Goal: Task Accomplishment & Management: Manage account settings

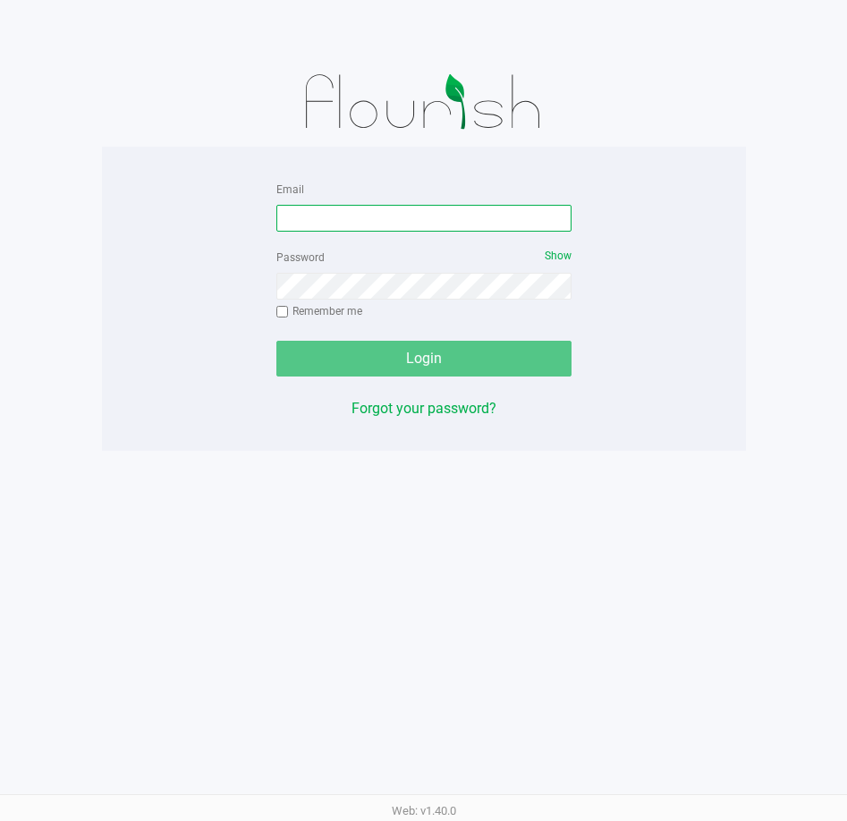
drag, startPoint x: 403, startPoint y: 224, endPoint x: 388, endPoint y: 224, distance: 15.2
click at [403, 224] on input "Email" at bounding box center [423, 218] width 295 height 27
type input "t"
type input "[EMAIL_ADDRESS][DOMAIN_NAME]"
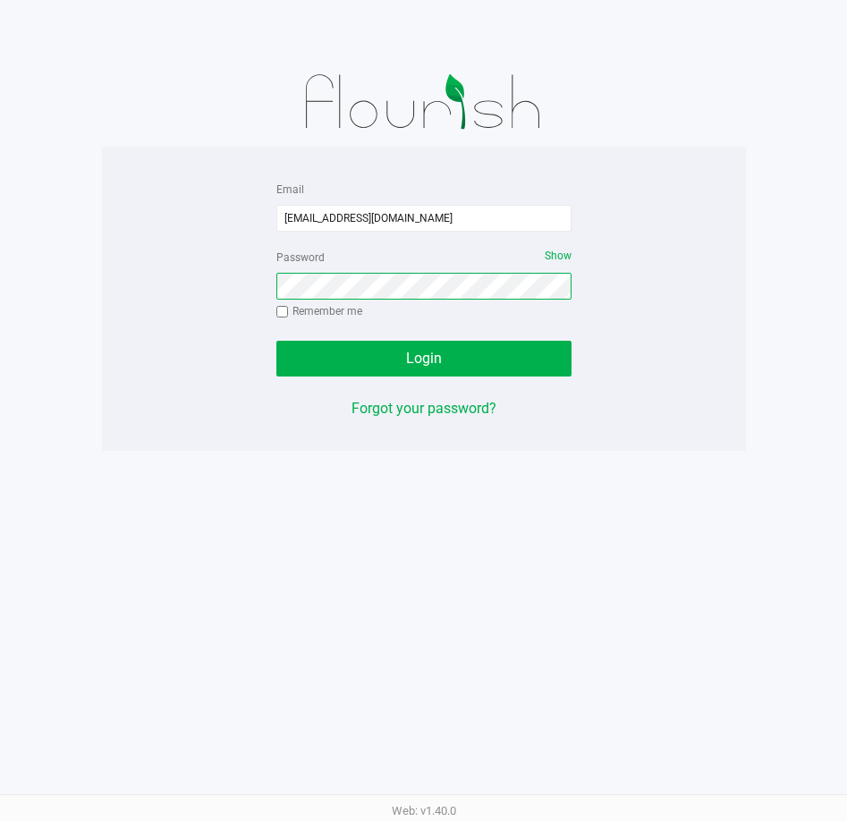
click at [276, 341] on button "Login" at bounding box center [423, 359] width 295 height 36
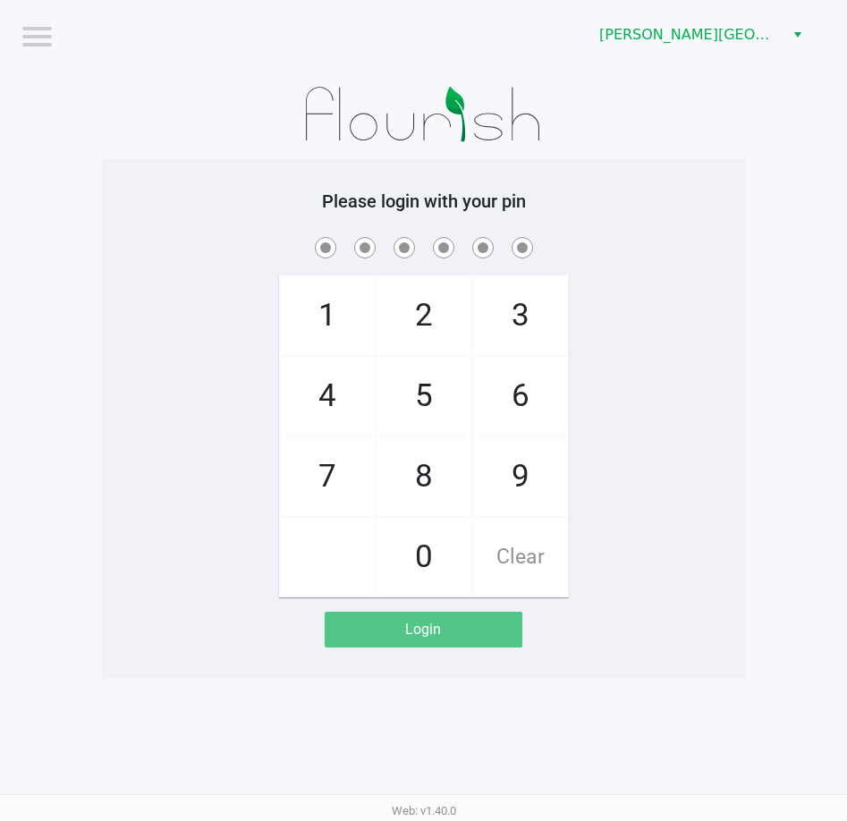
click at [233, 219] on div "Please login with your pin 1 4 7 2 5 8 0 3 6 9 Clear Login" at bounding box center [424, 418] width 644 height 457
checkbox input "true"
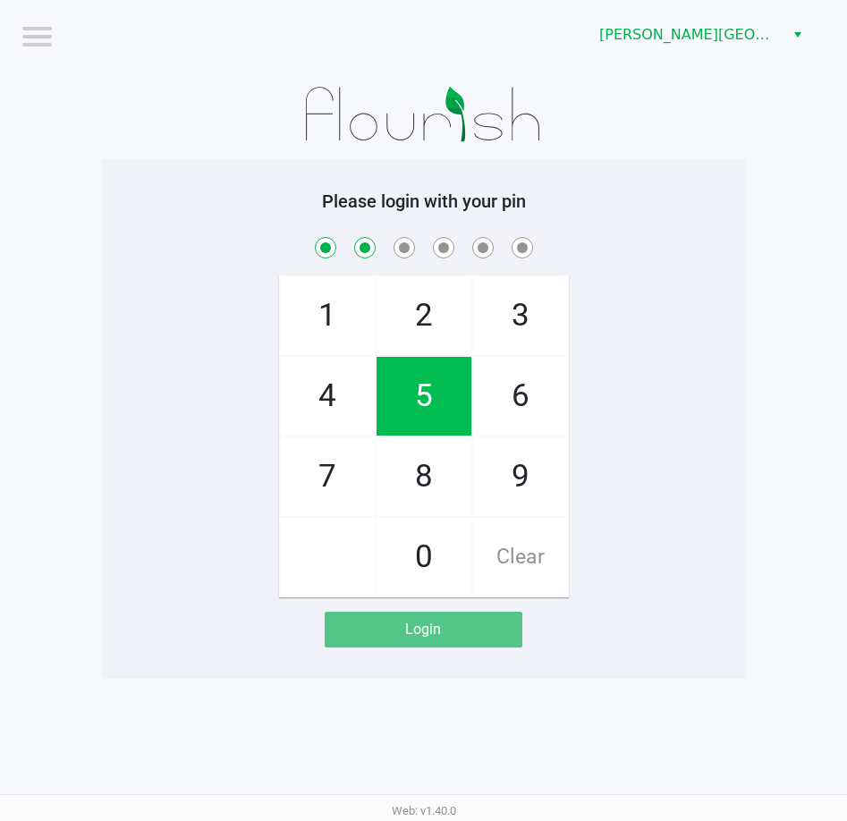
checkbox input "true"
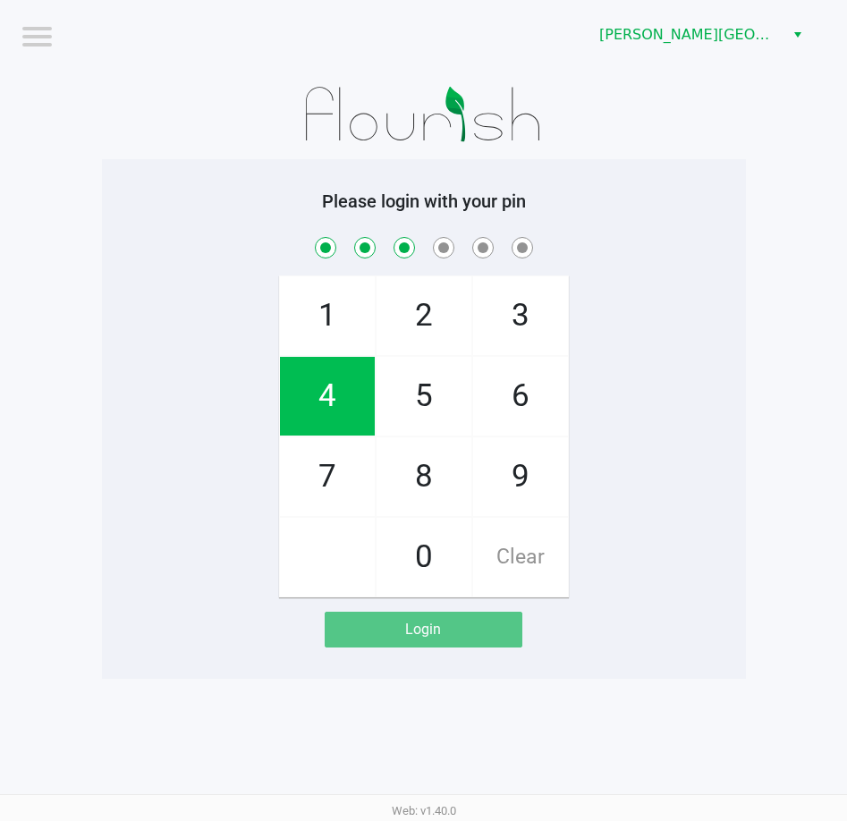
checkbox input "true"
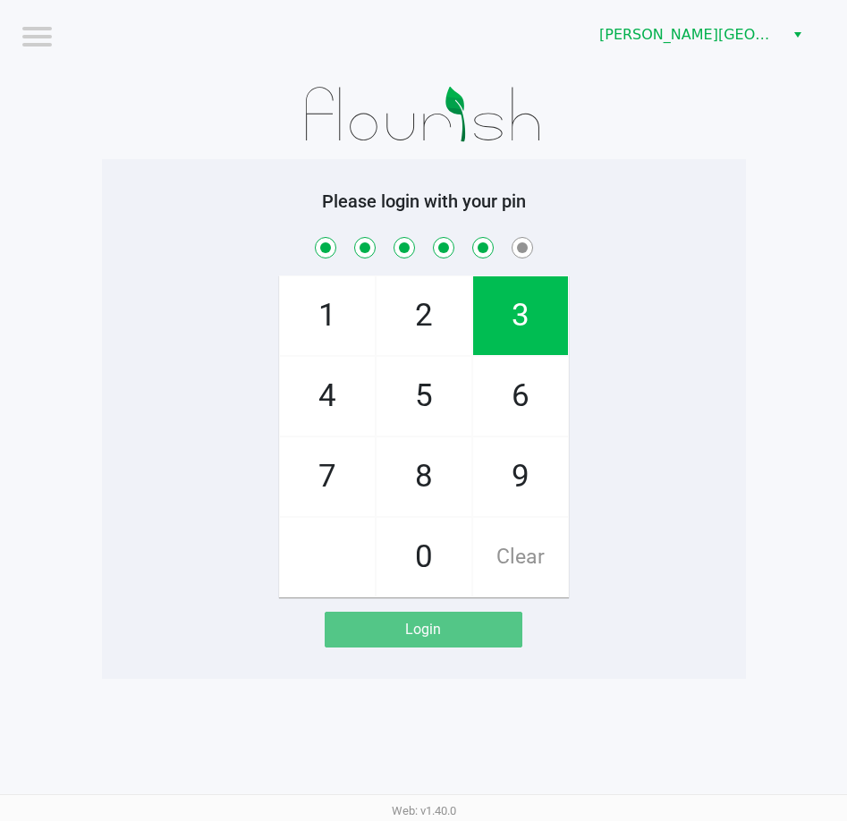
checkbox input "true"
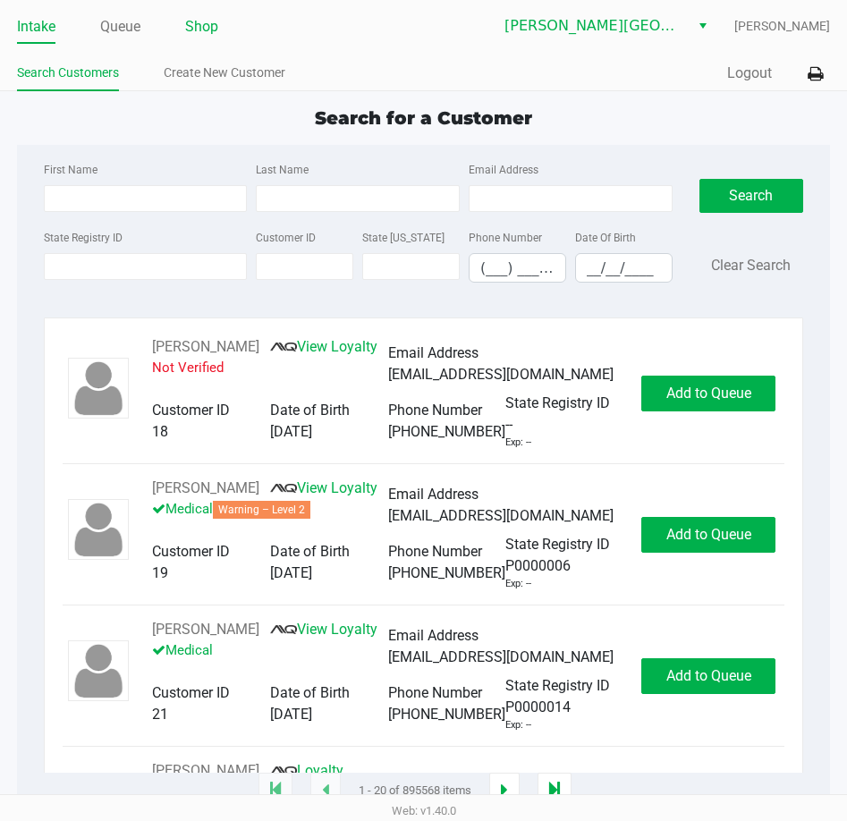
click at [194, 30] on link "Shop" at bounding box center [201, 26] width 33 height 25
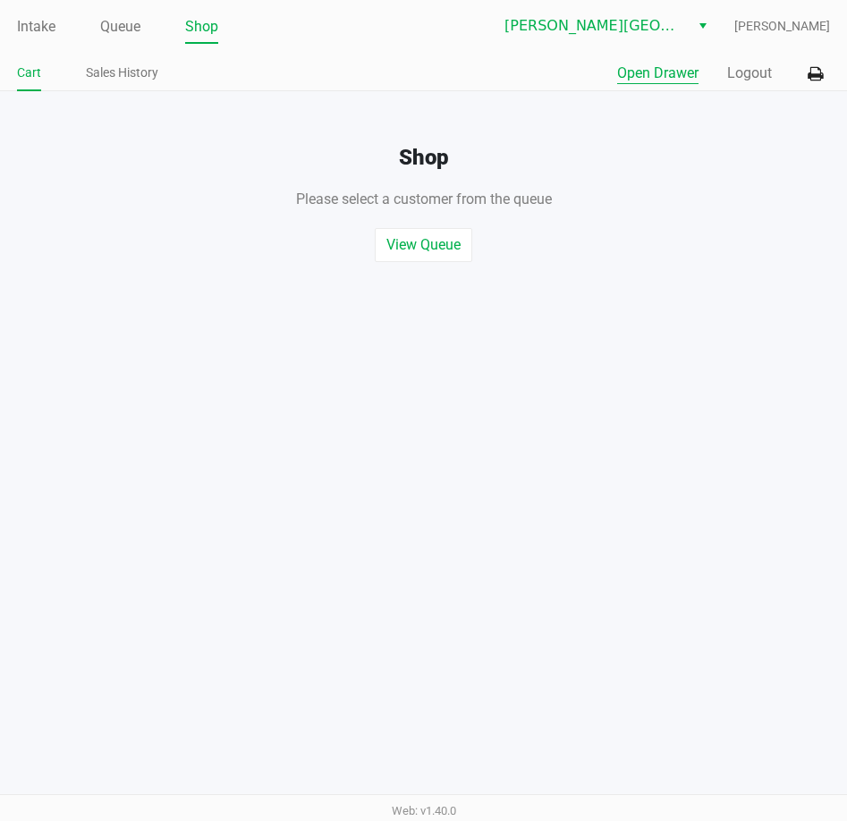
click at [645, 64] on button "Open Drawer" at bounding box center [657, 73] width 81 height 21
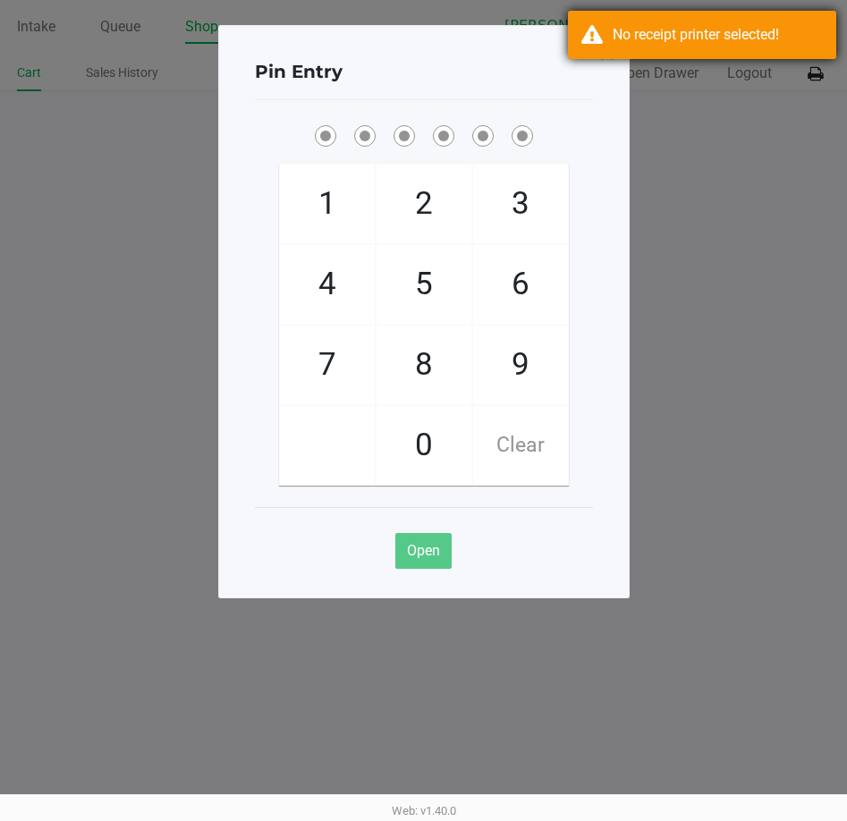
click at [765, 13] on div "No receipt printer selected!" at bounding box center [702, 35] width 268 height 48
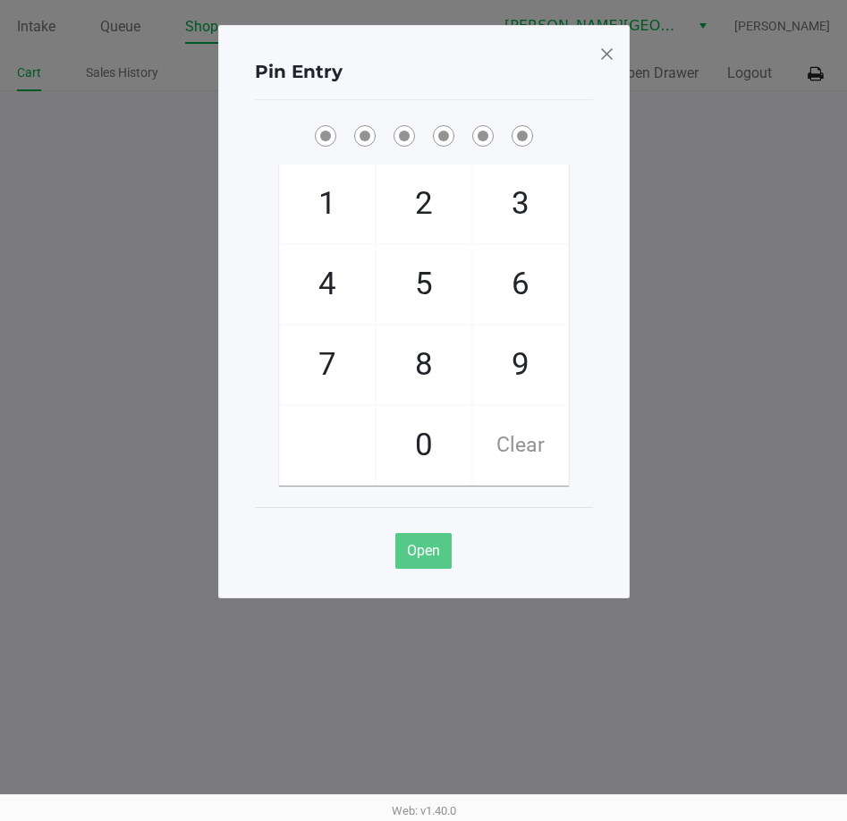
click at [765, 55] on div "No receipt printer selected!" at bounding box center [702, 35] width 268 height 48
click at [601, 54] on span at bounding box center [606, 53] width 16 height 29
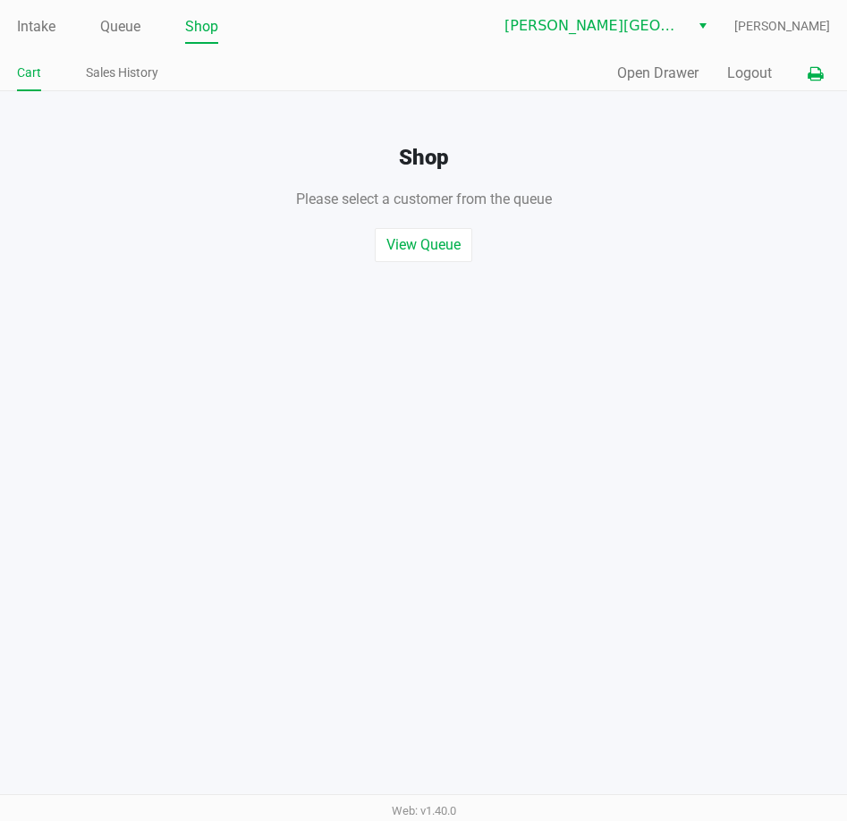
click at [808, 76] on icon at bounding box center [815, 74] width 15 height 13
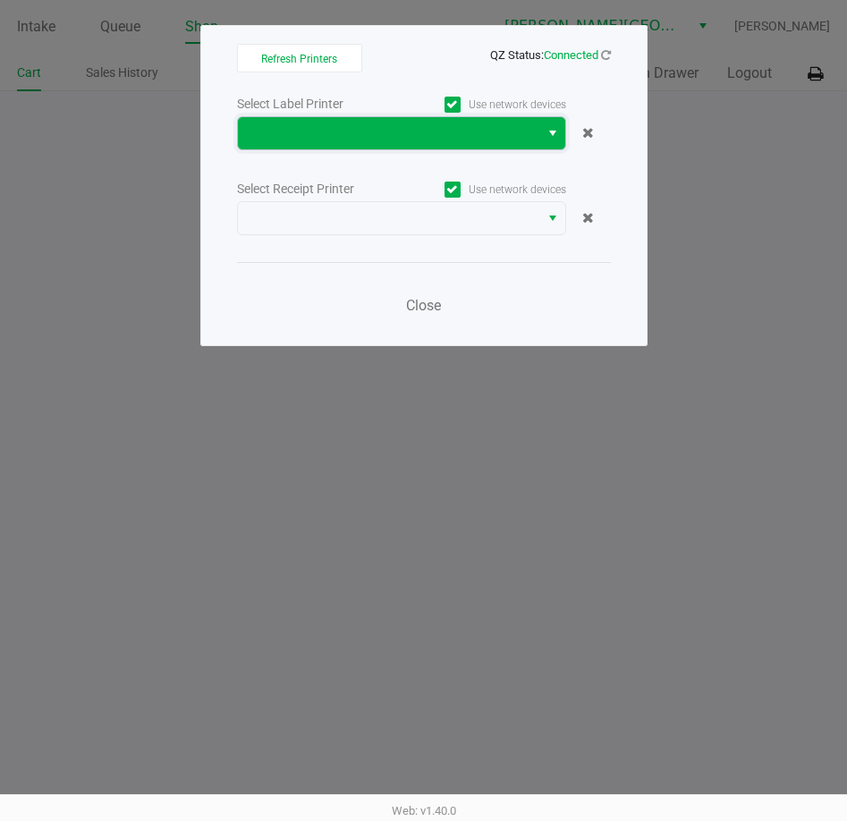
click at [376, 120] on span at bounding box center [388, 133] width 301 height 32
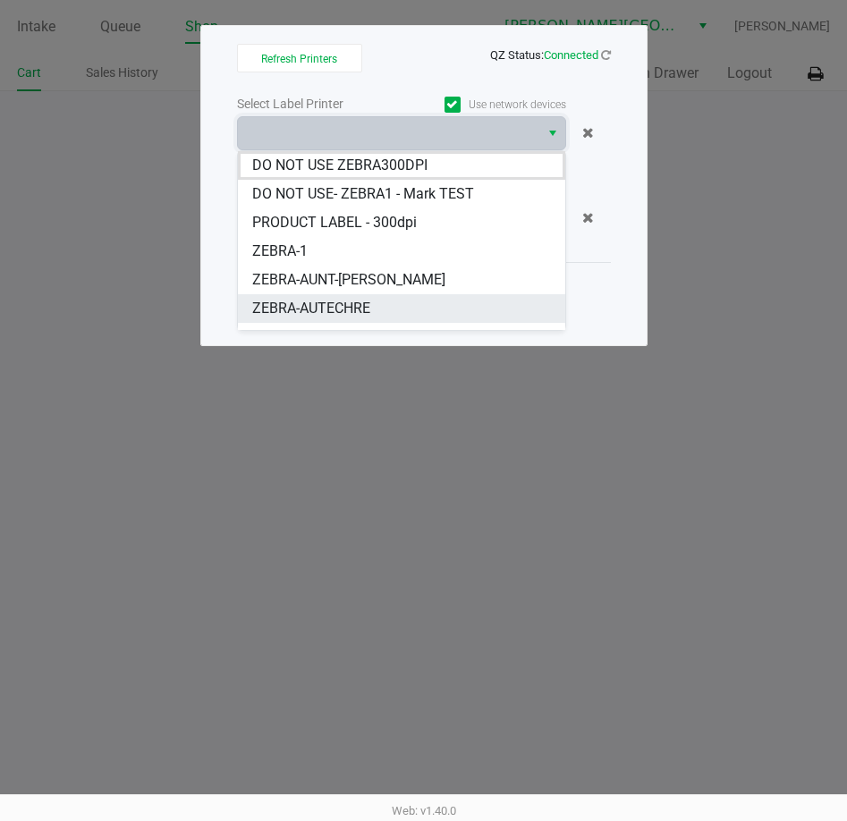
scroll to position [21, 0]
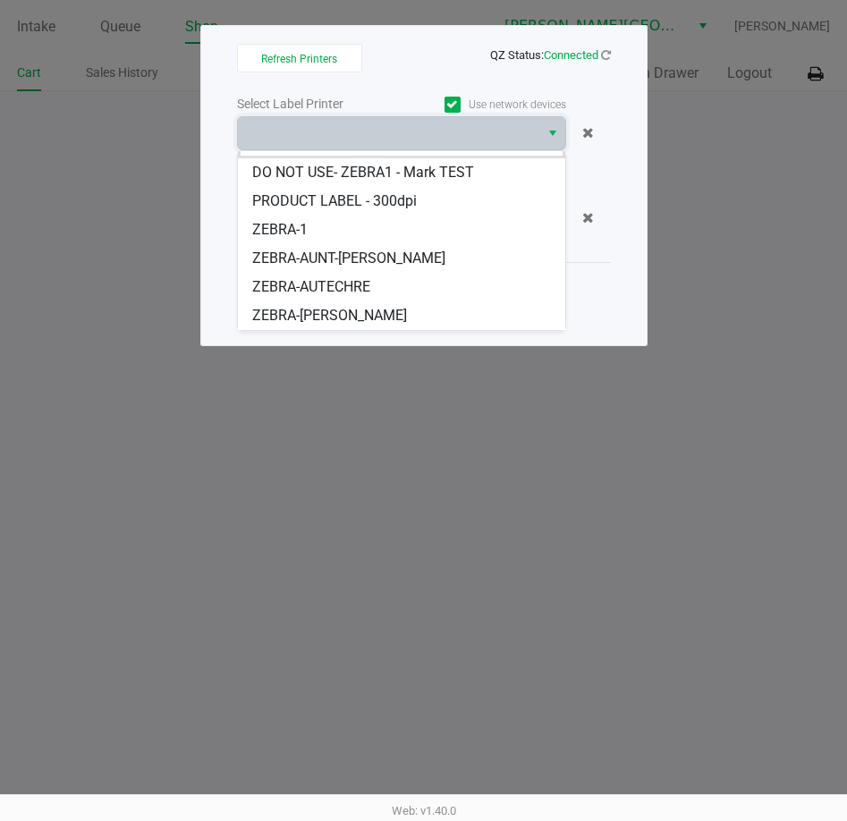
click at [320, 310] on span "ZEBRA-ED-SHEERAN" at bounding box center [329, 315] width 155 height 21
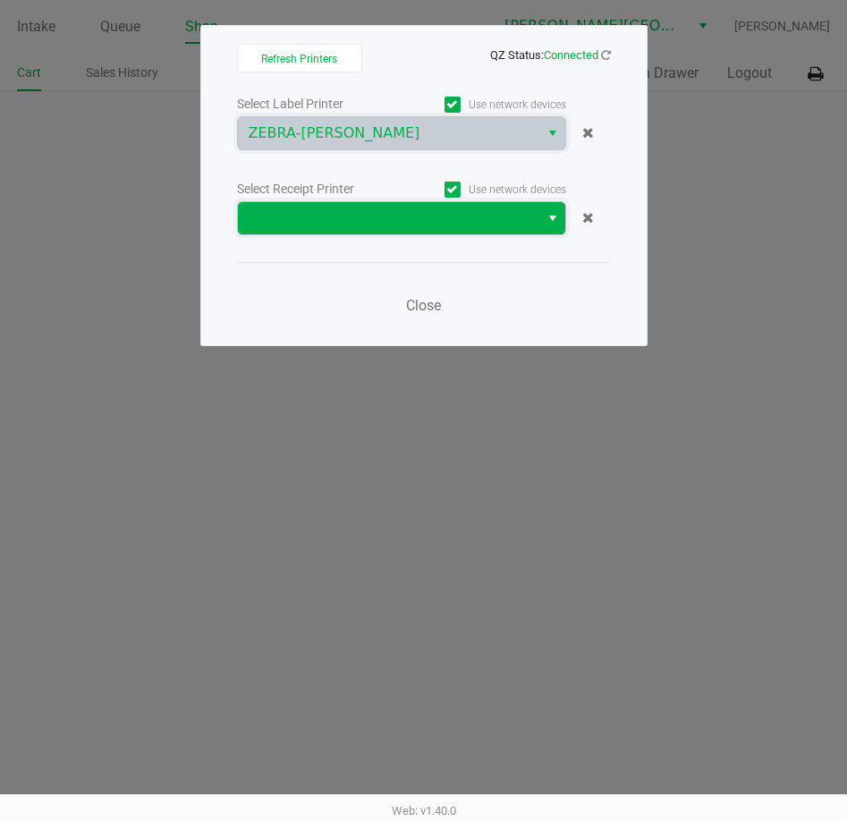
click at [416, 223] on span at bounding box center [389, 217] width 280 height 21
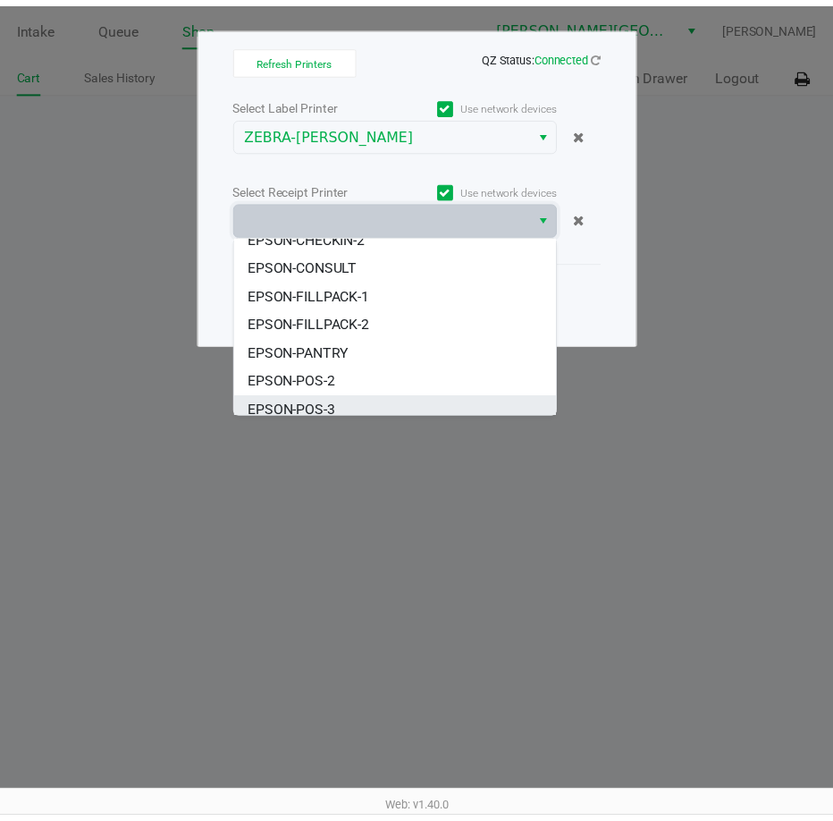
scroll to position [165, 0]
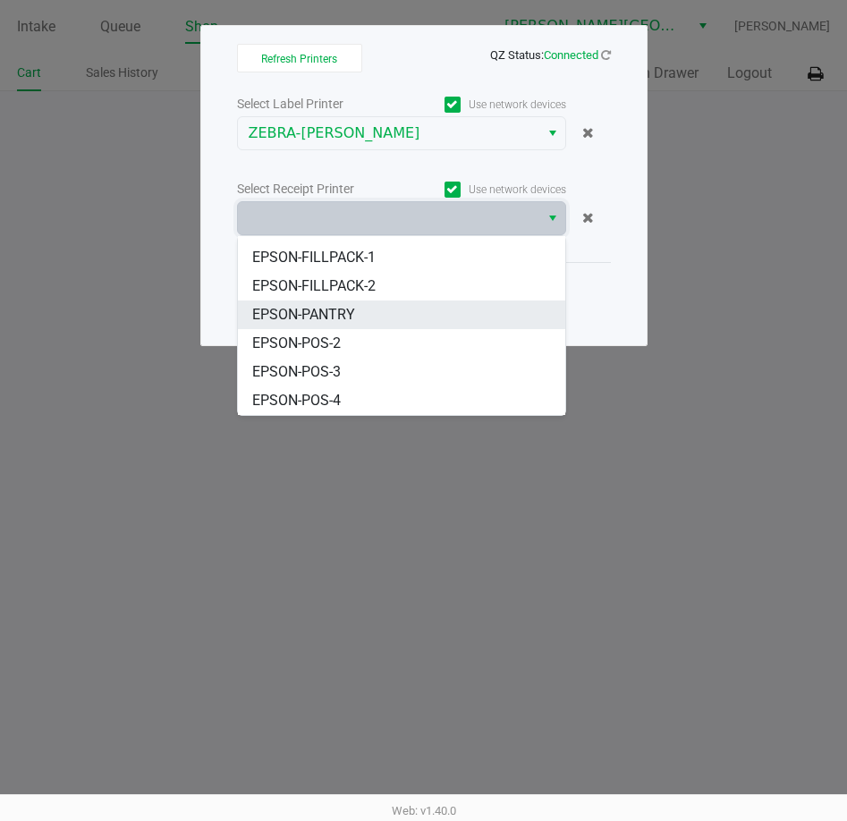
click at [326, 312] on span "EPSON-PANTRY" at bounding box center [303, 314] width 103 height 21
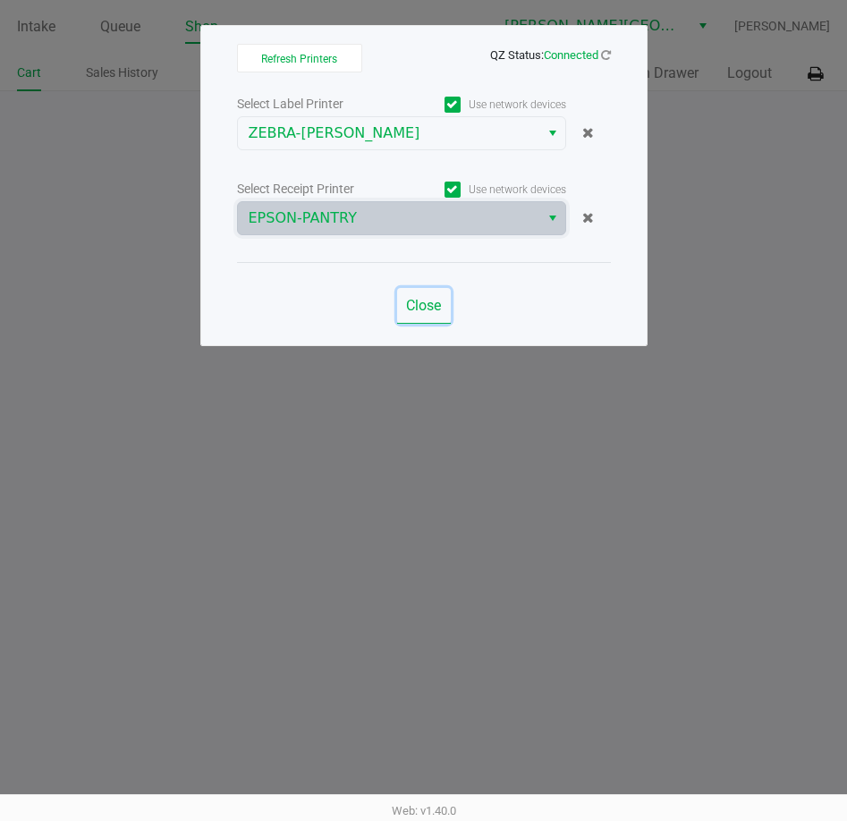
click at [432, 309] on span "Close" at bounding box center [423, 305] width 35 height 17
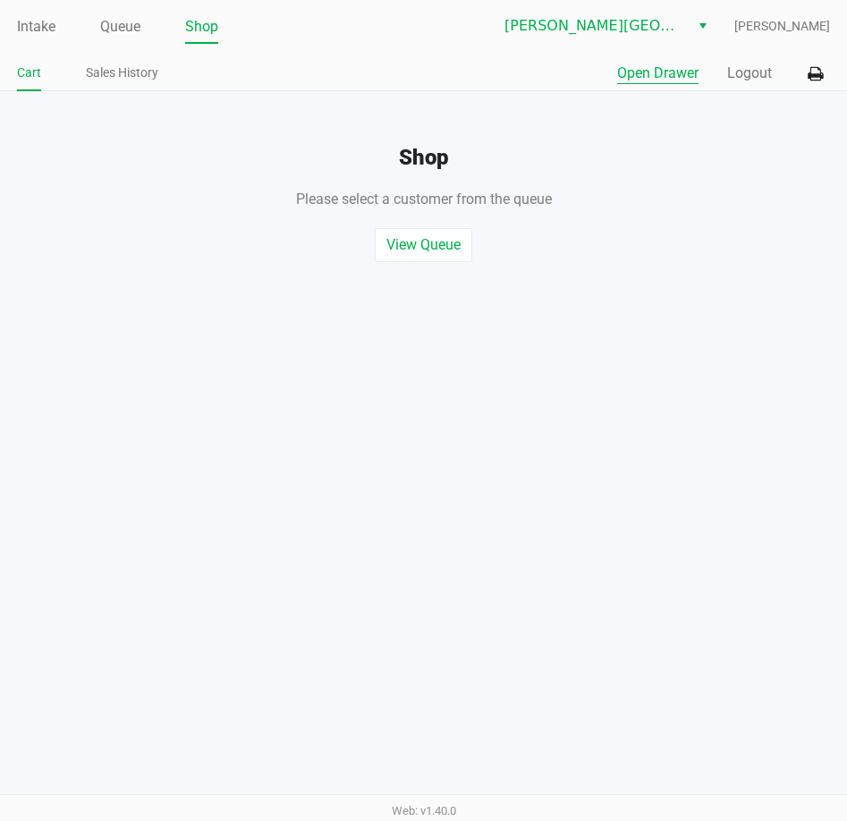
click at [652, 76] on button "Open Drawer" at bounding box center [657, 73] width 81 height 21
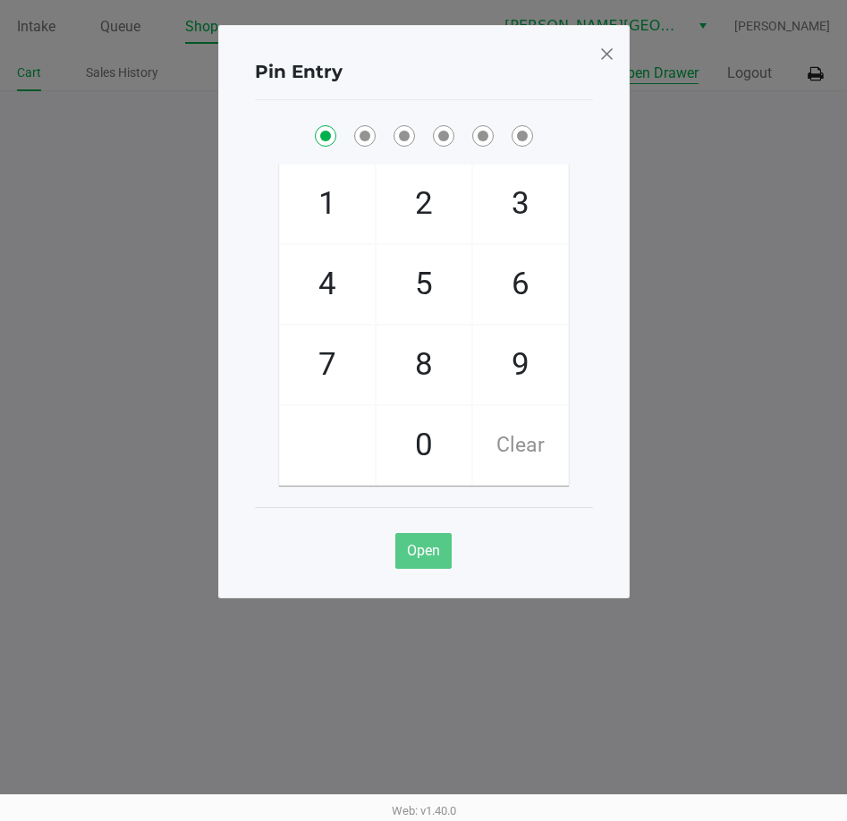
checkbox input "true"
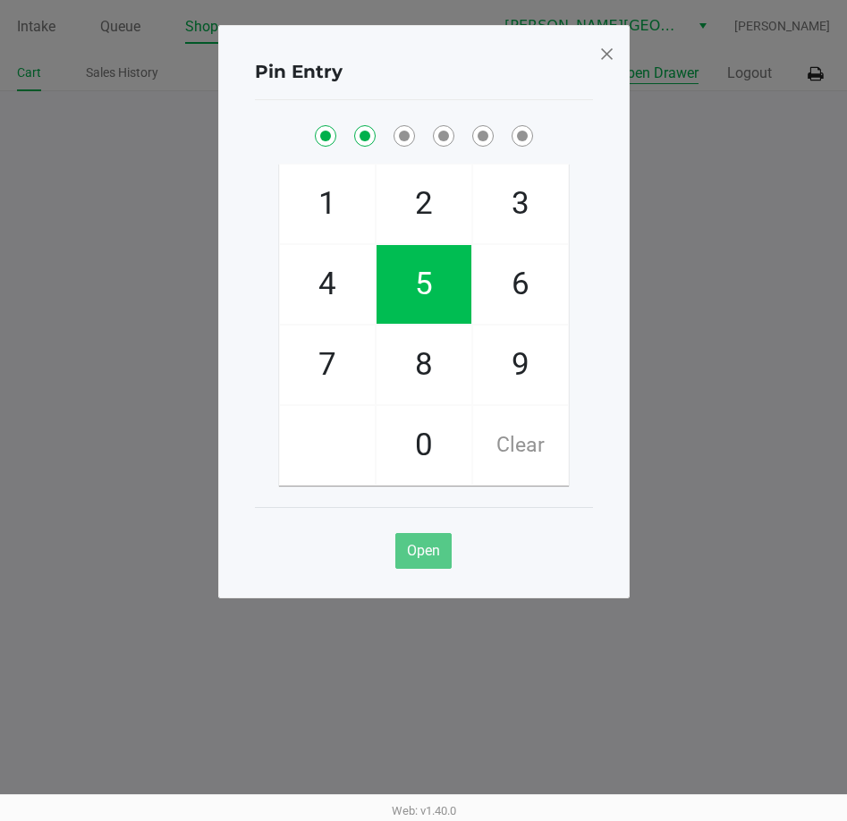
checkbox input "true"
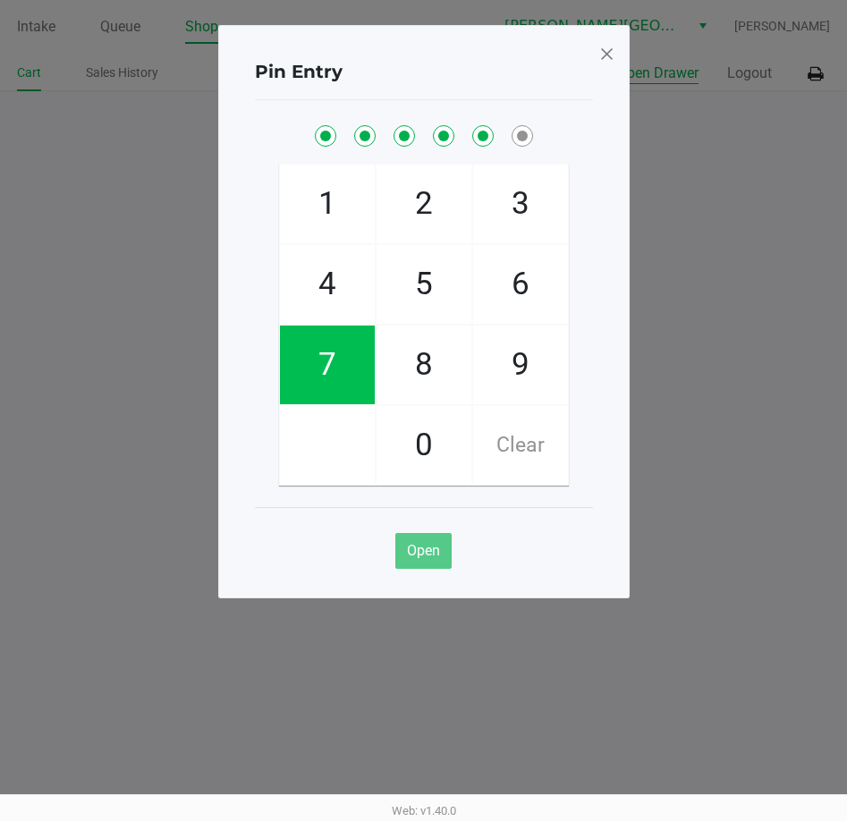
checkbox input "true"
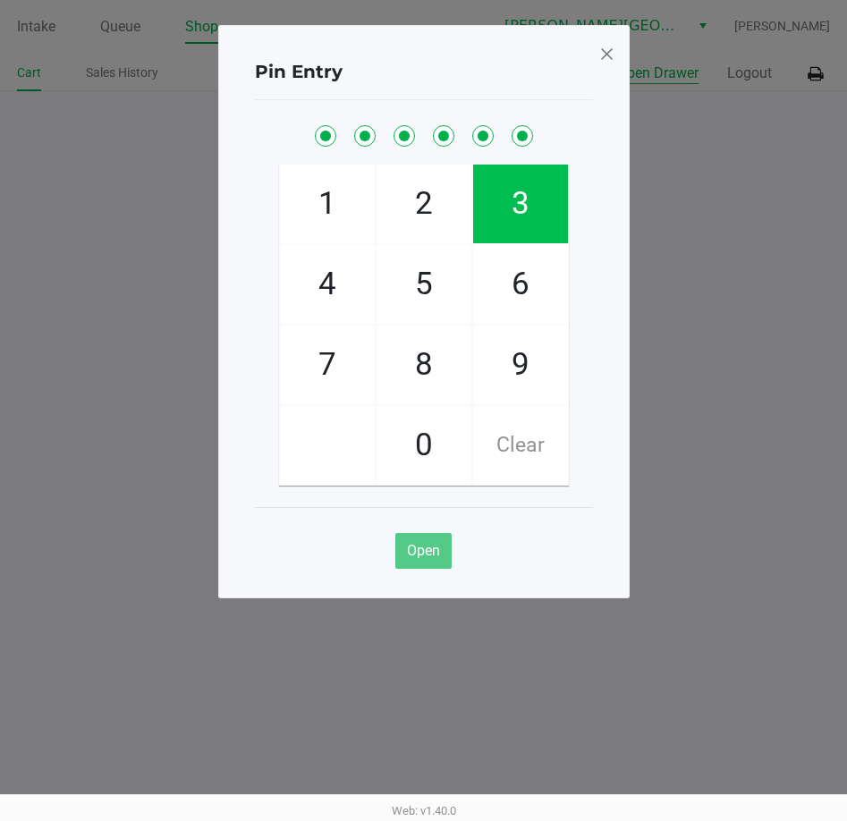
checkbox input "true"
checkbox input "false"
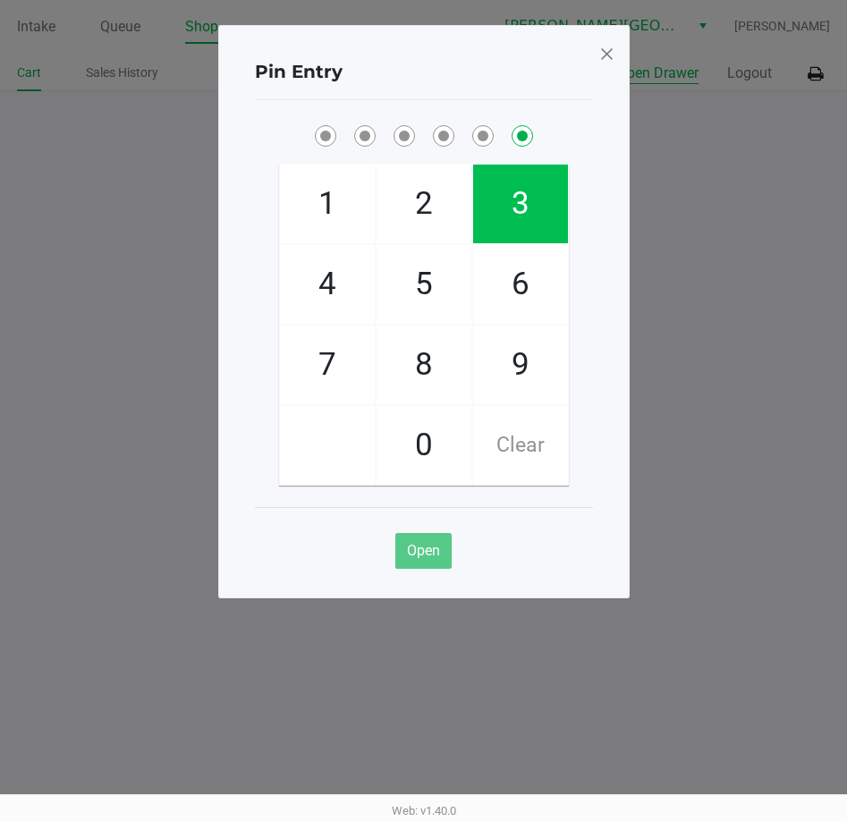
checkbox input "false"
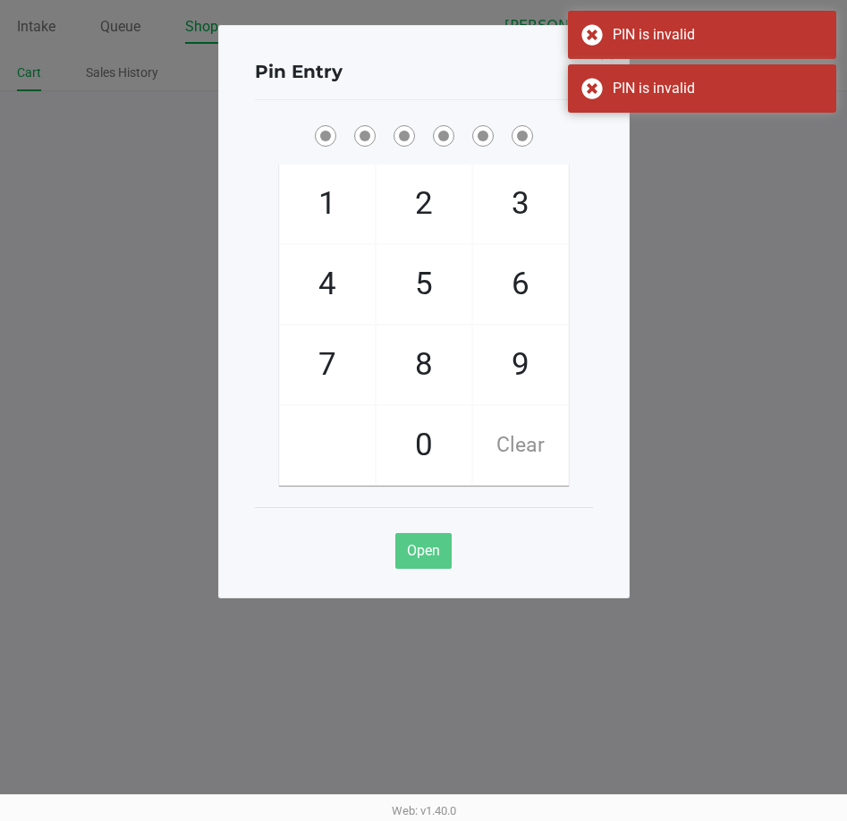
checkbox input "true"
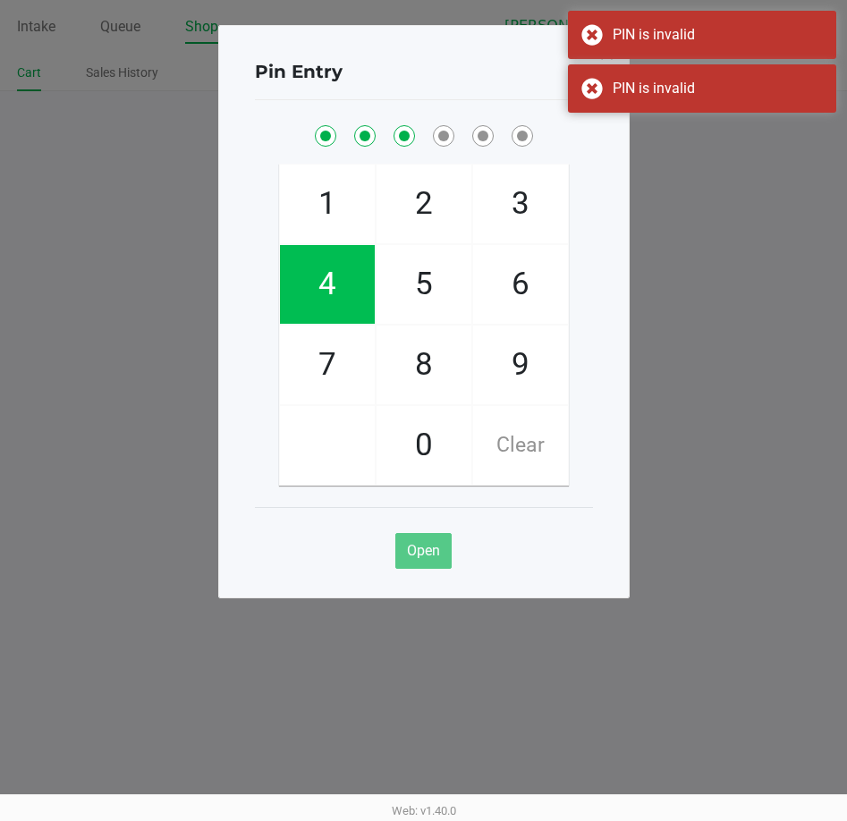
checkbox input "true"
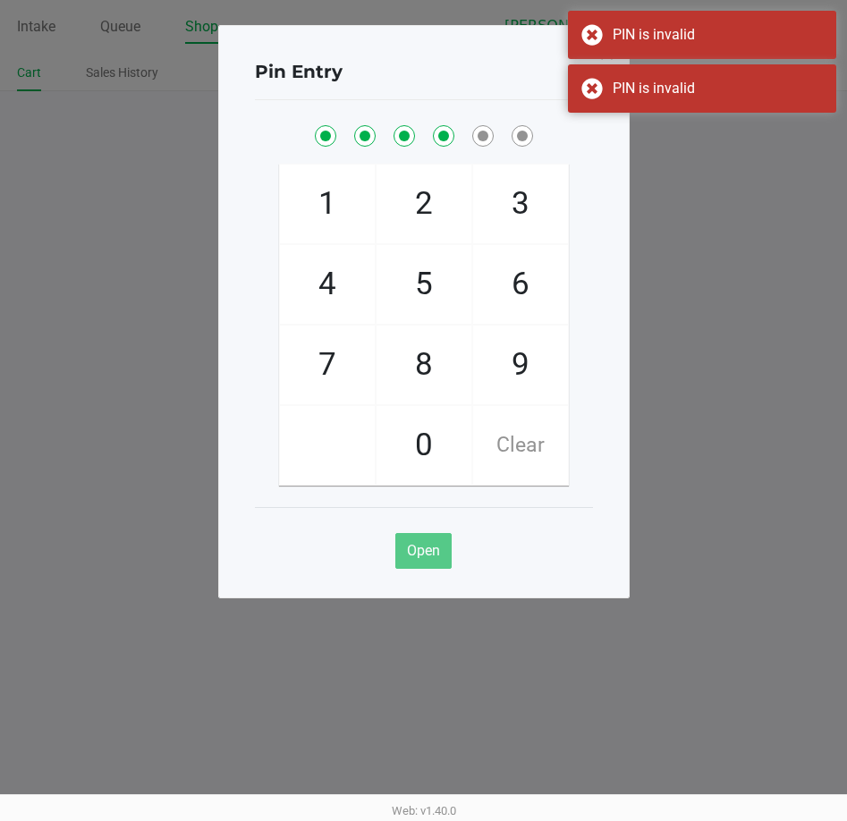
checkbox input "true"
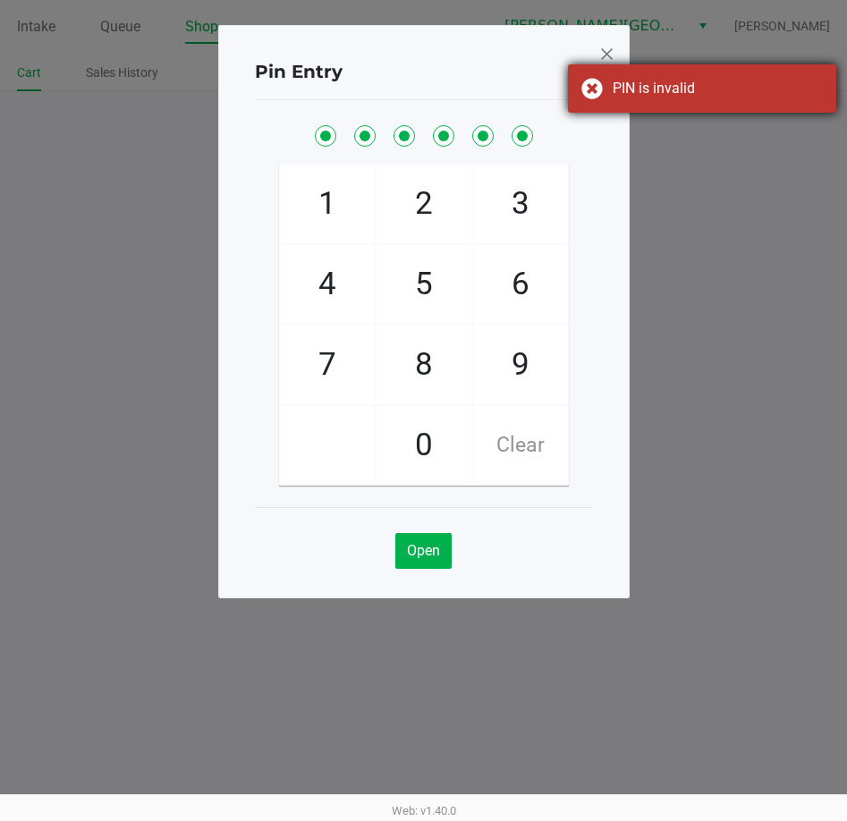
click at [613, 108] on div "PIN is invalid" at bounding box center [702, 88] width 268 height 48
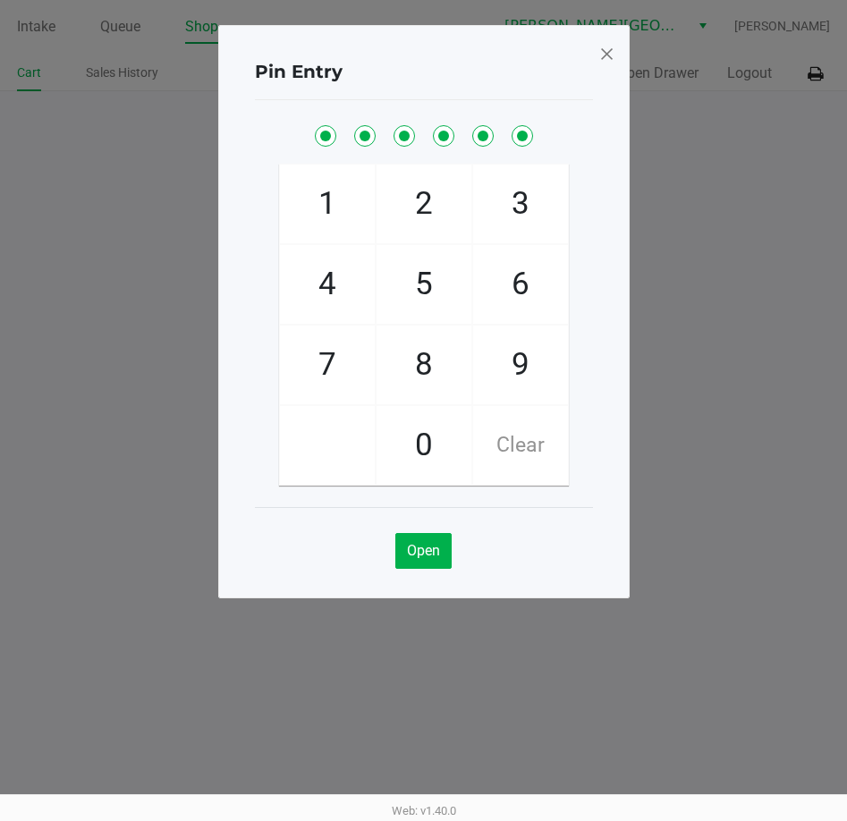
click at [608, 51] on span at bounding box center [606, 53] width 16 height 29
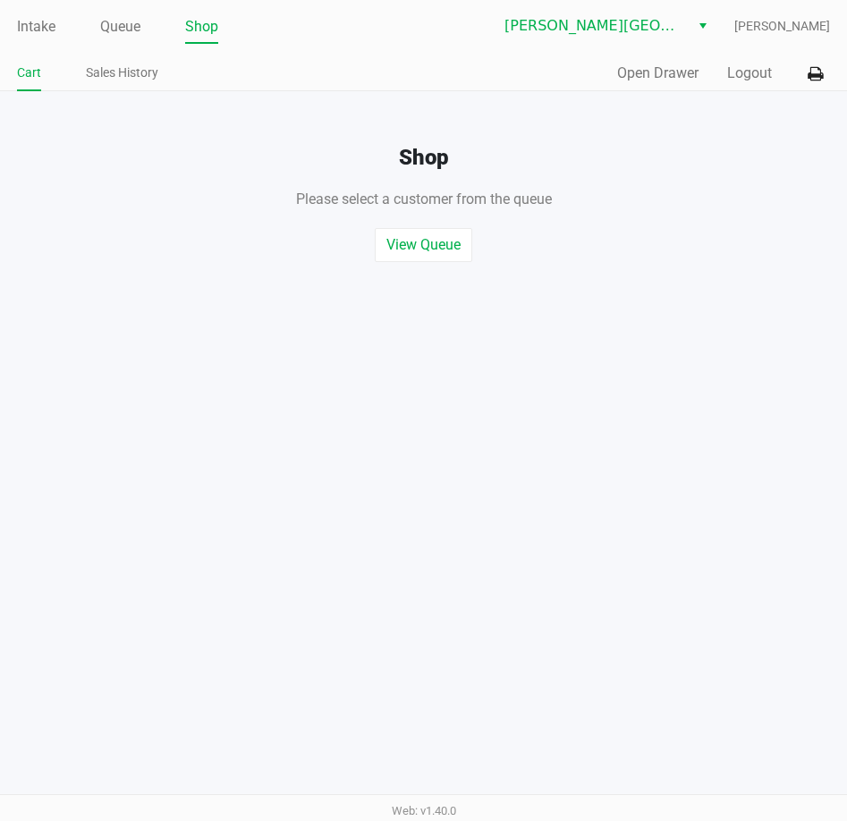
drag, startPoint x: 690, startPoint y: 297, endPoint x: 691, endPoint y: 271, distance: 26.0
click at [742, 60] on div "Quick Sale Open Drawer Logout" at bounding box center [627, 73] width 407 height 33
click at [742, 72] on button "Logout" at bounding box center [749, 73] width 45 height 21
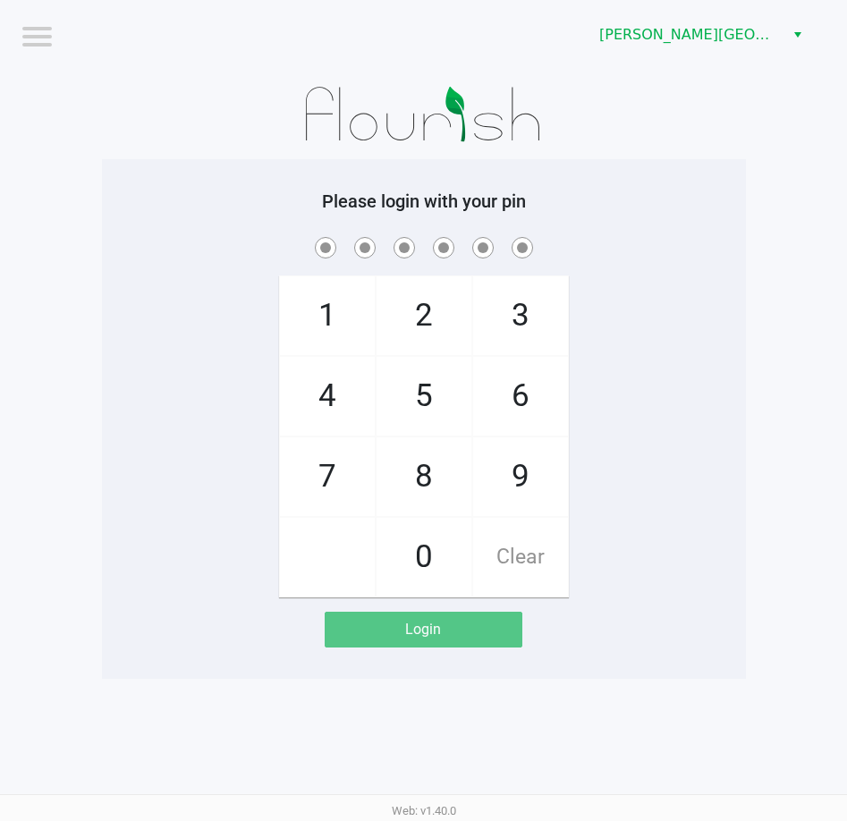
click at [85, 372] on app-pos-login-wrapper "Logout Bonita Springs WC Please login with your pin 1 4 7 2 5 8 0 3 6 9 Clear L…" at bounding box center [423, 339] width 847 height 679
checkbox input "true"
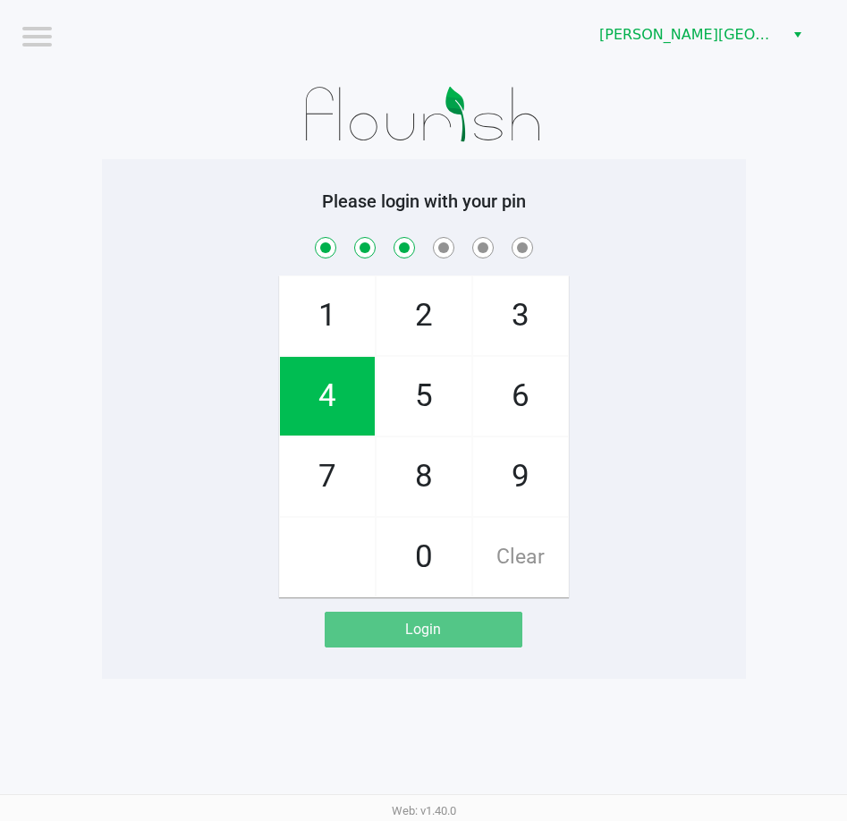
checkbox input "true"
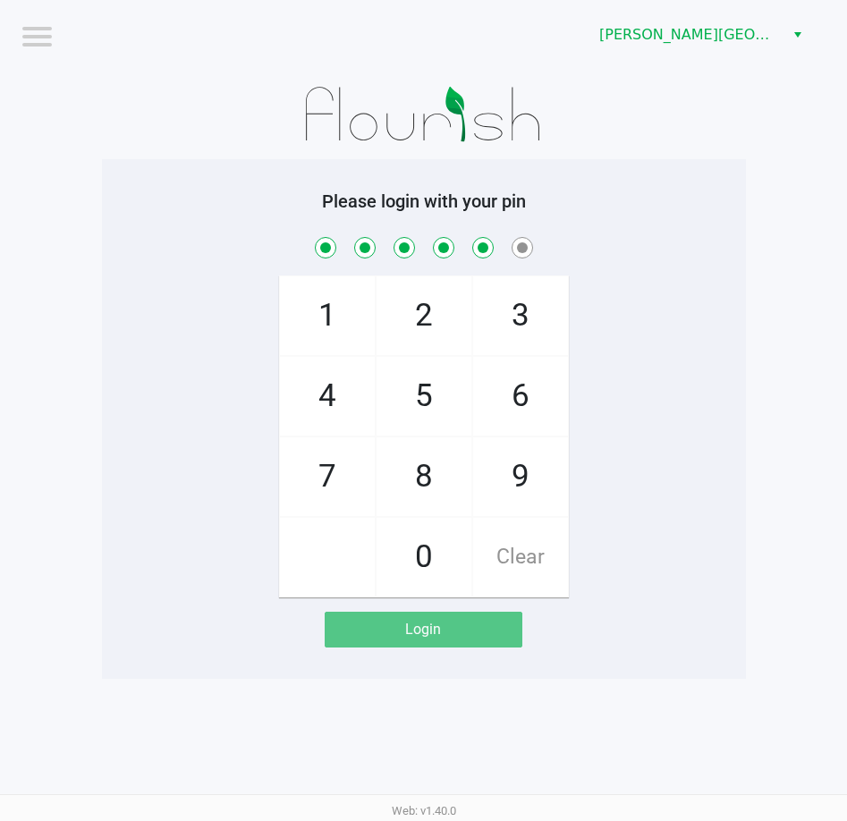
checkbox input "true"
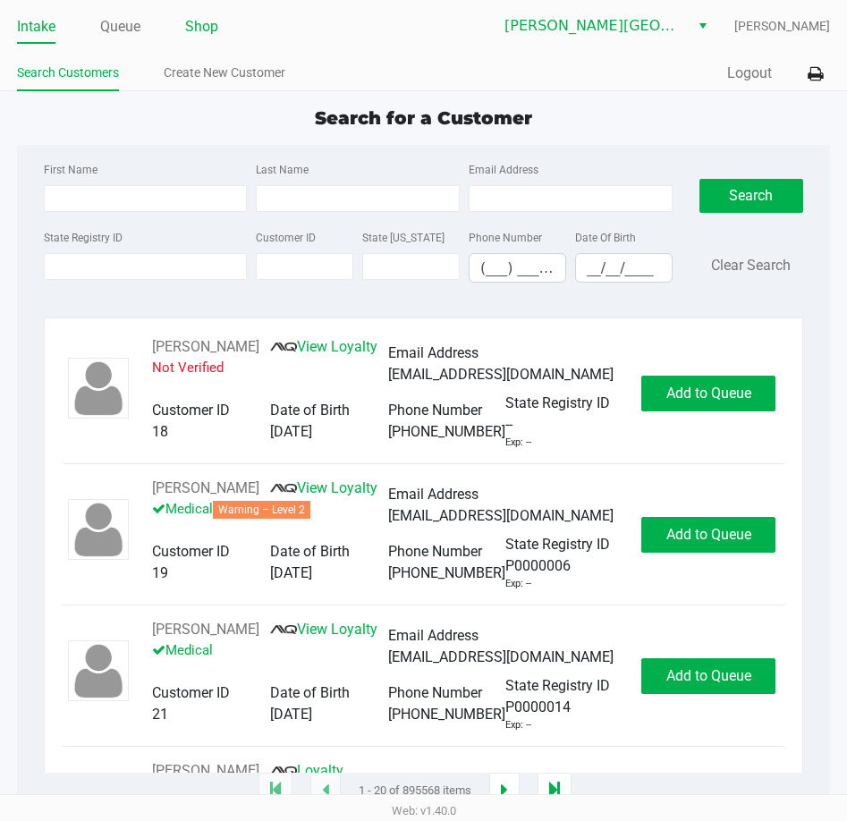
click at [206, 22] on link "Shop" at bounding box center [201, 26] width 33 height 25
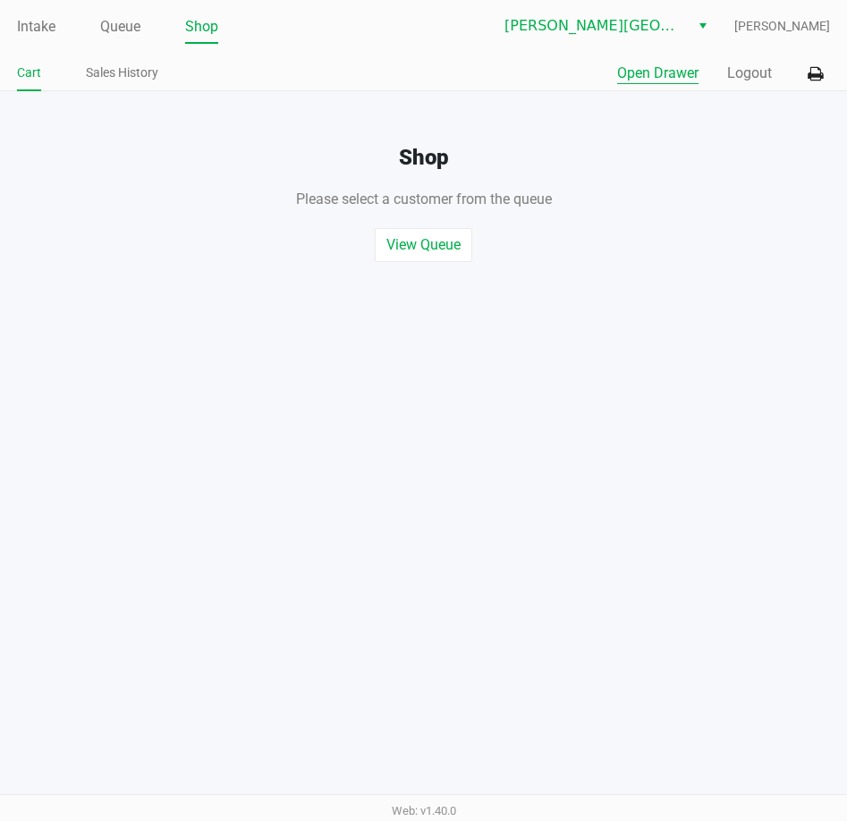
click at [681, 72] on button "Open Drawer" at bounding box center [657, 73] width 81 height 21
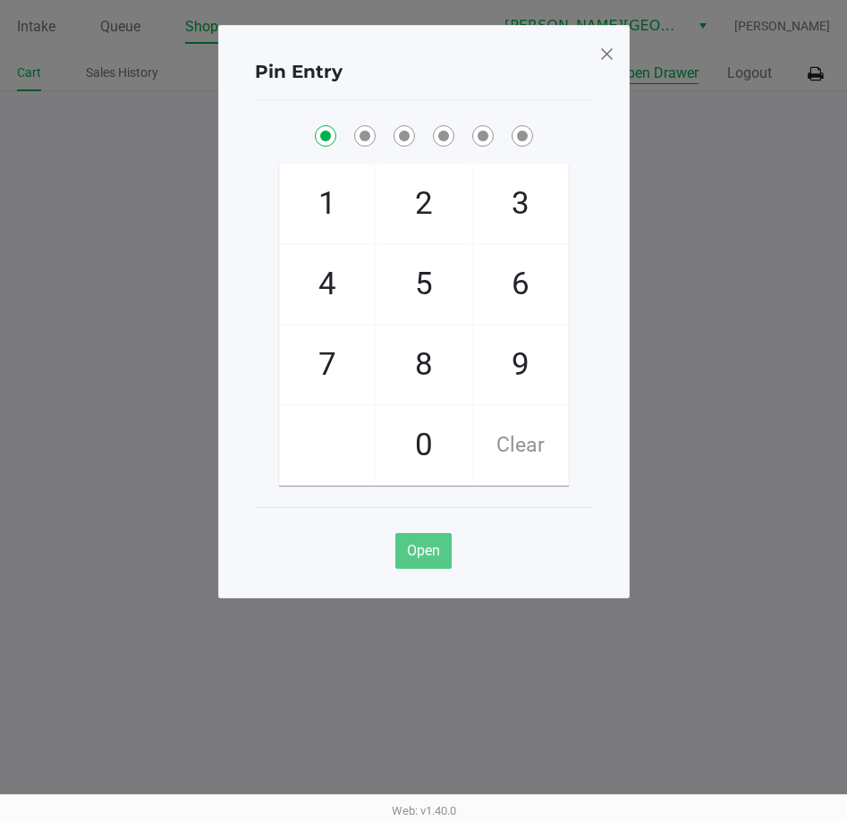
checkbox input "true"
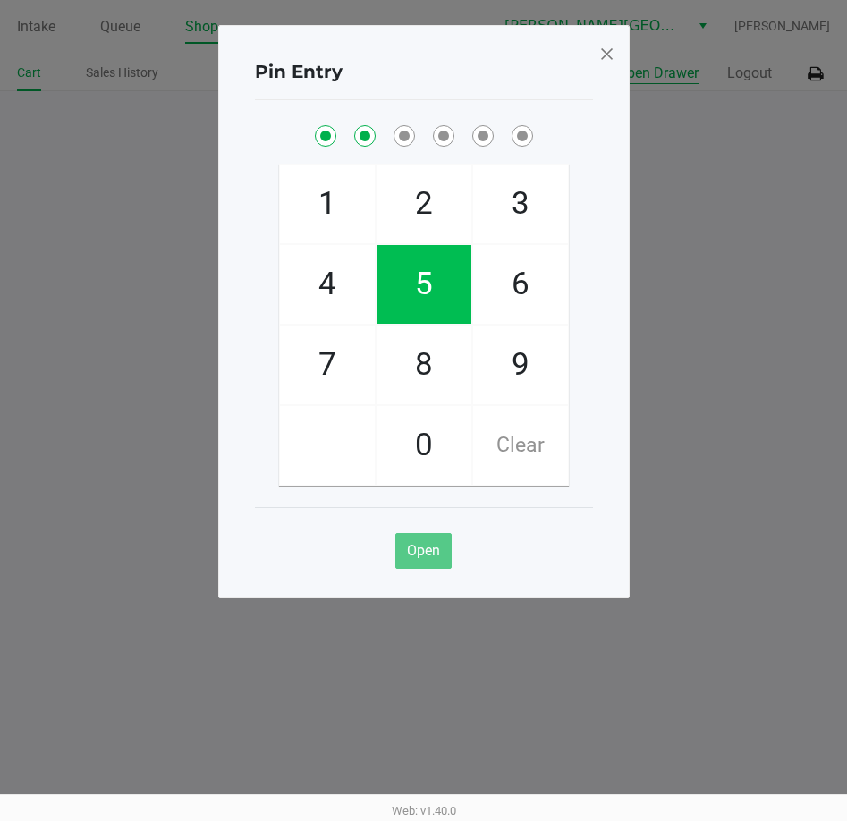
checkbox input "true"
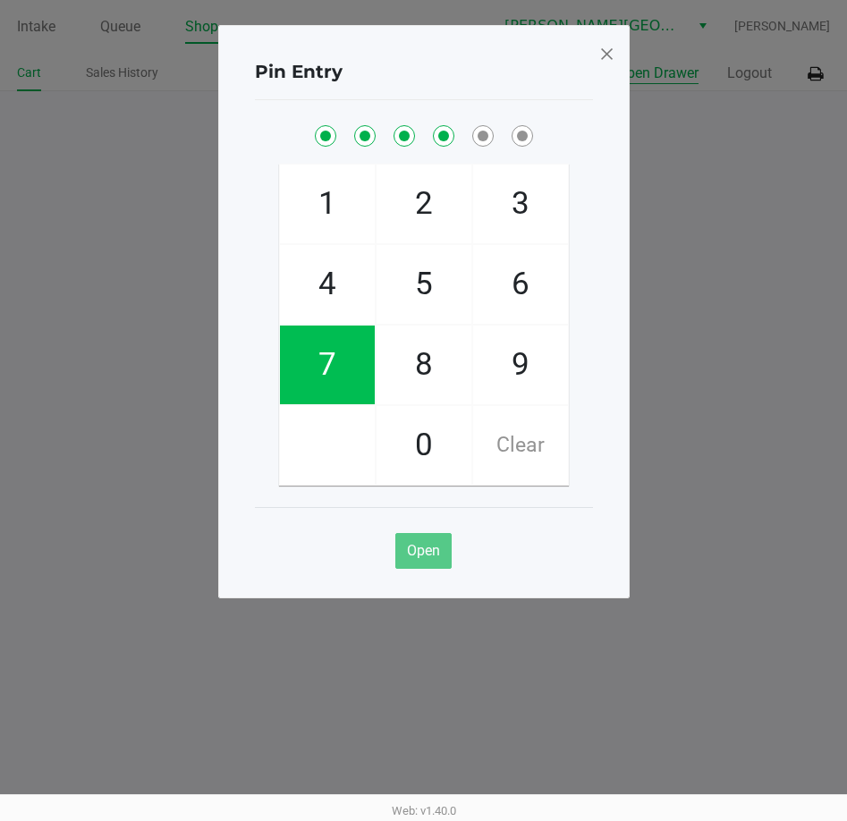
checkbox input "true"
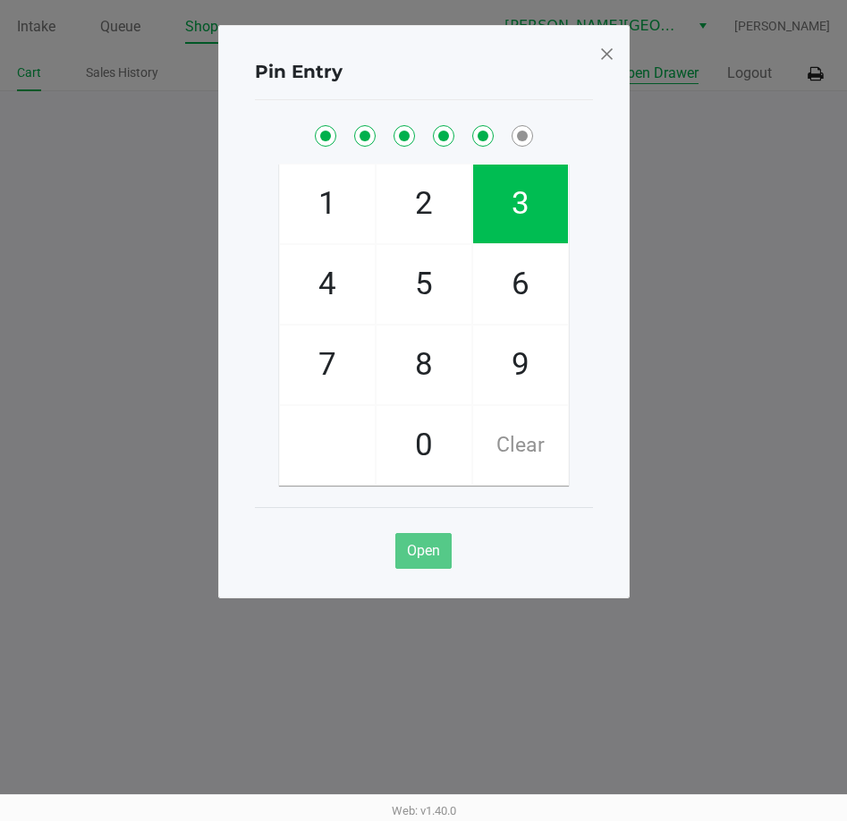
checkbox input "true"
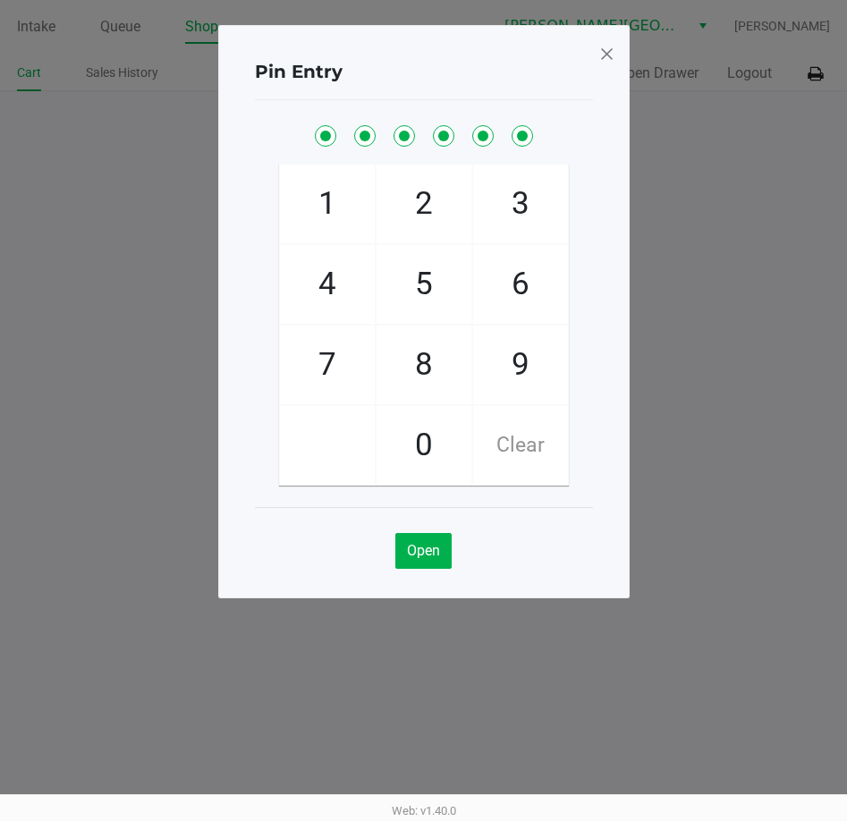
click at [617, 59] on div "Pin Entry 1 4 7 2 5 8 0 3 6 9 Clear Open" at bounding box center [423, 311] width 411 height 573
click at [604, 49] on span at bounding box center [606, 53] width 16 height 29
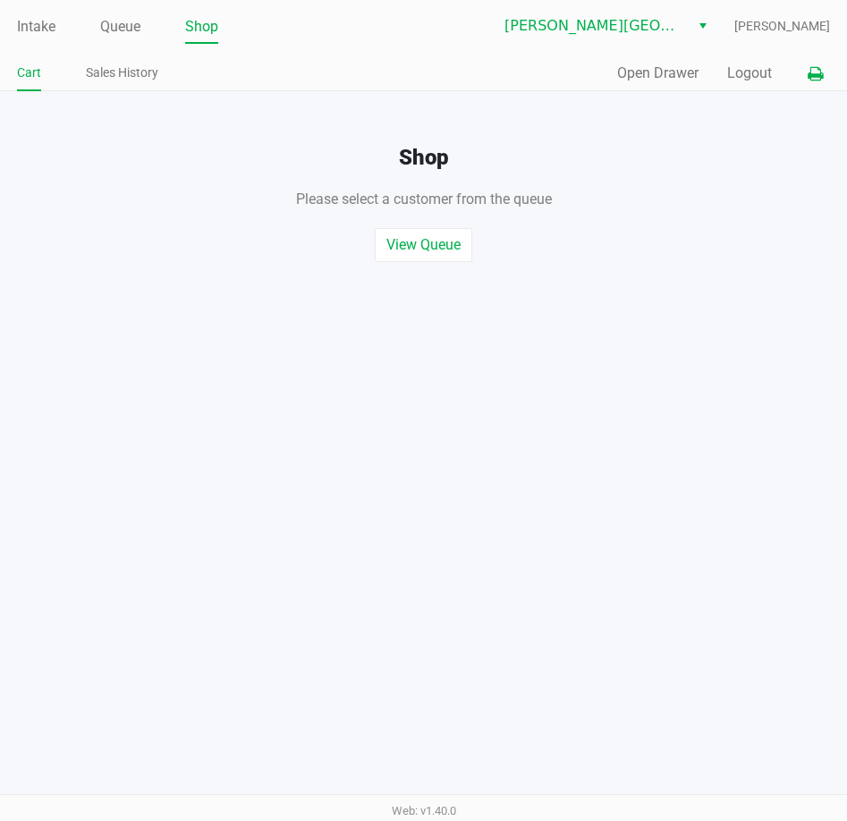
click at [808, 80] on icon at bounding box center [815, 74] width 15 height 13
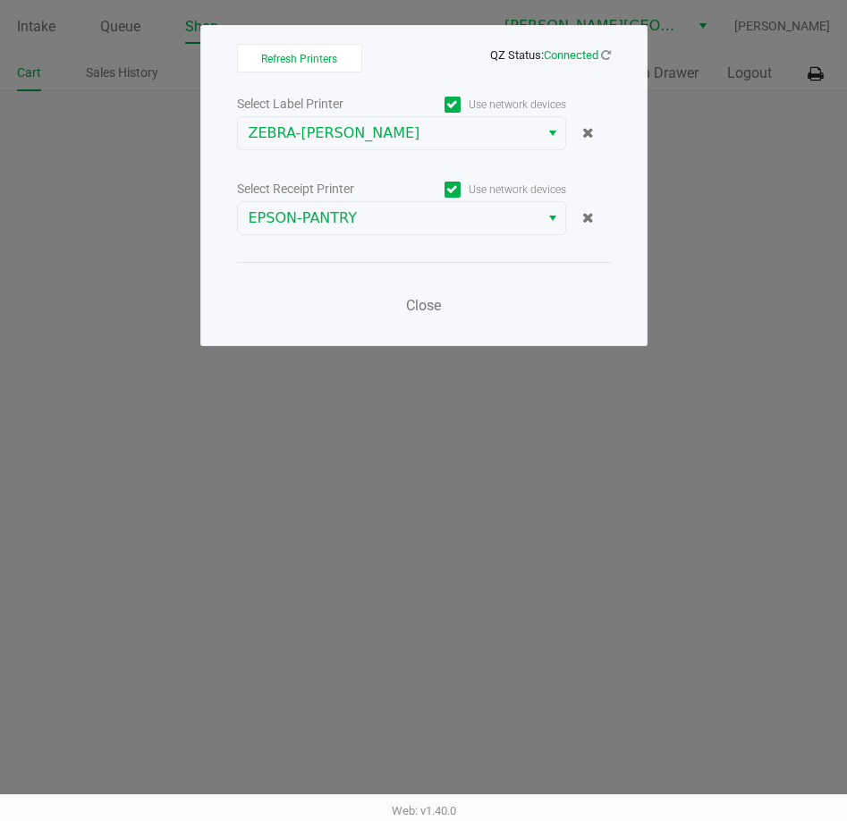
drag, startPoint x: 207, startPoint y: 207, endPoint x: 218, endPoint y: 192, distance: 18.4
click at [206, 202] on div "Refresh Printers QZ Status: Connected Select Label Printer Use network devices …" at bounding box center [423, 185] width 447 height 321
click at [430, 303] on span "Close" at bounding box center [423, 305] width 35 height 17
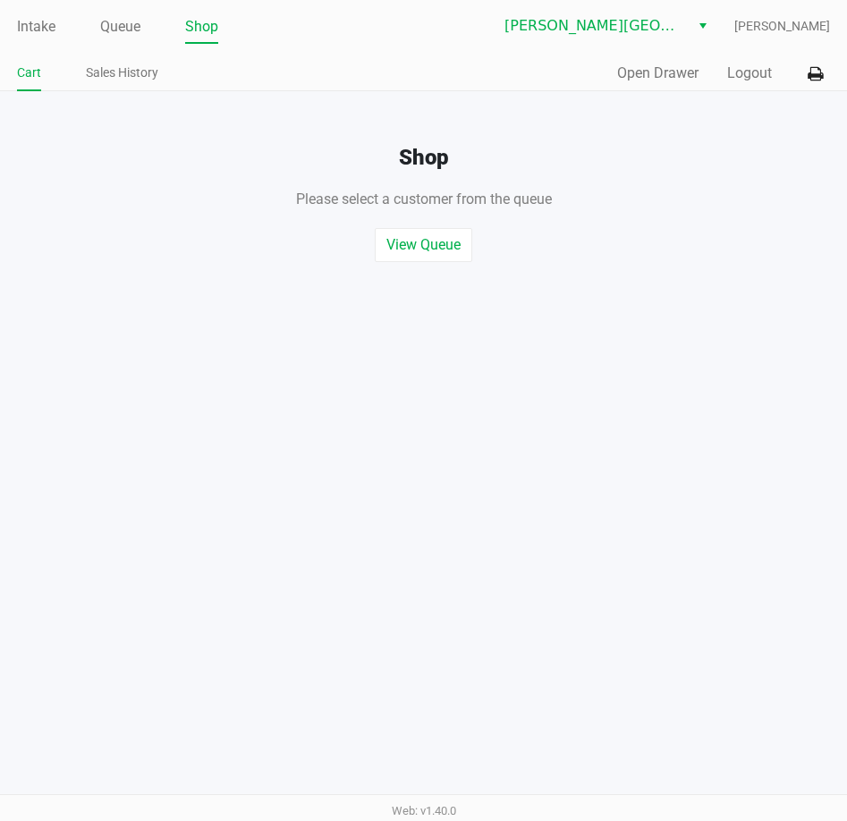
drag, startPoint x: 276, startPoint y: 426, endPoint x: 409, endPoint y: 290, distance: 189.7
click at [284, 401] on ngb-modal-window "Refresh Printers QZ Status: Connected Select Label Printer Use network devices …" at bounding box center [423, 410] width 847 height 821
click at [661, 80] on button "Open Drawer" at bounding box center [657, 73] width 81 height 21
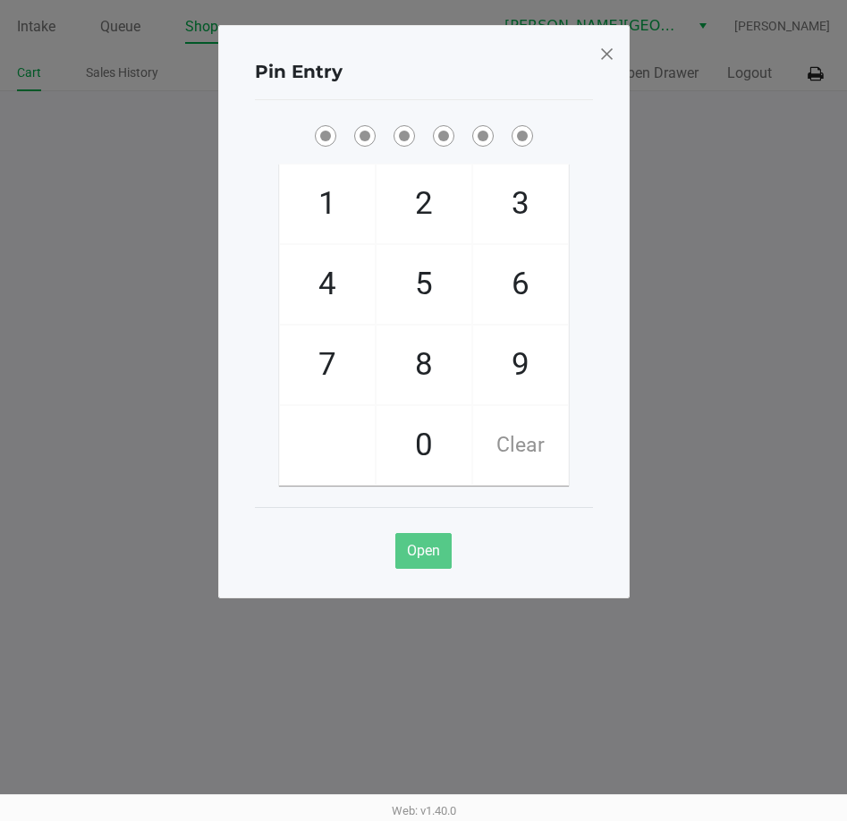
click at [609, 54] on span at bounding box center [606, 53] width 16 height 29
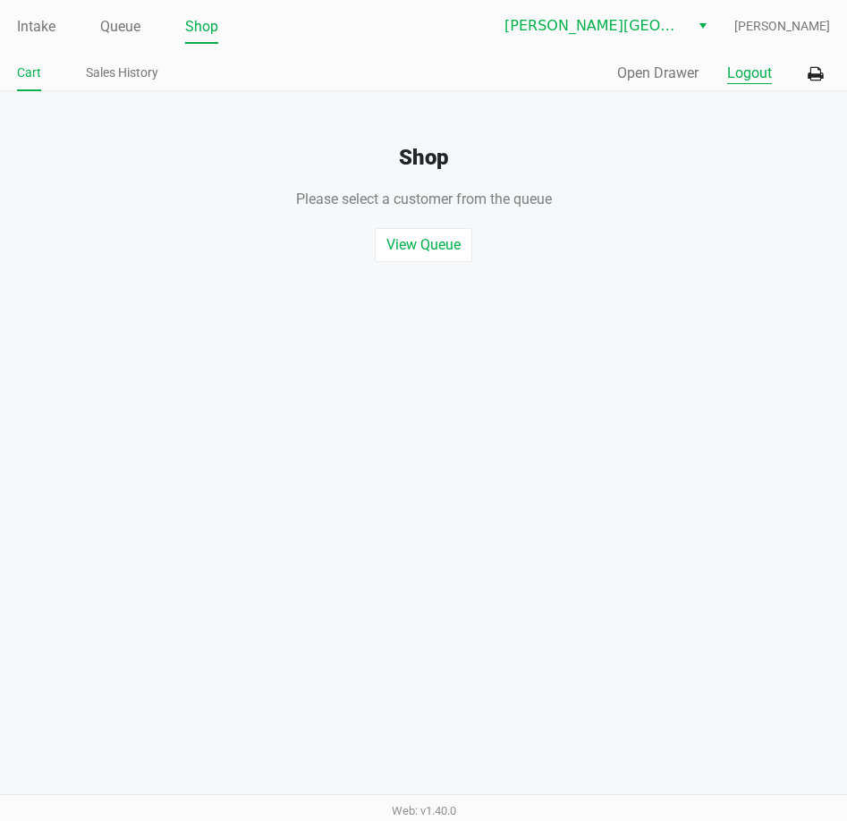
click at [757, 79] on button "Logout" at bounding box center [749, 73] width 45 height 21
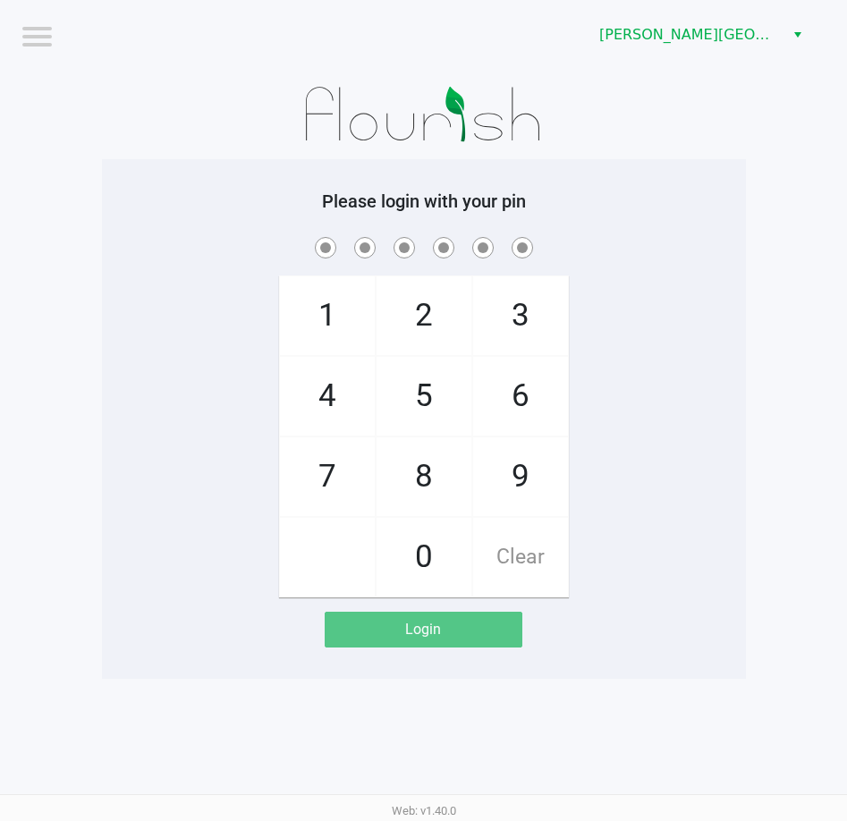
click at [118, 348] on div "1 4 7 2 5 8 0 3 6 9 Clear" at bounding box center [424, 415] width 644 height 364
drag, startPoint x: 137, startPoint y: 250, endPoint x: 137, endPoint y: 233, distance: 17.0
click at [137, 249] on span at bounding box center [423, 247] width 617 height 28
click at [218, 194] on div "Please login with your pin 1 4 7 2 5 8 0 3 6 9 Clear Login" at bounding box center [424, 418] width 644 height 457
checkbox input "true"
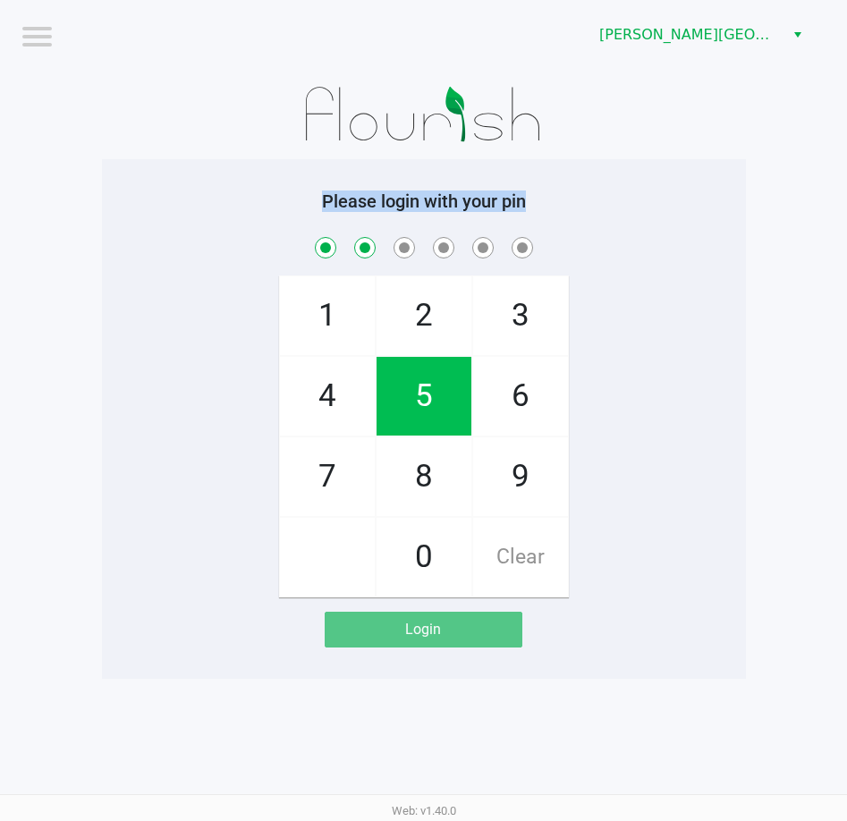
checkbox input "true"
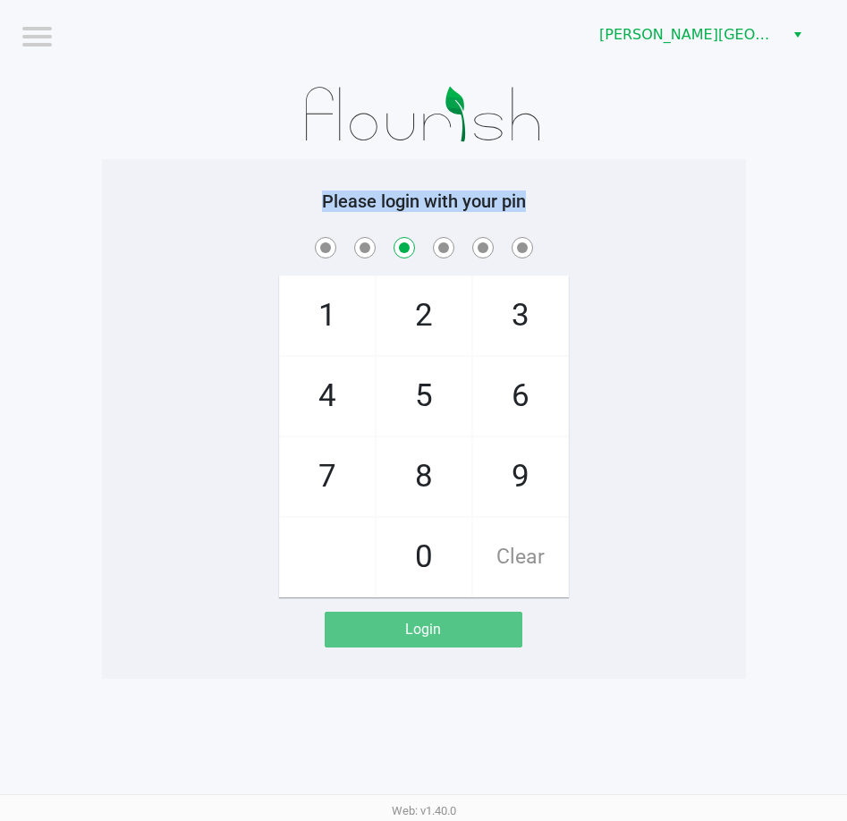
checkbox input "false"
checkbox input "true"
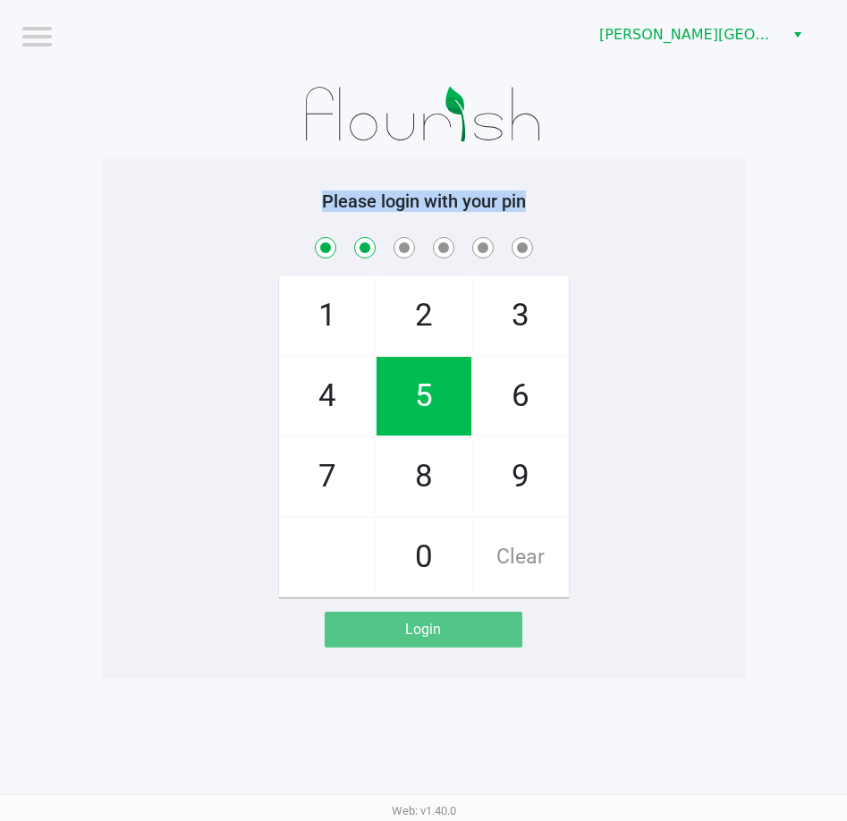
checkbox input "true"
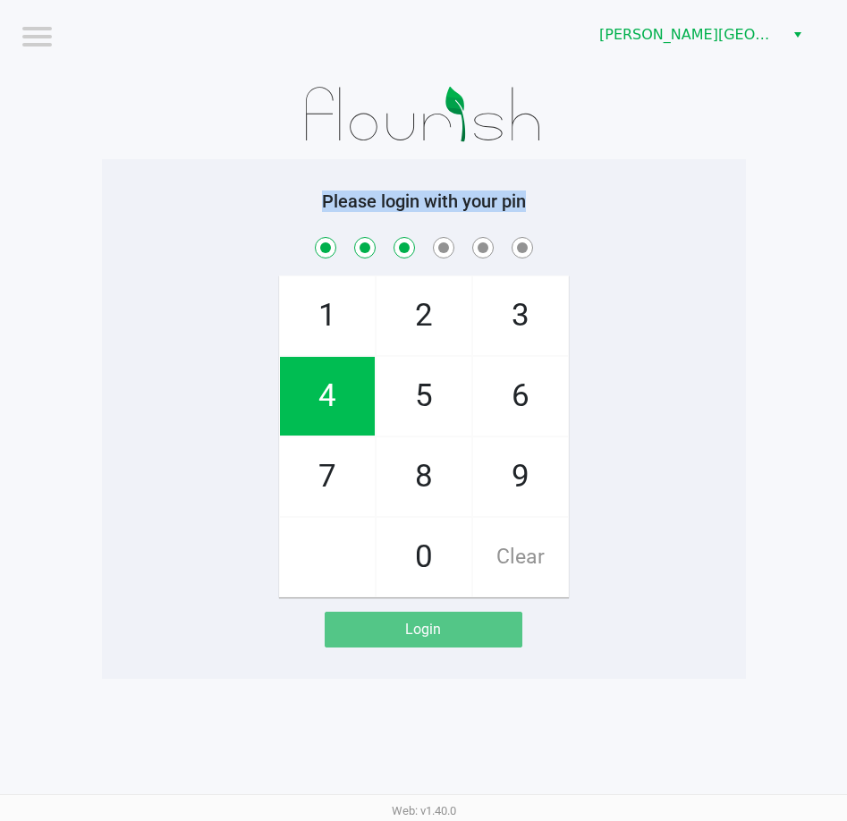
checkbox input "true"
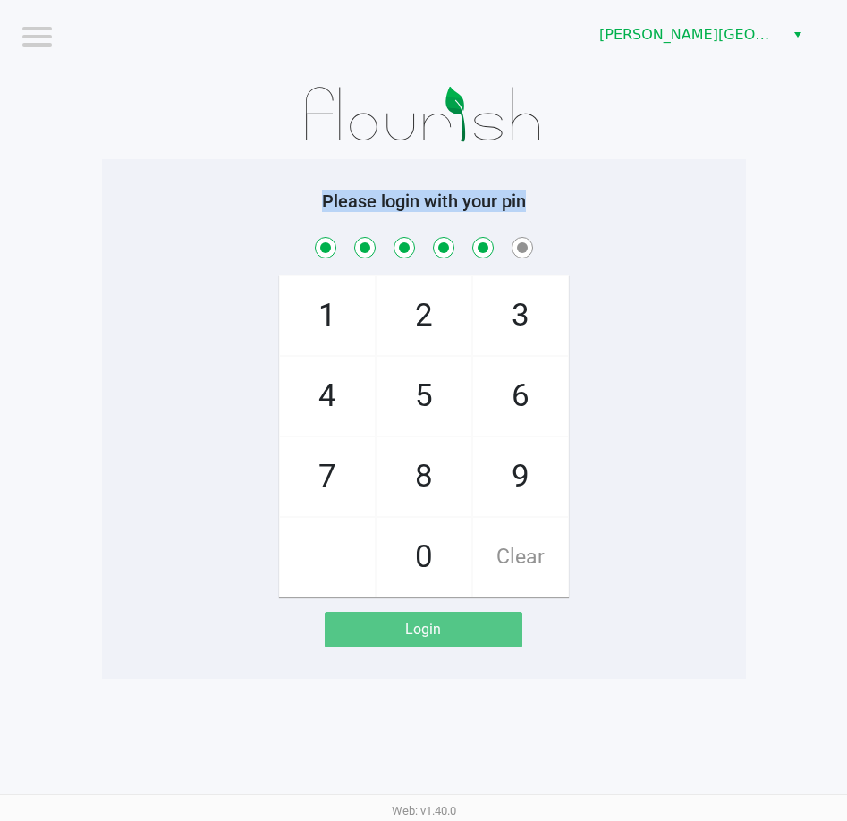
checkbox input "true"
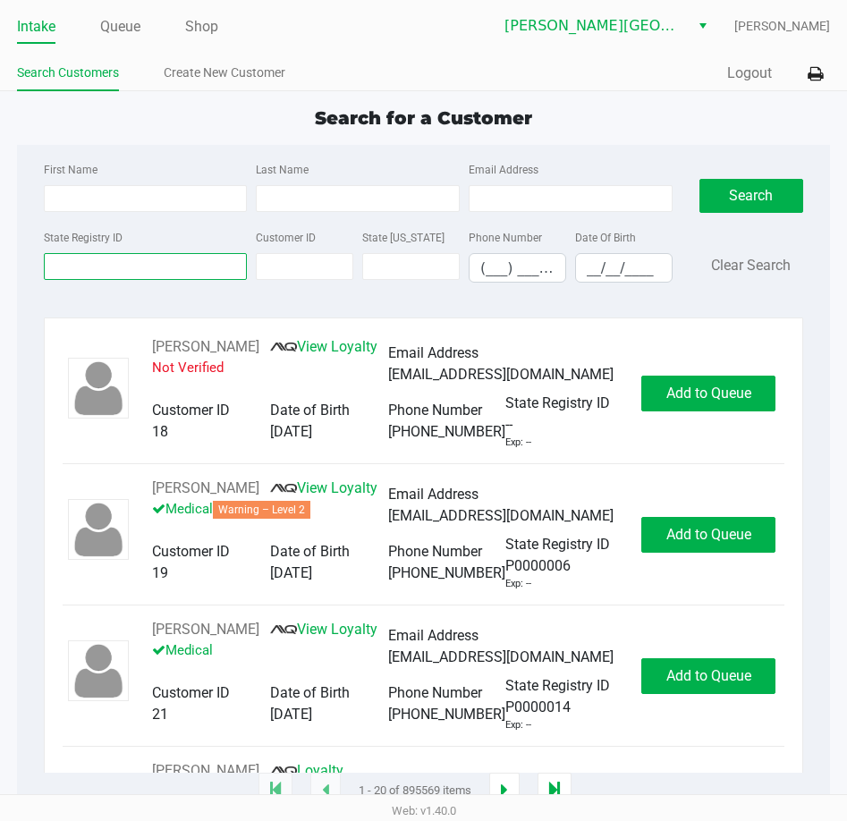
click at [165, 258] on input "State Registry ID" at bounding box center [146, 266] width 204 height 27
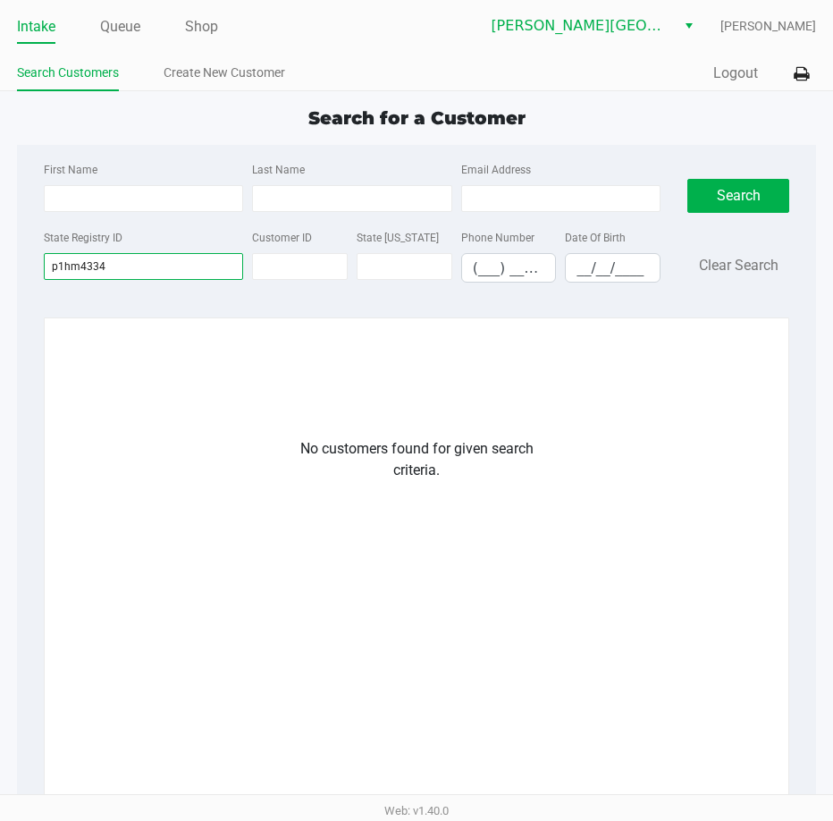
drag, startPoint x: 97, startPoint y: 262, endPoint x: 72, endPoint y: 244, distance: 30.8
click at [72, 257] on input "p1hm4334" at bounding box center [144, 266] width 200 height 27
type input "p"
drag, startPoint x: 194, startPoint y: 78, endPoint x: 178, endPoint y: 95, distance: 23.4
click at [194, 78] on link "Create New Customer" at bounding box center [225, 73] width 122 height 22
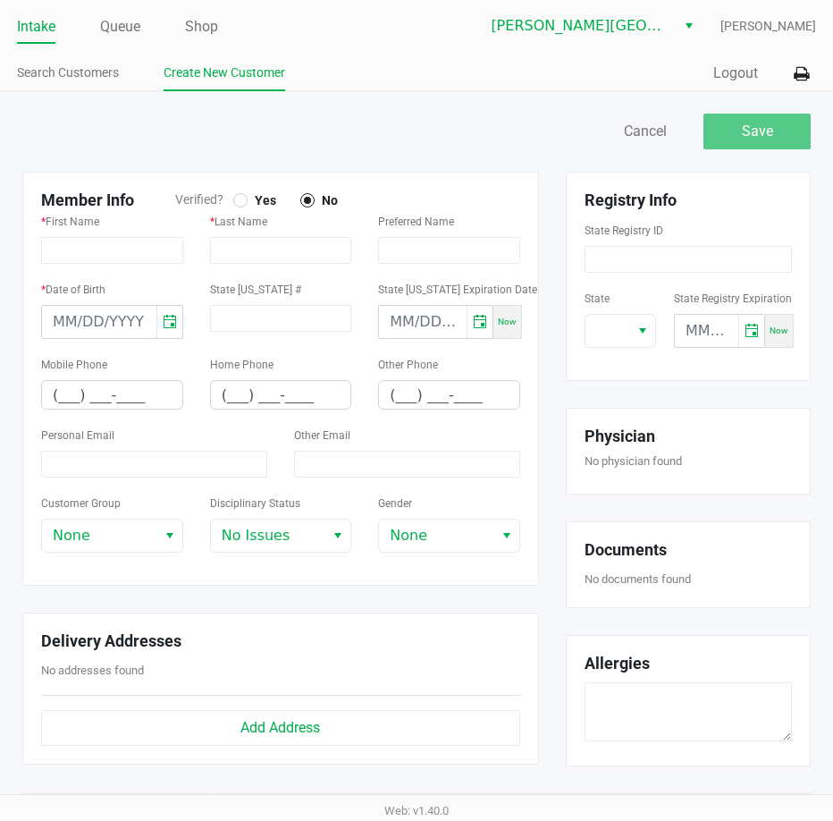
click at [238, 199] on div at bounding box center [240, 200] width 7 height 7
click at [113, 247] on input "text" at bounding box center [112, 250] width 142 height 27
type input "LESLEY"
type input "REILLY"
click at [73, 327] on input "month/day/year" at bounding box center [99, 322] width 114 height 32
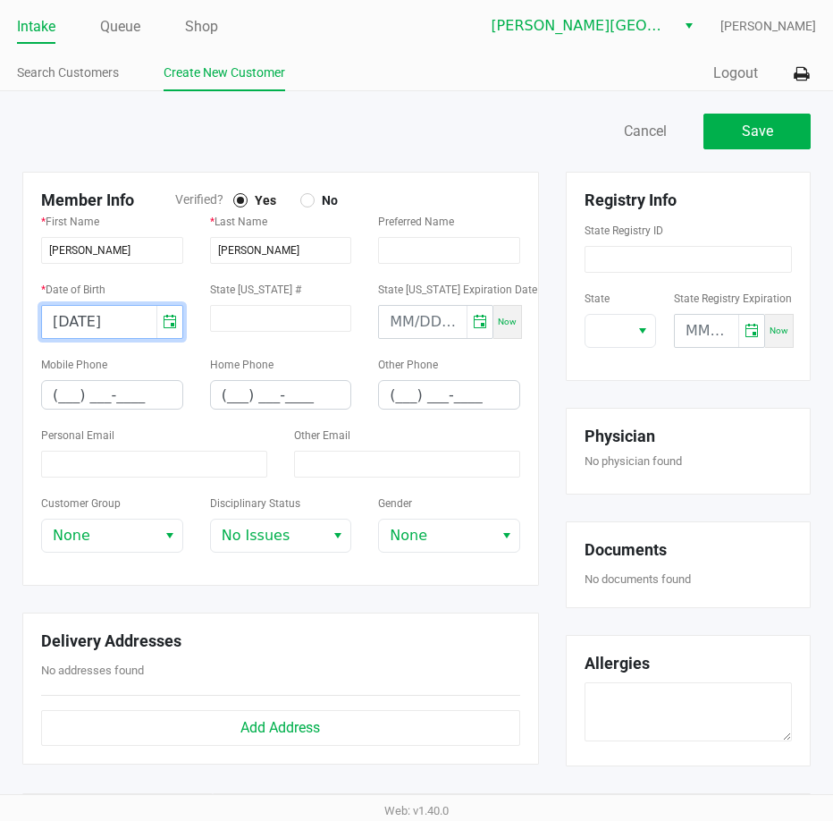
type input "08/13/1965"
click at [247, 136] on div at bounding box center [213, 132] width 408 height 36
click at [63, 394] on input "(___) ___-____" at bounding box center [112, 395] width 140 height 28
type input "(508) 259-1135"
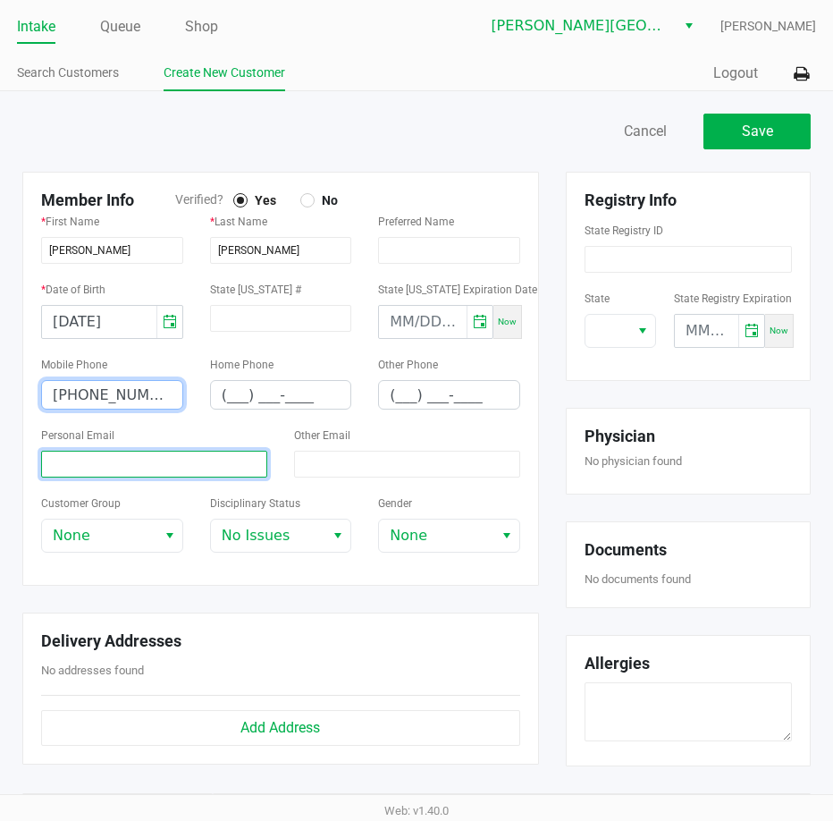
drag, startPoint x: 116, startPoint y: 455, endPoint x: 31, endPoint y: 422, distance: 91.2
click at [116, 456] on input at bounding box center [154, 464] width 226 height 27
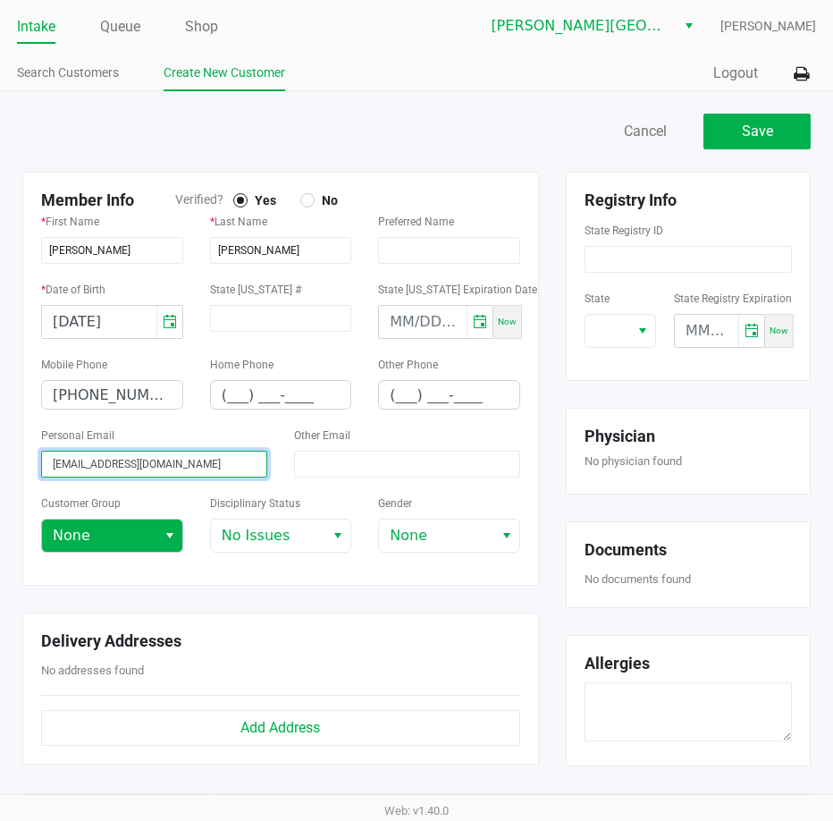
type input "lesleyreilly@verizon.net"
click at [102, 541] on span "None" at bounding box center [99, 535] width 93 height 21
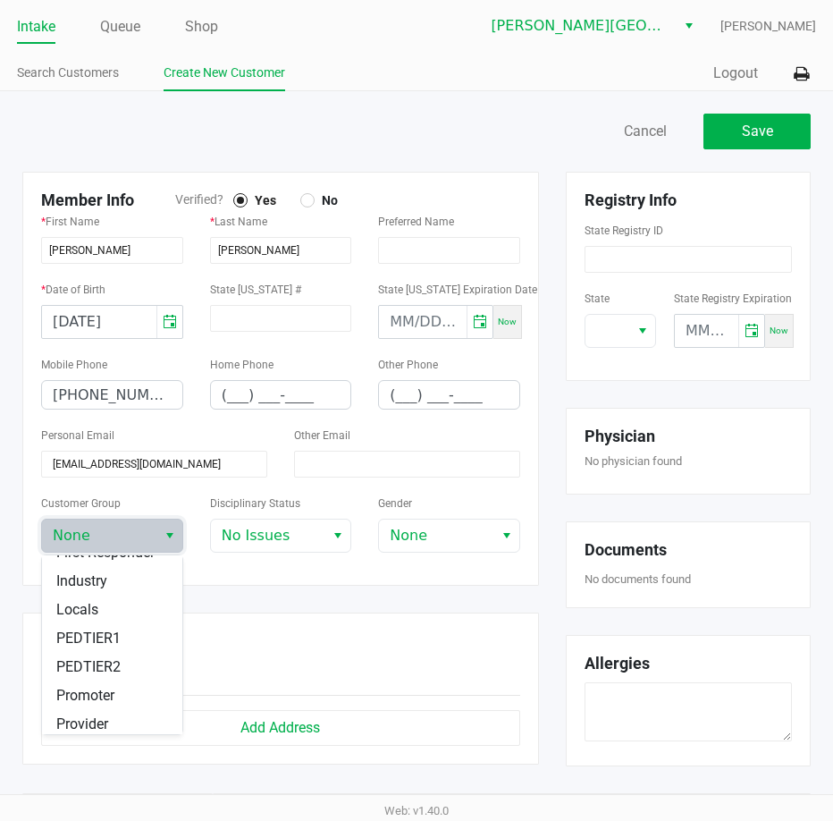
scroll to position [268, 0]
click at [110, 601] on li "Seniors" at bounding box center [112, 587] width 140 height 29
click at [199, 560] on div "Disciplinary Status No Issues" at bounding box center [281, 529] width 169 height 75
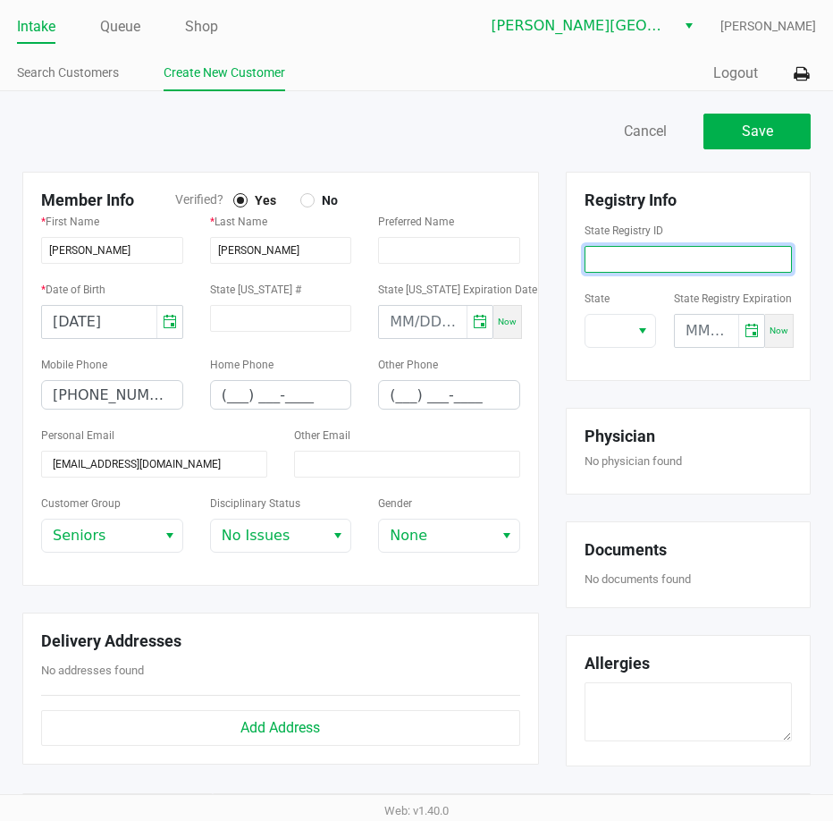
click at [656, 269] on input at bounding box center [688, 259] width 207 height 27
drag, startPoint x: 644, startPoint y: 330, endPoint x: 642, endPoint y: 346, distance: 16.2
click at [645, 330] on span "Select" at bounding box center [643, 330] width 14 height 21
type input "P1HM4334"
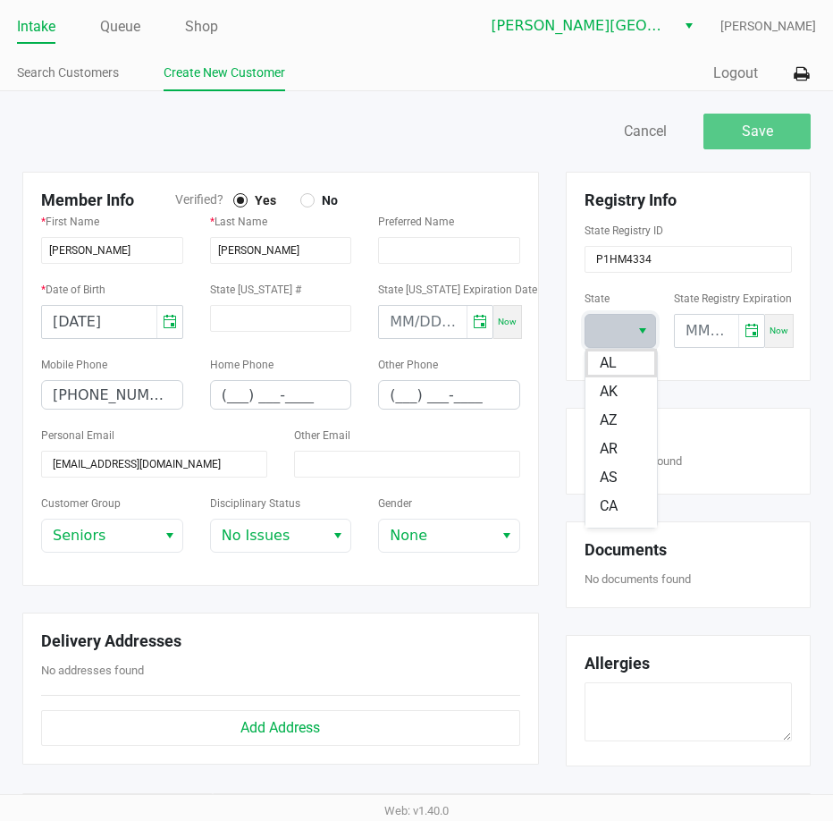
scroll to position [179, 0]
click at [623, 460] on li "FL" at bounding box center [622, 470] width 72 height 29
click at [474, 157] on div "Save Cancel" at bounding box center [417, 140] width 816 height 63
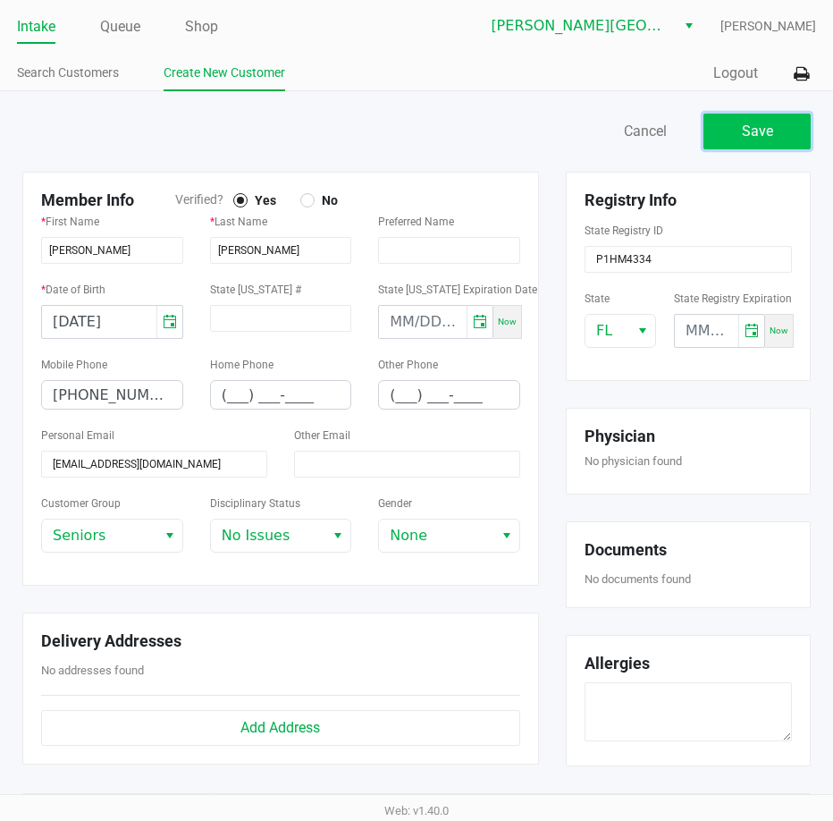
click at [758, 145] on button "Save" at bounding box center [757, 132] width 107 height 36
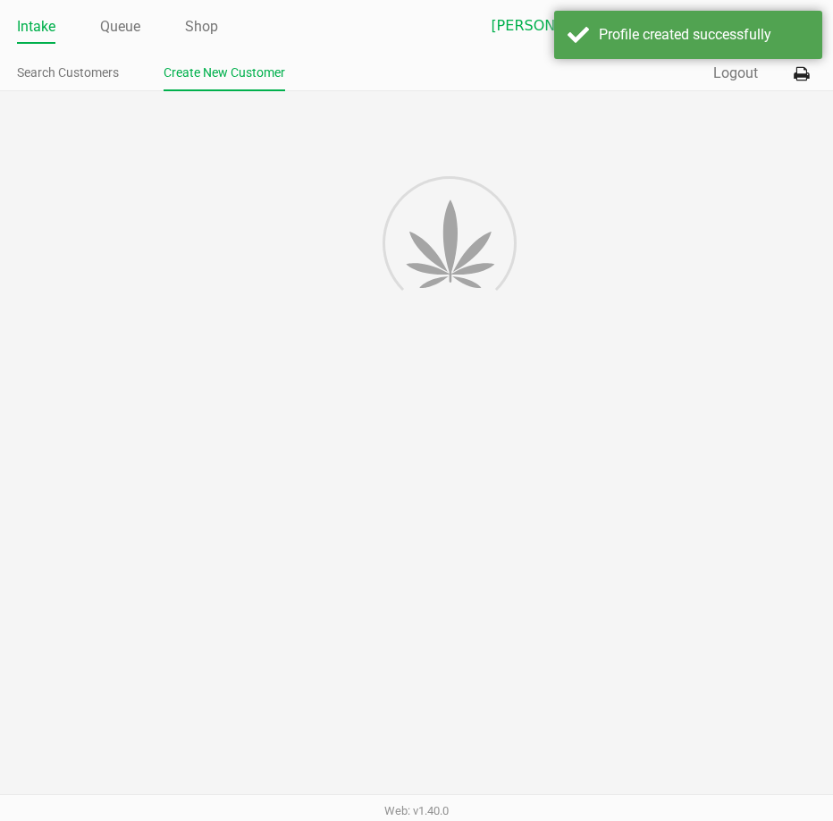
type input "---"
type input "( __) ___-____"
type input "---"
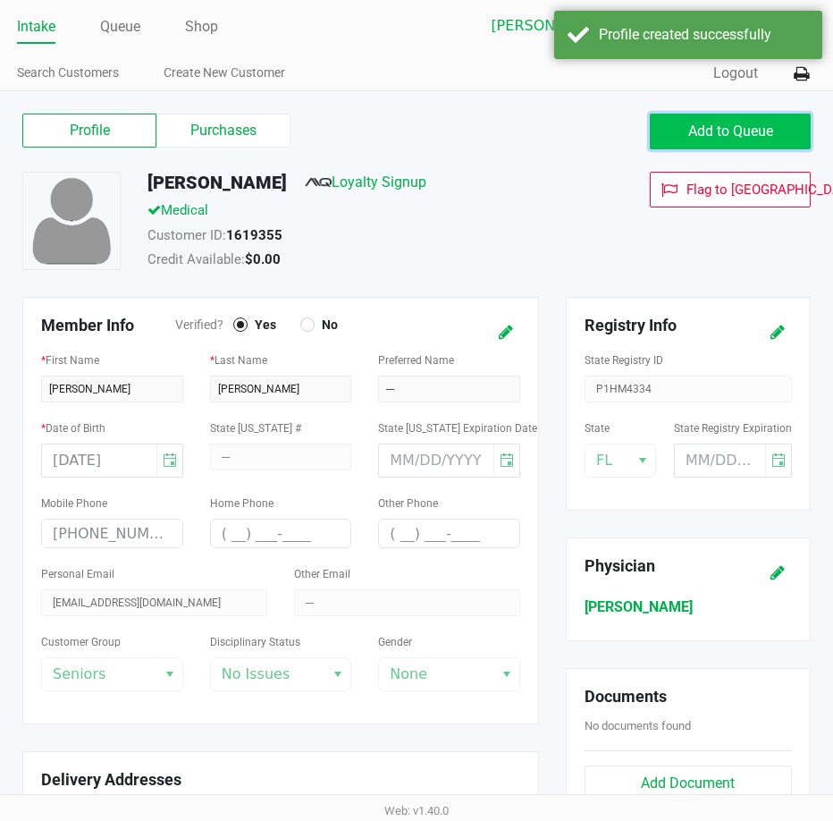
click at [756, 144] on button "Add to Queue" at bounding box center [730, 132] width 161 height 36
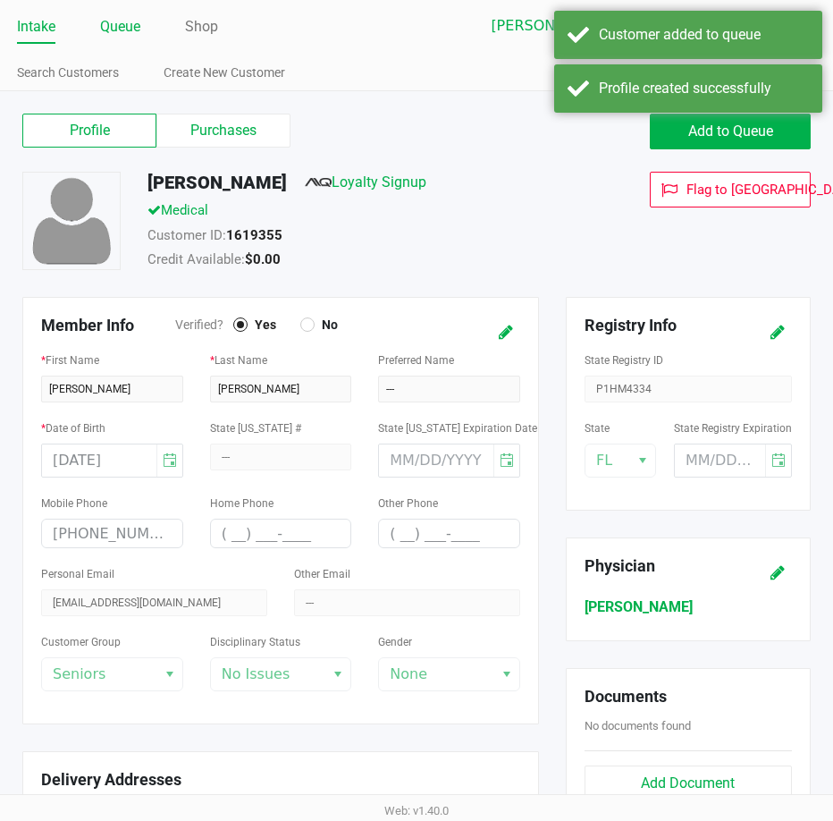
click at [122, 34] on link "Queue" at bounding box center [120, 26] width 40 height 25
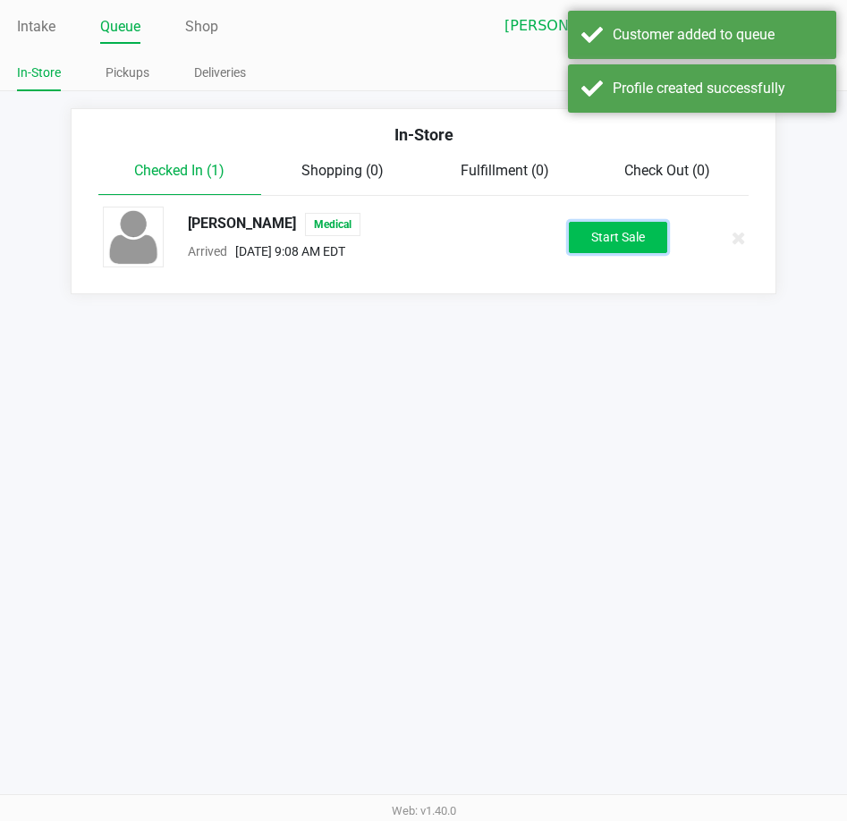
click at [606, 240] on button "Start Sale" at bounding box center [618, 237] width 98 height 31
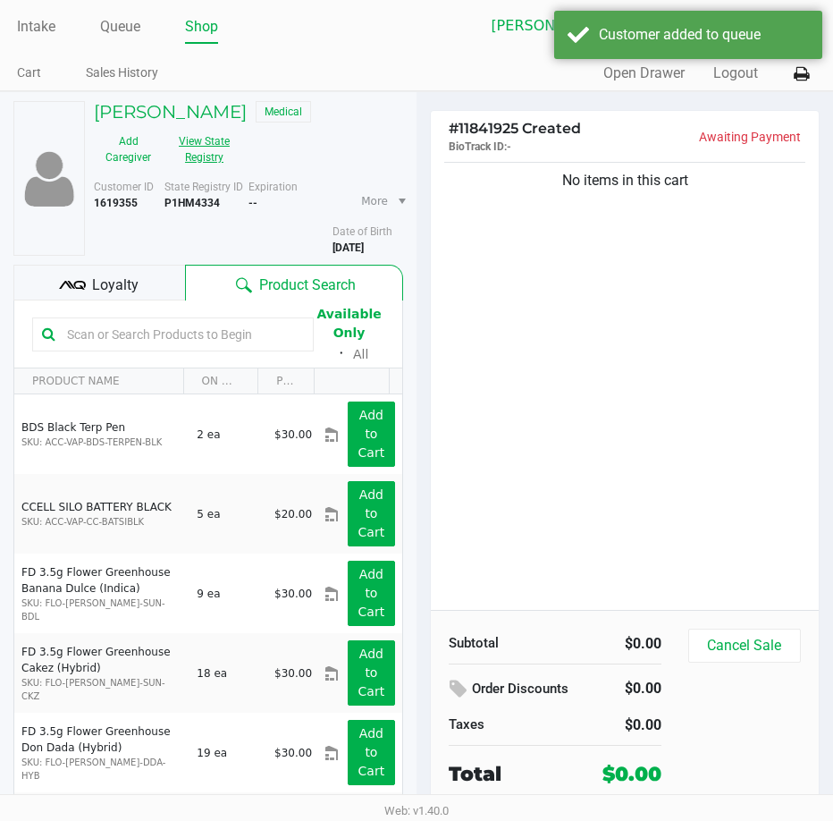
click at [215, 152] on button "View State Registry" at bounding box center [199, 149] width 72 height 45
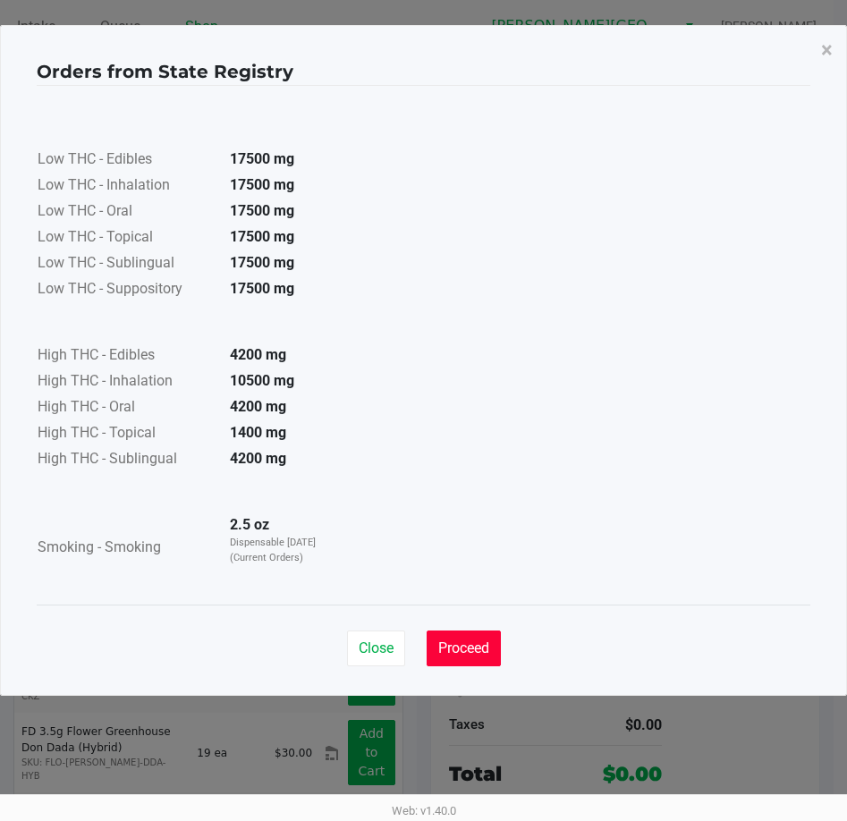
drag, startPoint x: 486, startPoint y: 635, endPoint x: 507, endPoint y: 602, distance: 39.4
click at [486, 634] on button "Proceed" at bounding box center [464, 648] width 74 height 36
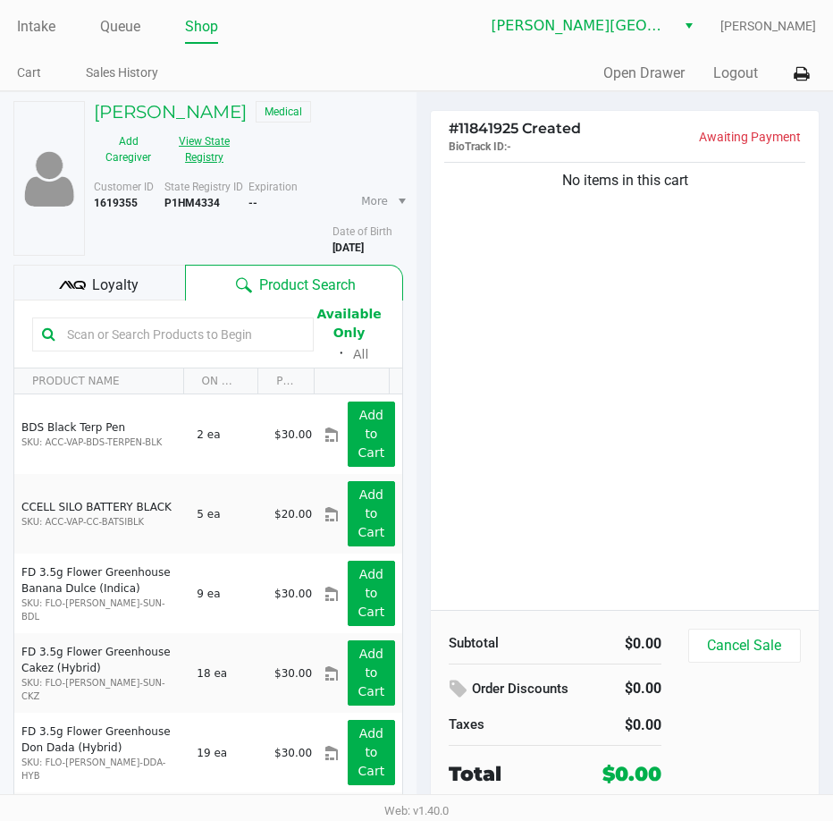
click at [218, 155] on button "View State Registry" at bounding box center [199, 149] width 72 height 45
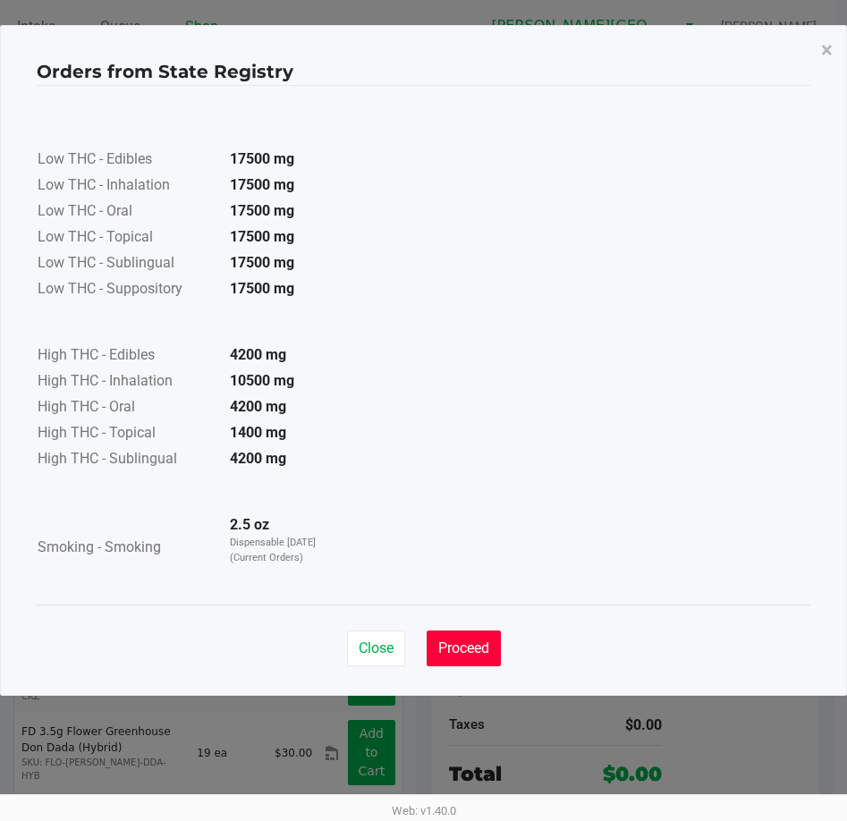
click at [472, 661] on button "Proceed" at bounding box center [464, 648] width 74 height 36
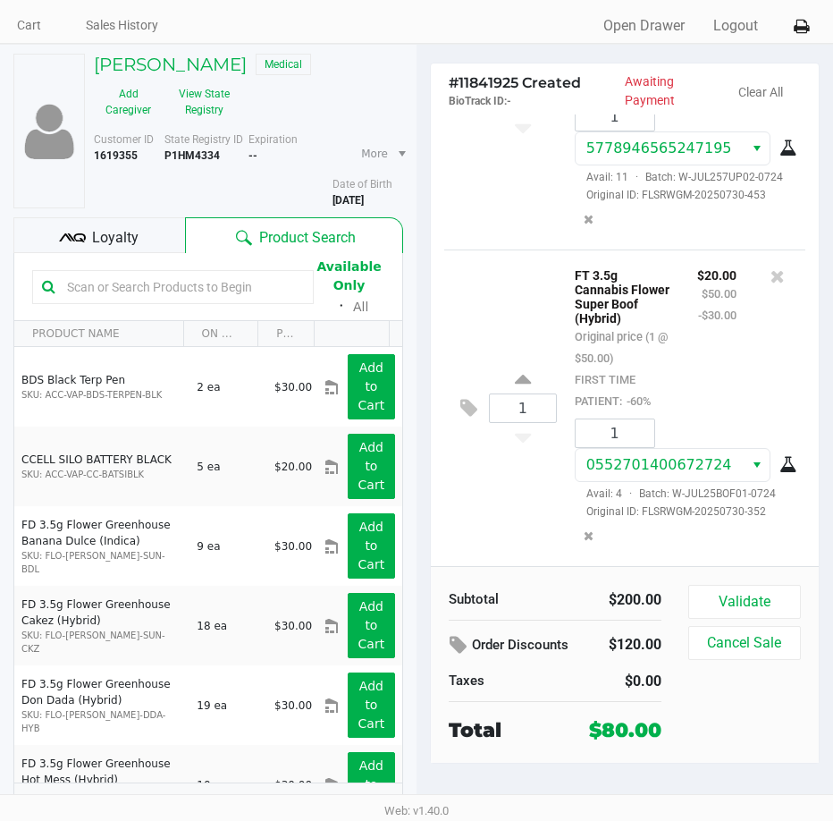
scroll to position [68, 0]
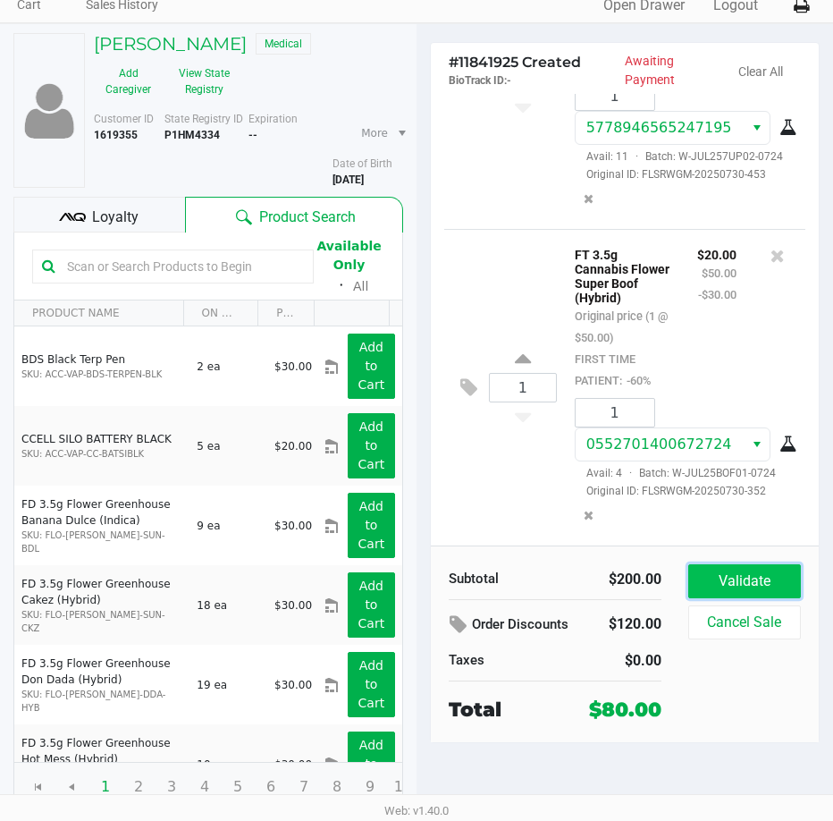
click at [710, 591] on button "Validate" at bounding box center [745, 581] width 113 height 34
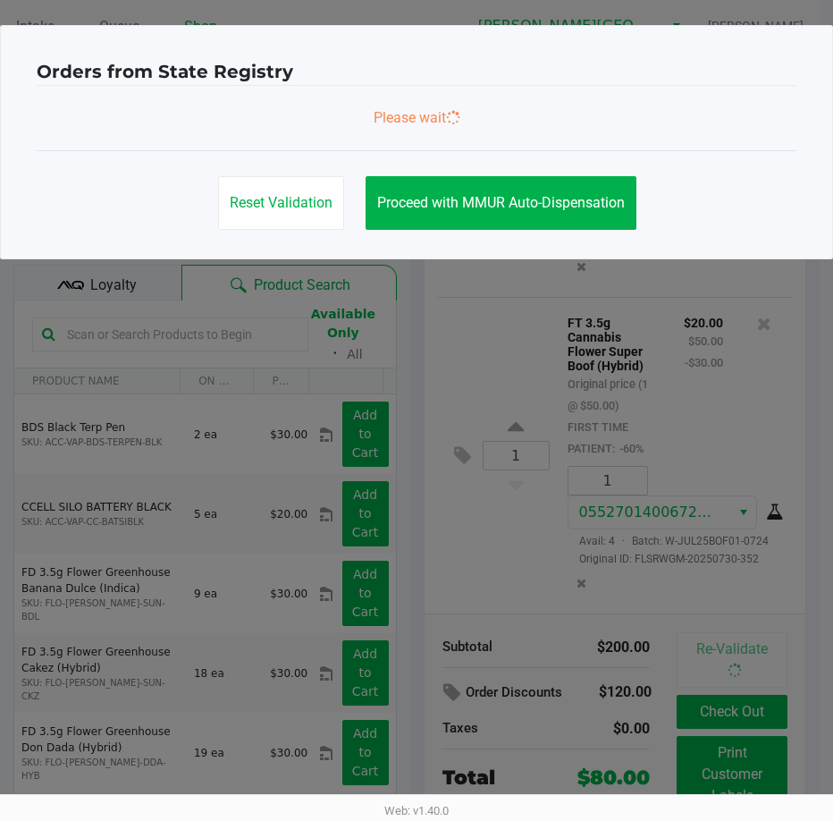
scroll to position [0, 0]
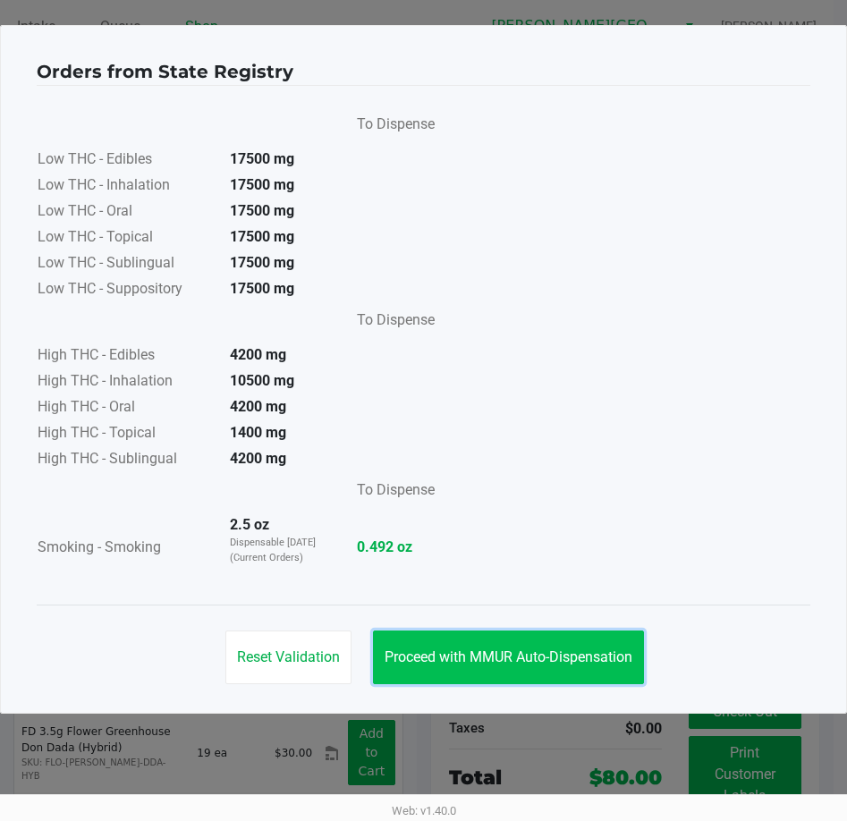
click at [522, 671] on button "Proceed with MMUR Auto-Dispensation" at bounding box center [508, 657] width 271 height 54
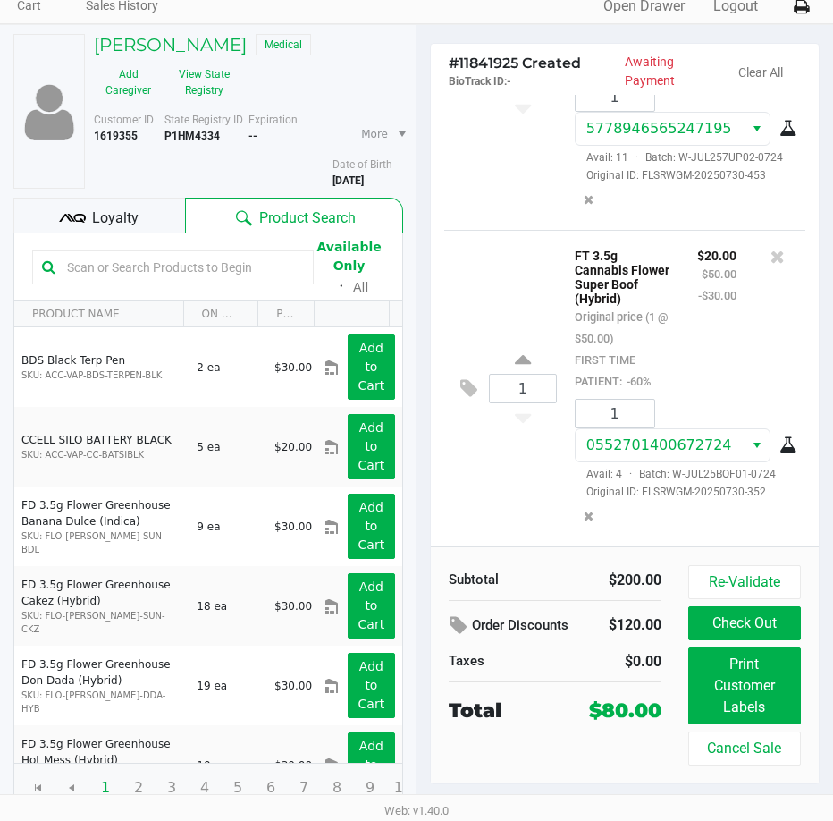
scroll to position [68, 0]
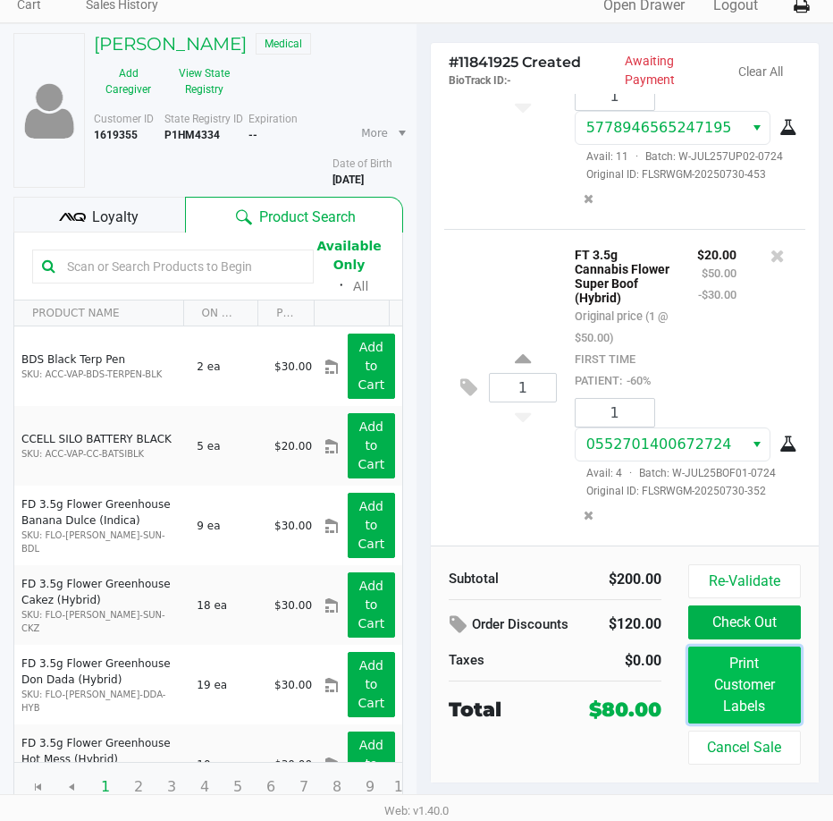
click at [756, 681] on button "Print Customer Labels" at bounding box center [745, 685] width 113 height 77
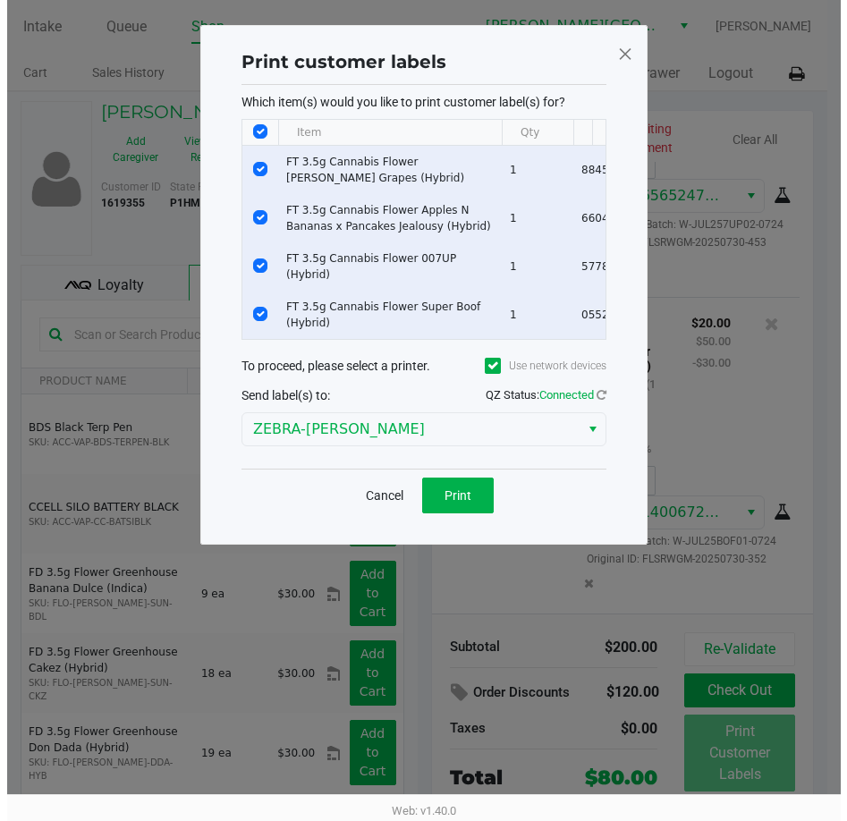
scroll to position [0, 0]
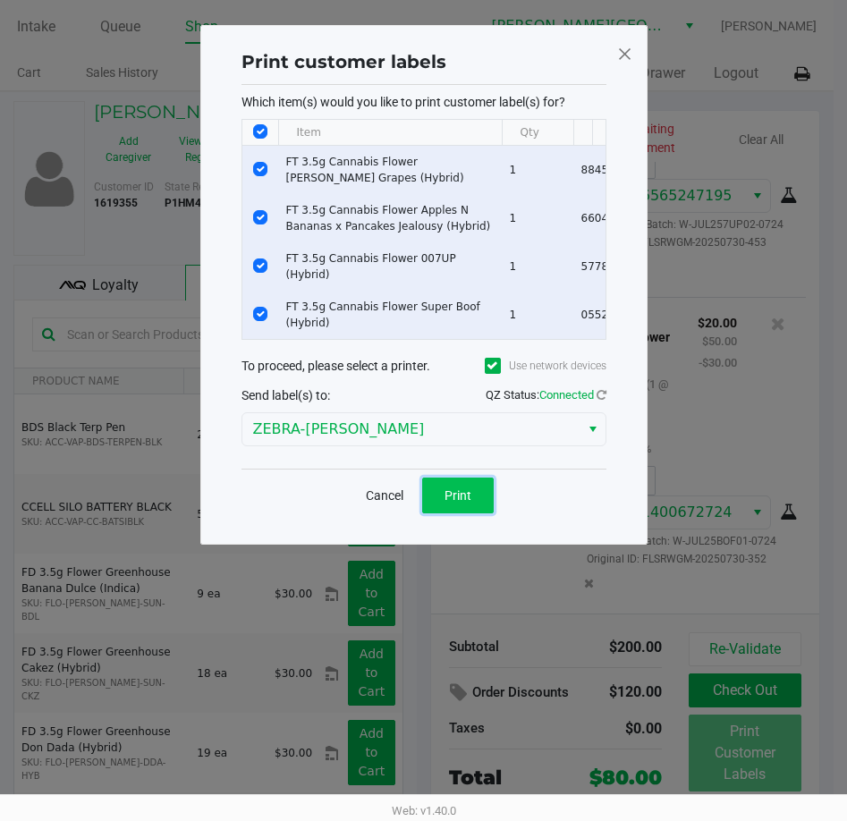
click at [474, 509] on button "Print" at bounding box center [458, 496] width 72 height 36
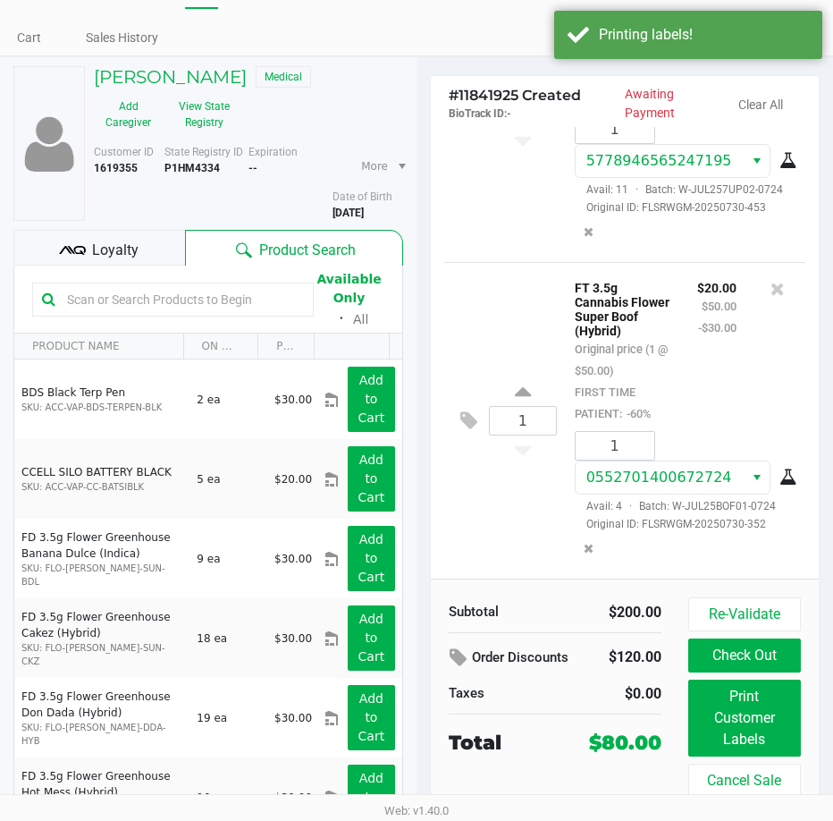
scroll to position [68, 0]
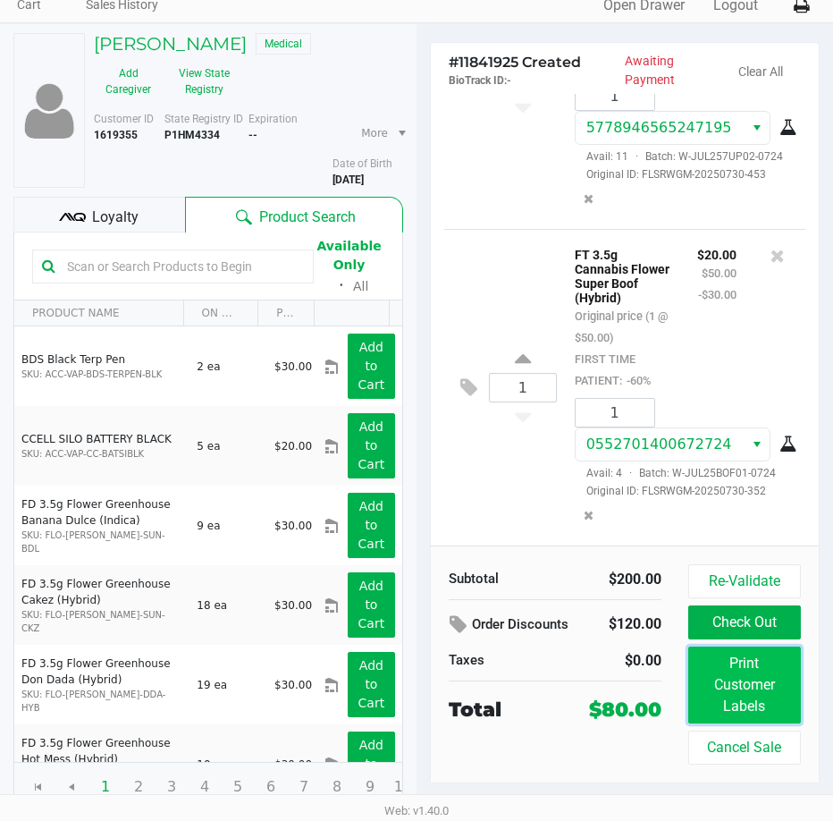
click at [729, 701] on button "Print Customer Labels" at bounding box center [745, 685] width 113 height 77
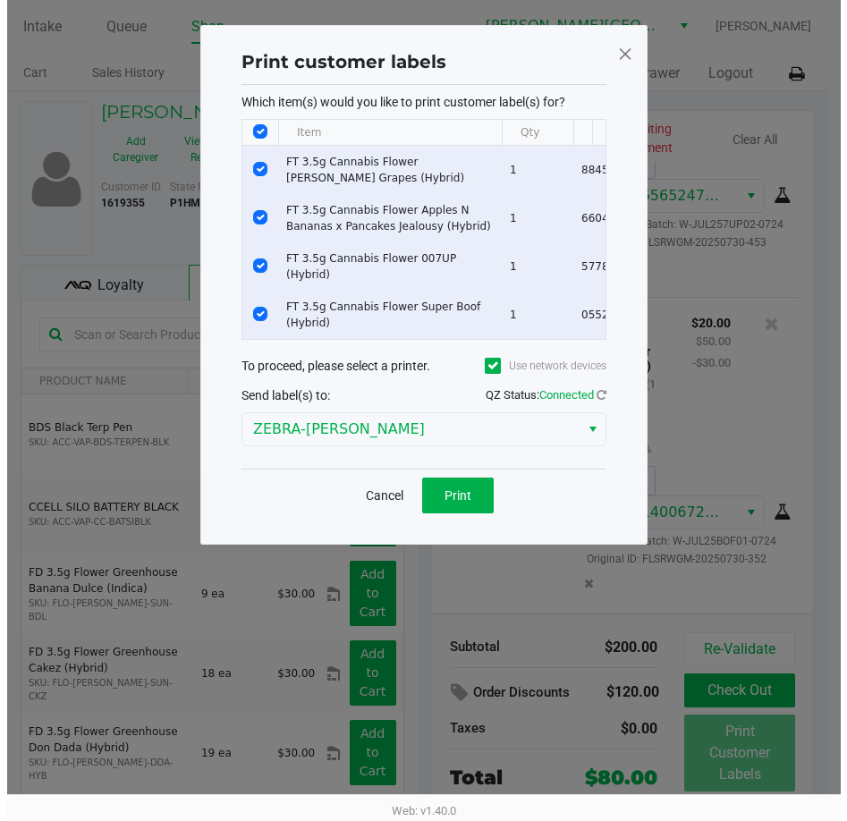
scroll to position [0, 0]
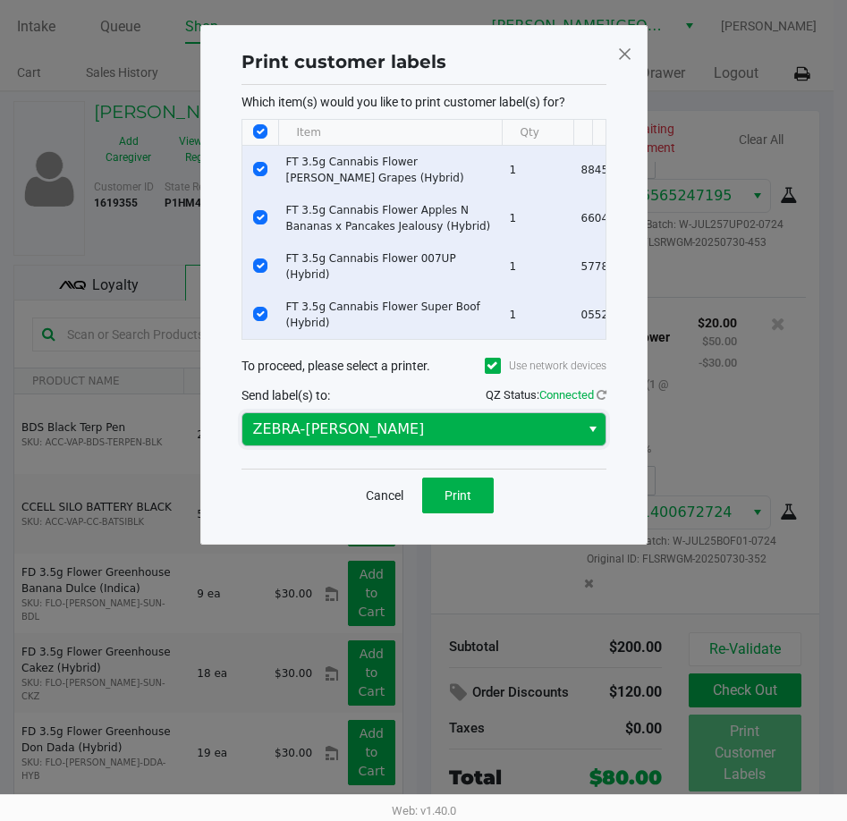
click at [420, 440] on span "ZEBRA-ED-SHEERAN" at bounding box center [411, 429] width 316 height 21
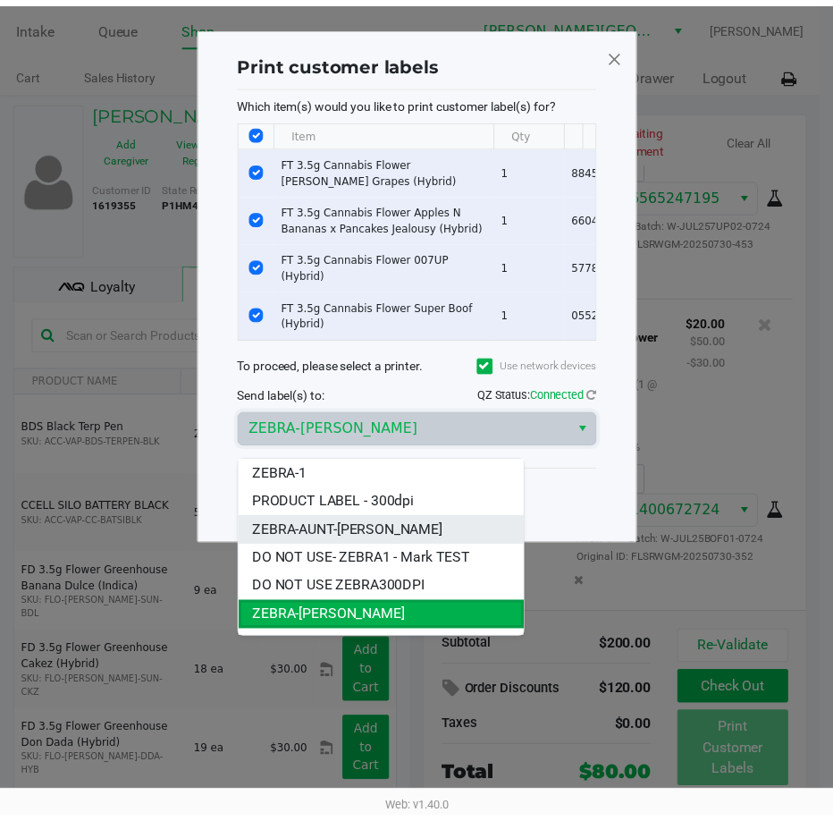
scroll to position [21, 0]
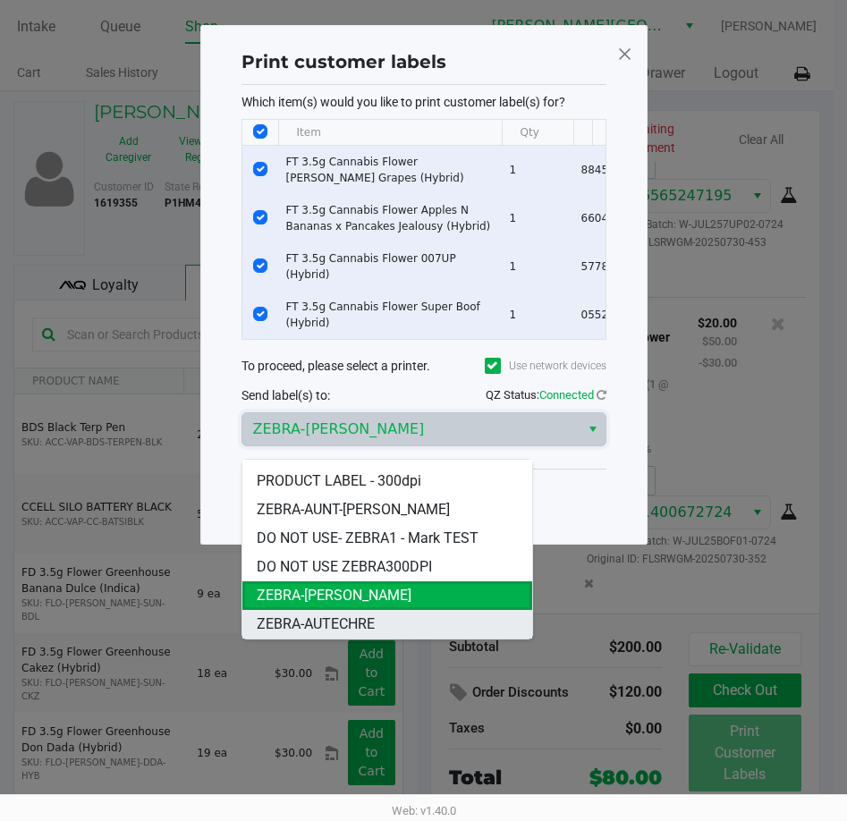
click at [363, 621] on span "ZEBRA-AUTECHRE" at bounding box center [316, 623] width 118 height 21
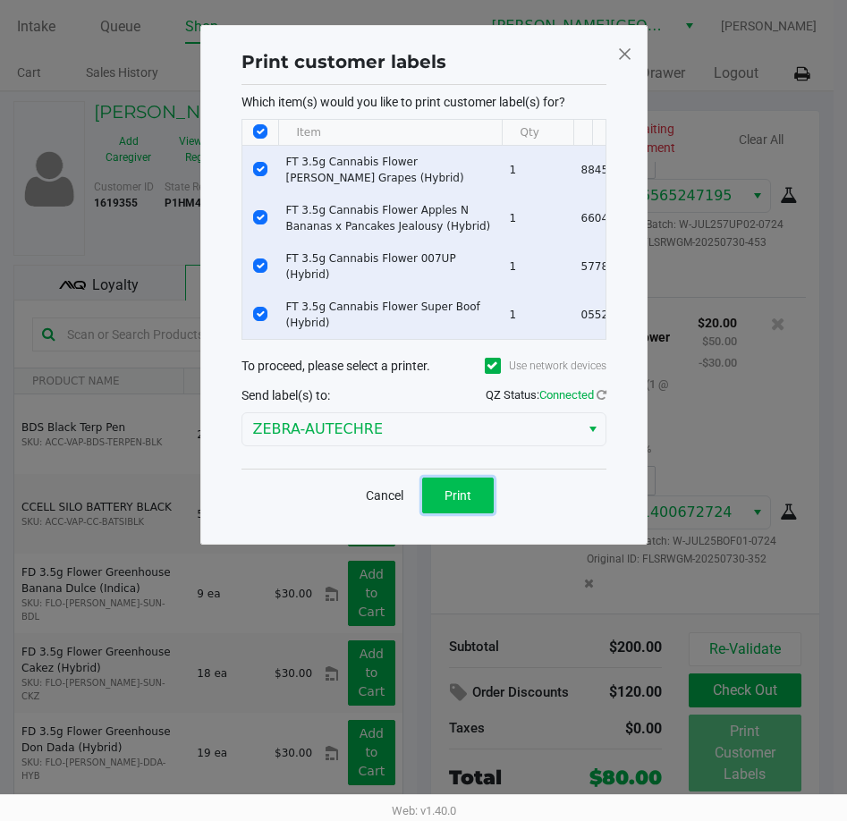
click at [463, 503] on span "Print" at bounding box center [457, 495] width 27 height 14
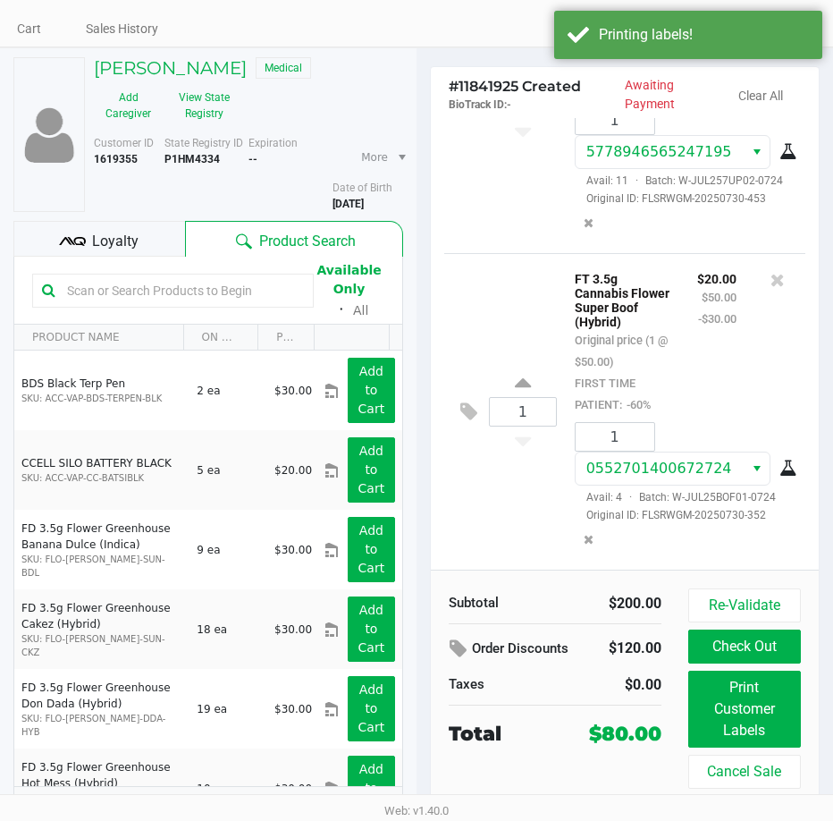
scroll to position [68, 0]
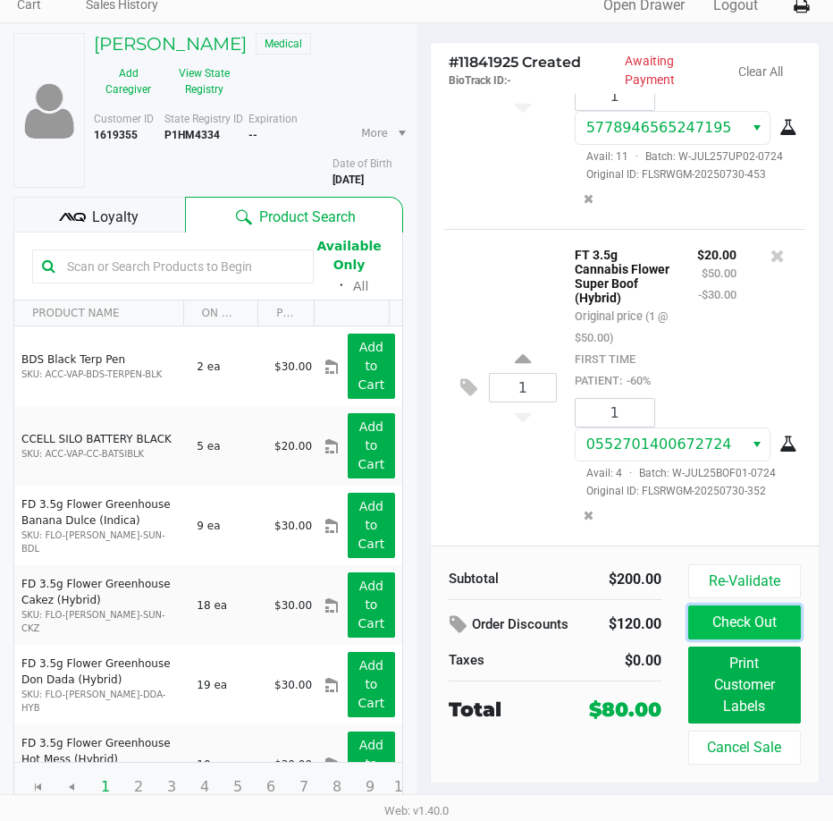
click at [743, 615] on button "Check Out" at bounding box center [745, 622] width 113 height 34
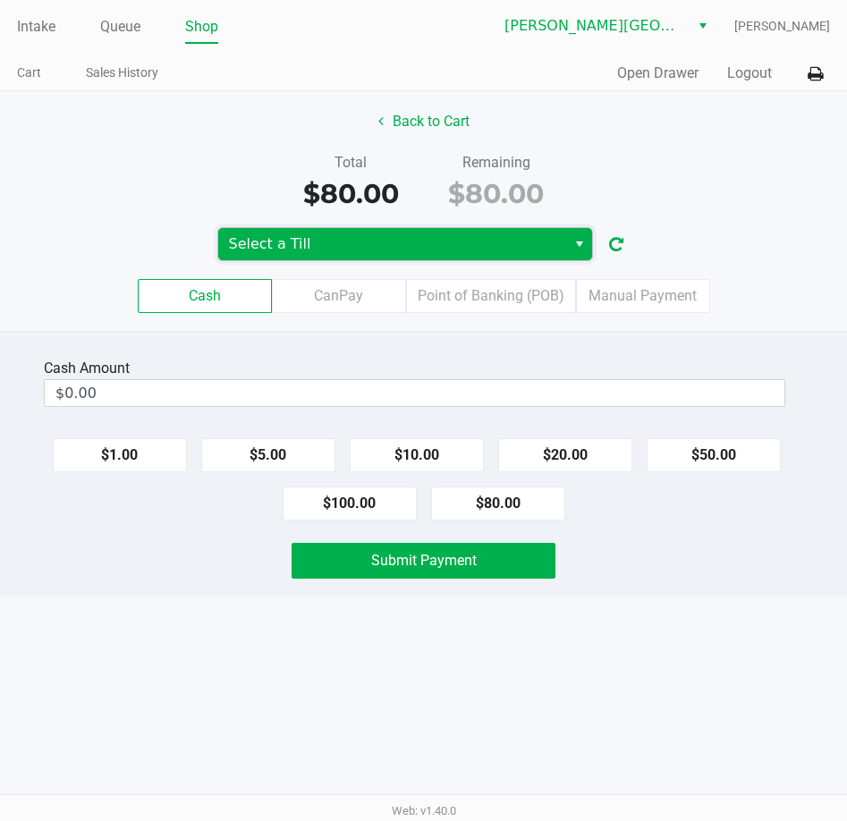
click at [352, 242] on span "Select a Till" at bounding box center [392, 243] width 326 height 21
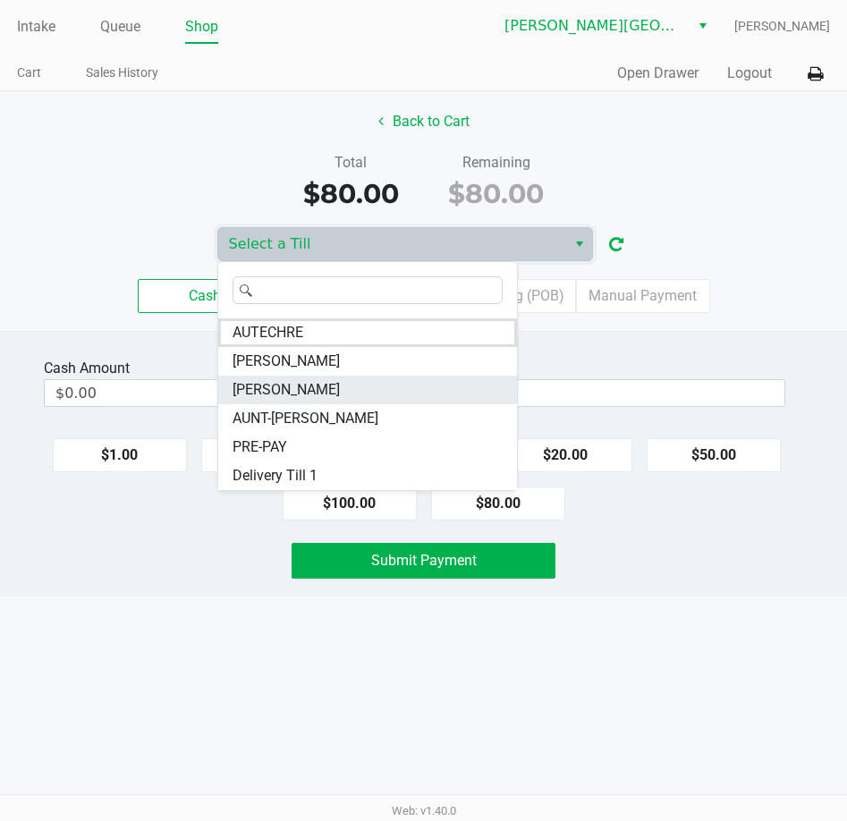
click at [343, 394] on li "CHARLES-EVANS" at bounding box center [367, 390] width 299 height 29
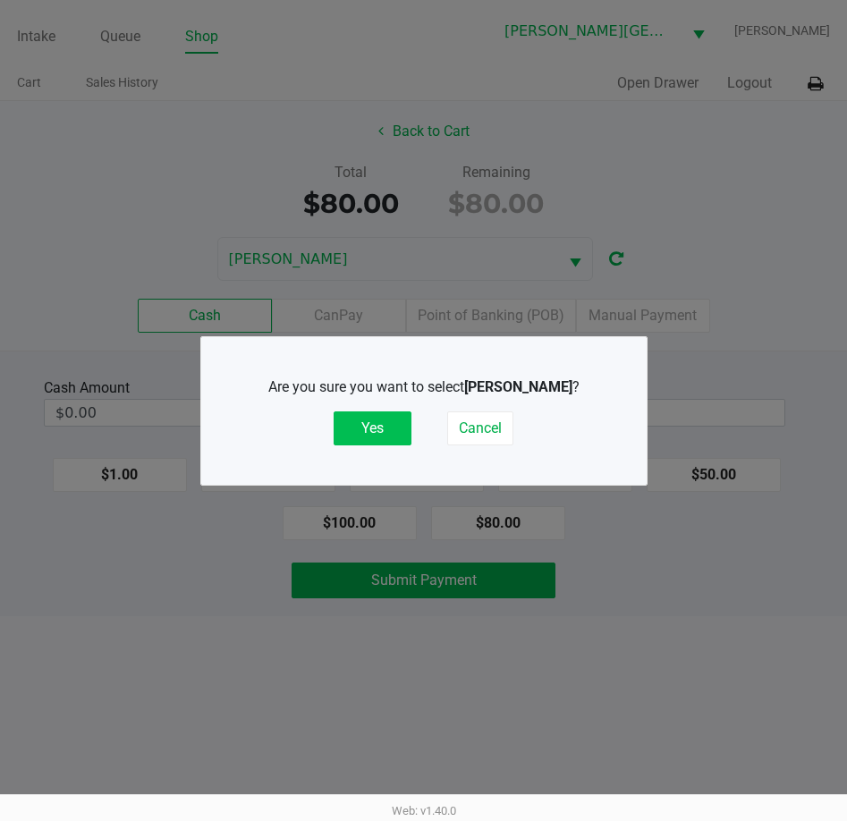
click at [385, 435] on button "Yes" at bounding box center [373, 428] width 78 height 34
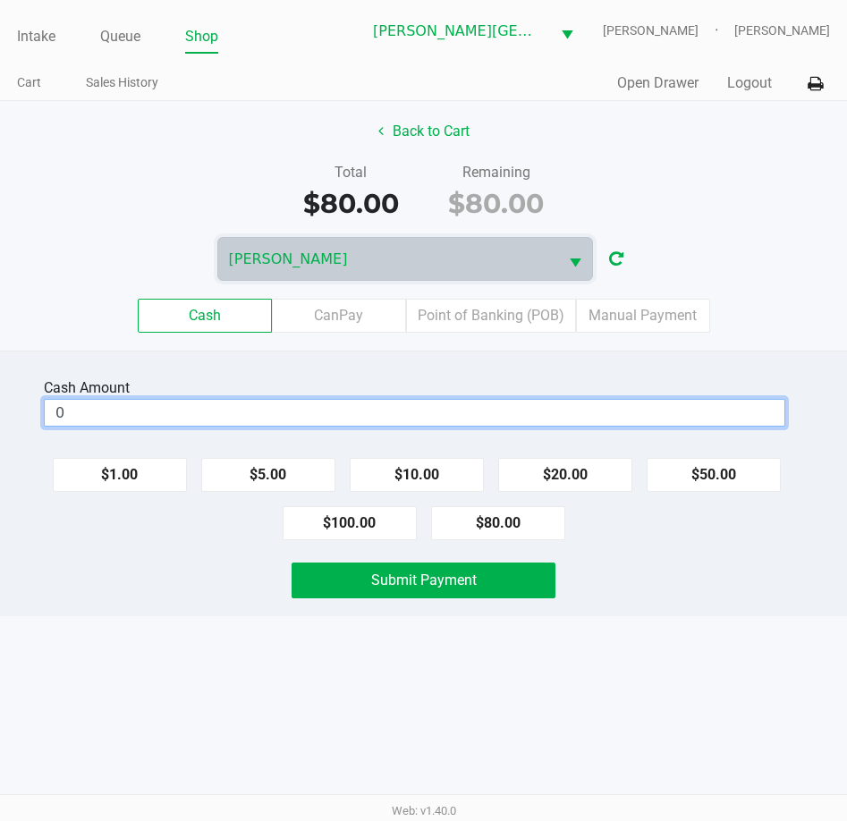
click at [390, 414] on input "0" at bounding box center [415, 413] width 740 height 26
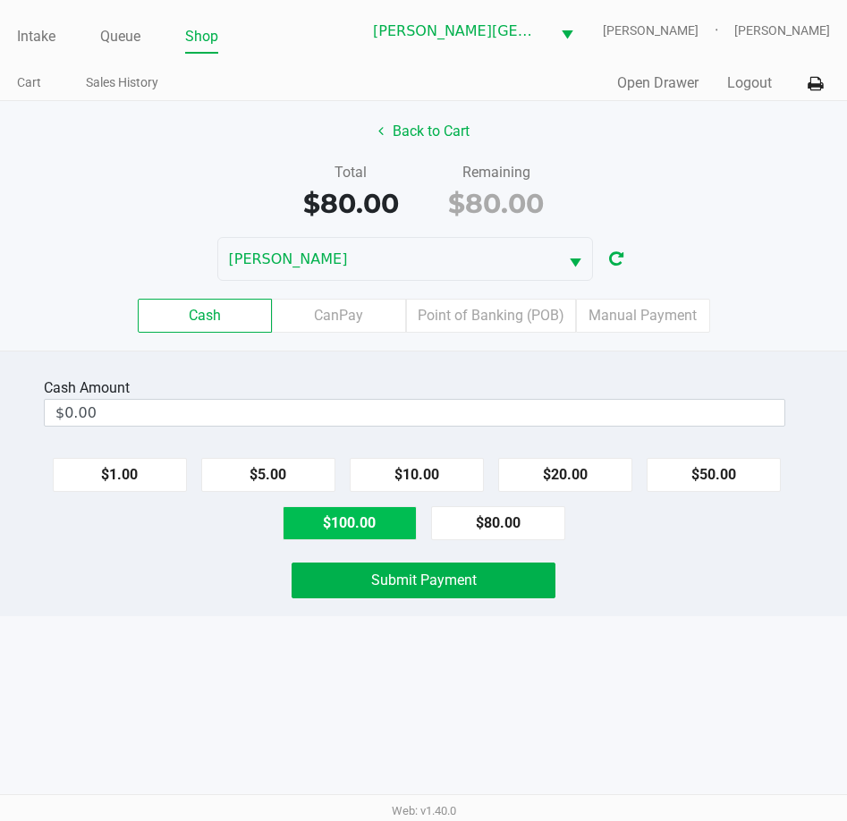
click at [393, 522] on button "$100.00" at bounding box center [350, 523] width 134 height 34
type input "$100.00"
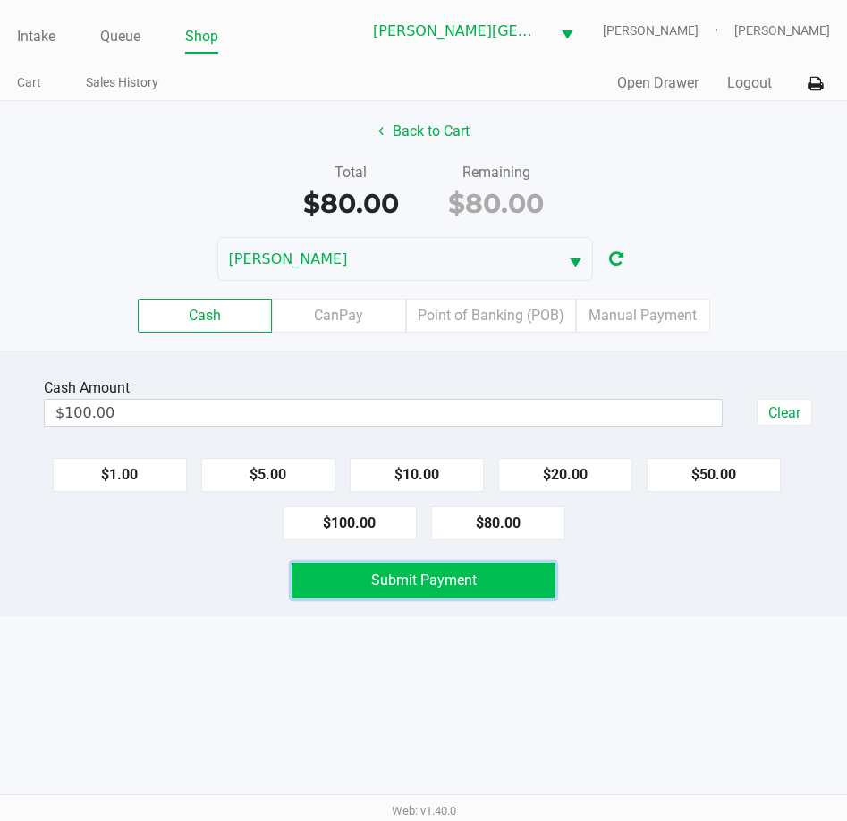
click at [457, 579] on span "Submit Payment" at bounding box center [424, 579] width 106 height 17
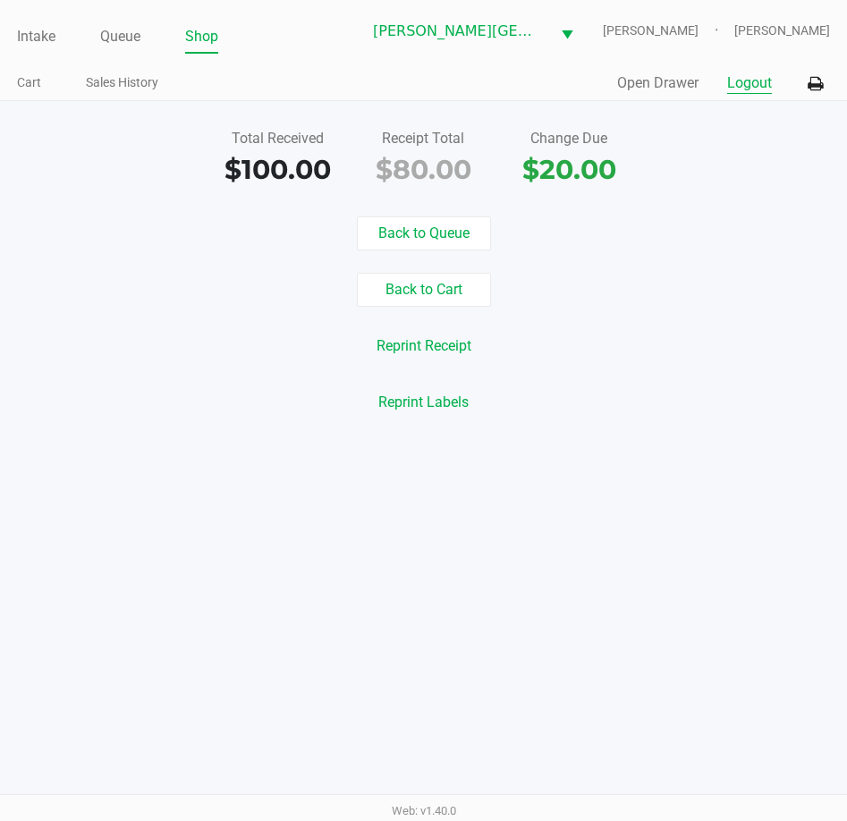
click at [745, 86] on button "Logout" at bounding box center [749, 82] width 45 height 21
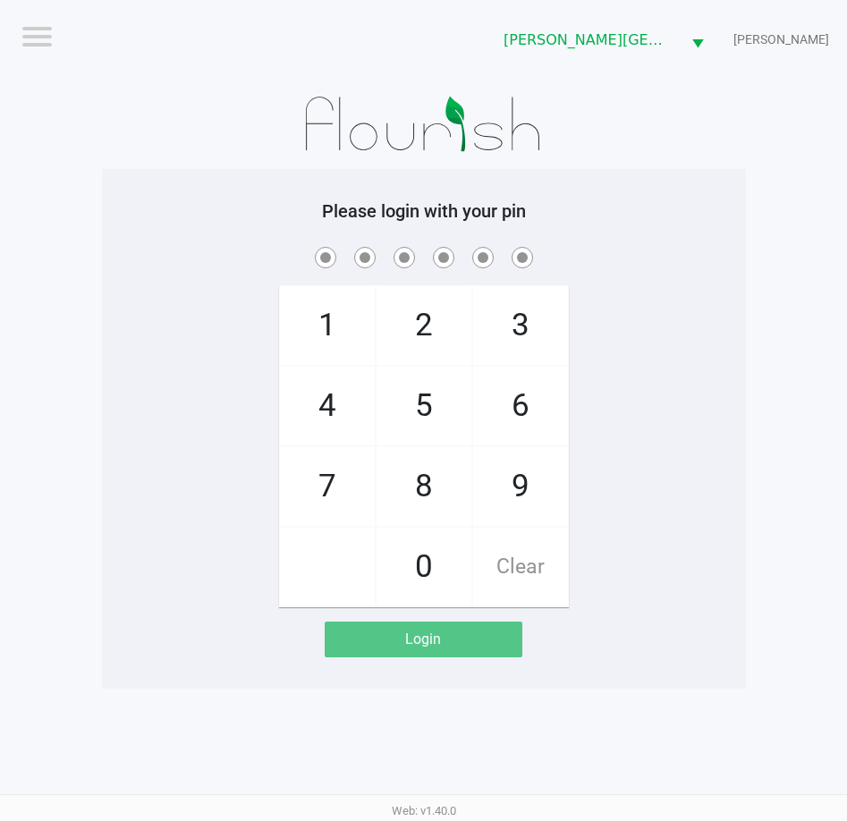
click at [162, 188] on div "Please login with your pin 1 4 7 2 5 8 0 3 6 9 Clear Login" at bounding box center [424, 429] width 644 height 520
drag, startPoint x: 743, startPoint y: 266, endPoint x: 733, endPoint y: 250, distance: 18.1
click at [725, 252] on div at bounding box center [424, 257] width 644 height 28
click at [230, 343] on div "1 4 7 2 5 8 0 3 6 9 Clear" at bounding box center [424, 425] width 644 height 364
click at [152, 233] on div "Please login with your pin 1 4 7 2 5 8 0 3 6 9 Clear Login" at bounding box center [424, 428] width 644 height 457
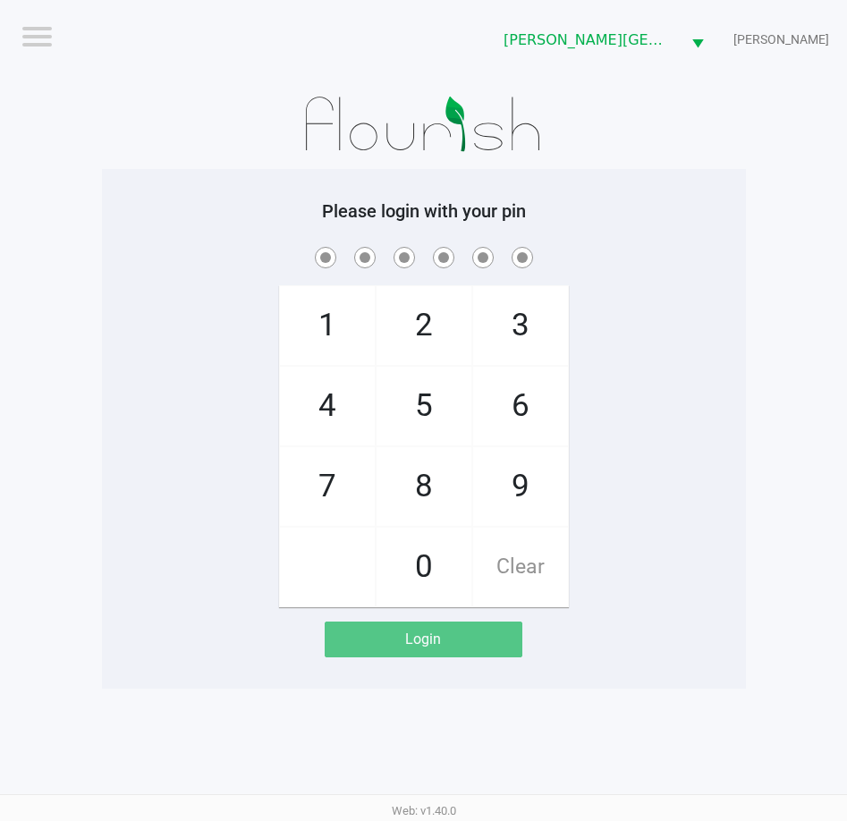
click at [151, 283] on div "1 4 7 2 5 8 0 3 6 9 Clear" at bounding box center [424, 425] width 644 height 364
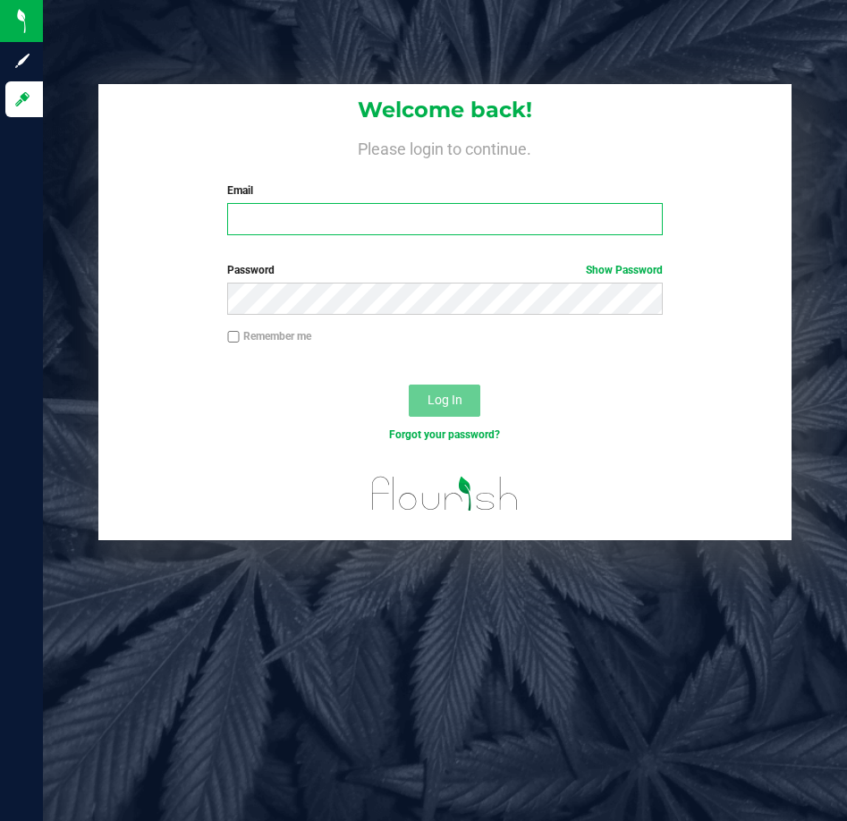
drag, startPoint x: 336, startPoint y: 224, endPoint x: 327, endPoint y: 208, distance: 17.6
click at [336, 224] on input "Email" at bounding box center [444, 219] width 435 height 32
type input "[EMAIL_ADDRESS][DOMAIN_NAME]"
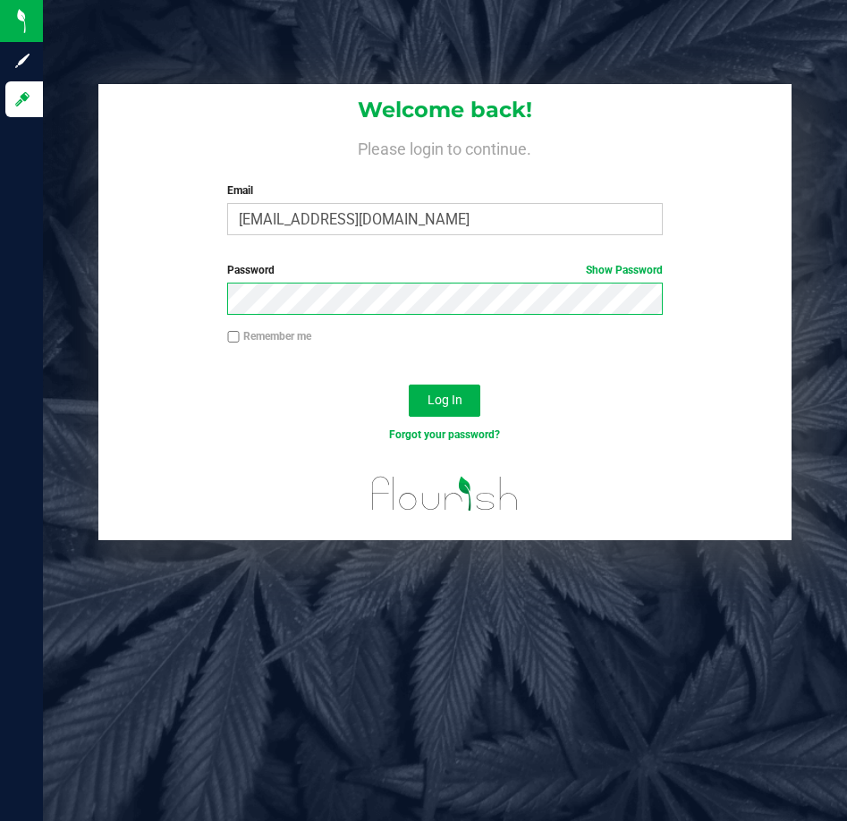
click at [409, 385] on button "Log In" at bounding box center [445, 401] width 72 height 32
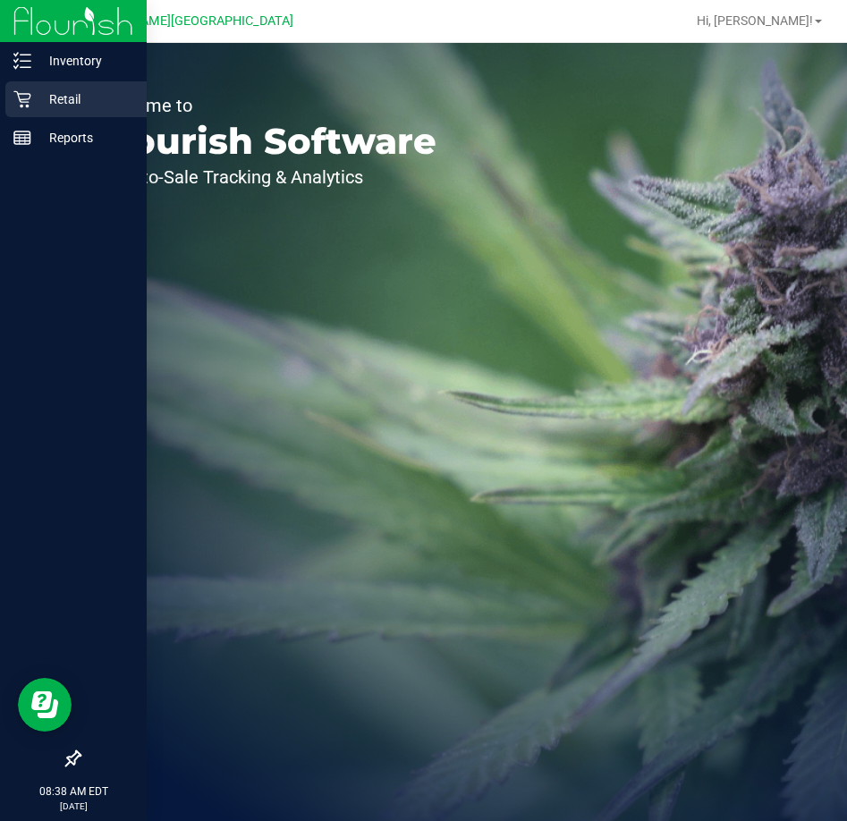
click at [80, 106] on p "Retail" at bounding box center [84, 99] width 107 height 21
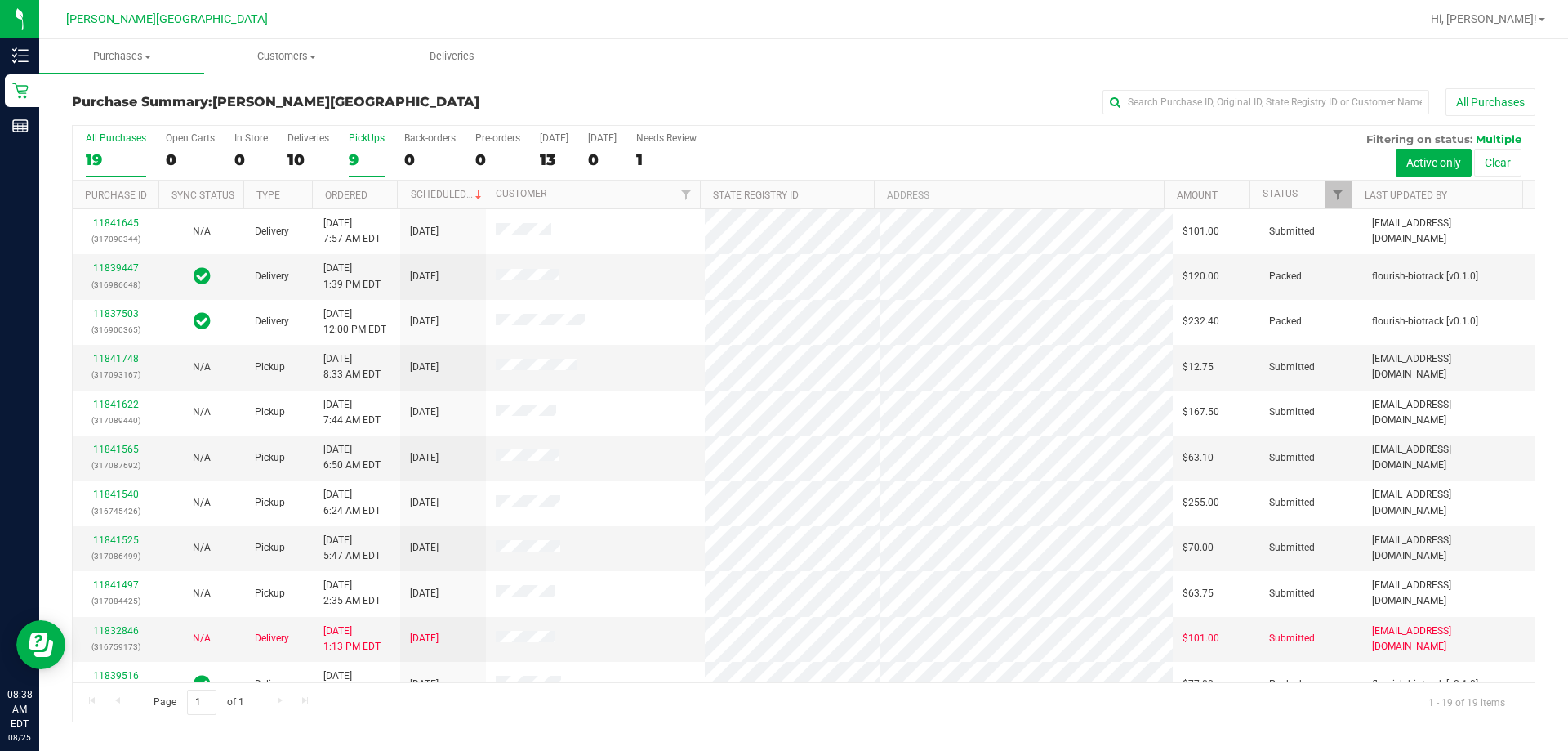
click at [357, 151] on div "9" at bounding box center [366, 160] width 36 height 19
click at [0, 0] on input "PickUps 9" at bounding box center [0, 0] width 0 height 0
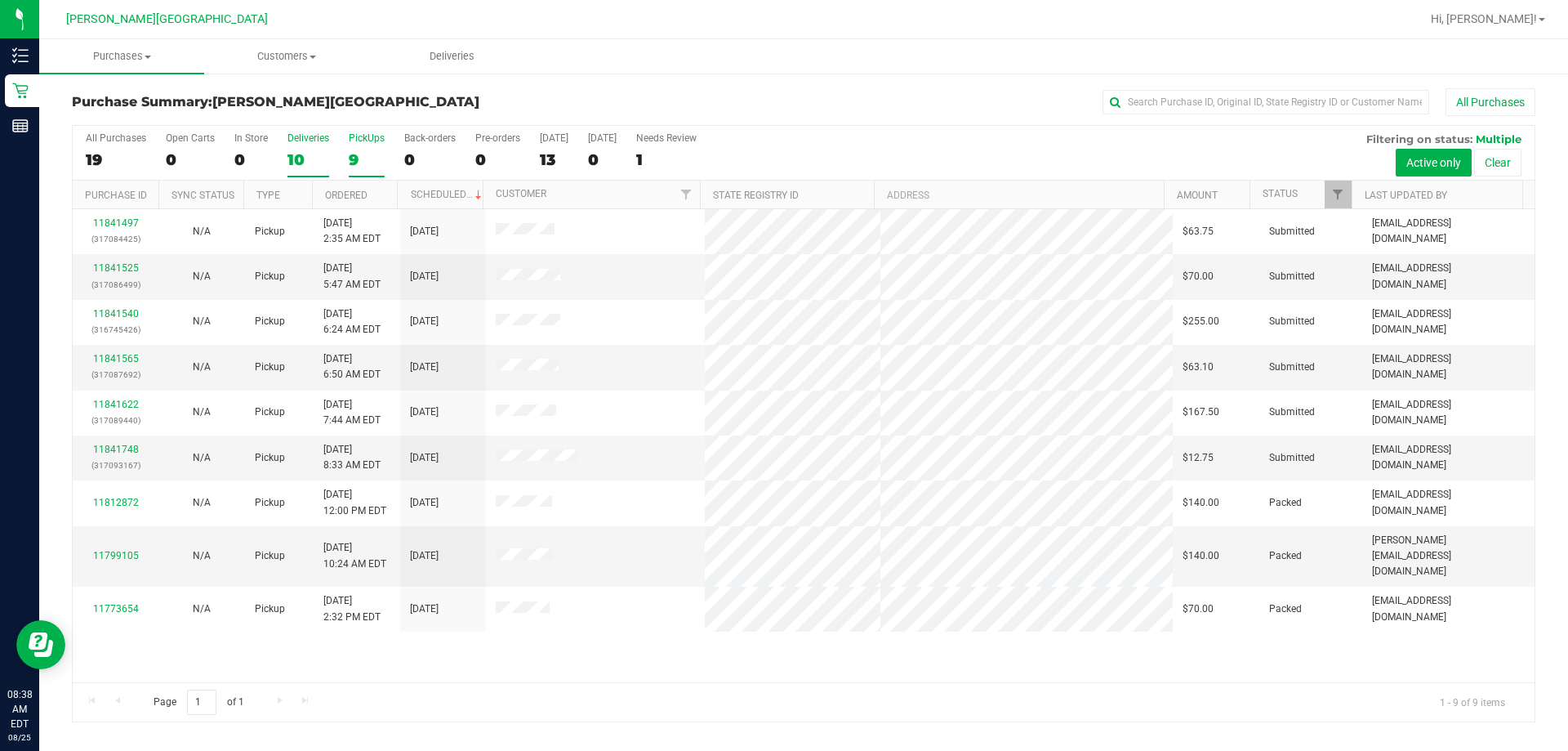
click at [300, 139] on div "Deliveries" at bounding box center [309, 138] width 42 height 12
click at [0, 0] on input "Deliveries 10" at bounding box center [0, 0] width 0 height 0
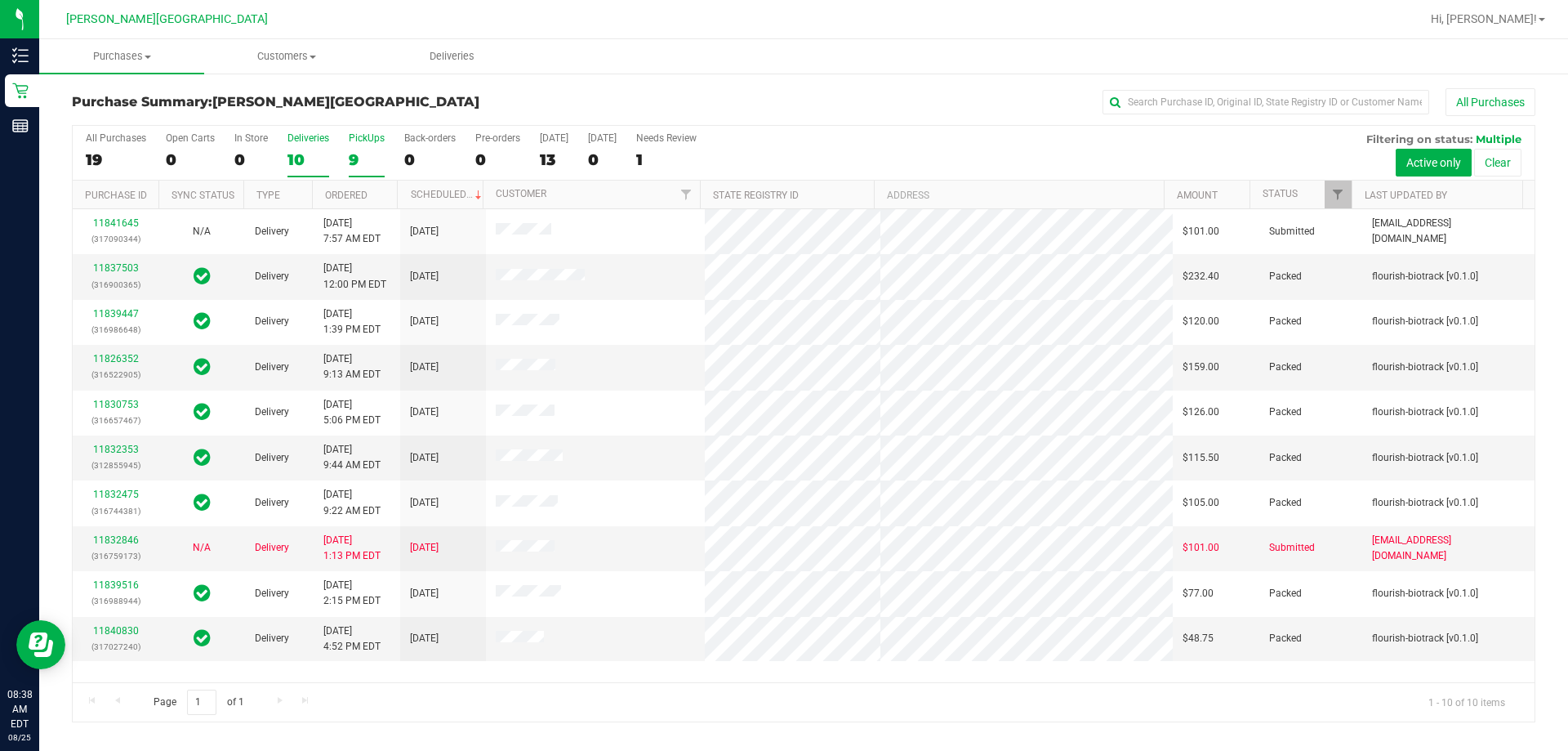
click at [374, 149] on label "PickUps 9" at bounding box center [366, 154] width 36 height 45
click at [0, 0] on input "PickUps 9" at bounding box center [0, 0] width 0 height 0
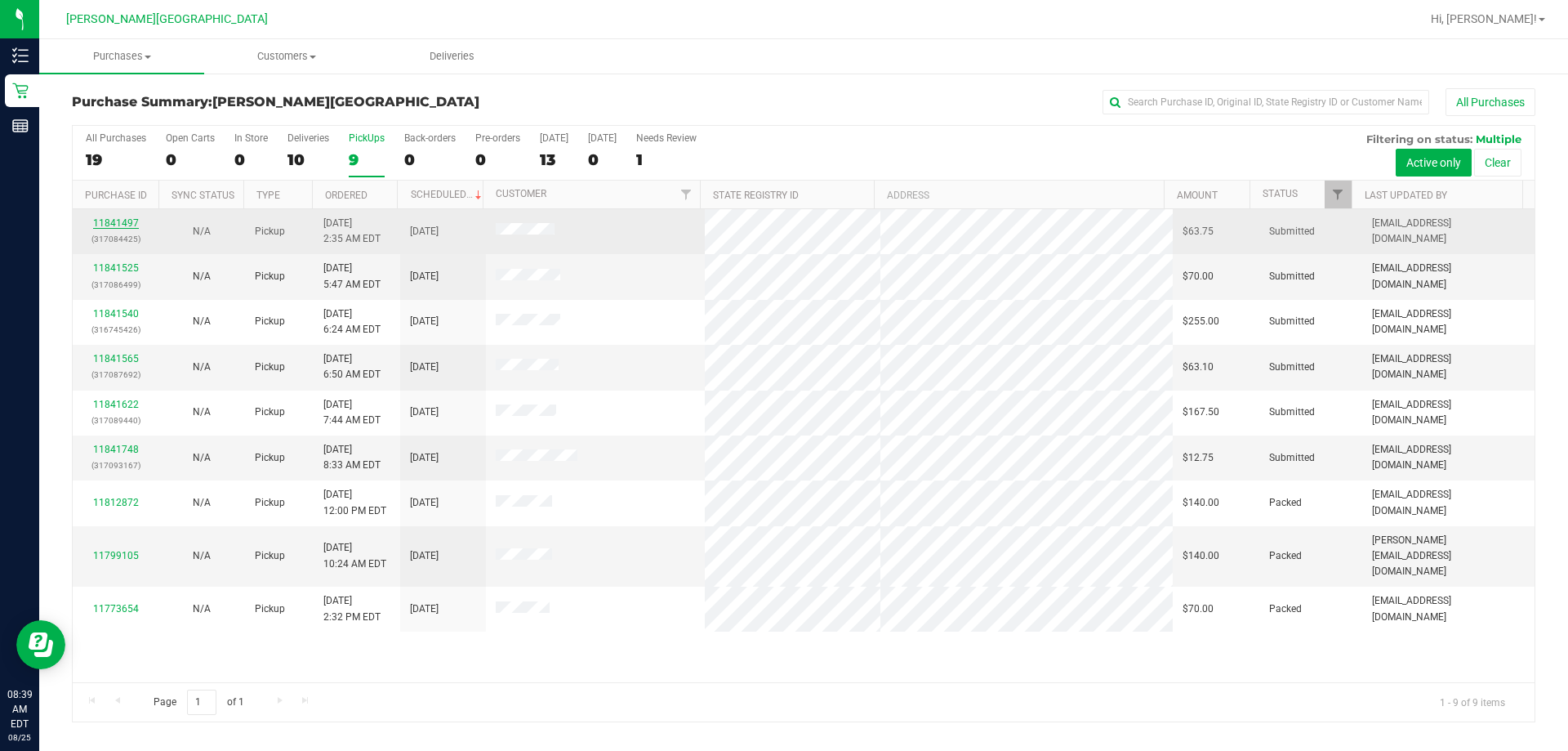
click at [131, 224] on link "11841497" at bounding box center [116, 223] width 46 height 12
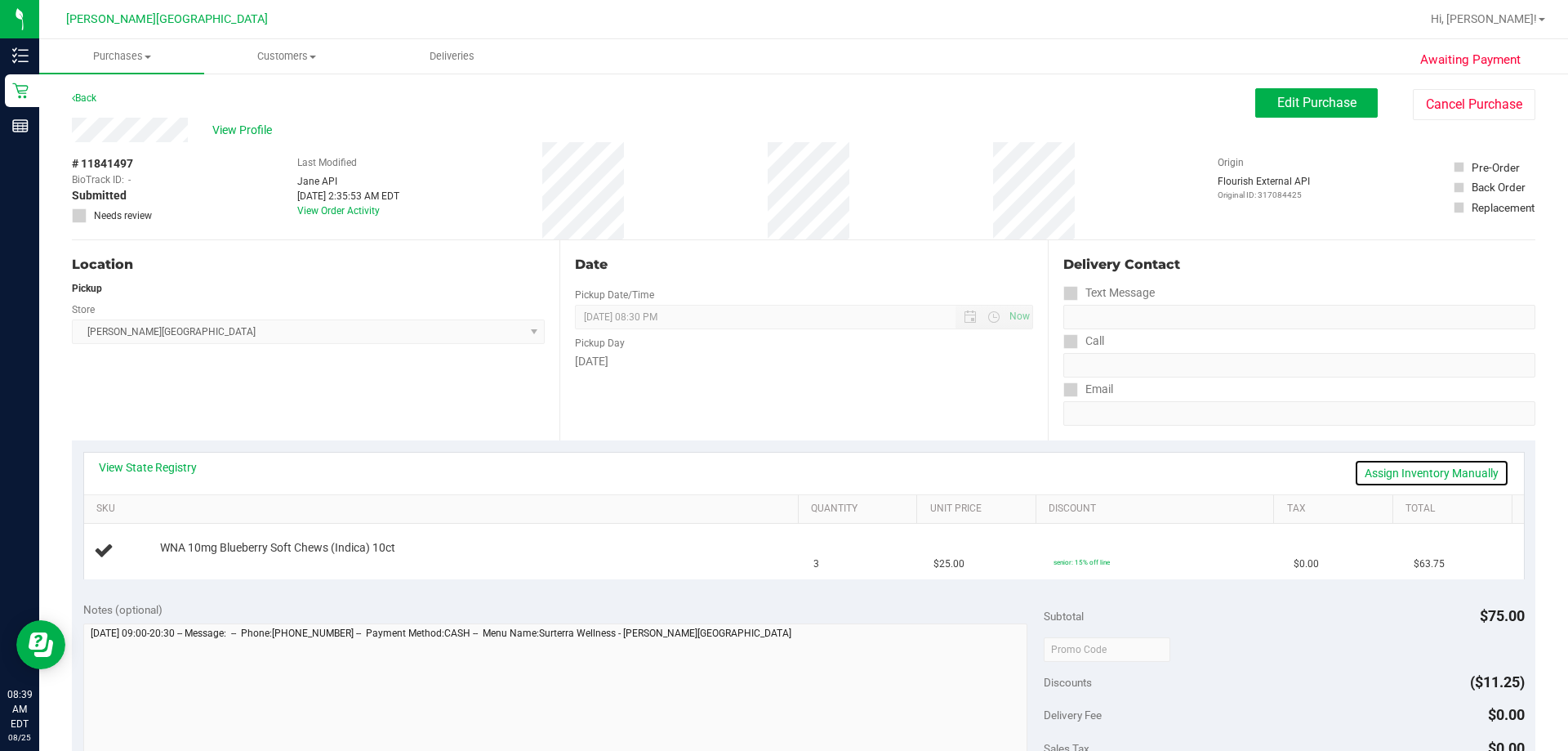
click at [773, 468] on link "Assign Inventory Manually" at bounding box center [1432, 473] width 155 height 27
click at [773, 471] on link "Save & Exit" at bounding box center [1471, 473] width 77 height 27
click at [158, 461] on link "View State Registry" at bounding box center [147, 468] width 98 height 16
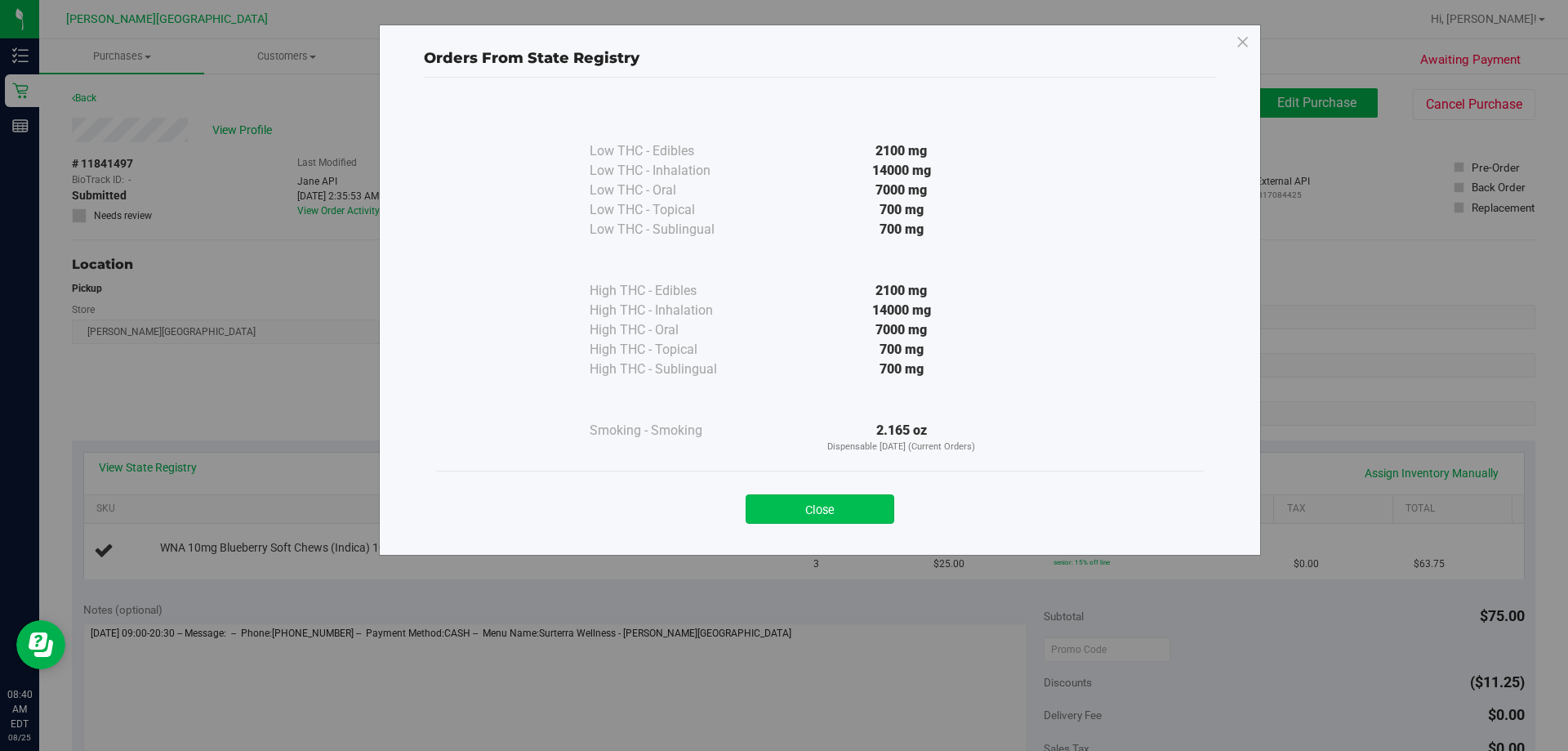
click at [773, 501] on button "Close" at bounding box center [819, 509] width 149 height 29
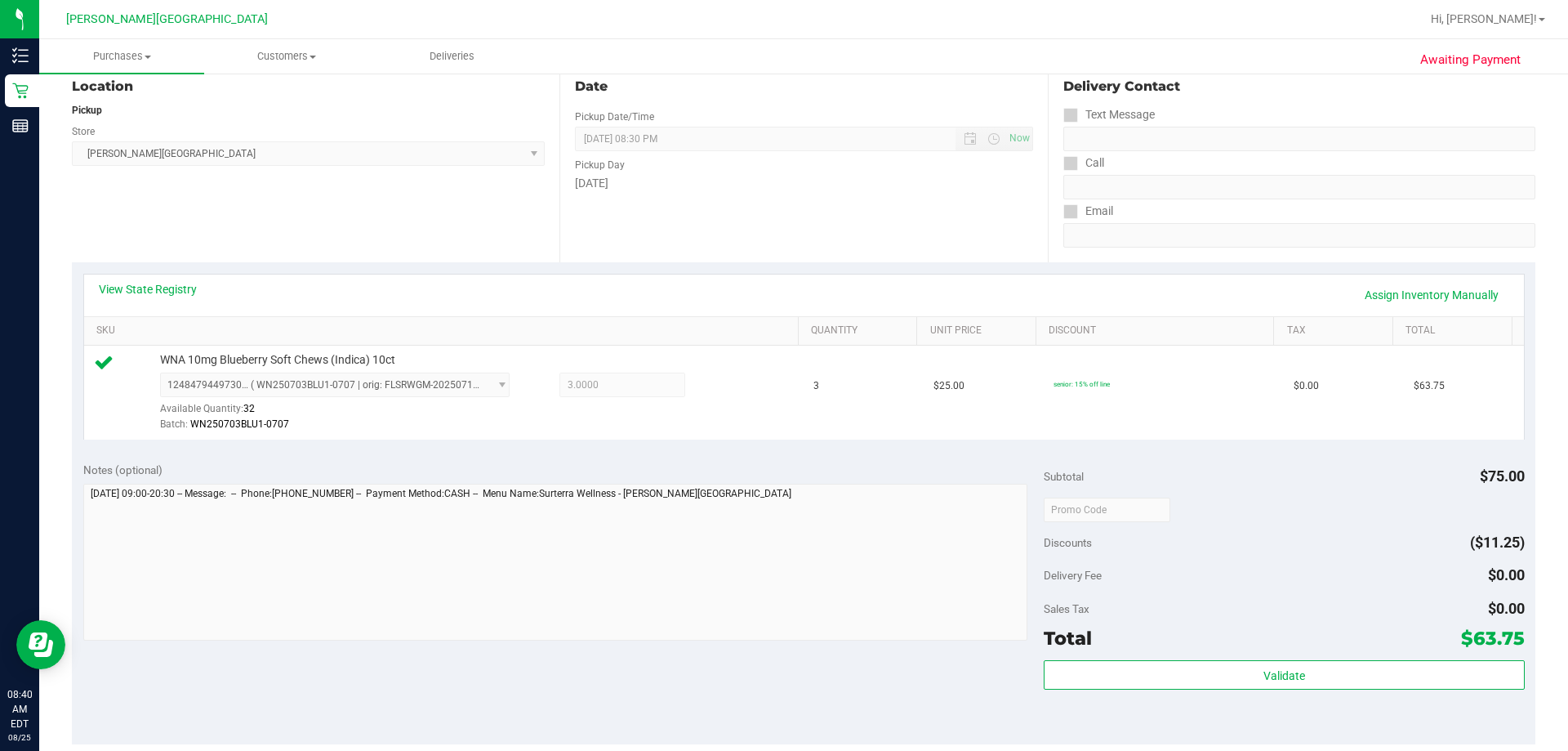
scroll to position [327, 0]
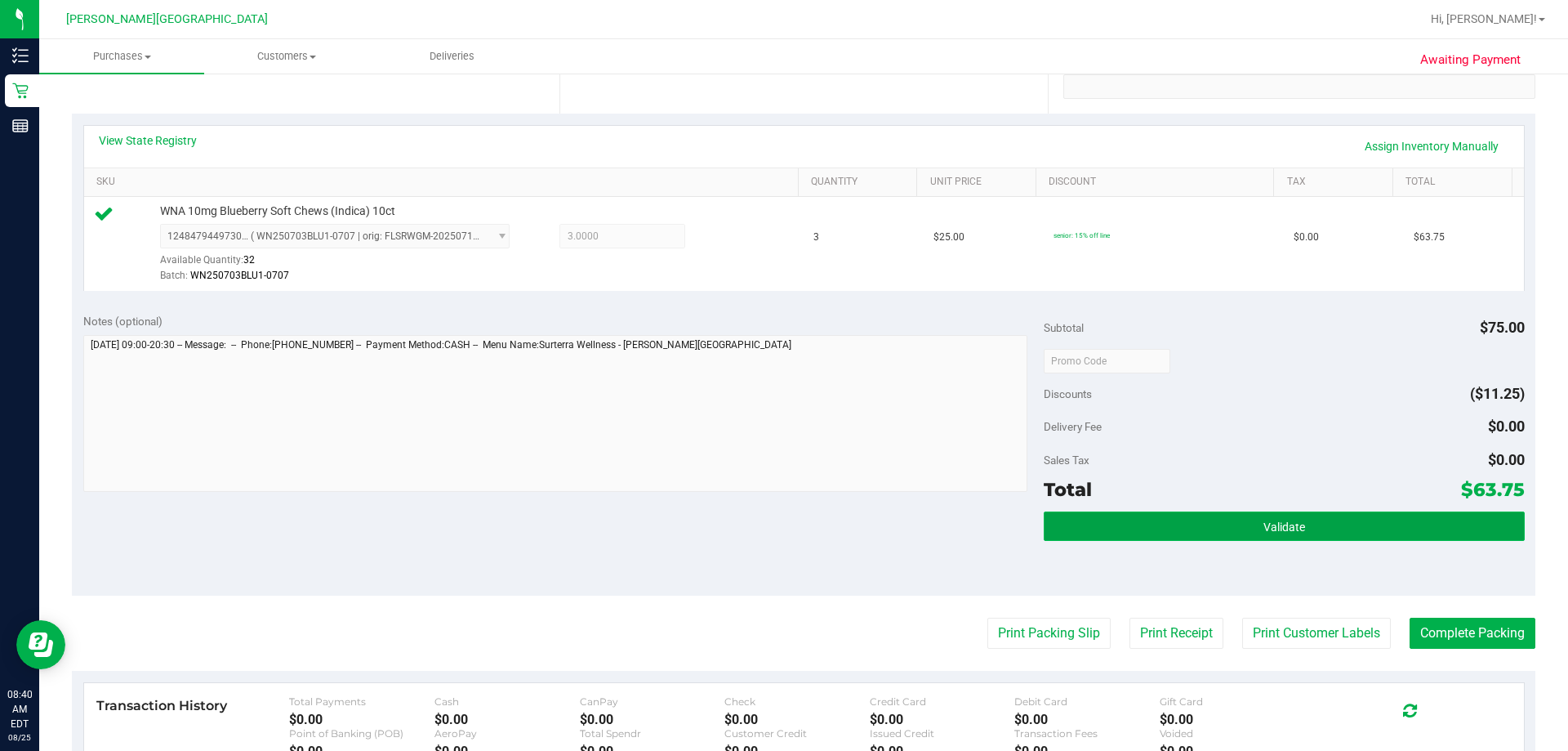
drag, startPoint x: 1257, startPoint y: 518, endPoint x: 1296, endPoint y: 537, distance: 43.4
click at [773, 519] on button "Validate" at bounding box center [1284, 526] width 480 height 29
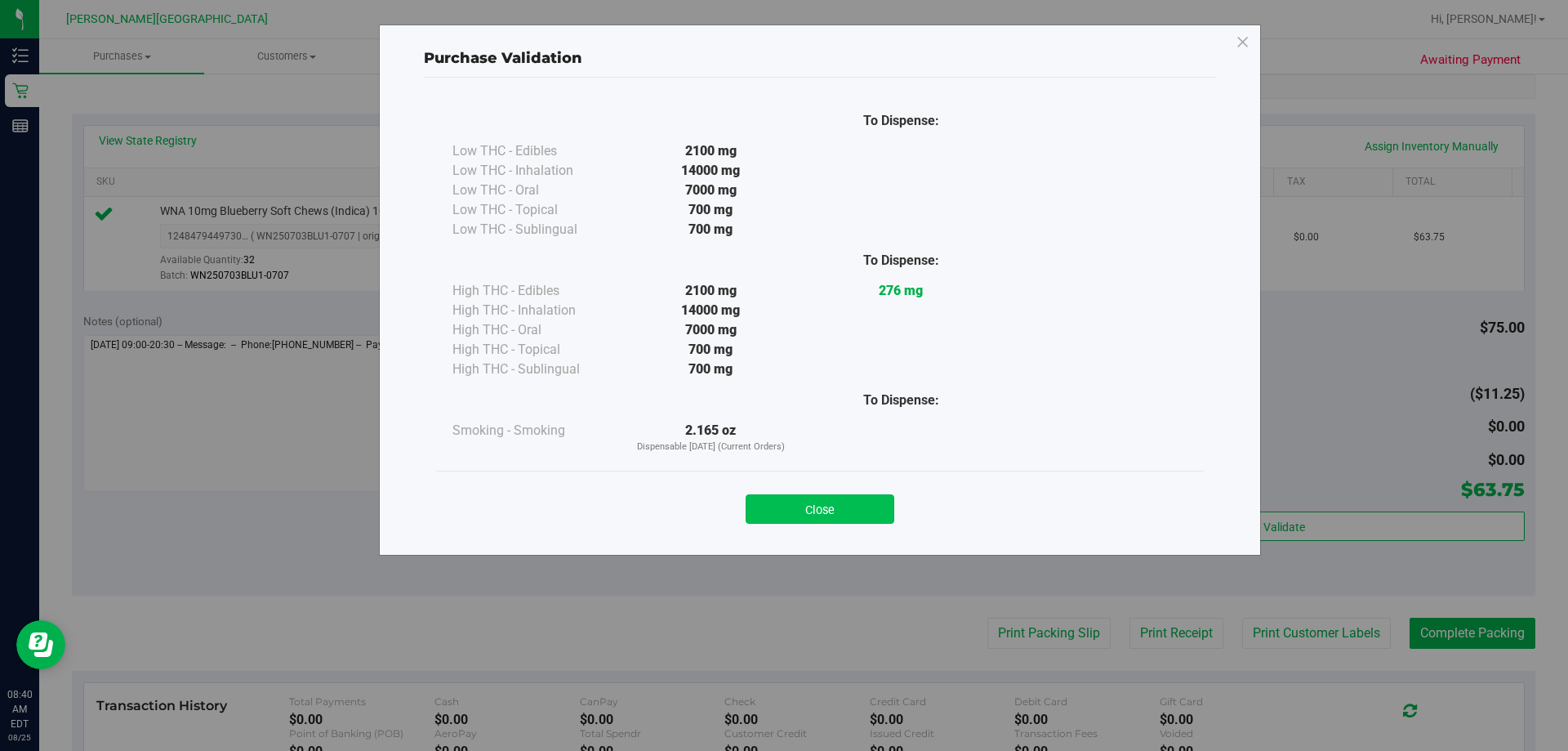
click at [773, 517] on button "Close" at bounding box center [819, 509] width 149 height 29
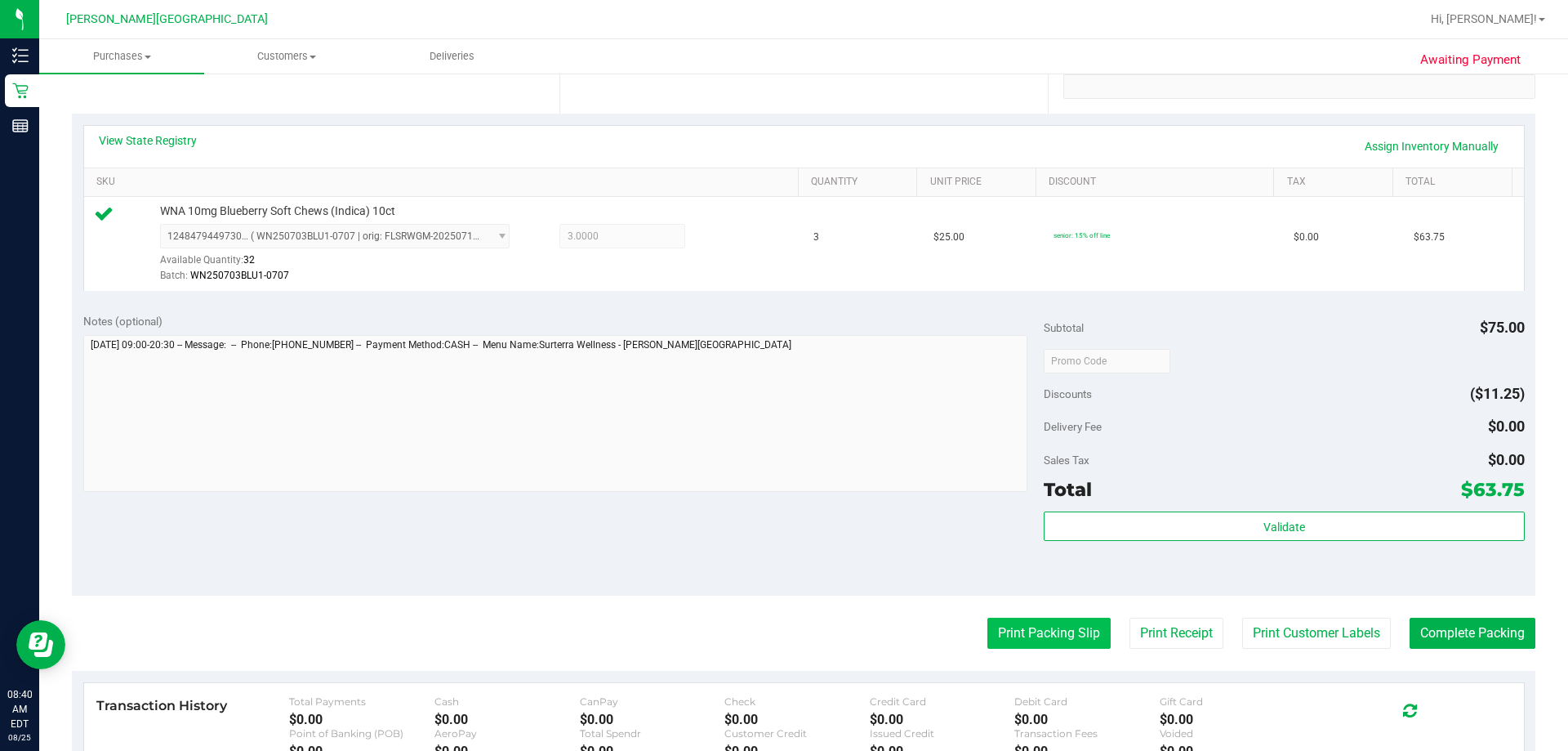
click at [773, 636] on button "Print Packing Slip" at bounding box center [1048, 633] width 123 height 31
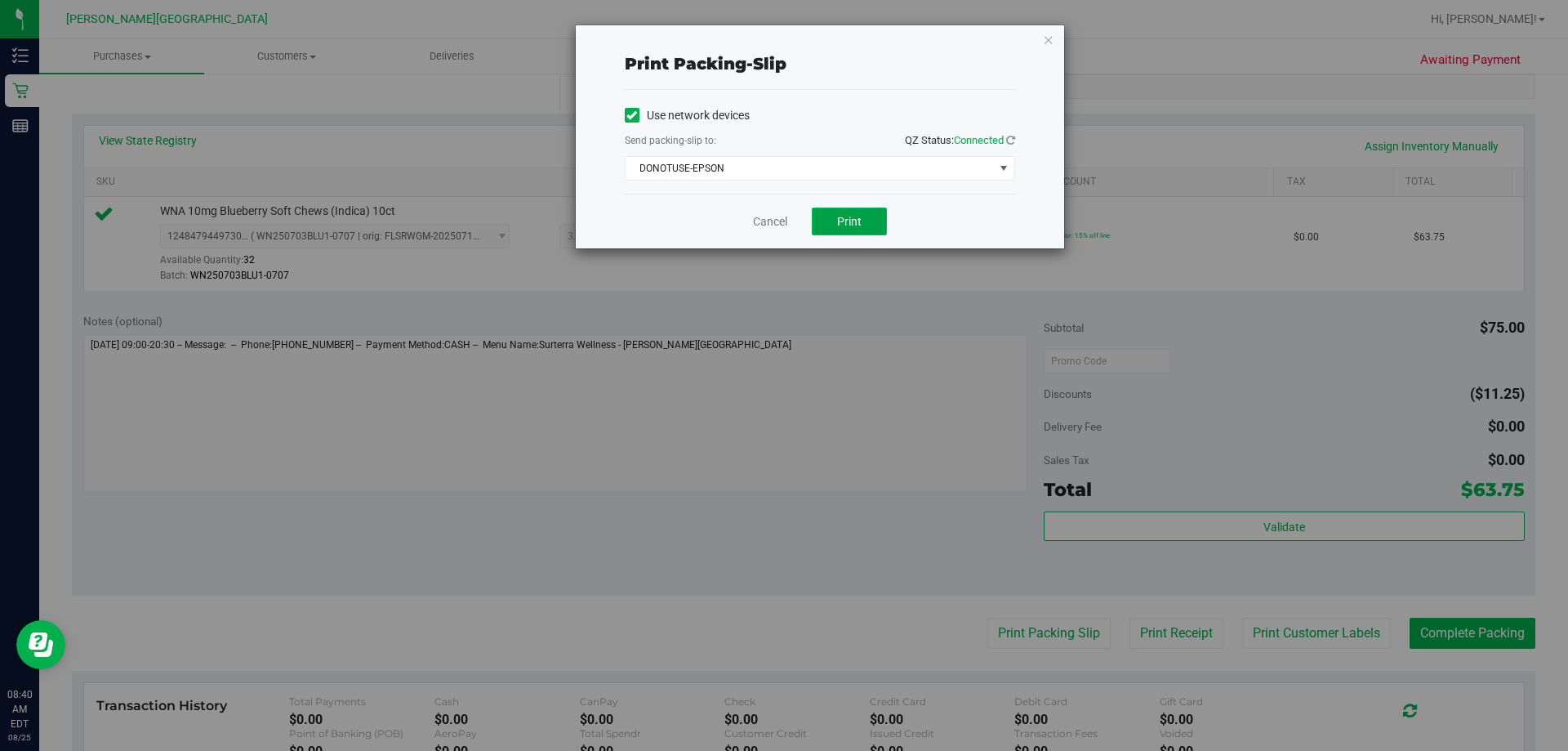
click at [773, 219] on span "Print" at bounding box center [849, 221] width 25 height 13
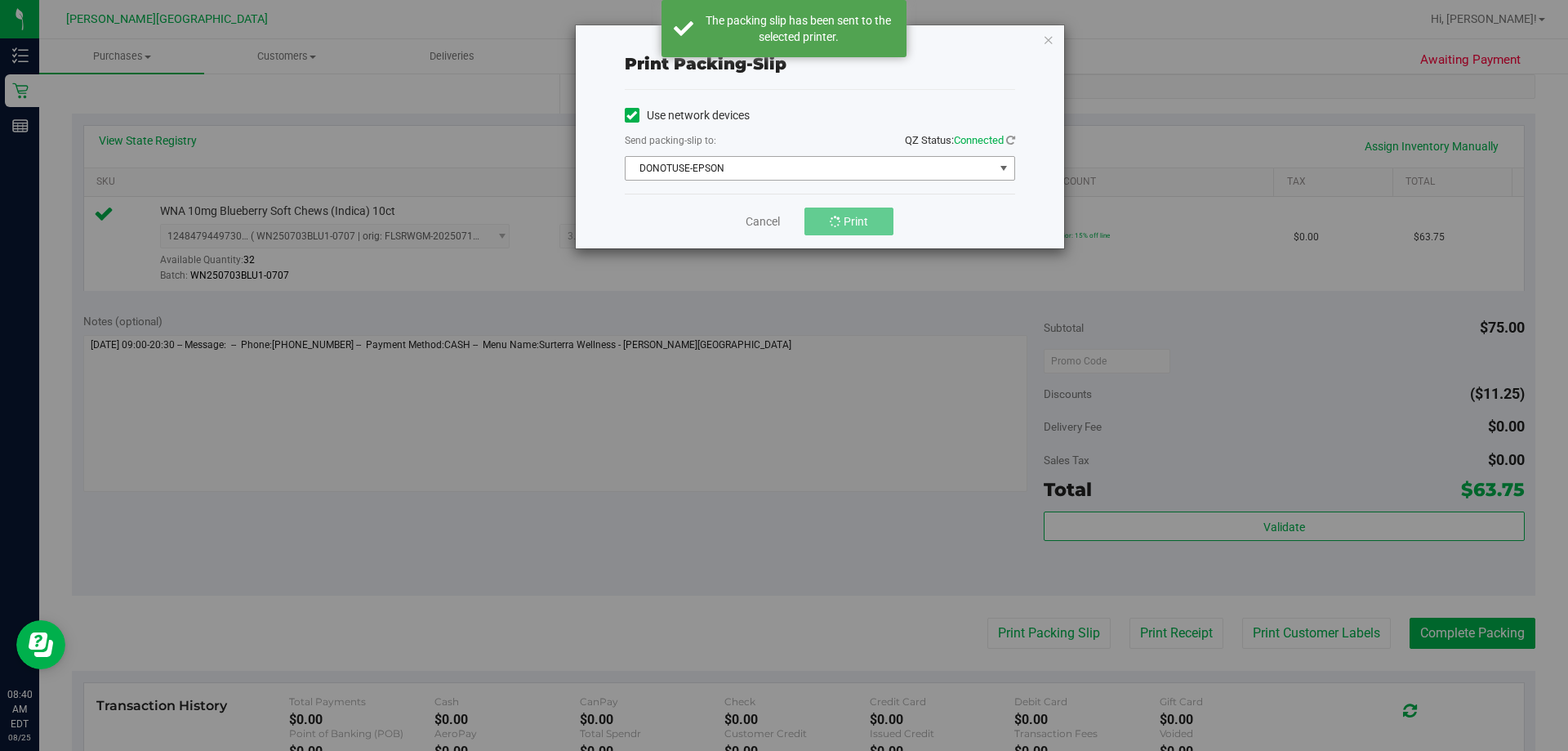
click at [773, 174] on span "DONOTUSE-EPSON" at bounding box center [809, 168] width 368 height 23
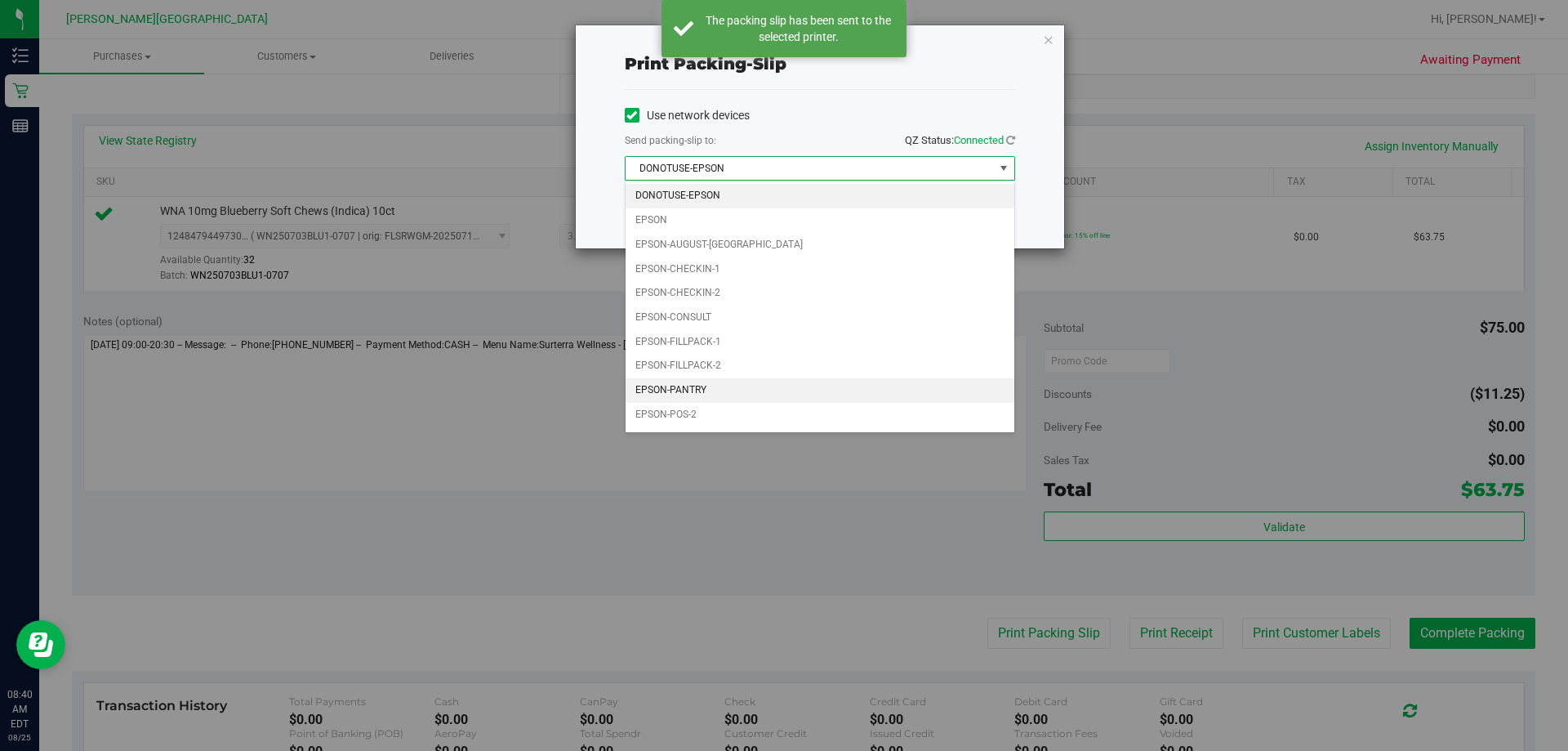
click at [715, 394] on li "EPSON-PANTRY" at bounding box center [820, 390] width 389 height 25
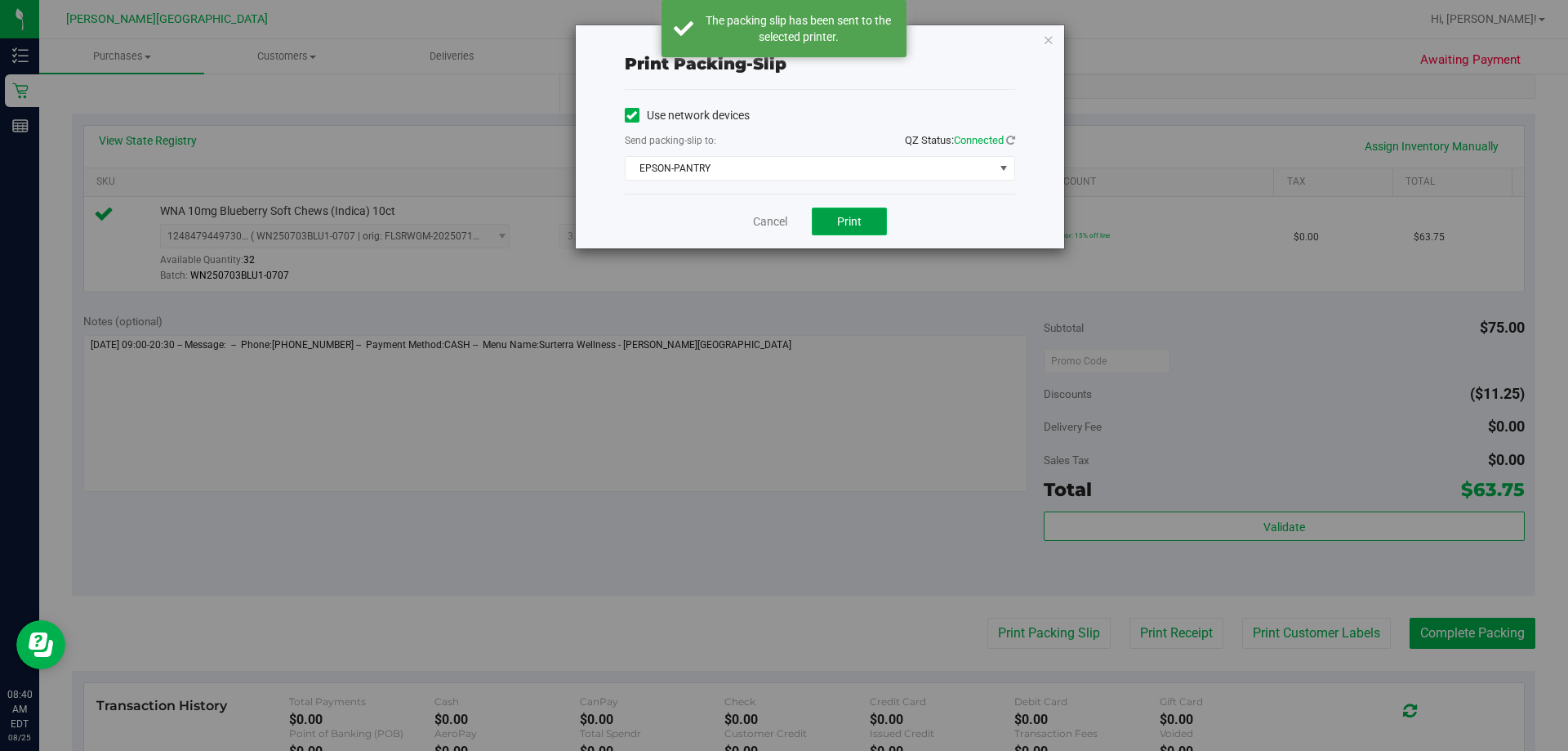
click at [773, 219] on button "Print" at bounding box center [849, 221] width 75 height 27
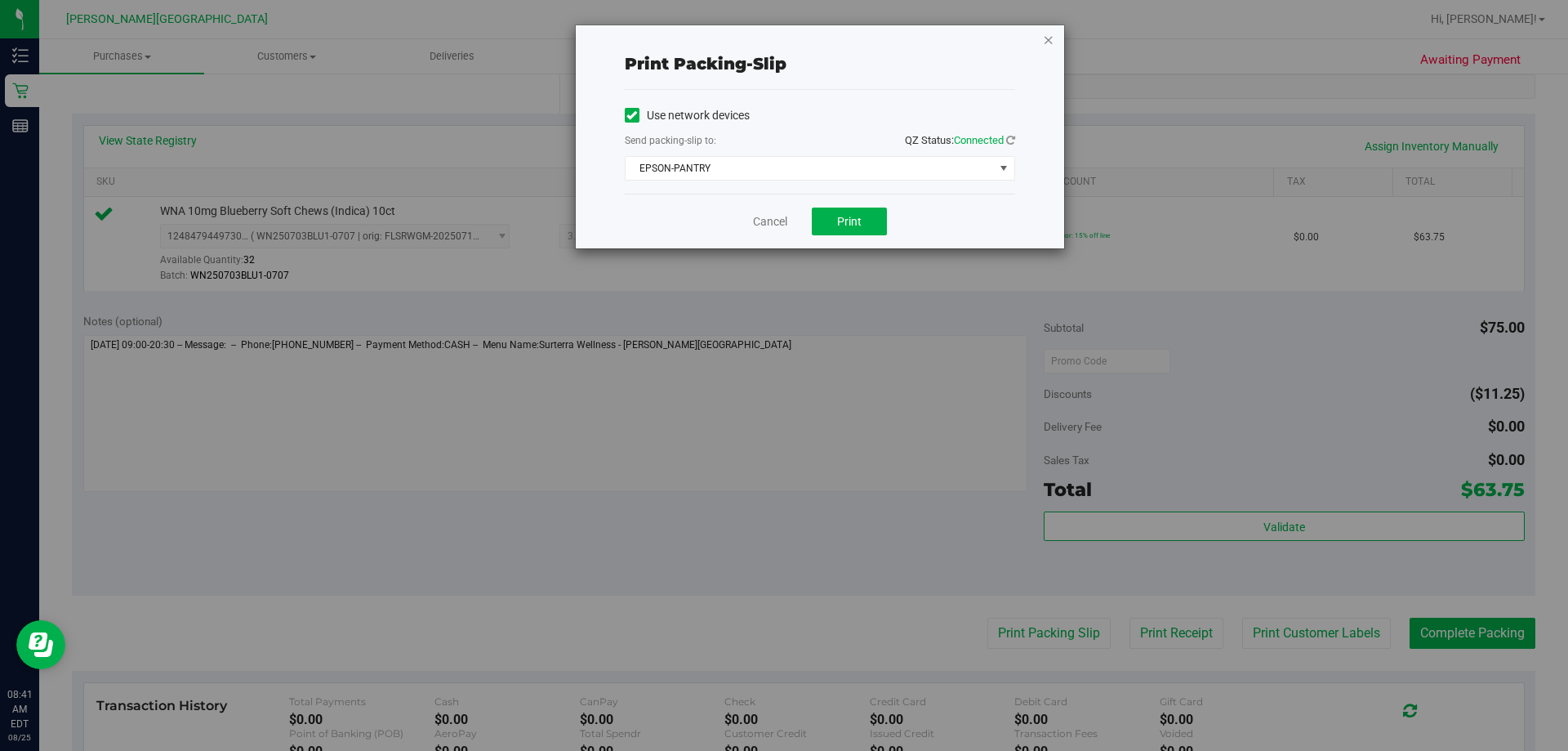
click at [773, 46] on icon "button" at bounding box center [1048, 38] width 12 height 19
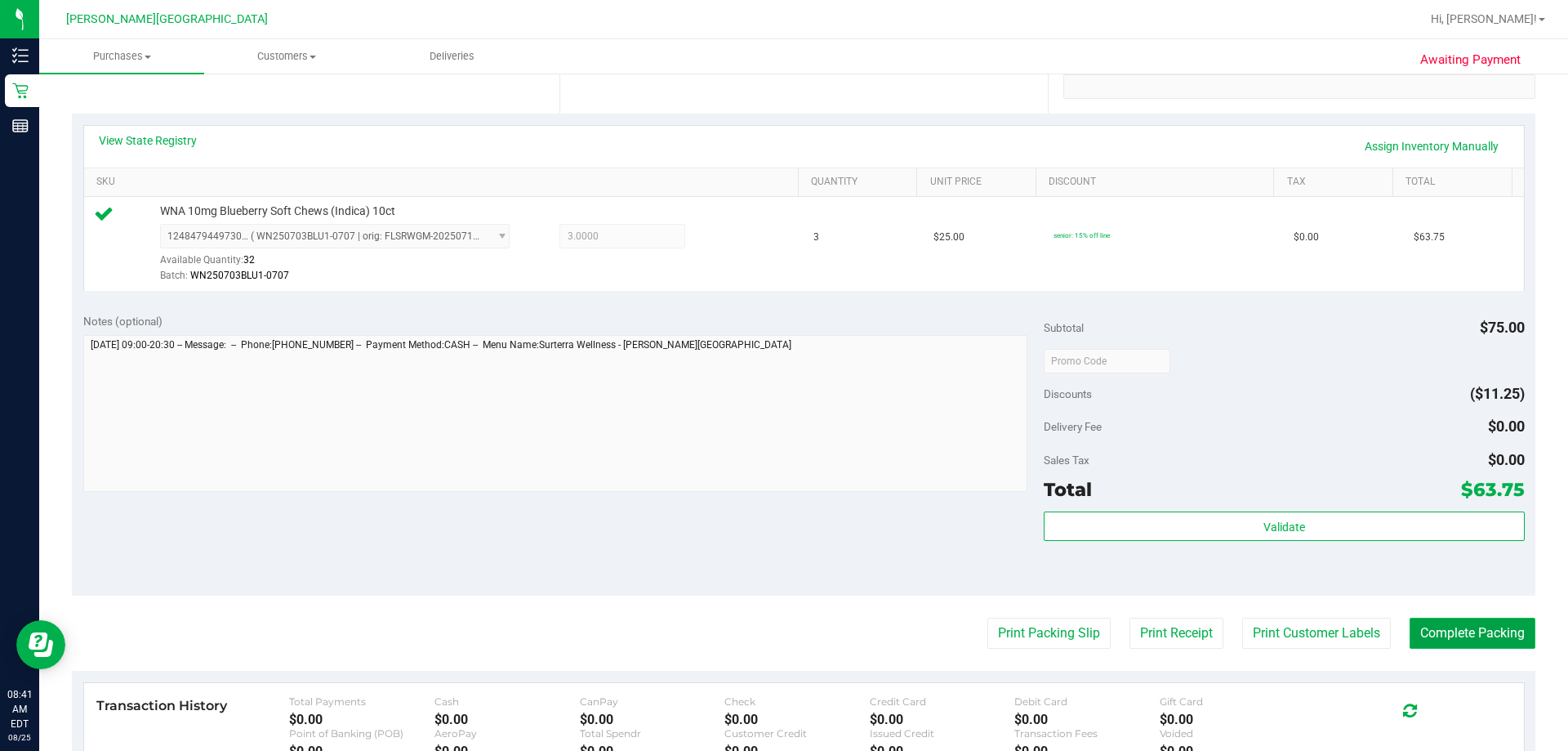
click at [773, 630] on button "Complete Packing" at bounding box center [1473, 633] width 126 height 31
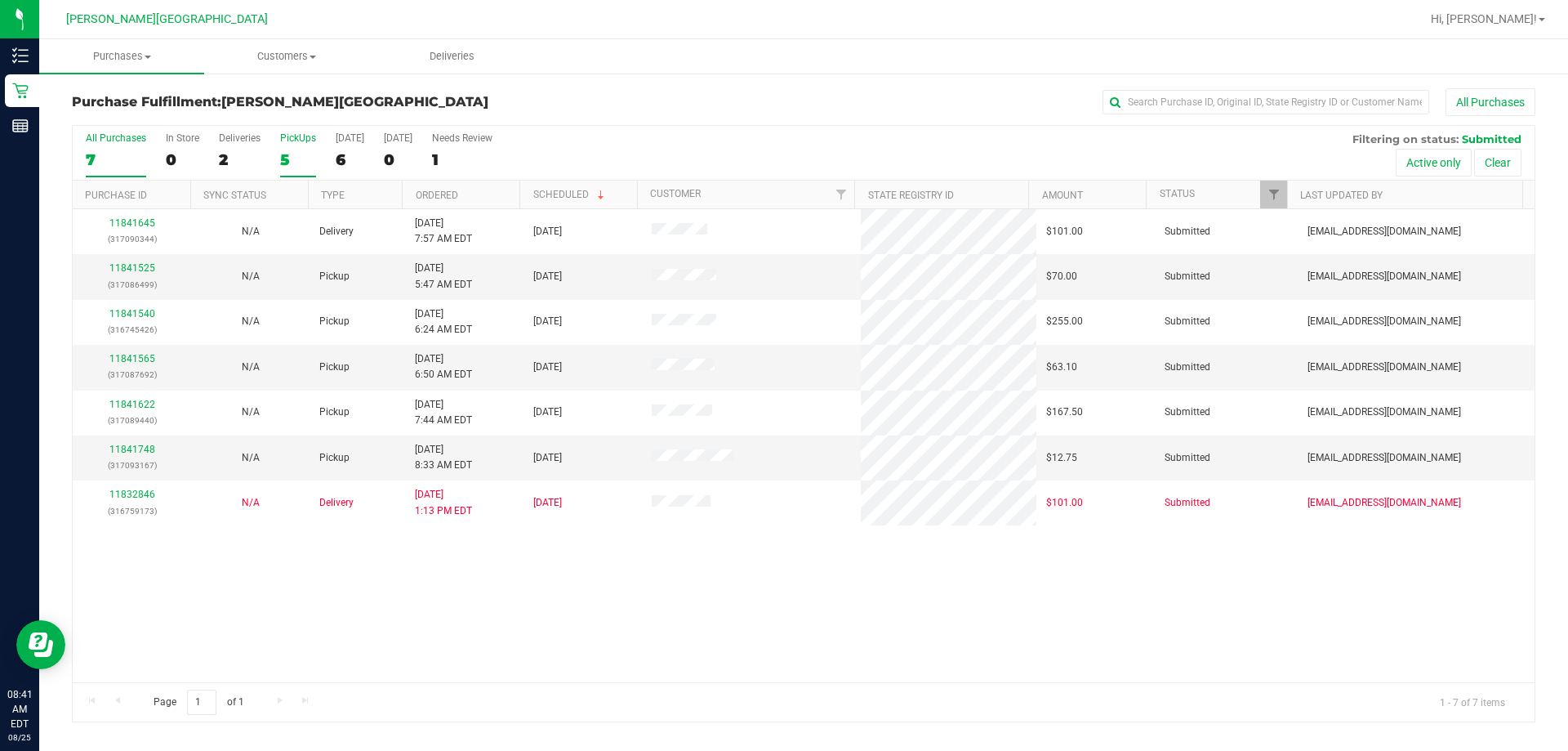
click at [295, 155] on div "5" at bounding box center [298, 160] width 36 height 19
click at [0, 0] on input "PickUps 5" at bounding box center [0, 0] width 0 height 0
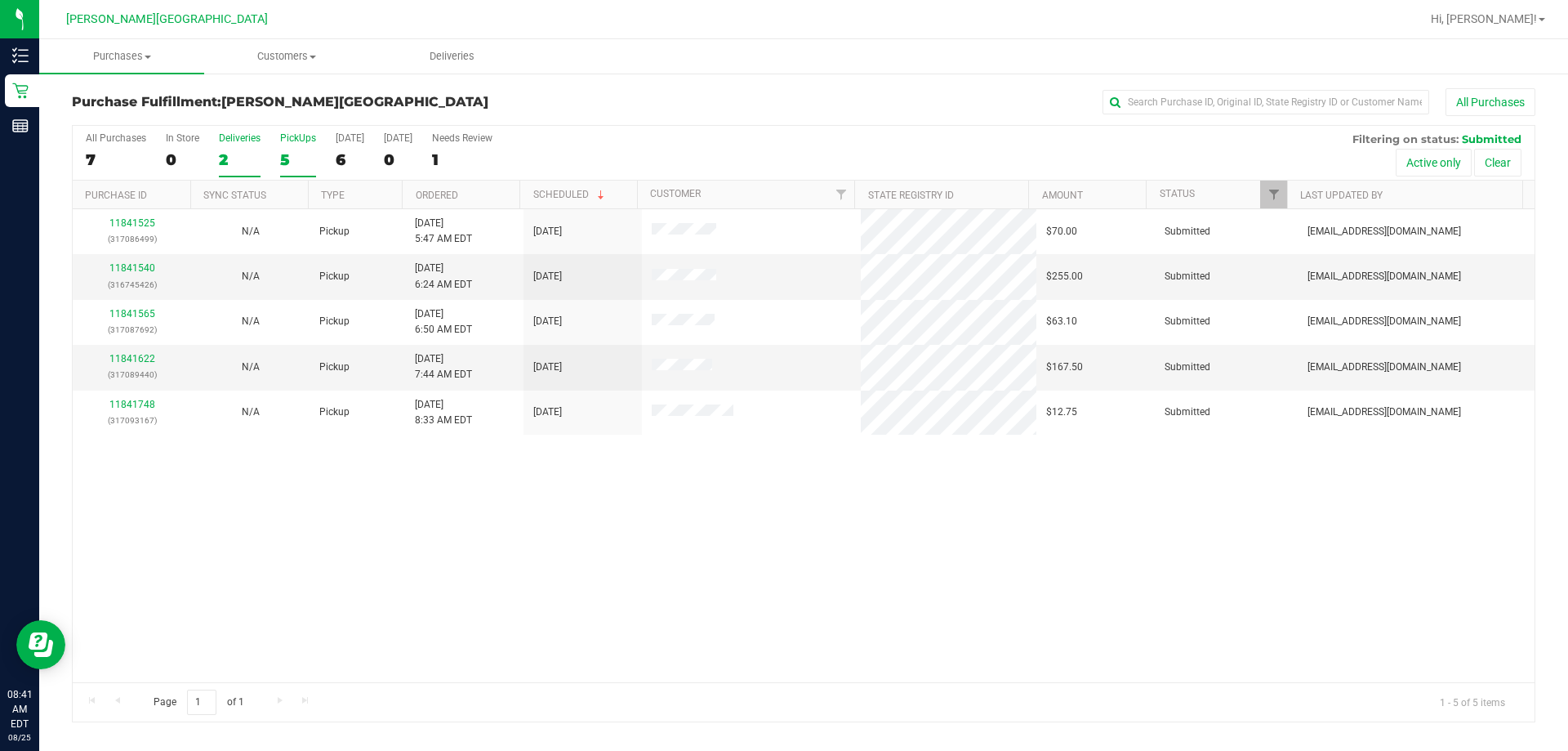
click at [228, 151] on div "2" at bounding box center [240, 160] width 42 height 19
click at [0, 0] on input "Deliveries 2" at bounding box center [0, 0] width 0 height 0
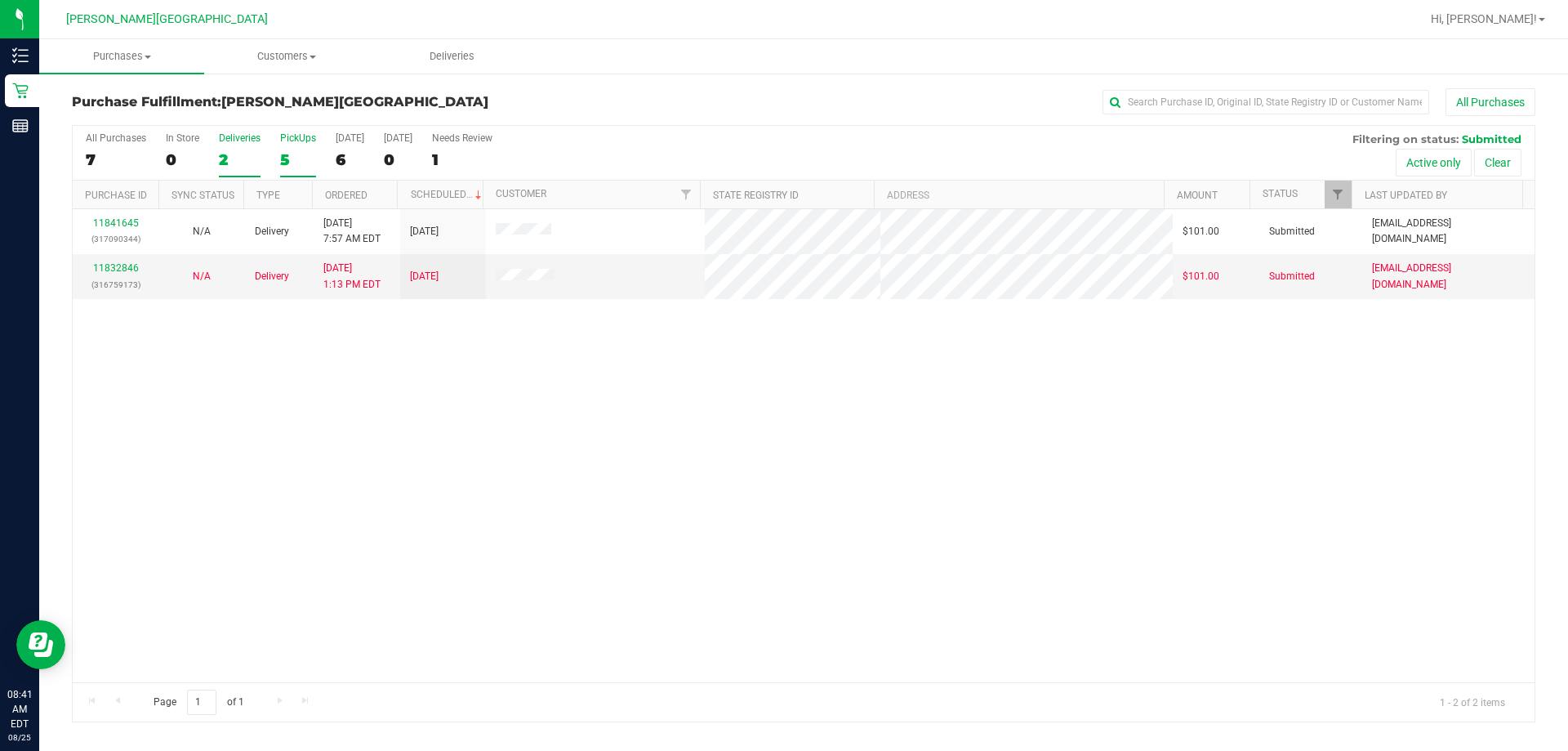
click at [294, 141] on div "PickUps" at bounding box center [298, 138] width 36 height 12
click at [0, 0] on input "PickUps 5" at bounding box center [0, 0] width 0 height 0
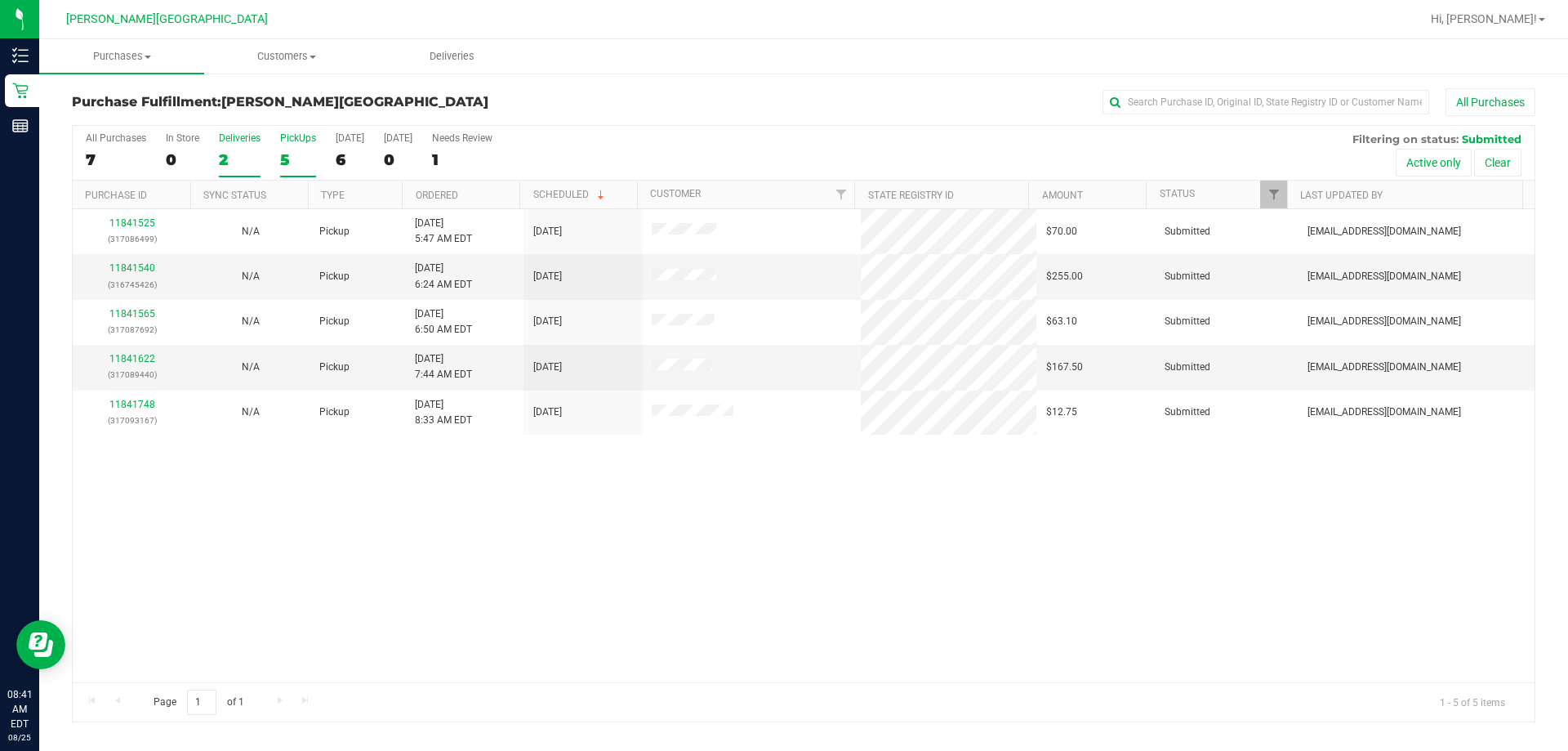
click at [228, 155] on div "2" at bounding box center [240, 160] width 42 height 19
click at [0, 0] on input "Deliveries 2" at bounding box center [0, 0] width 0 height 0
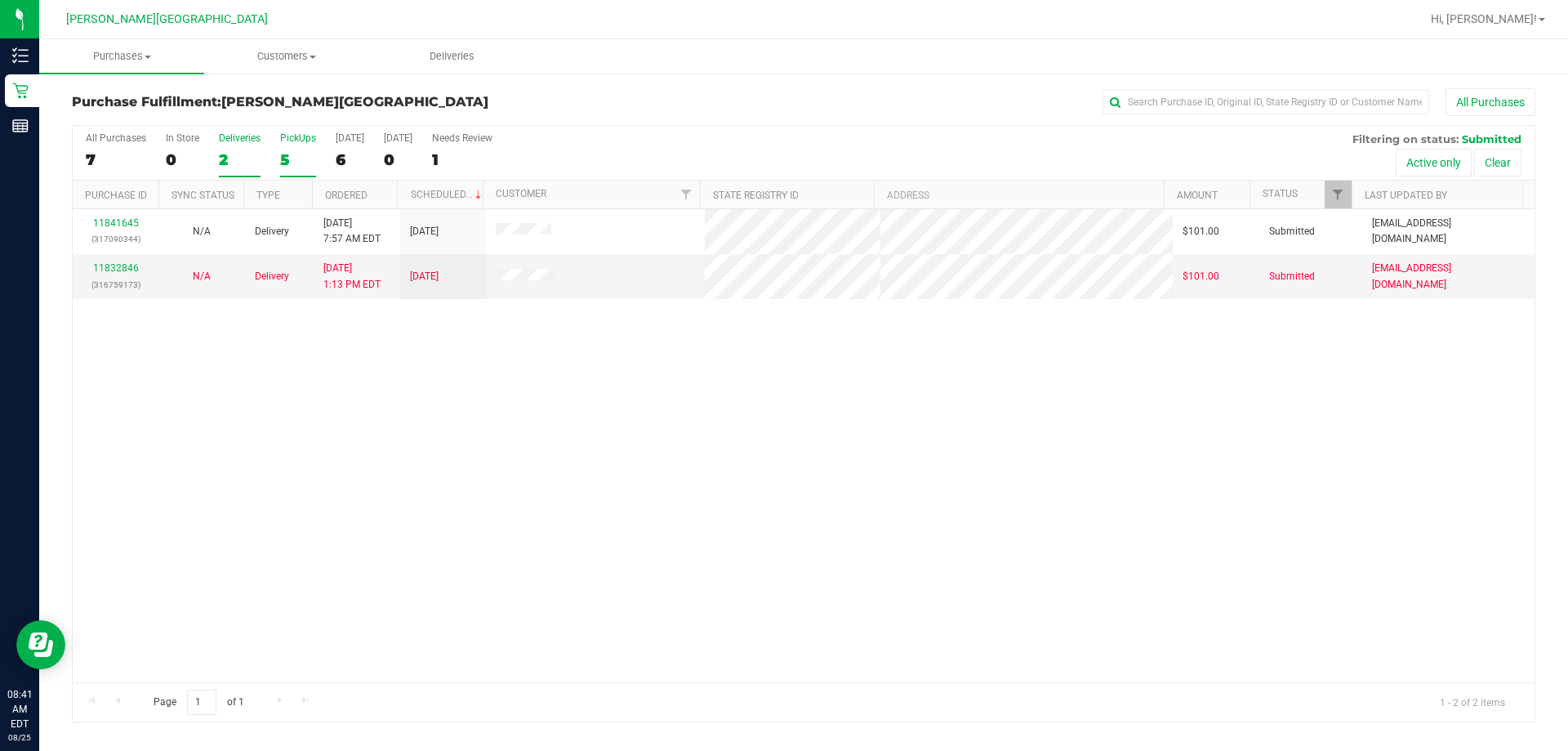
click at [296, 141] on div "PickUps" at bounding box center [298, 138] width 36 height 12
click at [0, 0] on input "PickUps 5" at bounding box center [0, 0] width 0 height 0
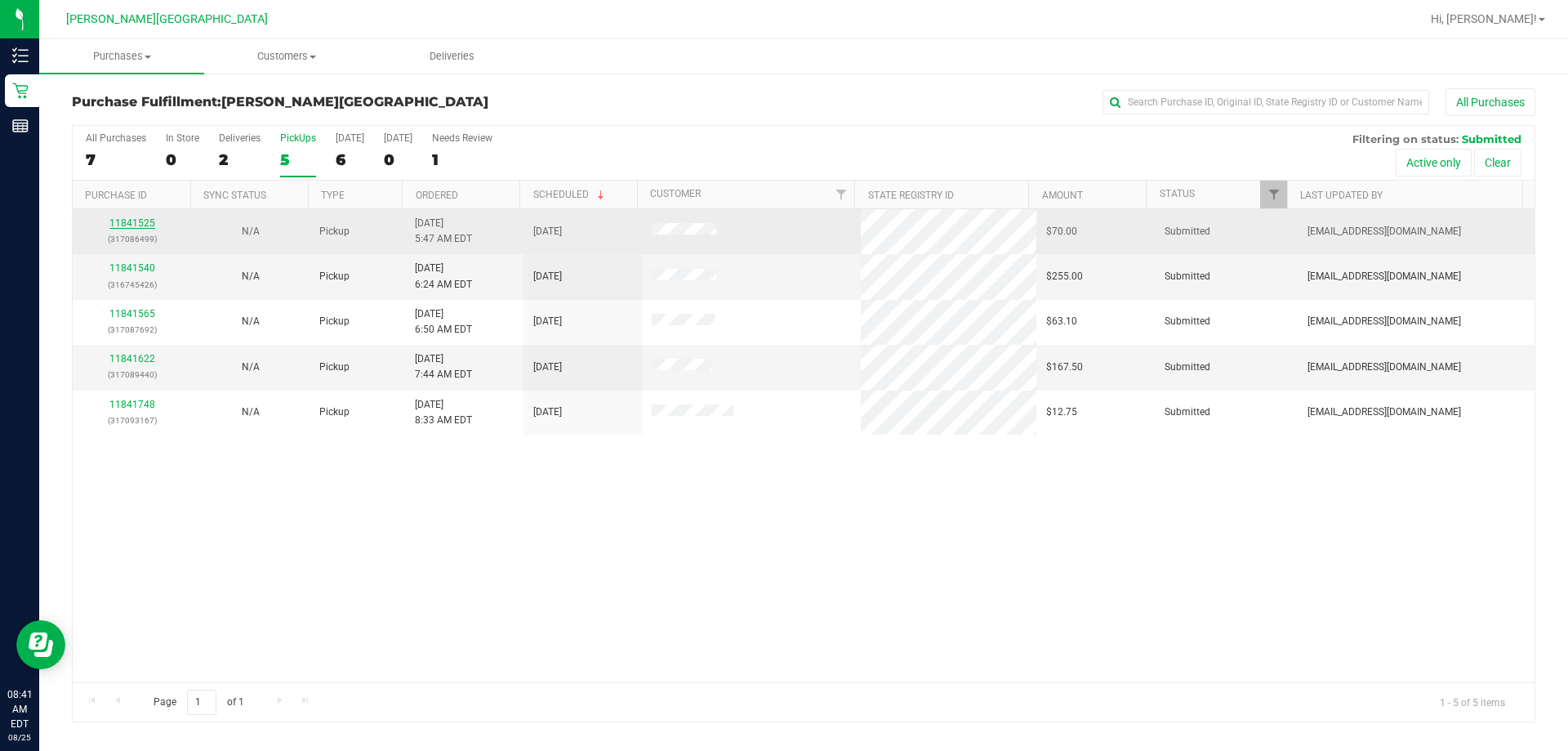
click at [135, 218] on link "11841525" at bounding box center [132, 223] width 46 height 12
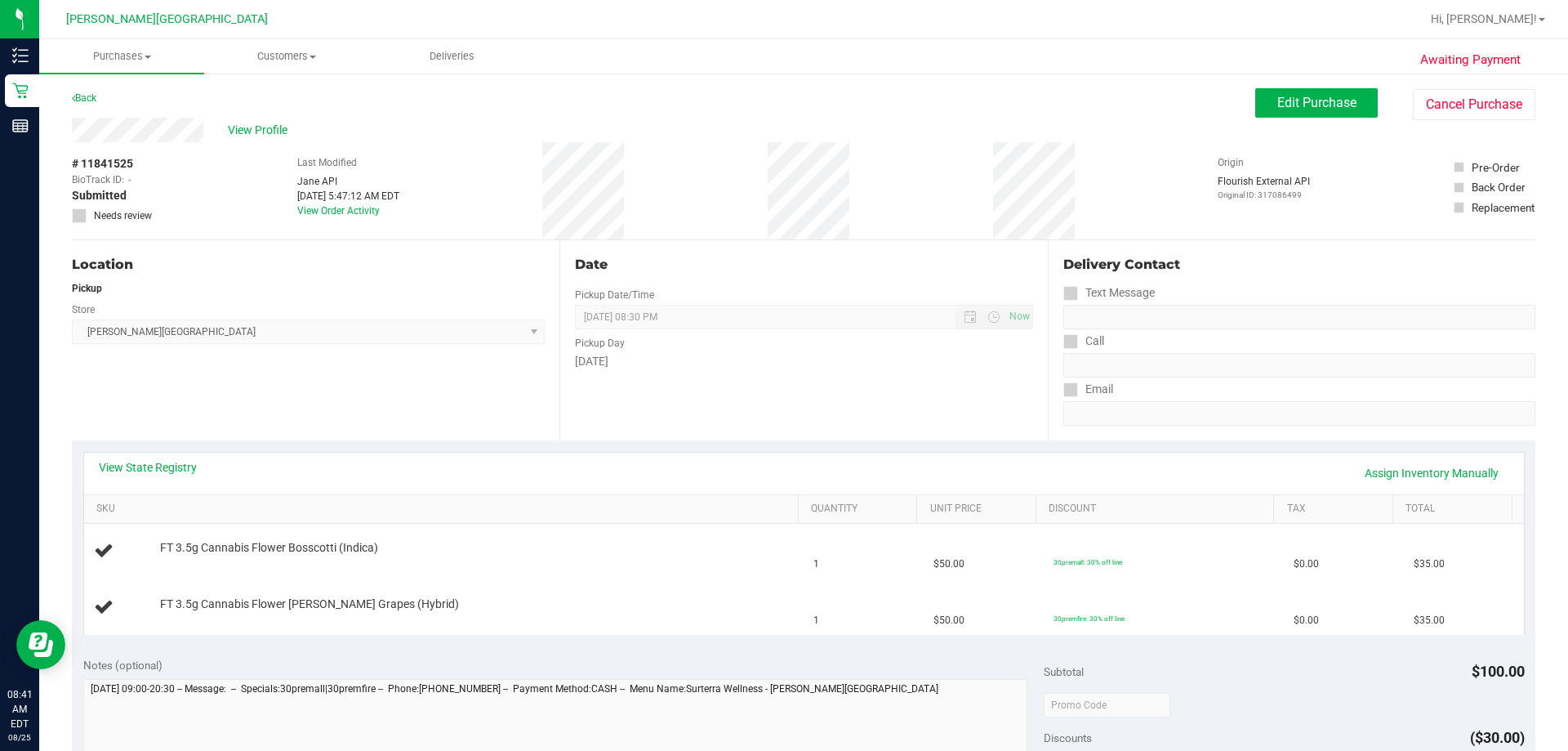
click at [145, 480] on div "View State Registry Assign Inventory Manually" at bounding box center [804, 473] width 1410 height 27
click at [145, 476] on div "View State Registry Assign Inventory Manually" at bounding box center [804, 473] width 1410 height 27
click at [149, 468] on link "View State Registry" at bounding box center [147, 468] width 98 height 16
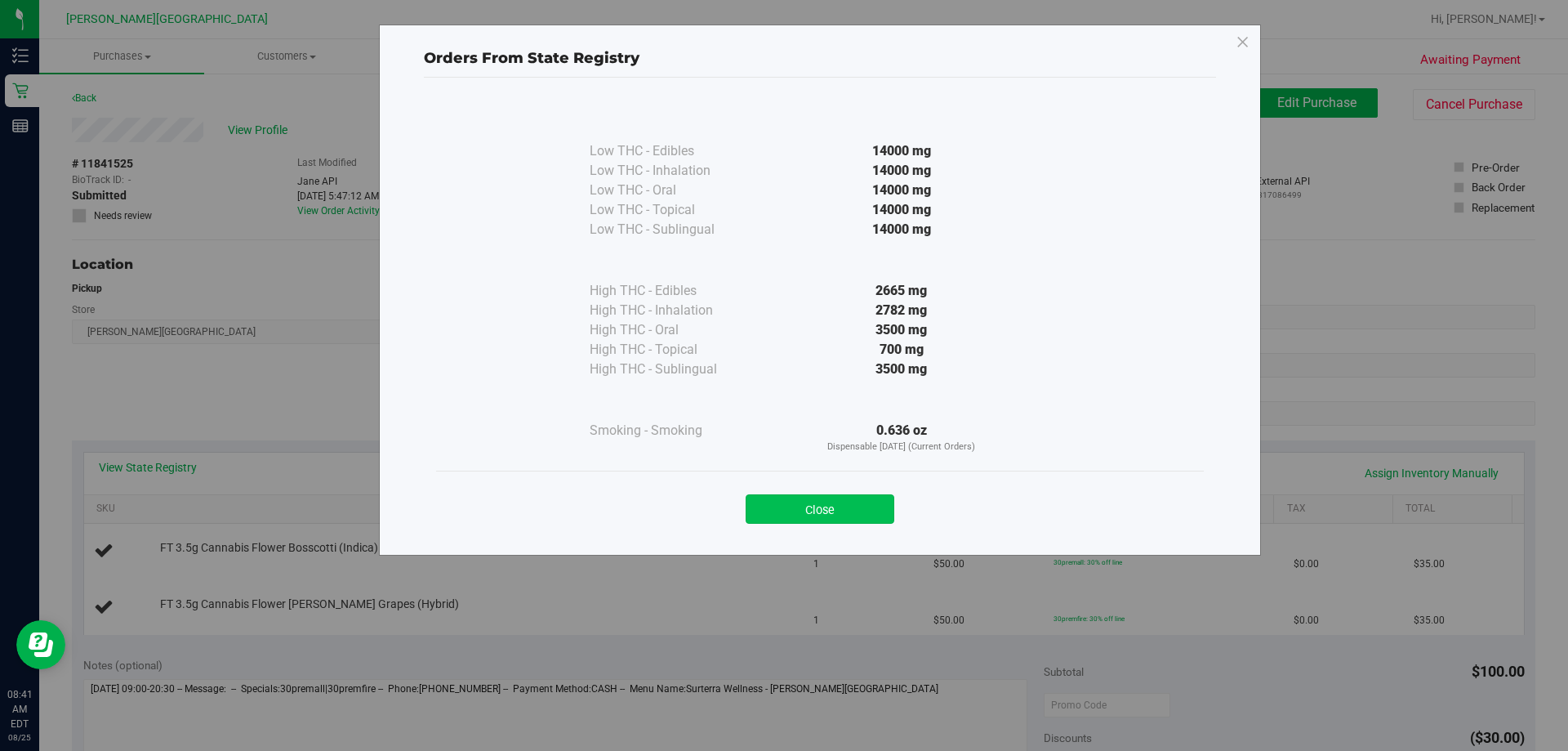
click at [773, 505] on button "Close" at bounding box center [819, 509] width 149 height 29
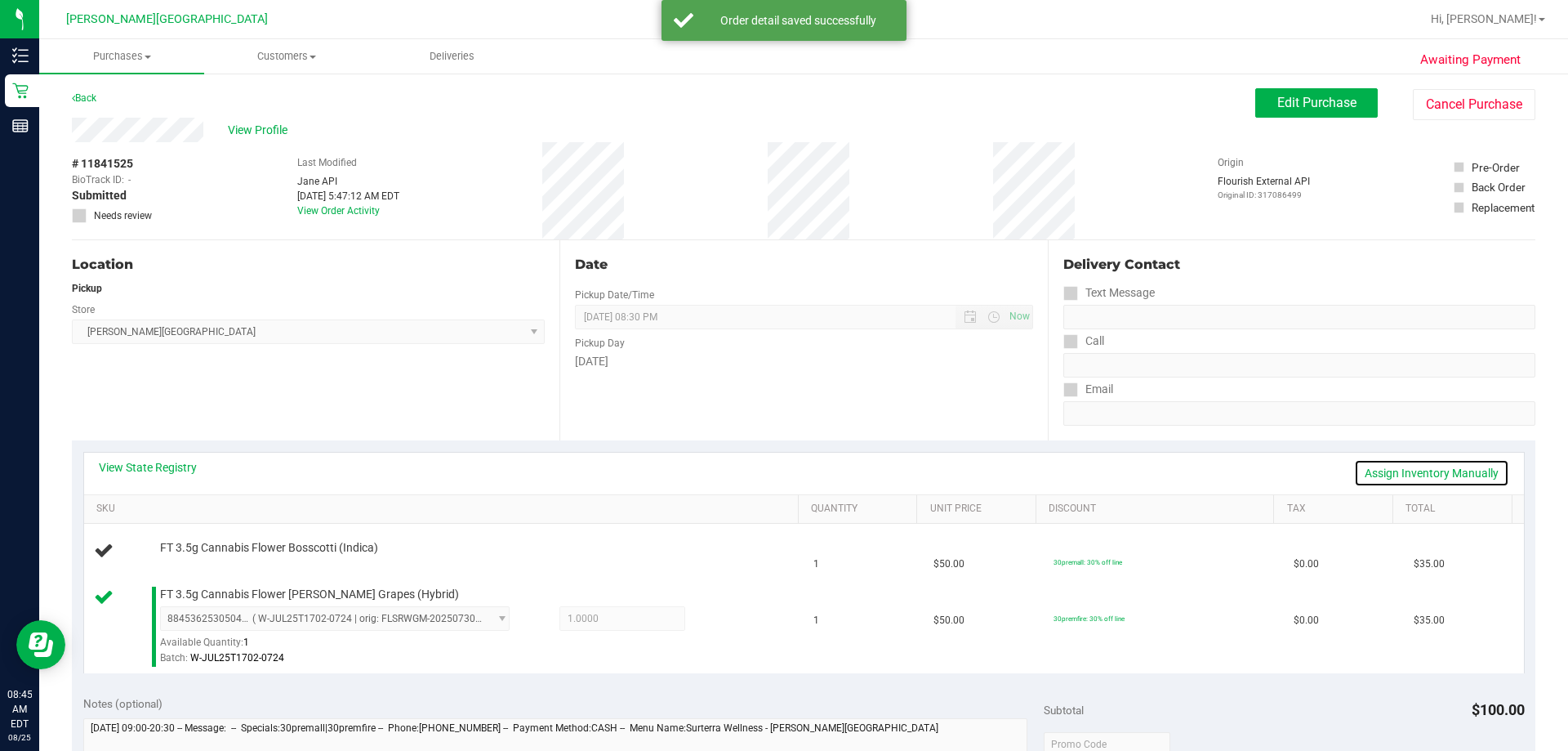
click at [773, 469] on link "Assign Inventory Manually" at bounding box center [1432, 473] width 155 height 27
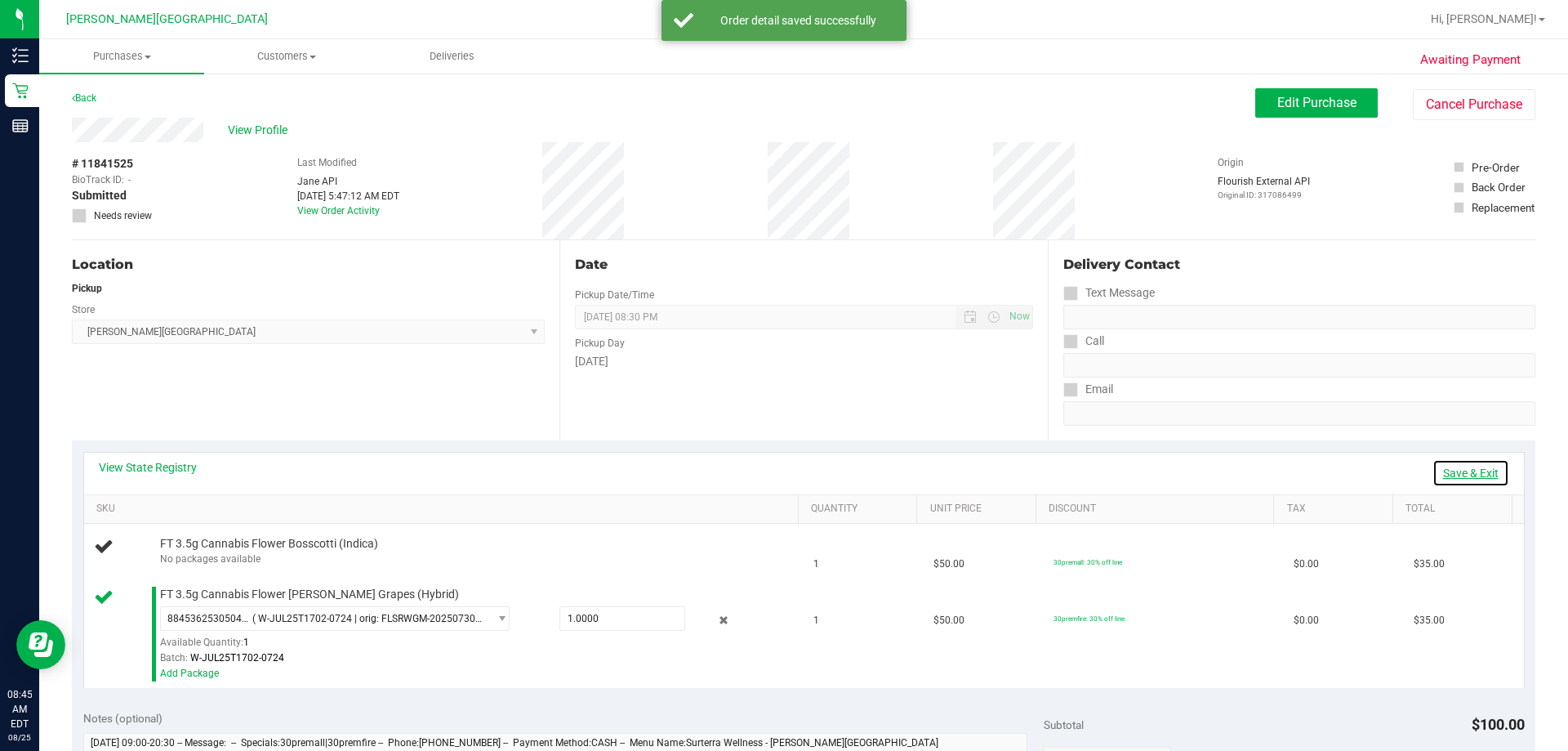
click at [773, 469] on link "Save & Exit" at bounding box center [1471, 473] width 77 height 27
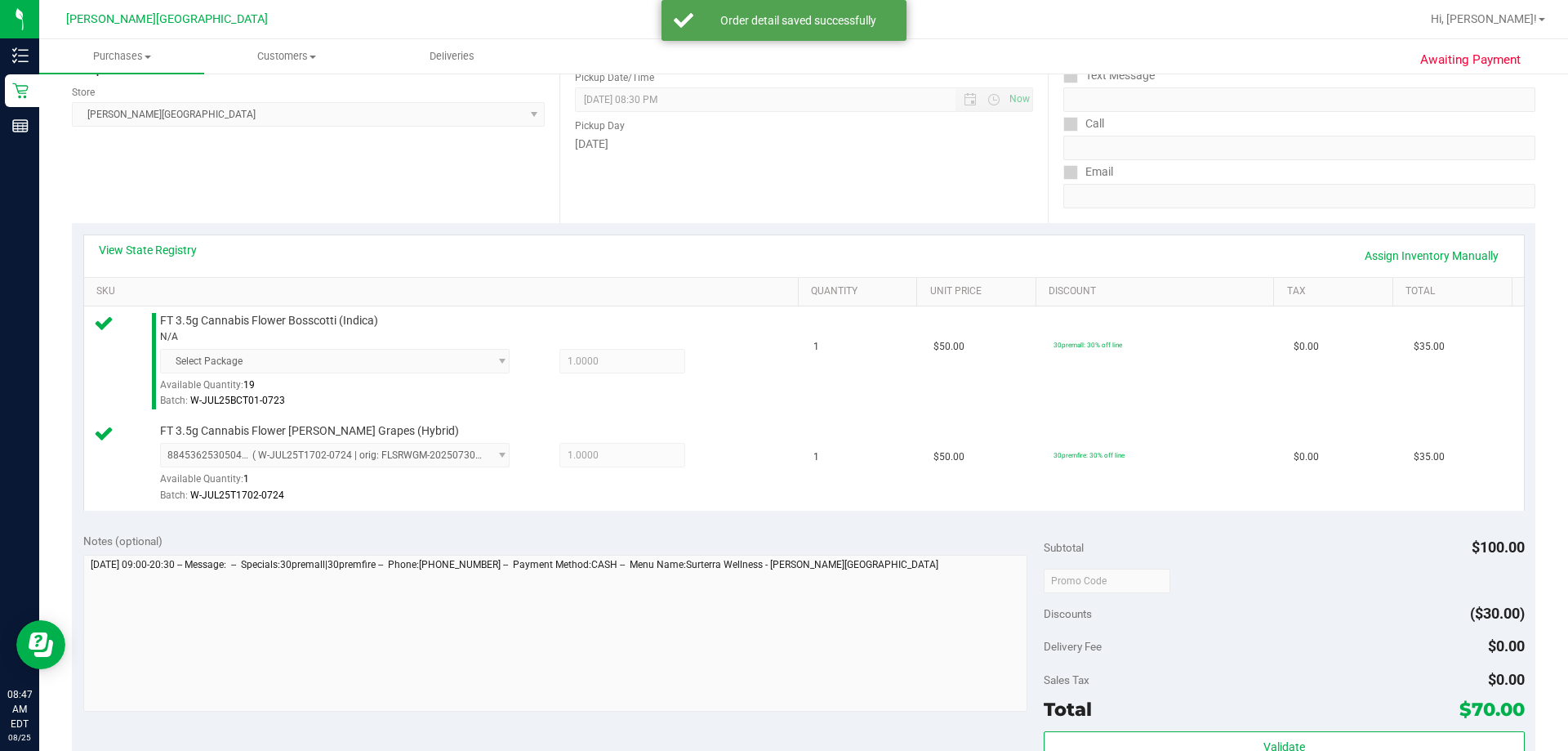
scroll to position [327, 0]
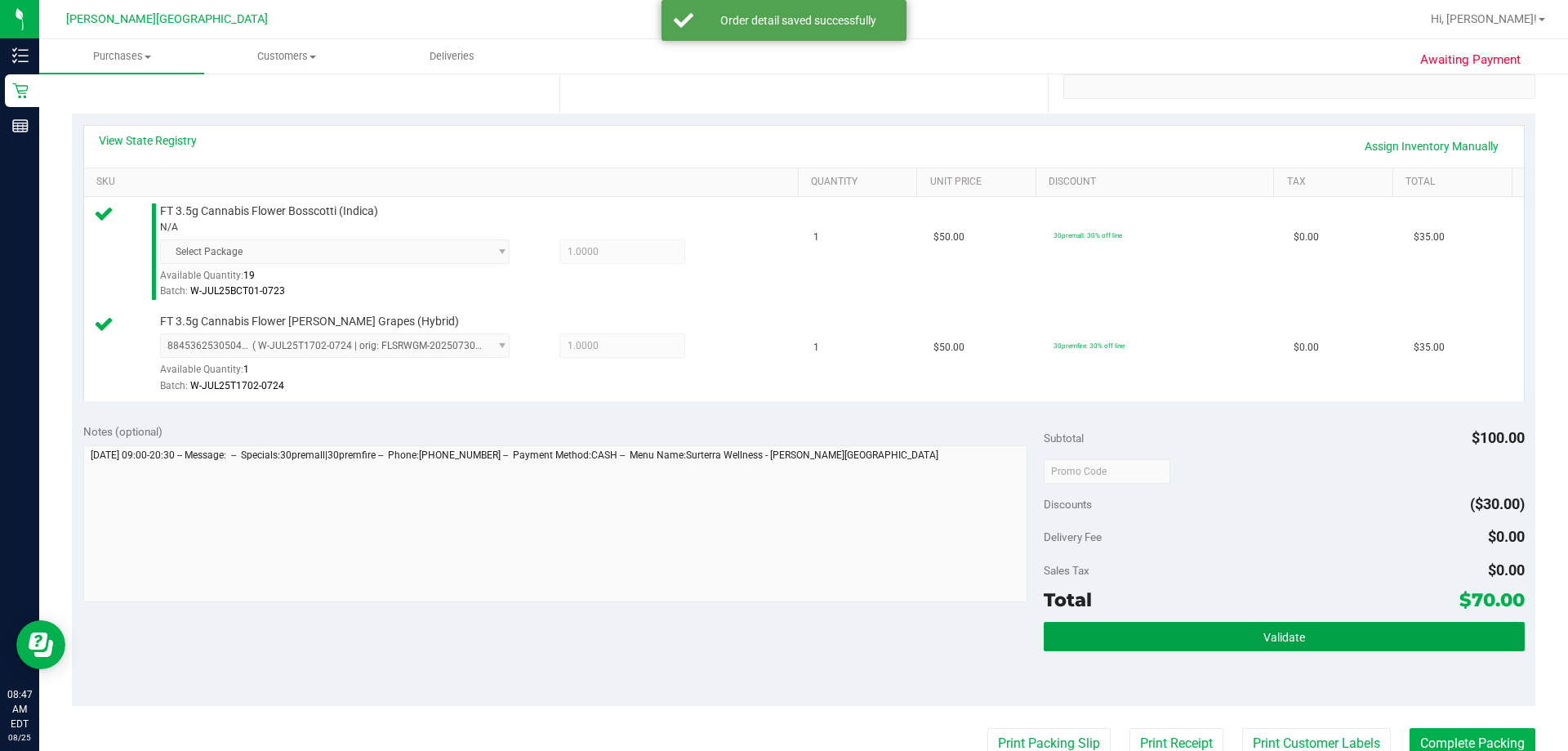
drag, startPoint x: 1168, startPoint y: 638, endPoint x: 1098, endPoint y: 583, distance: 89.0
click at [773, 638] on button "Validate" at bounding box center [1284, 637] width 480 height 29
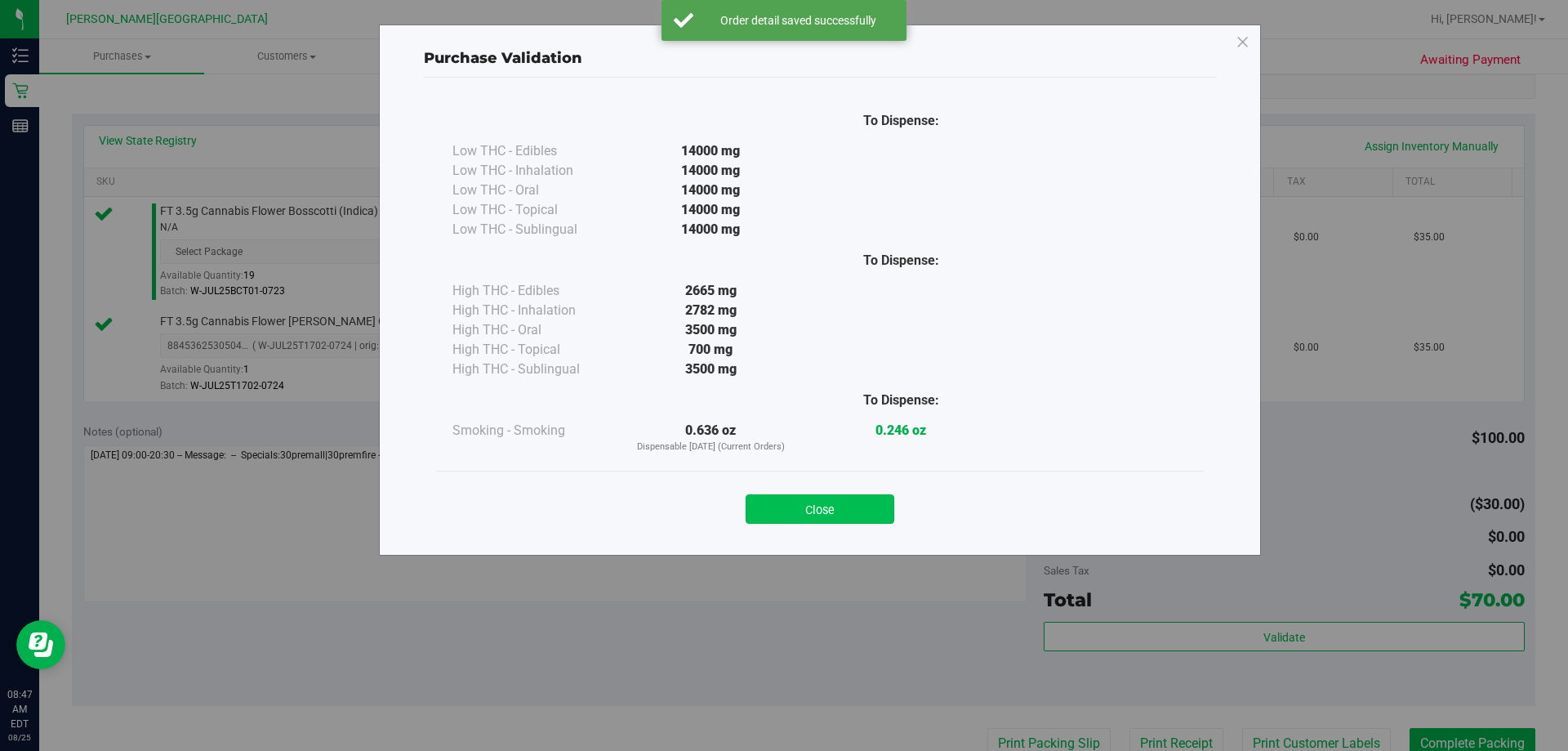
click at [773, 512] on button "Close" at bounding box center [819, 509] width 149 height 29
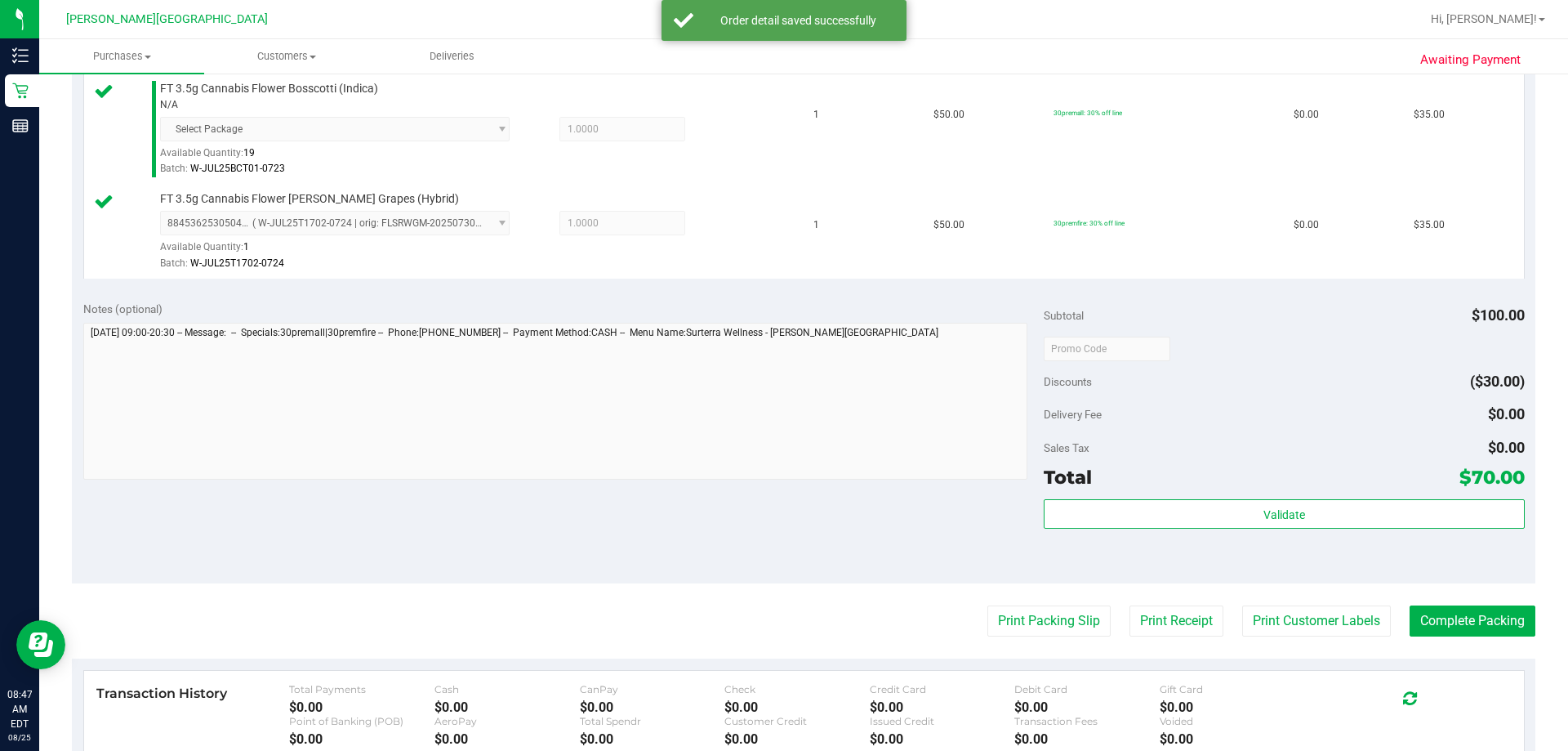
scroll to position [572, 0]
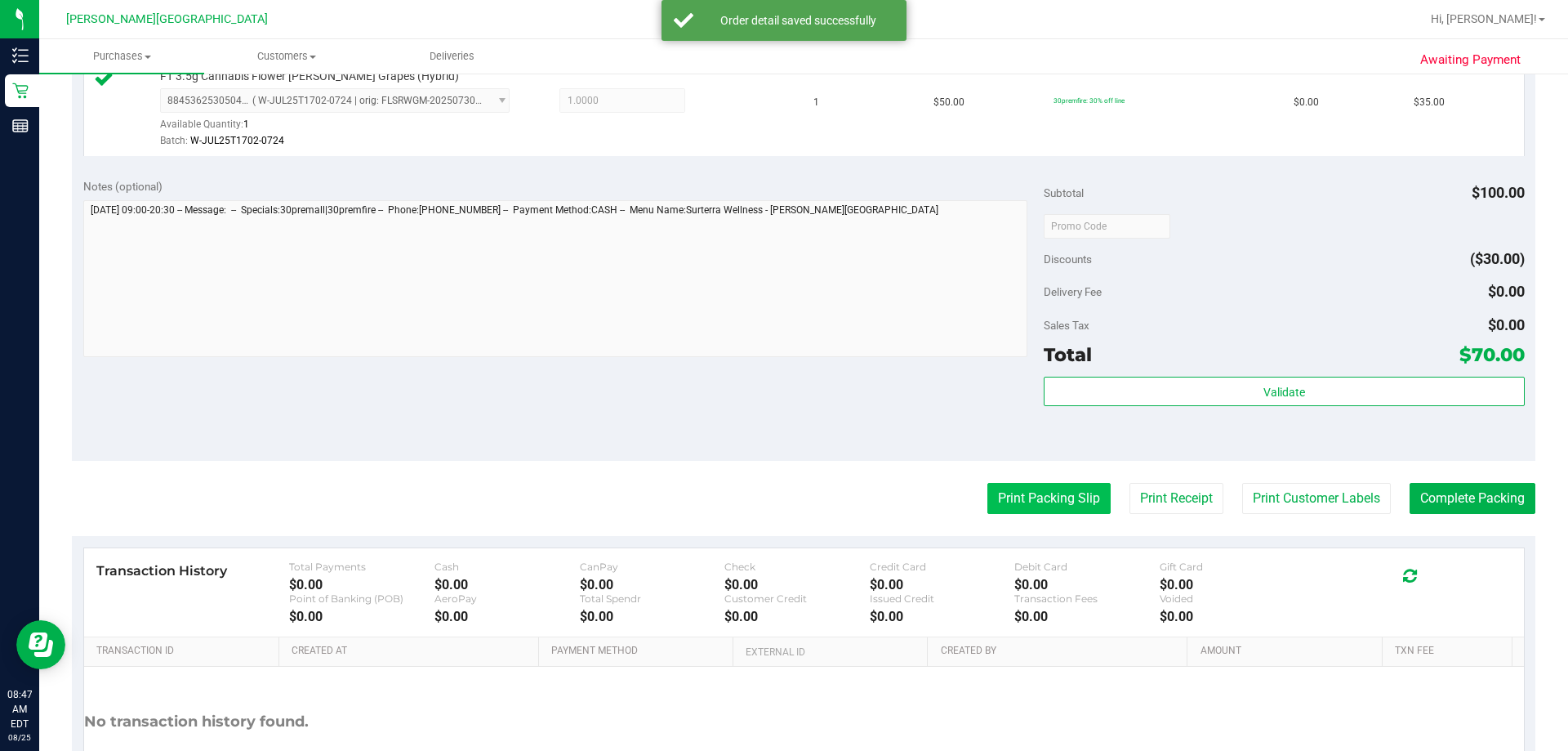
click at [773, 493] on button "Print Packing Slip" at bounding box center [1048, 499] width 123 height 31
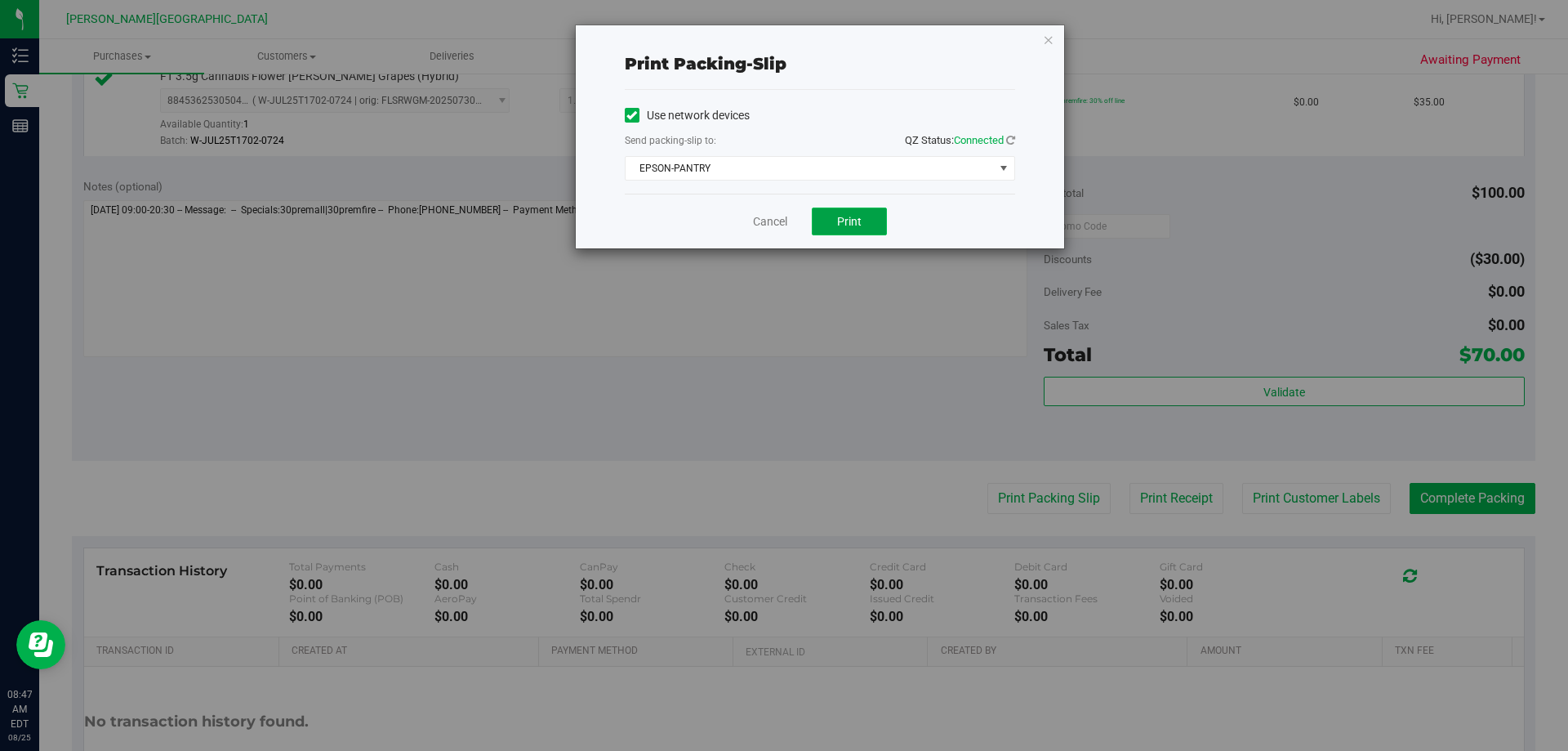
click at [773, 220] on button "Print" at bounding box center [849, 221] width 75 height 27
drag, startPoint x: 1047, startPoint y: 36, endPoint x: 1055, endPoint y: 61, distance: 26.2
click at [773, 37] on icon "button" at bounding box center [1048, 38] width 12 height 19
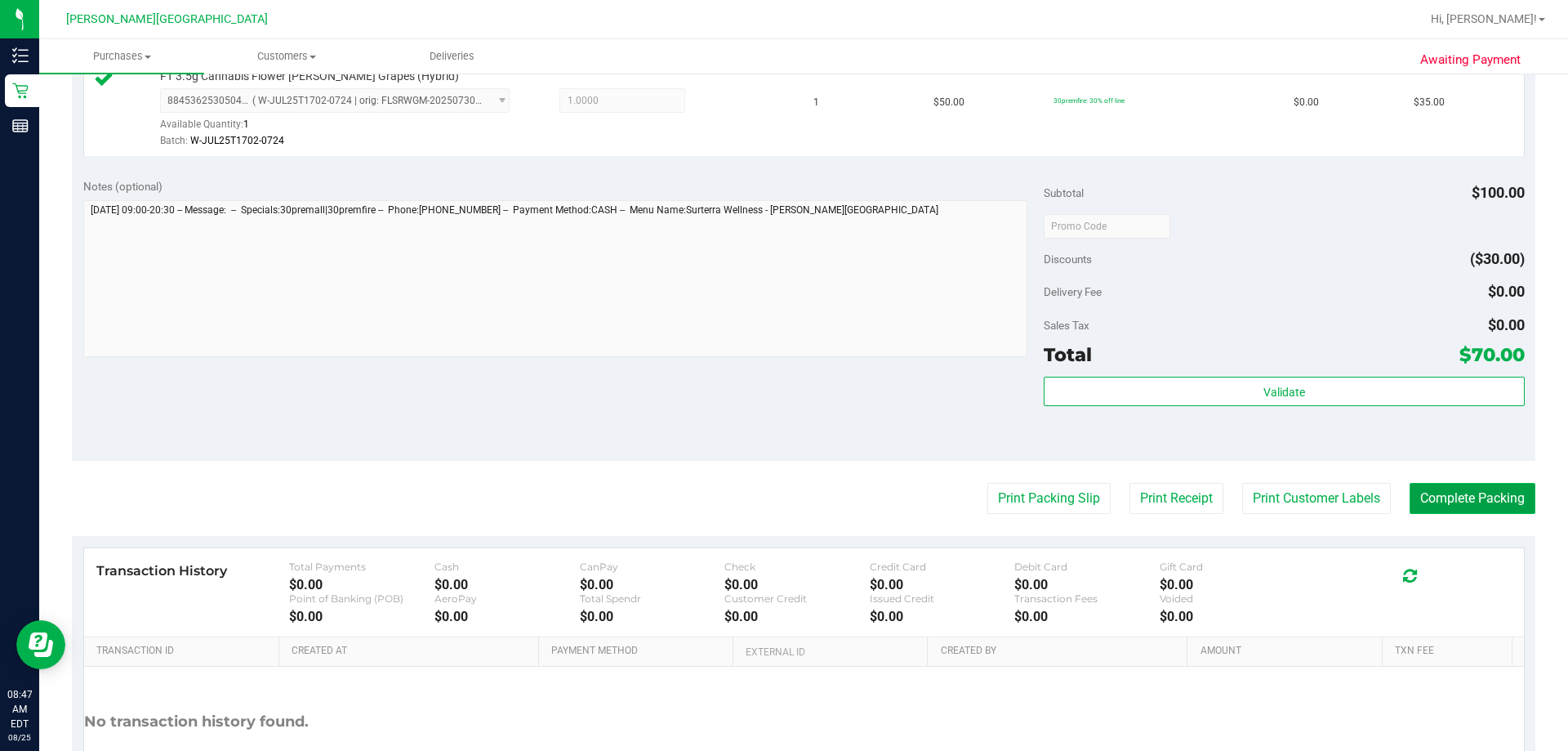
click at [773, 506] on button "Complete Packing" at bounding box center [1473, 499] width 126 height 31
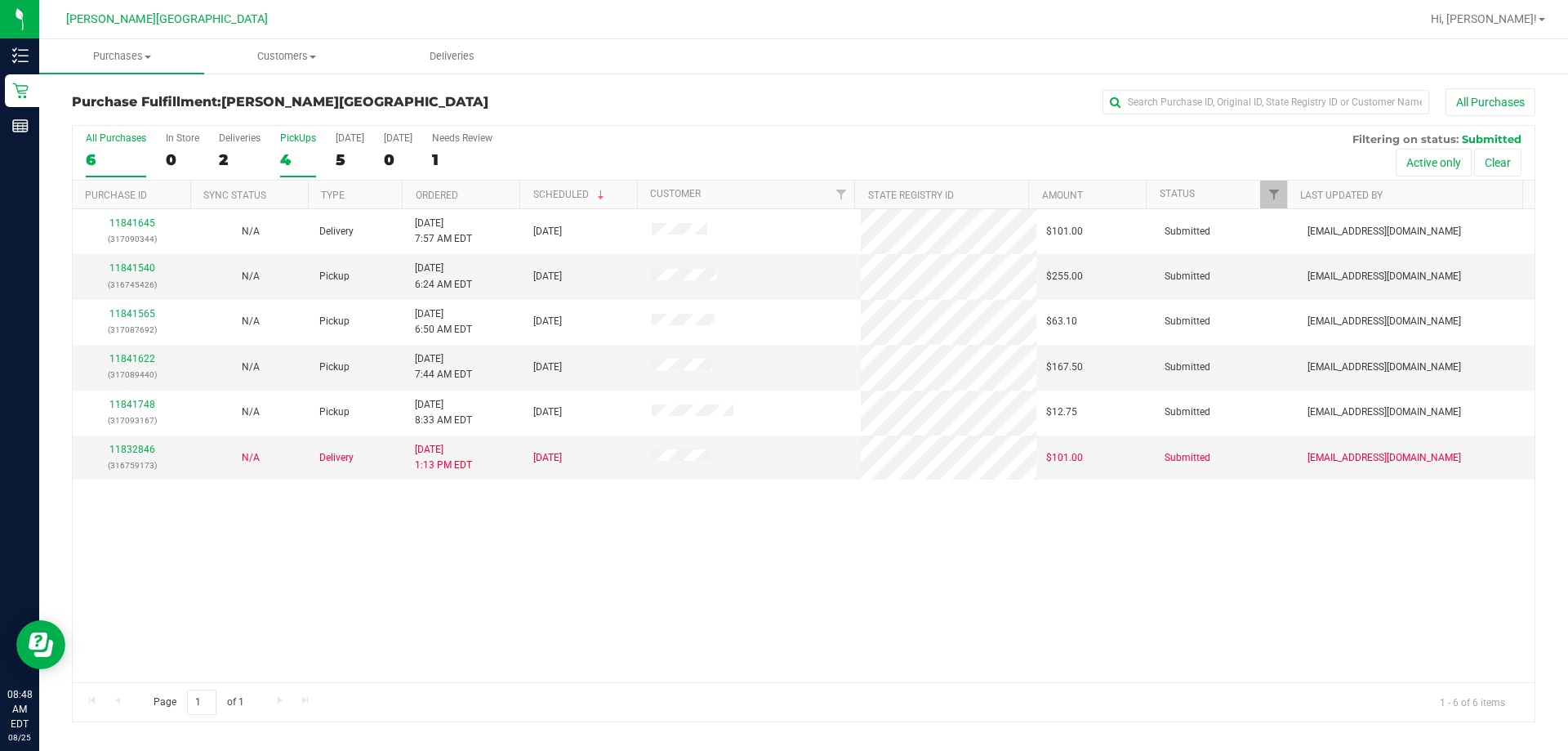
click at [289, 152] on div "4" at bounding box center [298, 160] width 36 height 19
click at [0, 0] on input "PickUps 4" at bounding box center [0, 0] width 0 height 0
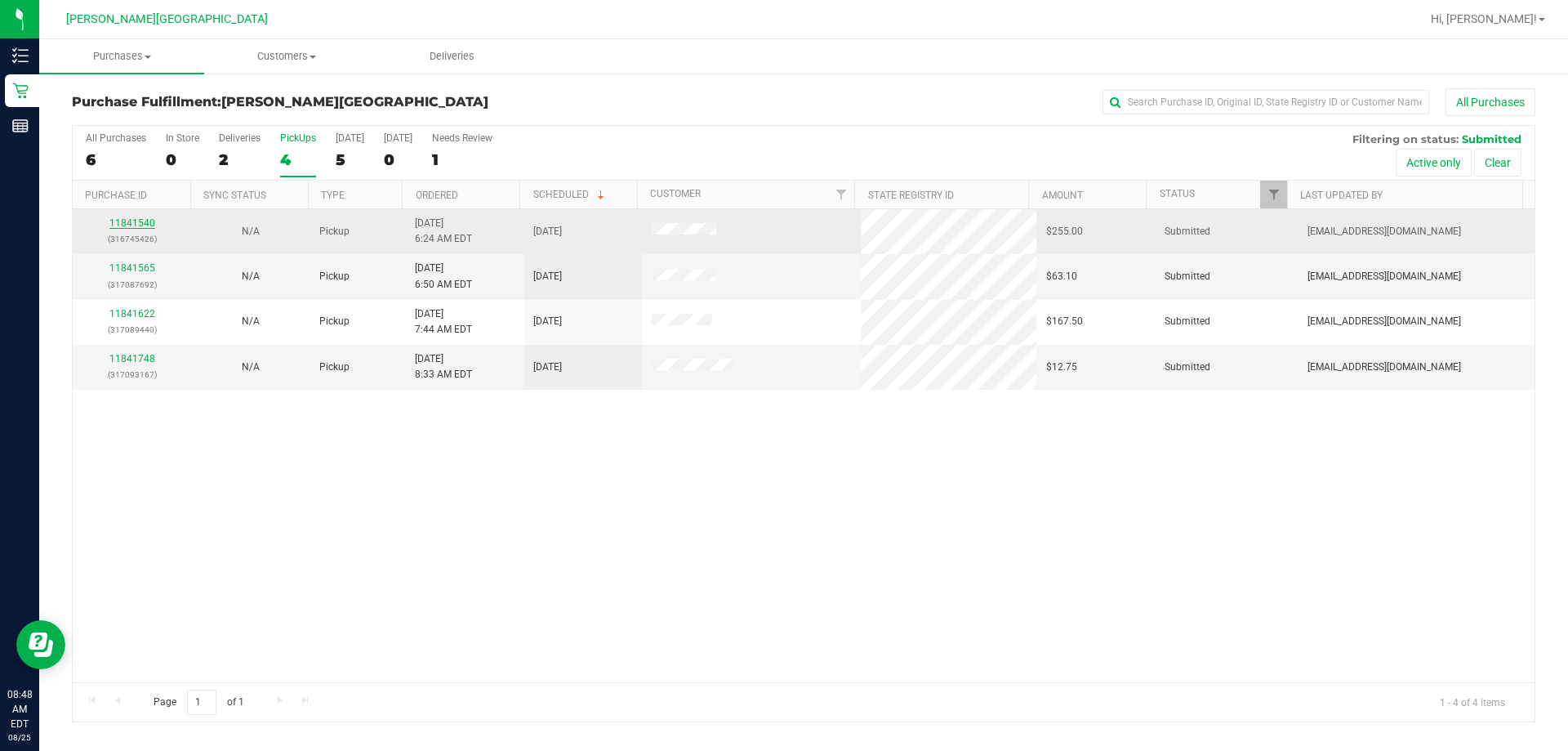
click at [132, 226] on link "11841540" at bounding box center [132, 223] width 46 height 12
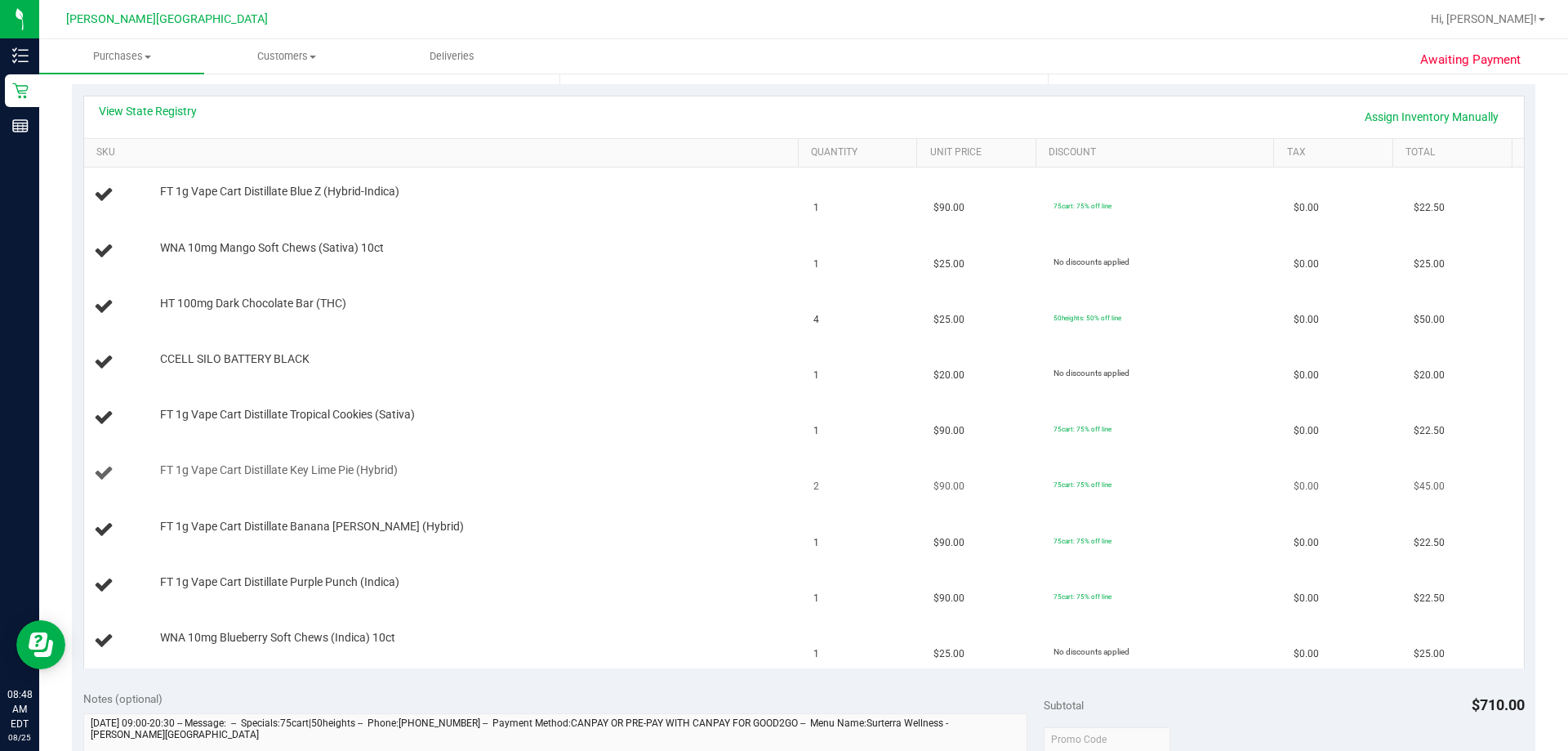
scroll to position [327, 0]
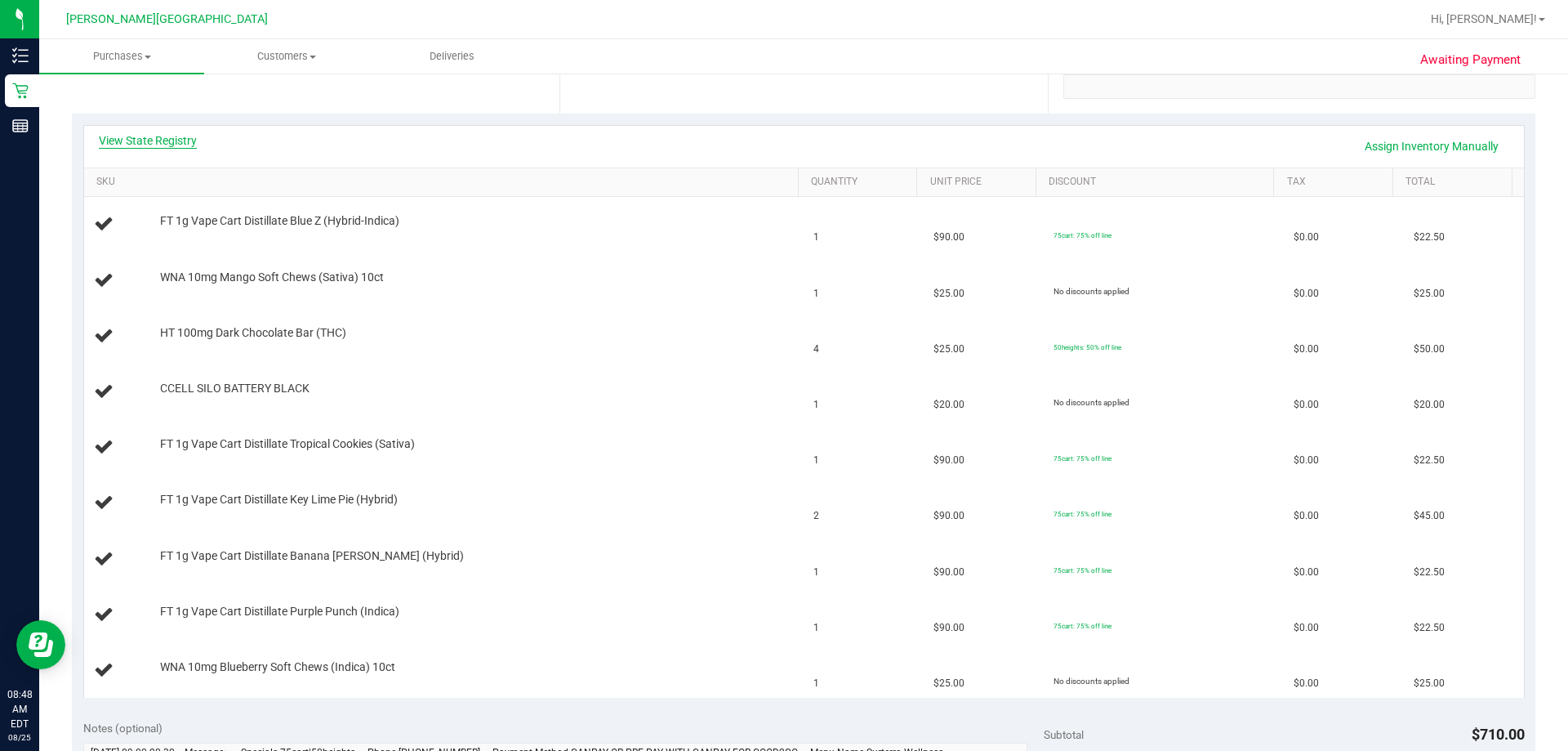
click at [151, 140] on link "View State Registry" at bounding box center [147, 141] width 98 height 16
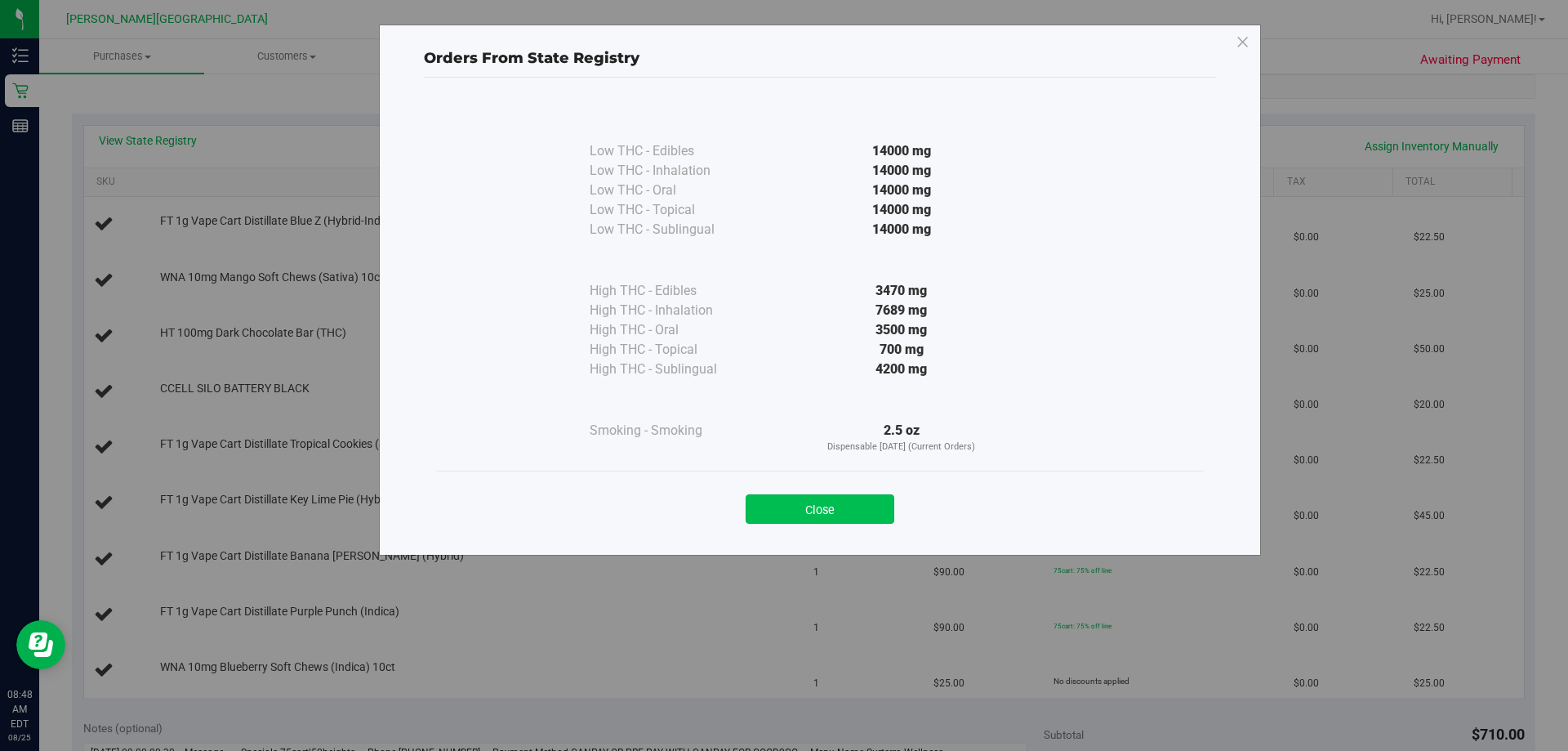
click at [773, 506] on button "Close" at bounding box center [819, 509] width 149 height 29
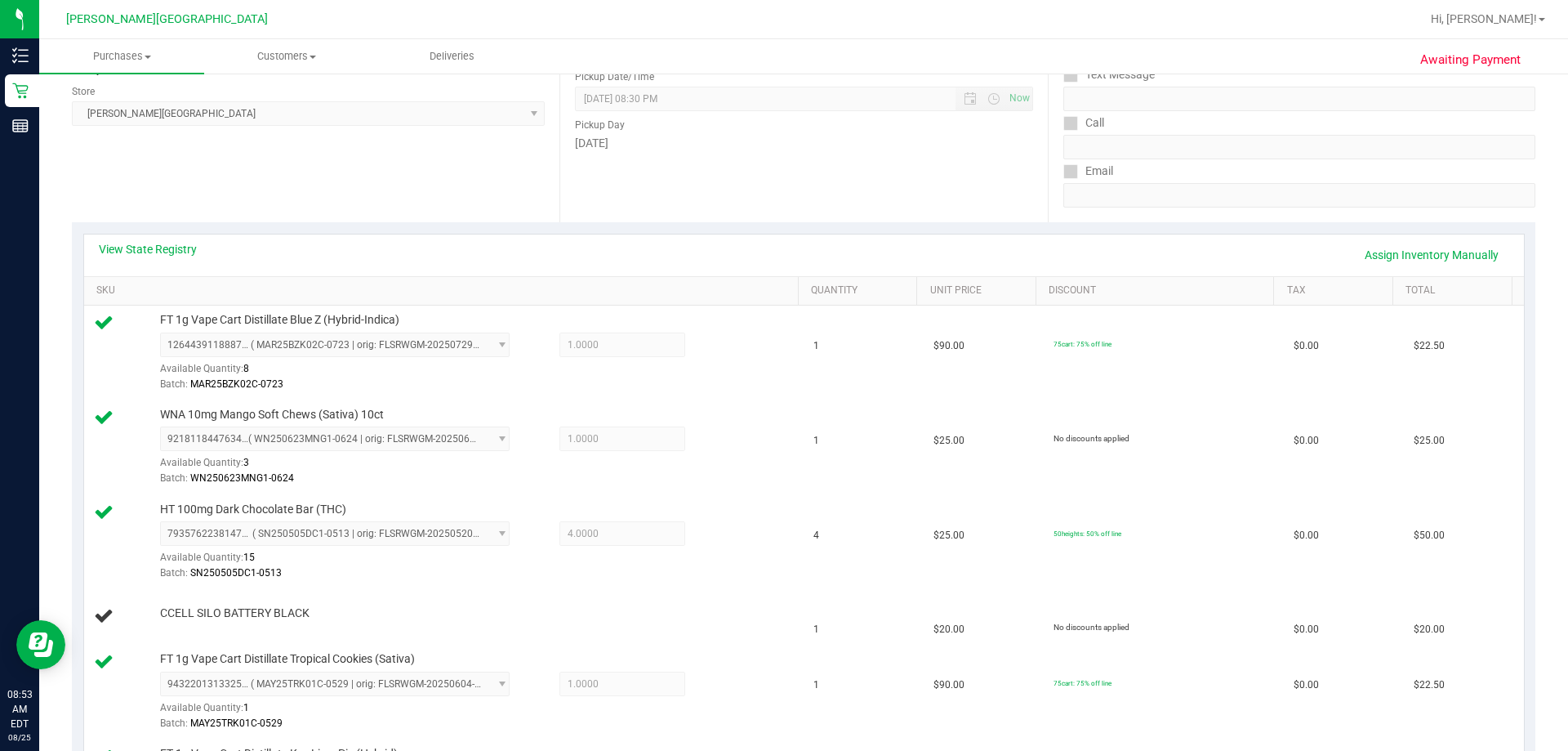
scroll to position [164, 0]
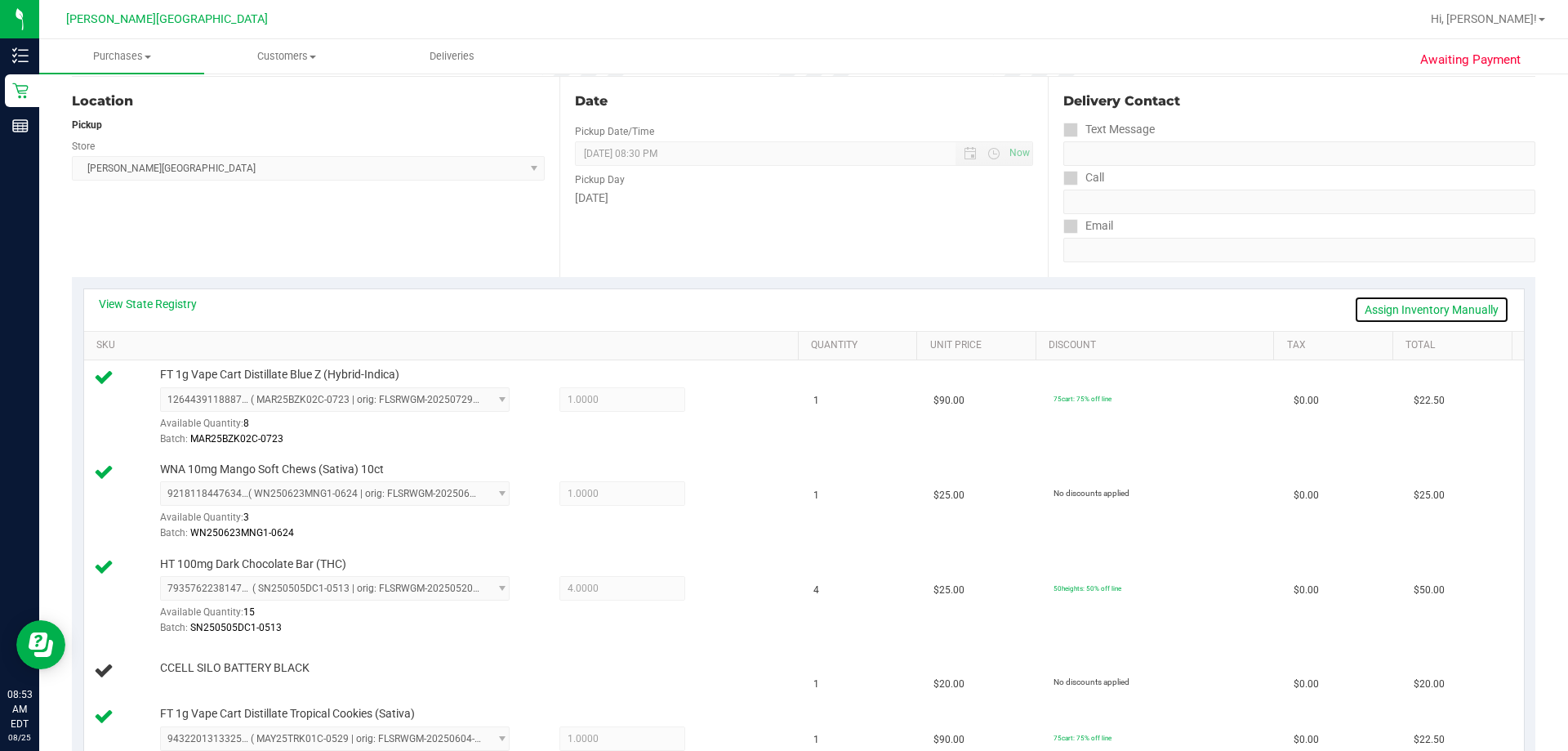
click at [773, 299] on link "Assign Inventory Manually" at bounding box center [1432, 310] width 155 height 27
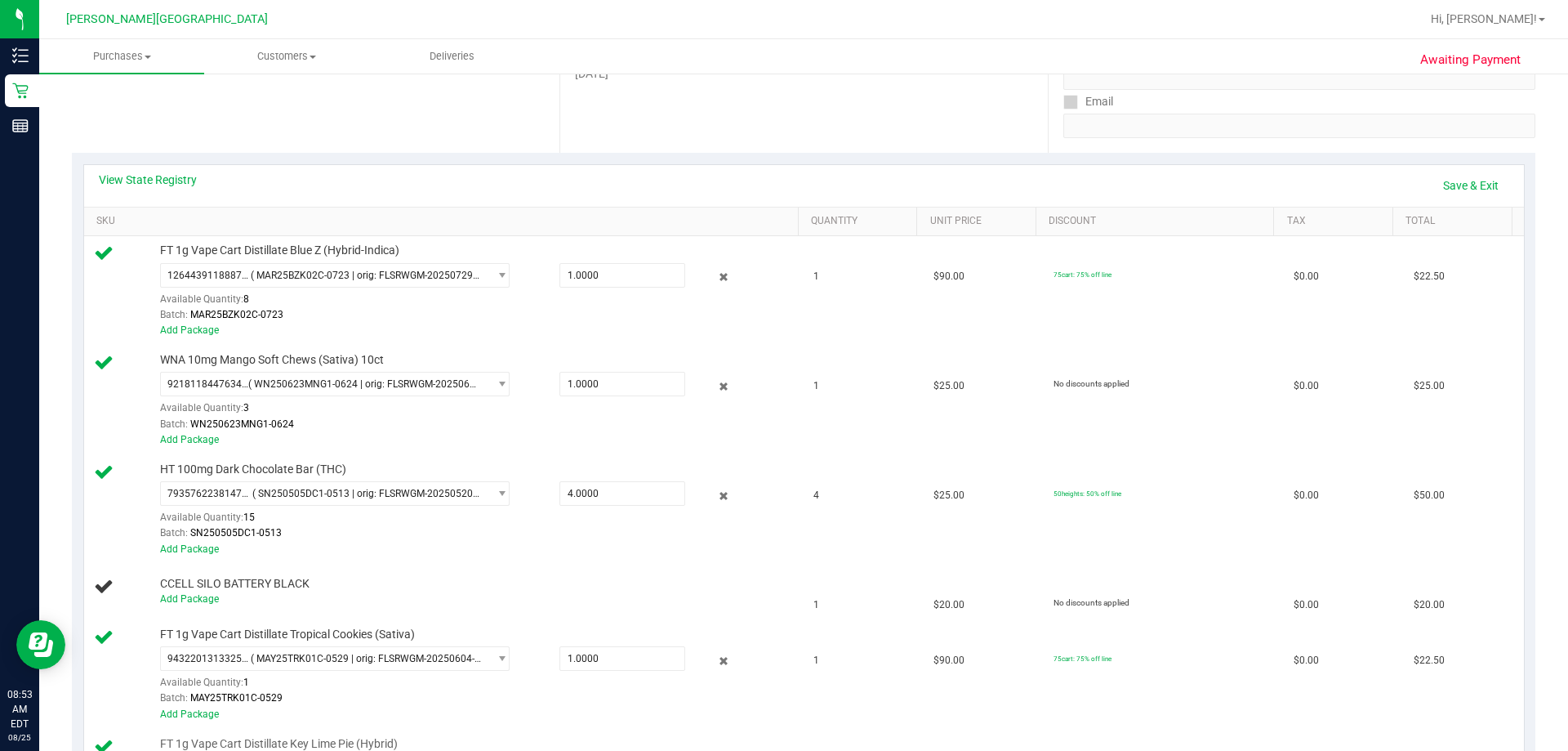
scroll to position [572, 0]
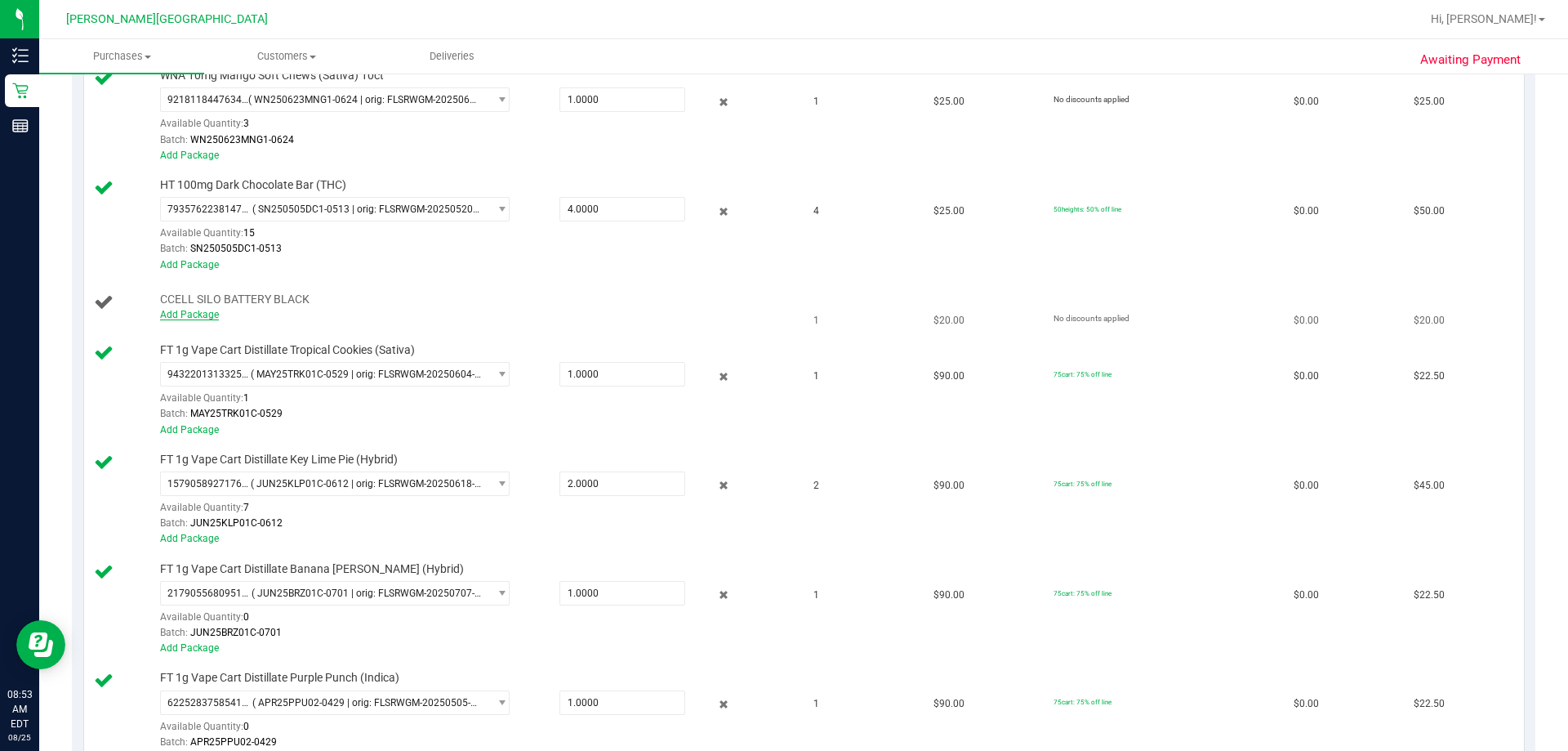
click at [205, 310] on link "Add Package" at bounding box center [189, 314] width 58 height 12
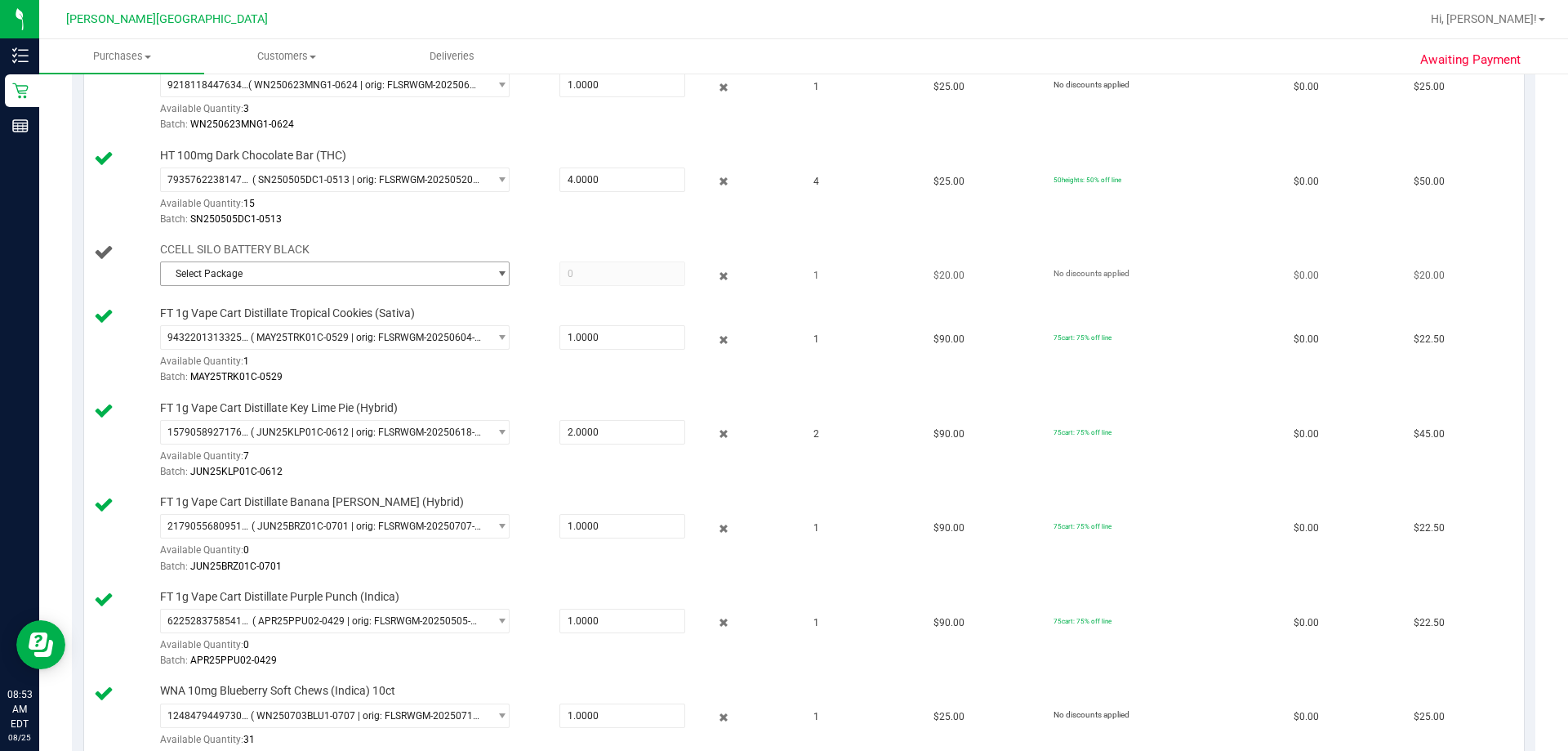
click at [228, 269] on span "Select Package" at bounding box center [324, 273] width 328 height 23
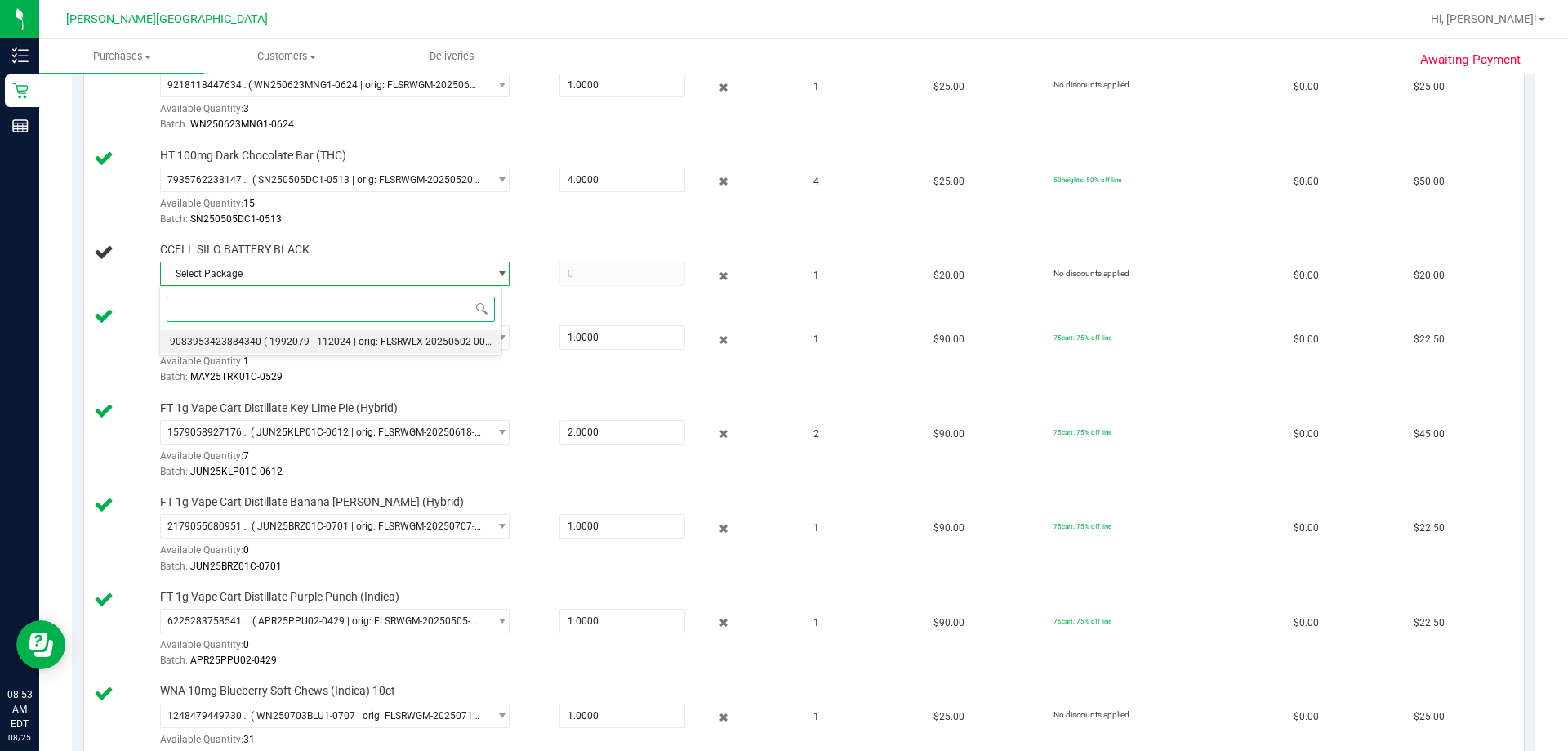
click at [420, 350] on li "9083953423884340 ( 1992079 - 112024 | orig: FLSRWLX-20250502-001 )" at bounding box center [331, 341] width 342 height 23
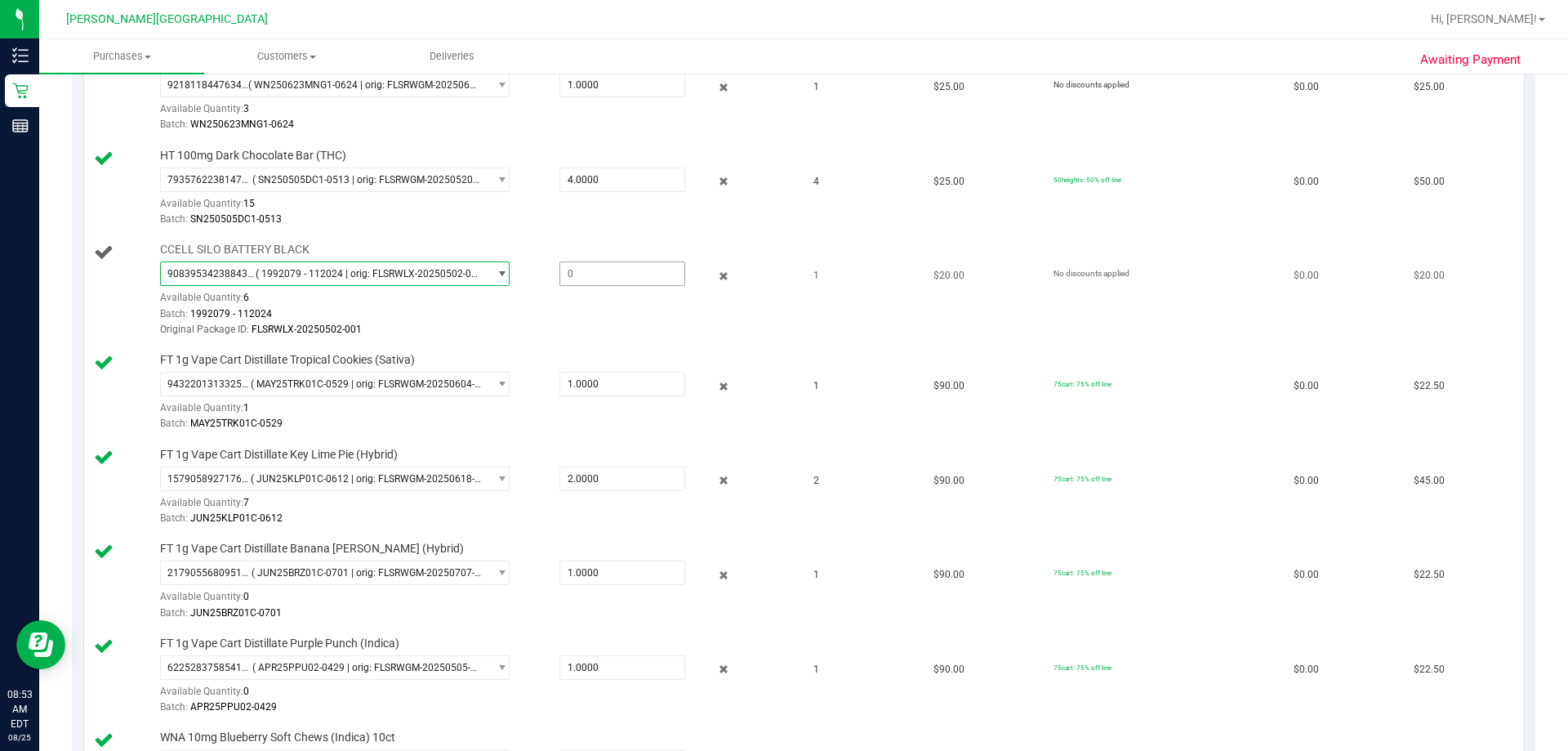
click at [584, 269] on span at bounding box center [623, 273] width 126 height 25
type input "1"
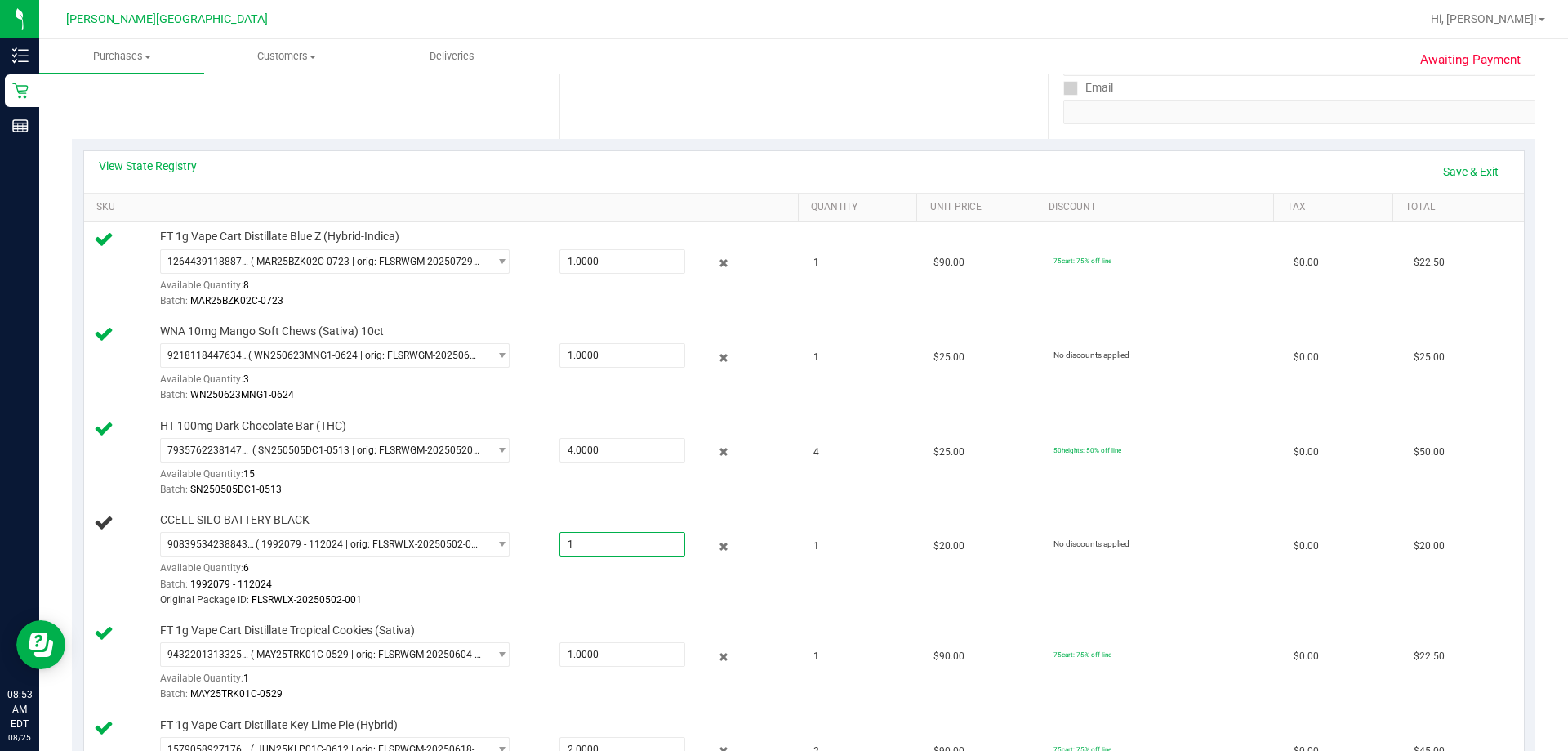
scroll to position [0, 0]
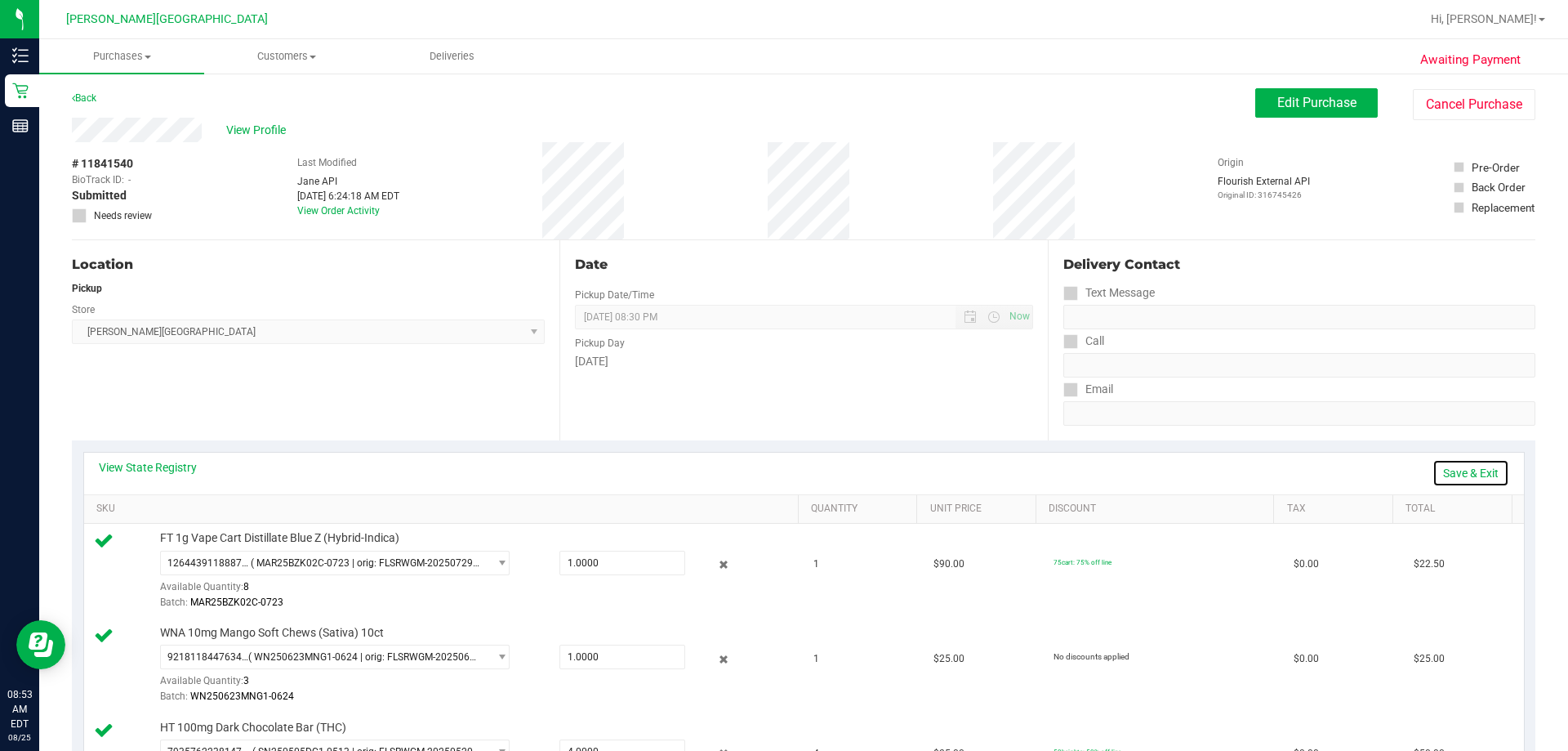
type input "1.0000"
click at [773, 470] on link "Save & Exit" at bounding box center [1471, 473] width 77 height 27
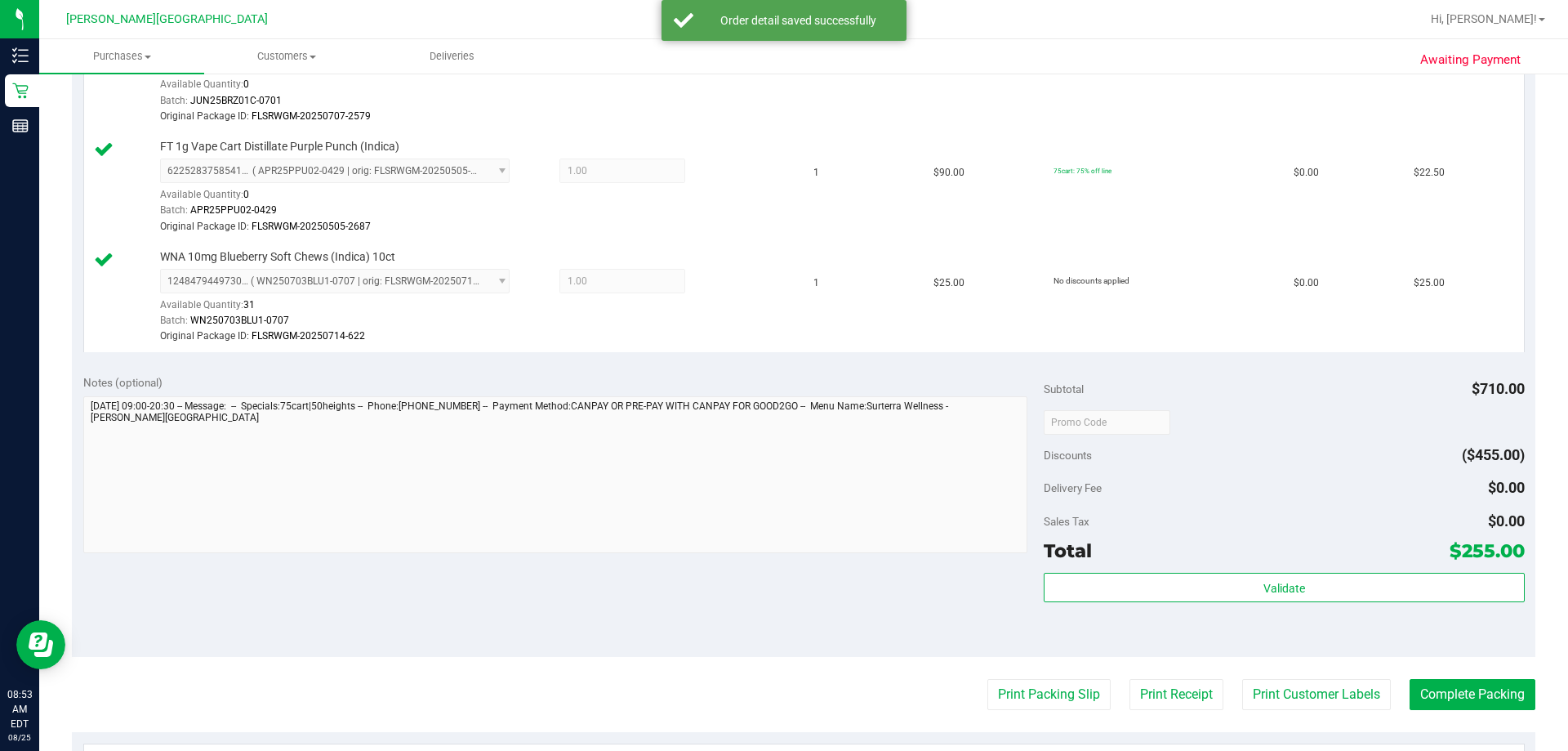
scroll to position [1307, 0]
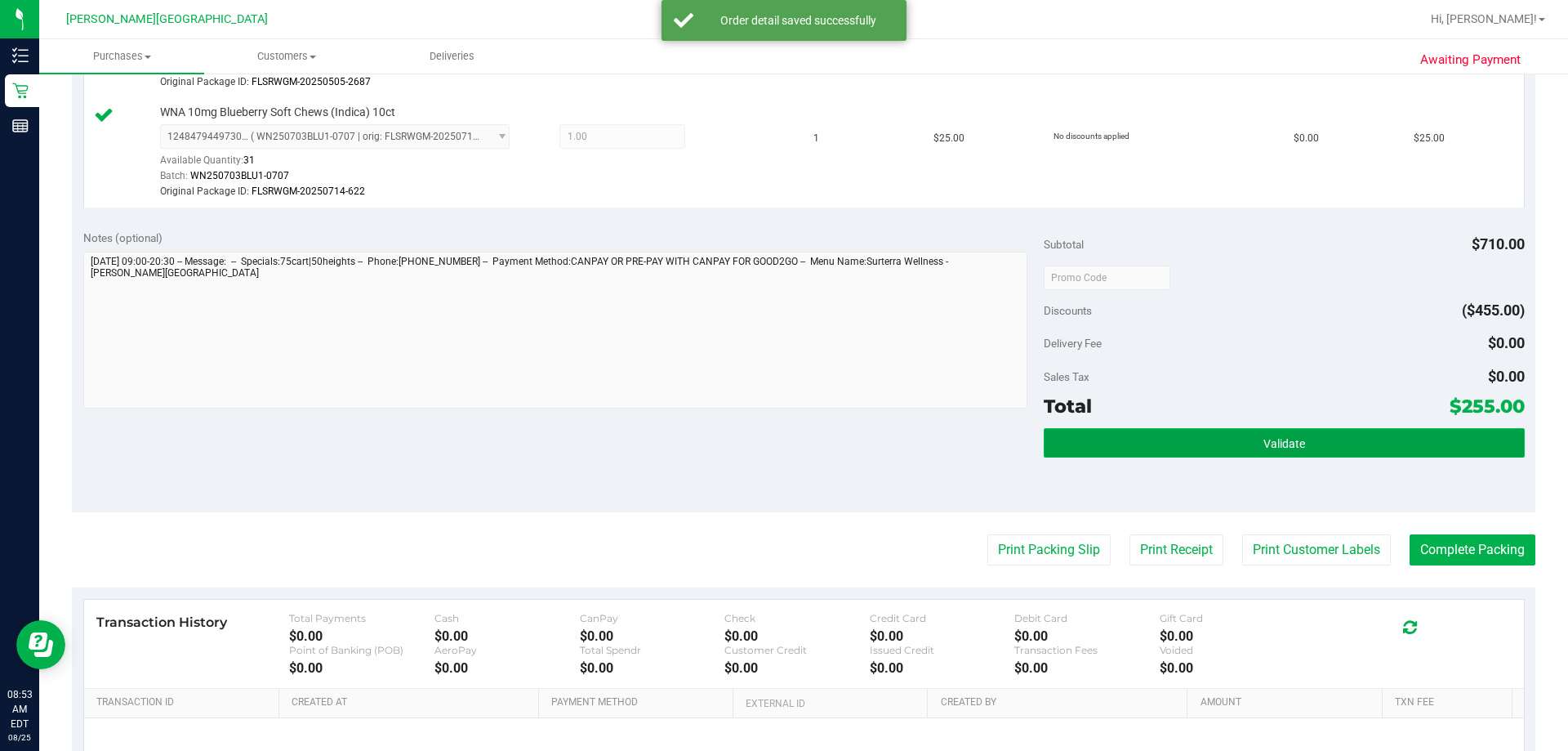
click at [773, 437] on span "Validate" at bounding box center [1284, 443] width 42 height 13
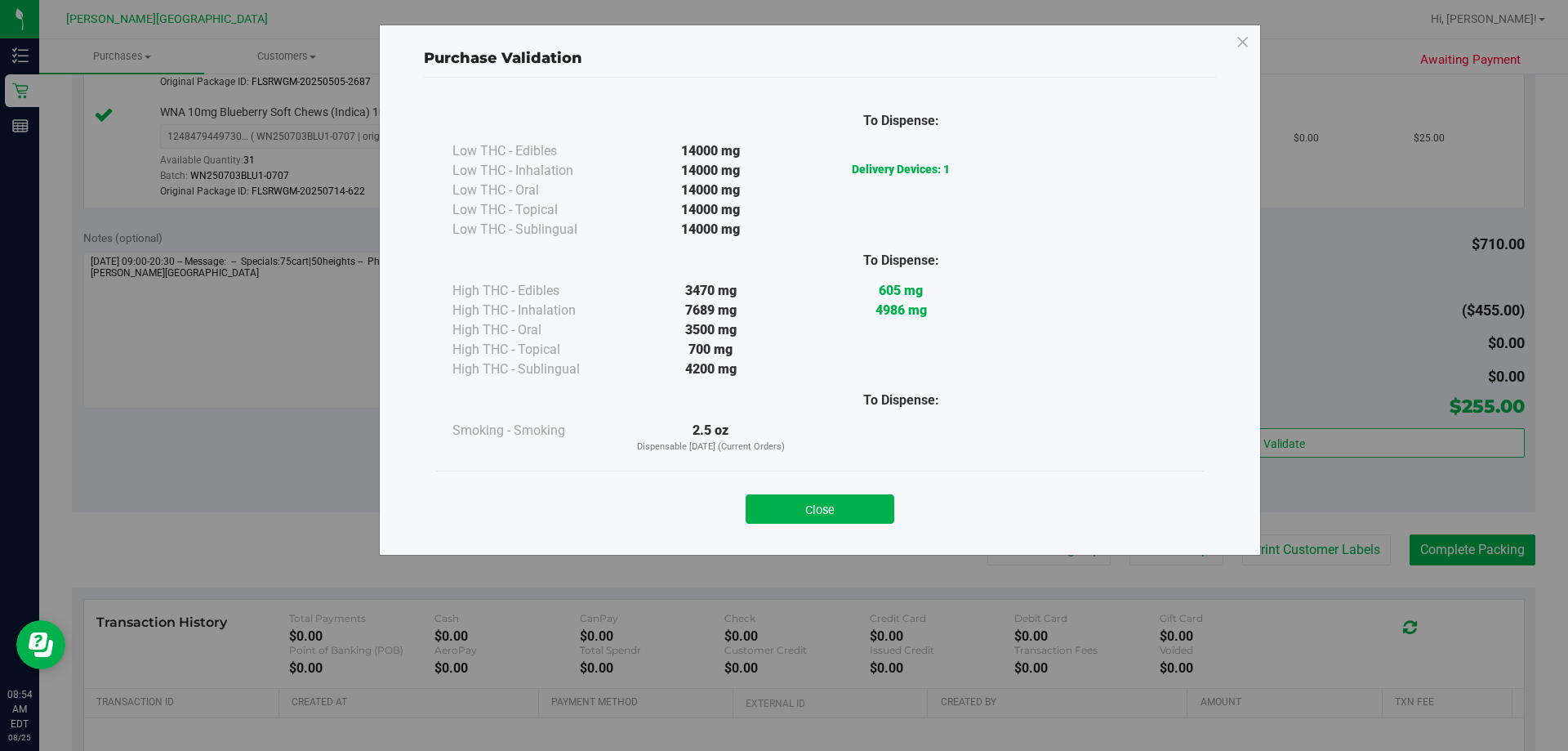
drag, startPoint x: 832, startPoint y: 515, endPoint x: 939, endPoint y: 539, distance: 109.7
click at [773, 514] on button "Close" at bounding box center [819, 509] width 149 height 29
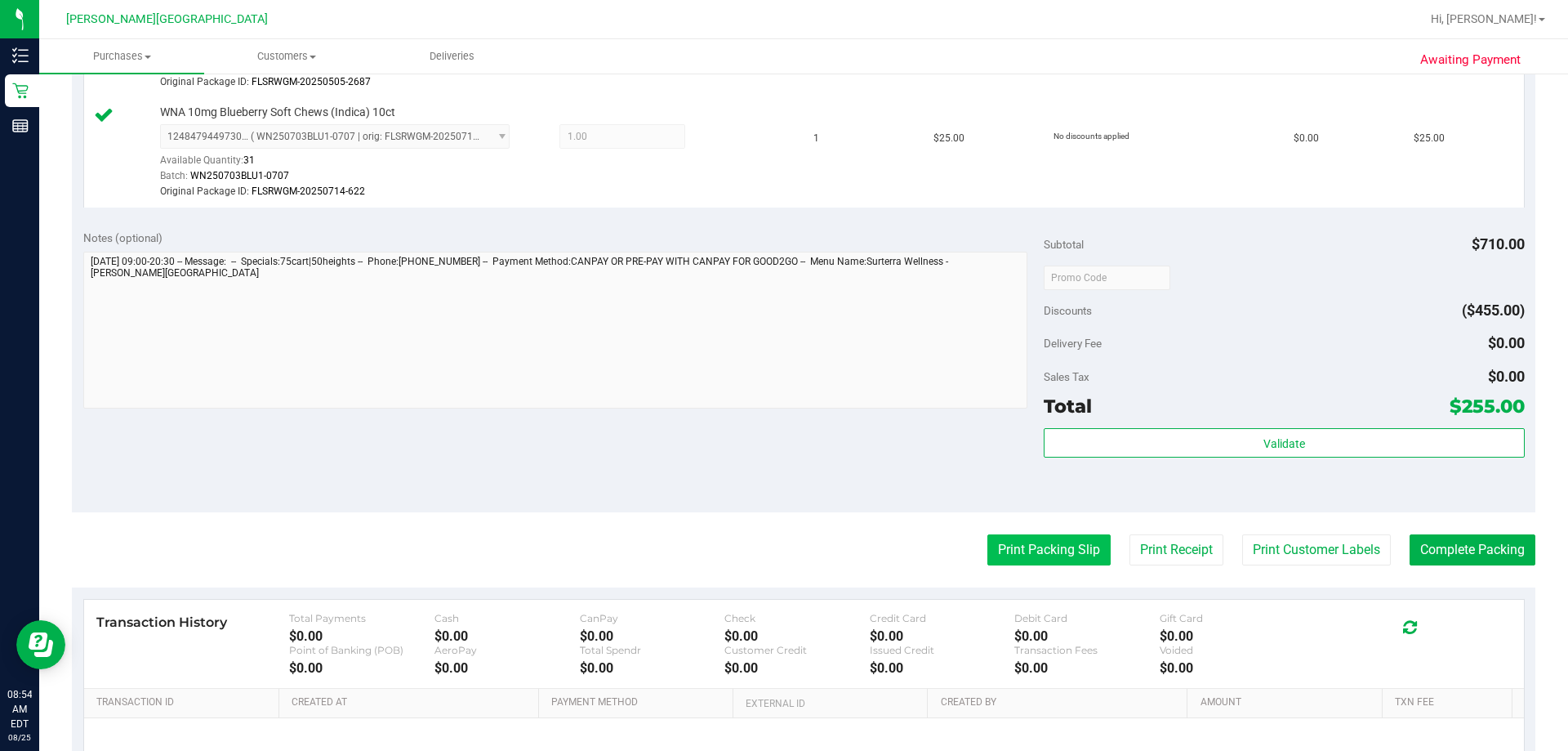
click at [773, 548] on button "Print Packing Slip" at bounding box center [1048, 550] width 123 height 31
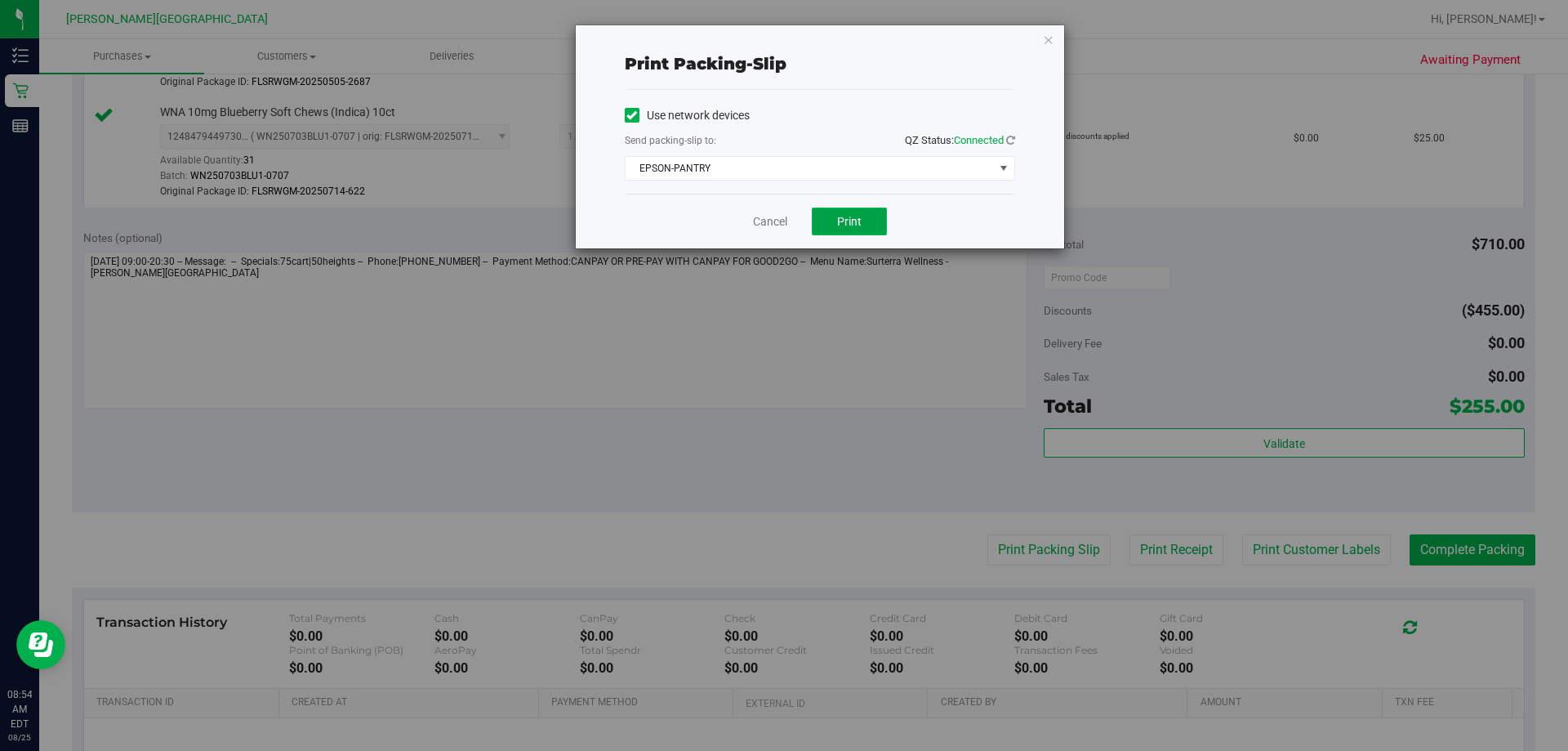
click at [773, 232] on button "Print" at bounding box center [849, 221] width 75 height 27
click at [773, 43] on icon "button" at bounding box center [1048, 38] width 12 height 19
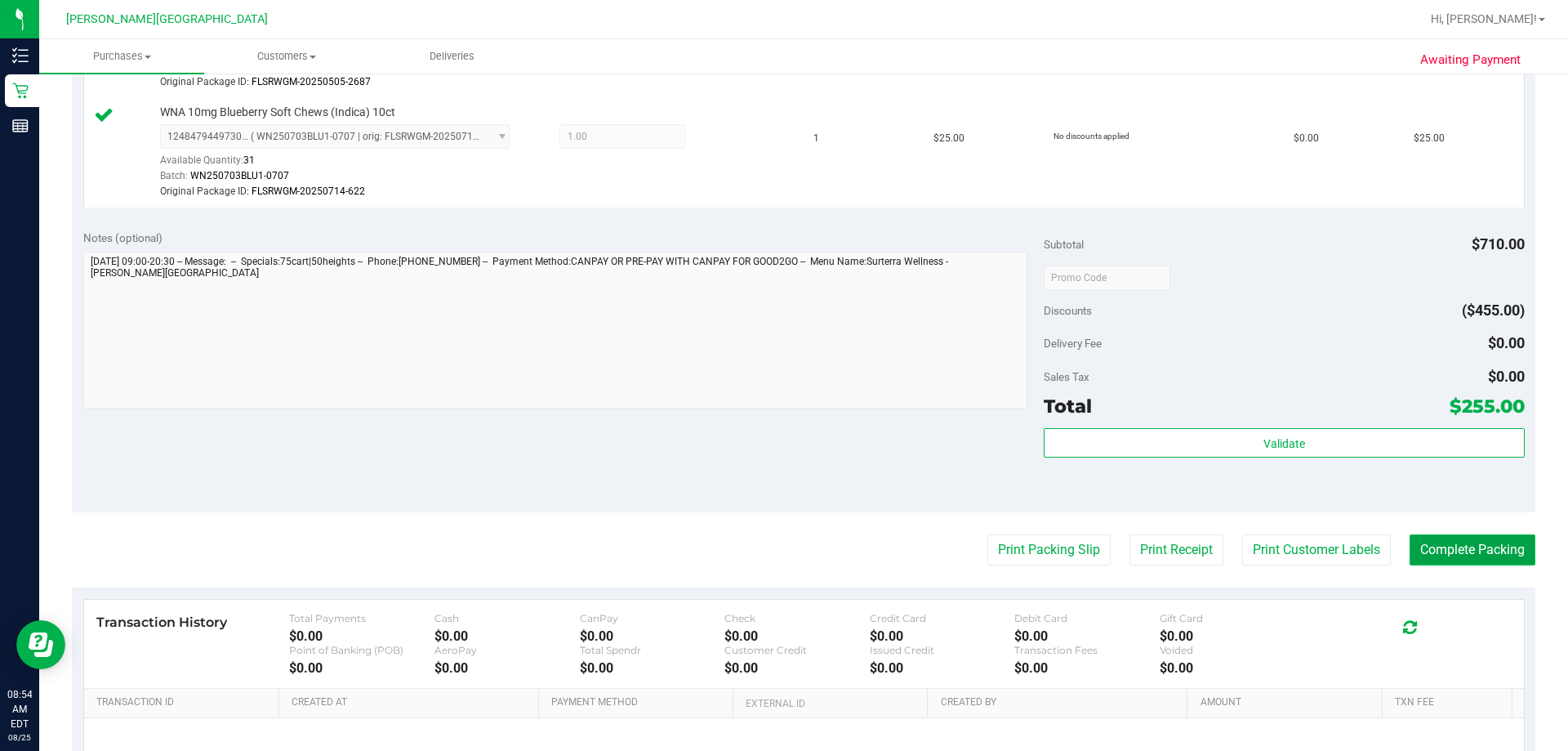
click at [773, 563] on button "Complete Packing" at bounding box center [1473, 550] width 126 height 31
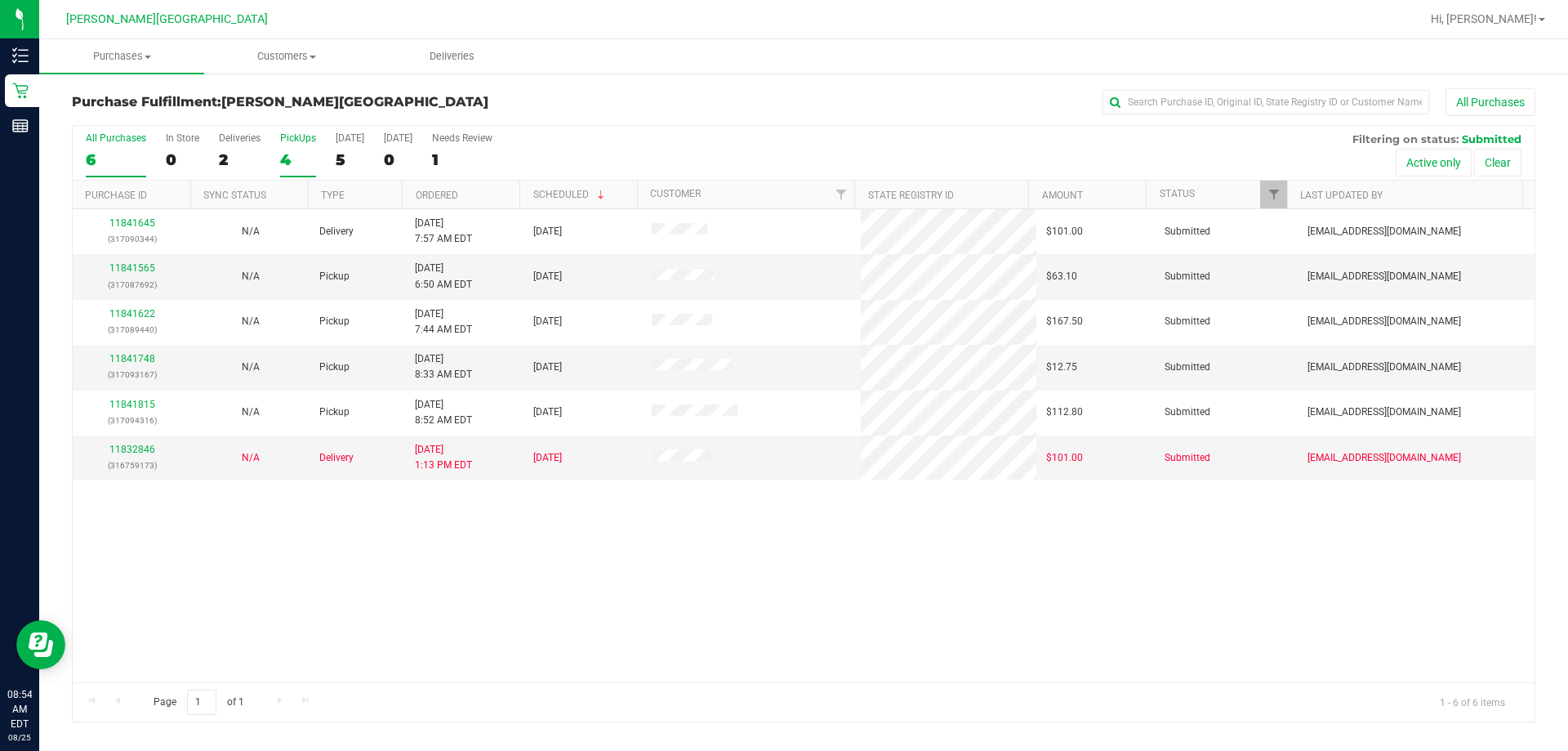
click at [294, 151] on div "4" at bounding box center [298, 160] width 36 height 19
click at [0, 0] on input "PickUps 4" at bounding box center [0, 0] width 0 height 0
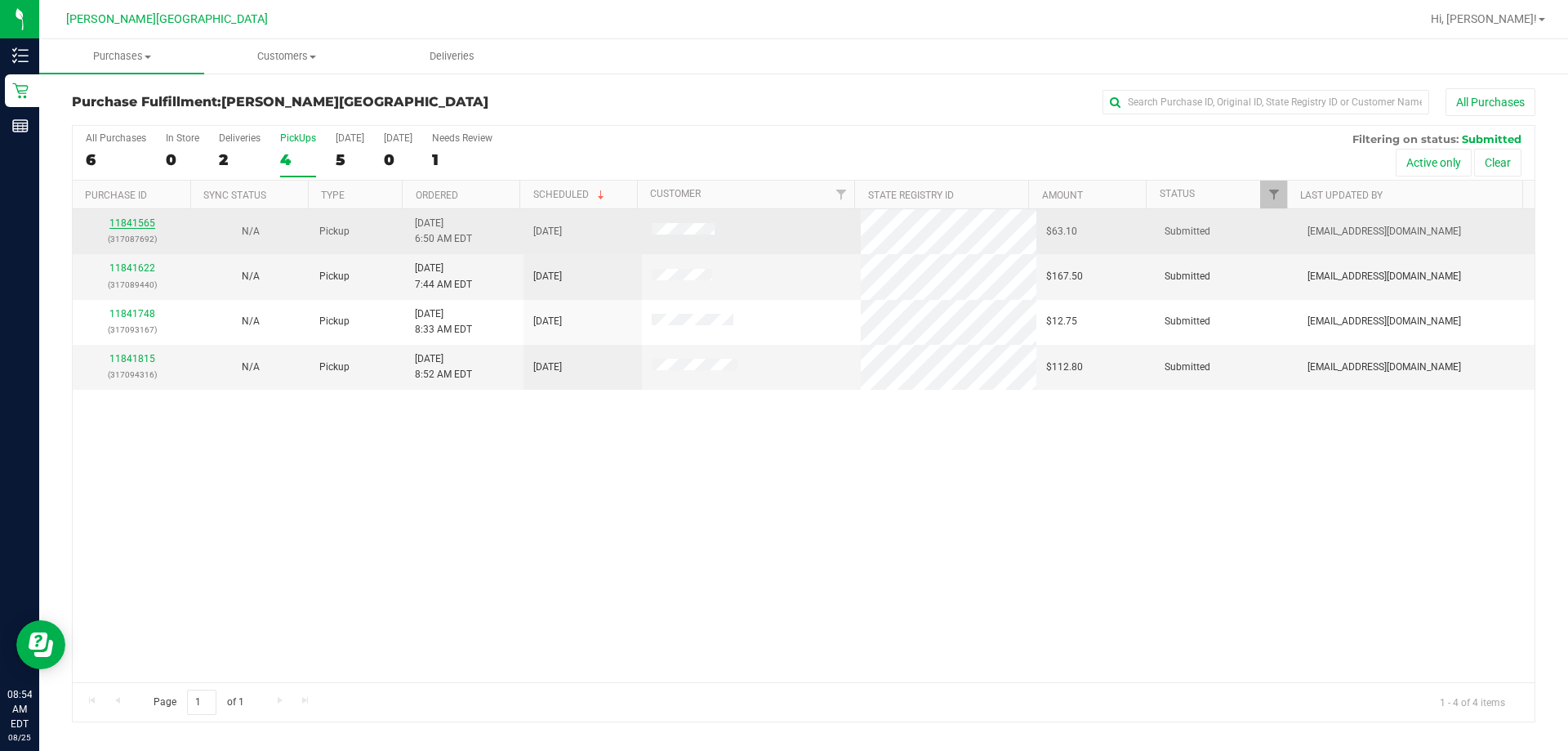
click at [134, 224] on link "11841565" at bounding box center [132, 223] width 46 height 12
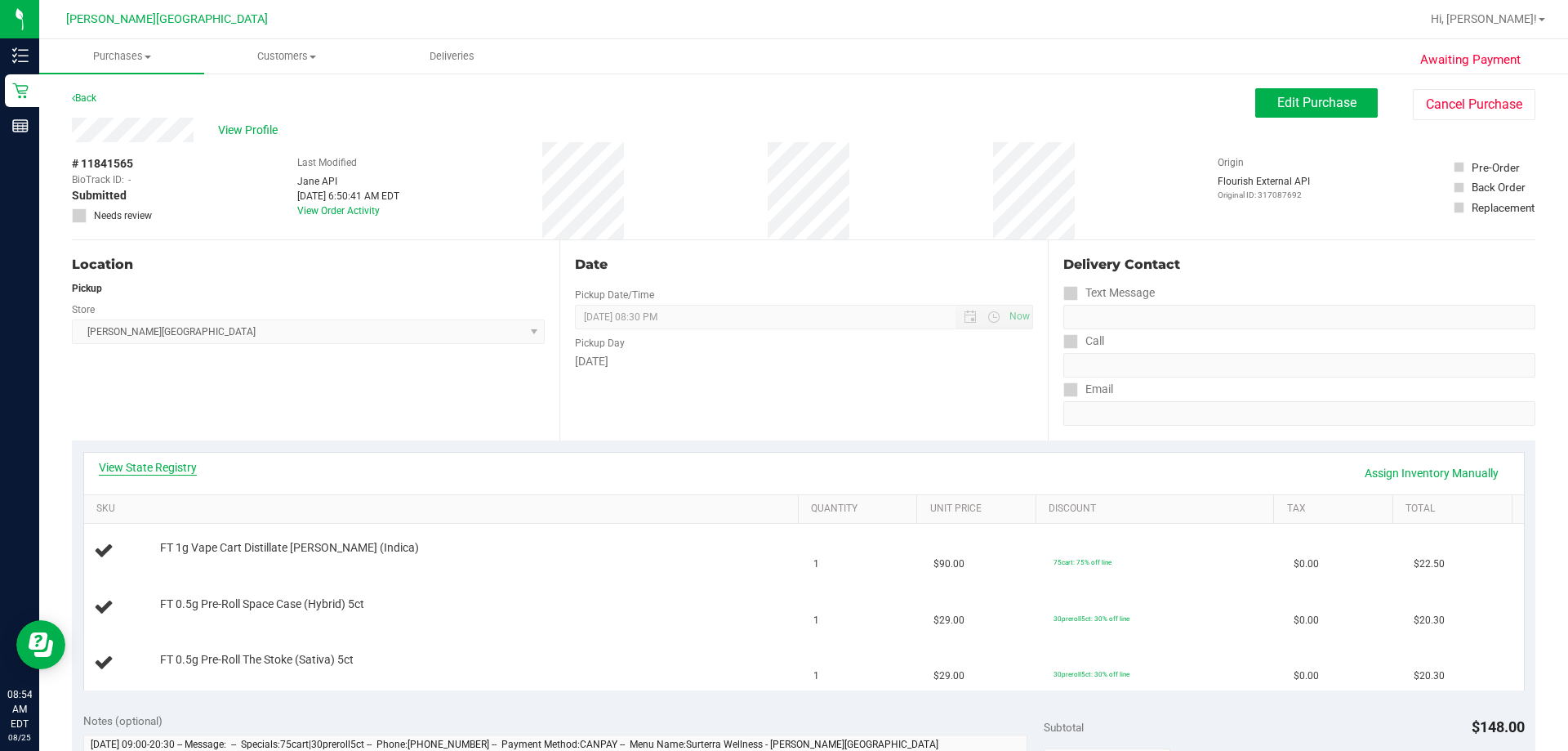
click at [151, 468] on link "View State Registry" at bounding box center [147, 468] width 98 height 16
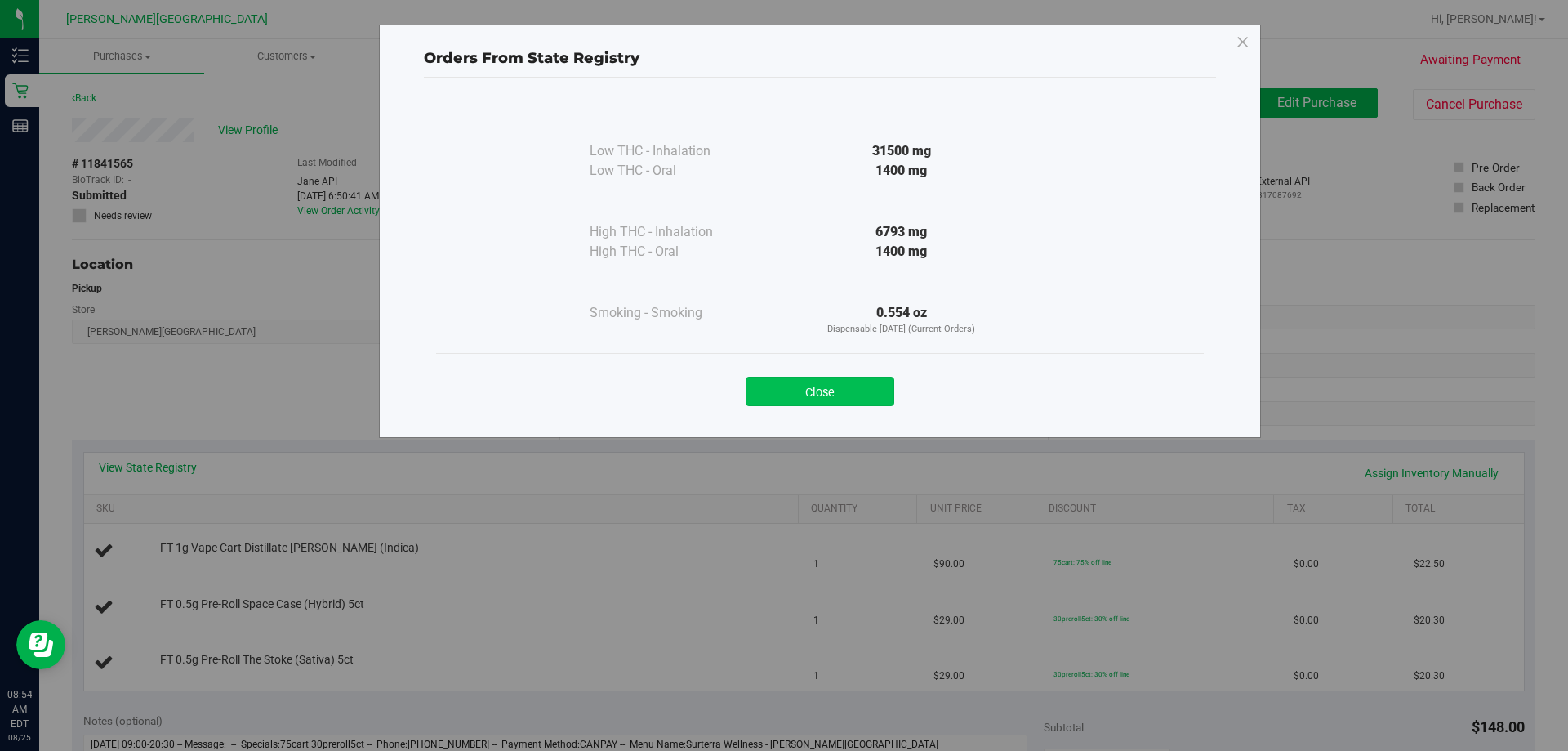
click at [773, 397] on button "Close" at bounding box center [819, 391] width 149 height 29
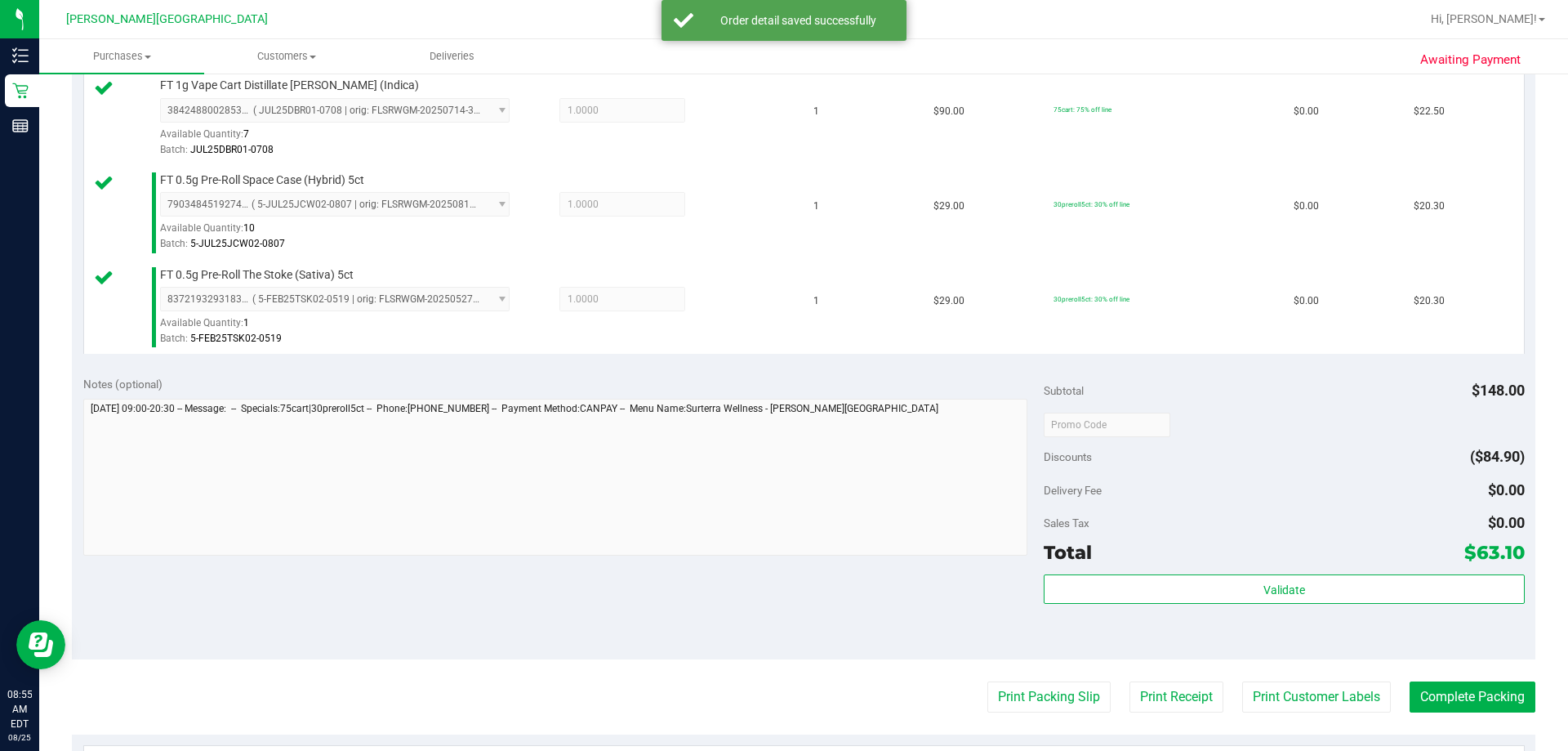
scroll to position [572, 0]
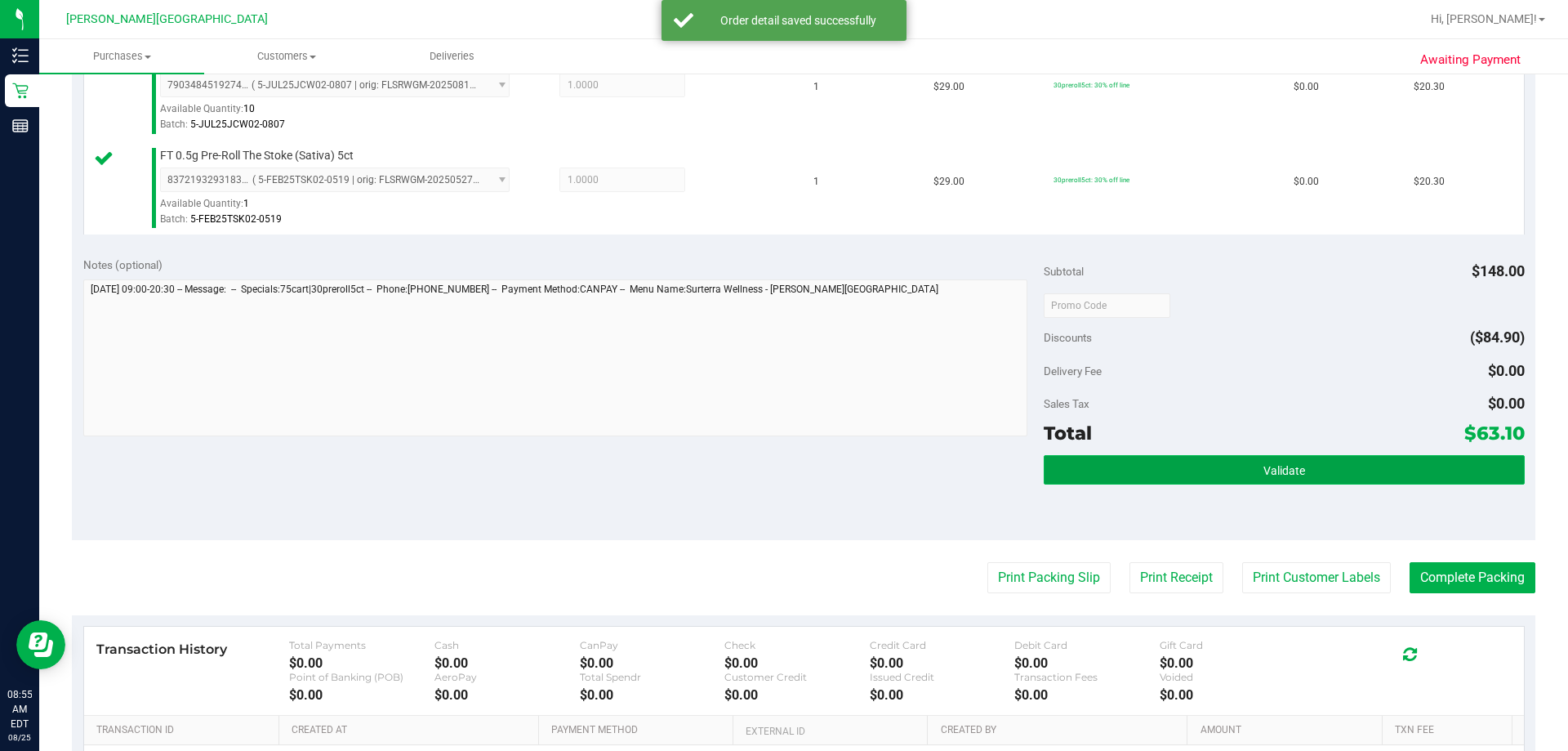
click at [773, 468] on button "Validate" at bounding box center [1284, 470] width 480 height 29
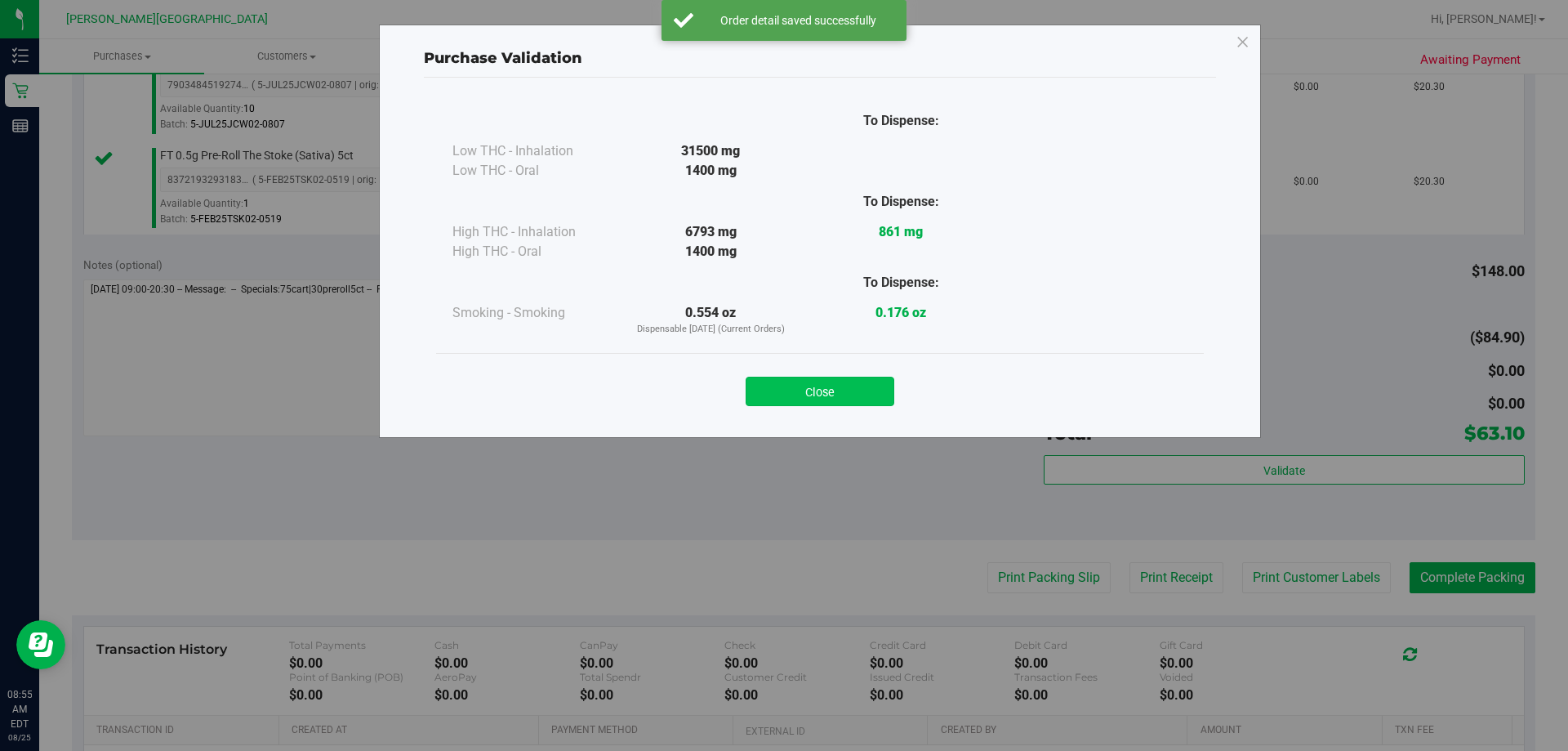
click at [773, 393] on button "Close" at bounding box center [819, 391] width 149 height 29
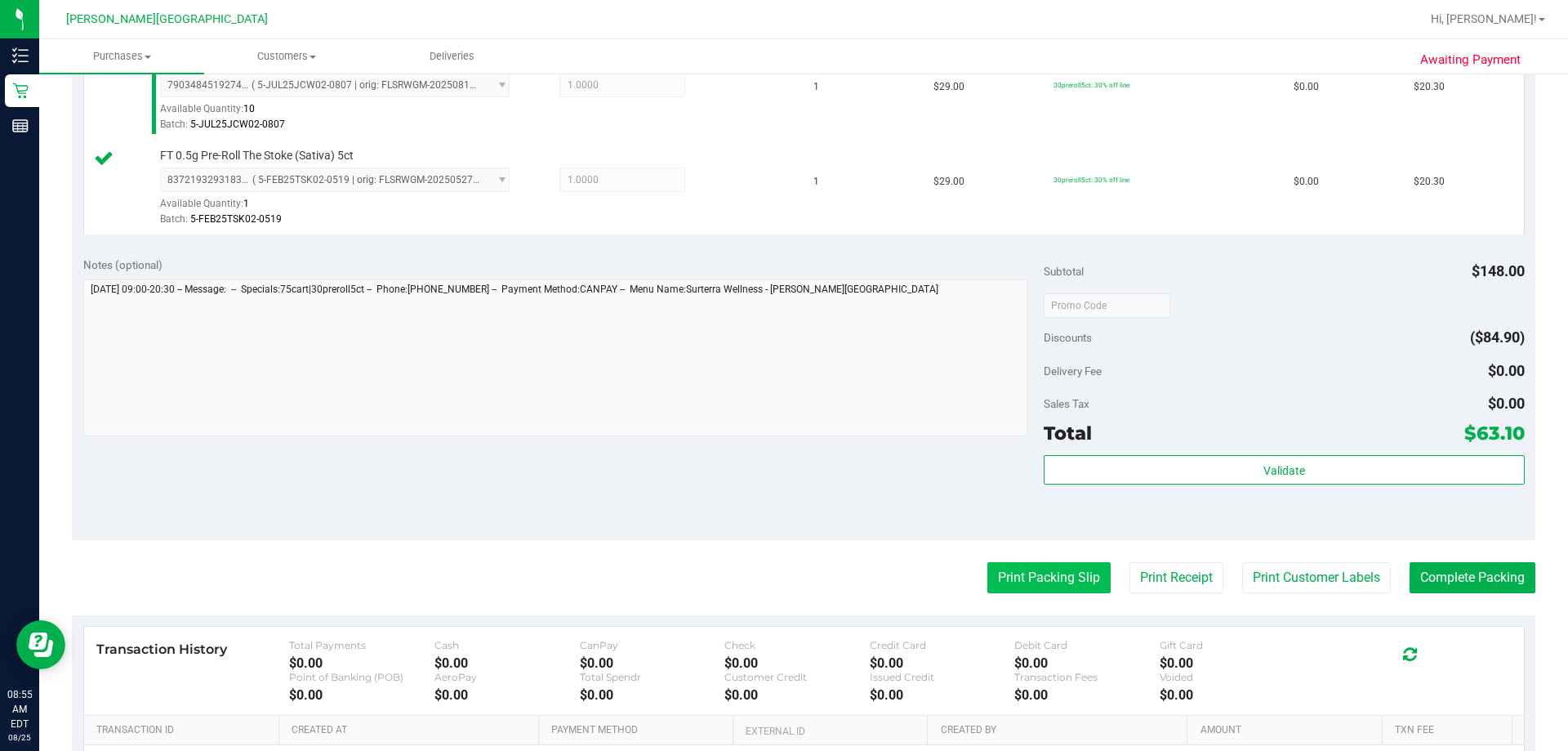
click at [773, 587] on button "Print Packing Slip" at bounding box center [1048, 577] width 123 height 31
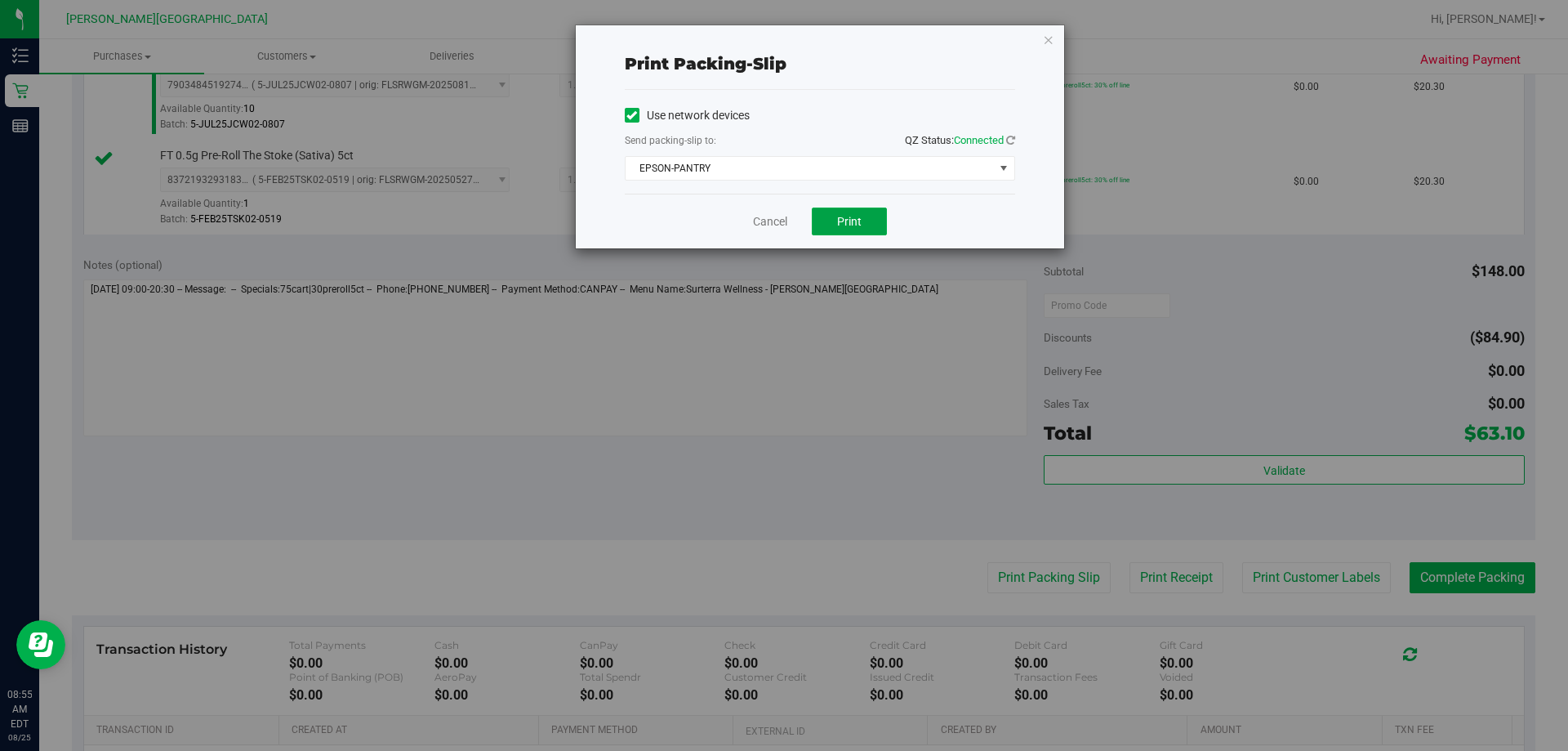
drag, startPoint x: 824, startPoint y: 228, endPoint x: 802, endPoint y: 327, distance: 101.4
click at [773, 227] on button "Print" at bounding box center [849, 221] width 75 height 27
click at [773, 39] on icon "button" at bounding box center [1048, 38] width 12 height 19
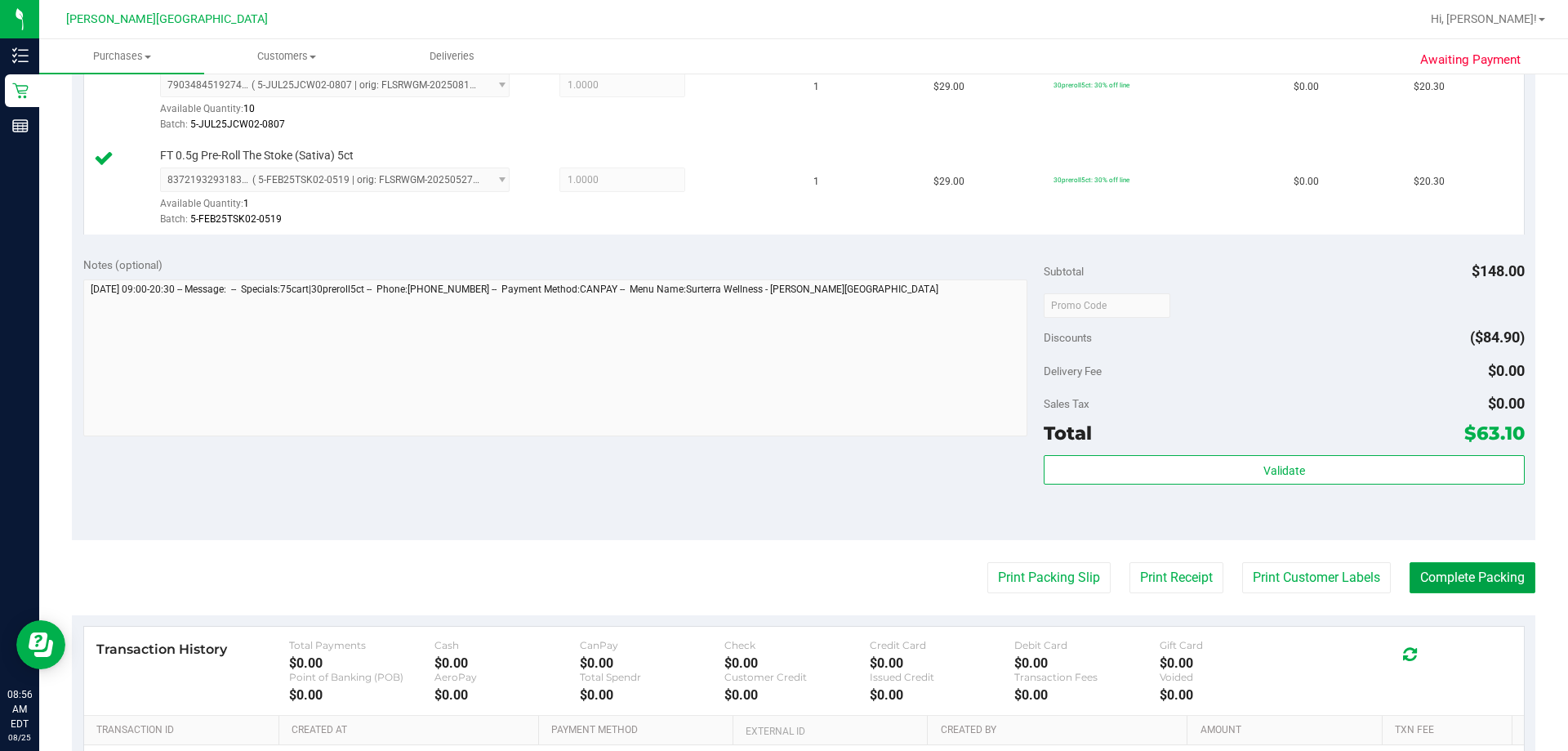
drag, startPoint x: 1477, startPoint y: 564, endPoint x: 828, endPoint y: 425, distance: 663.7
click at [773, 564] on button "Complete Packing" at bounding box center [1473, 577] width 126 height 31
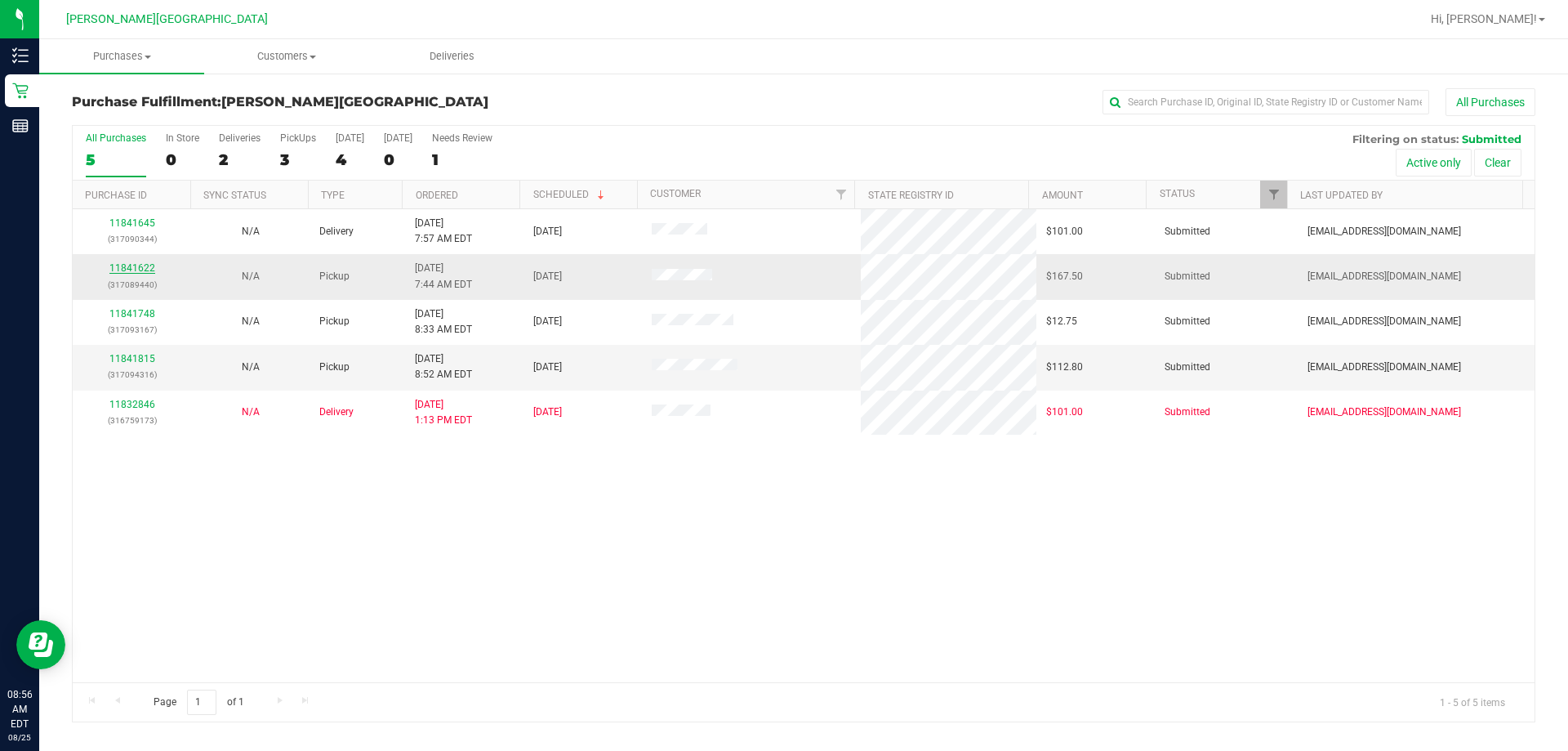
click at [142, 267] on link "11841622" at bounding box center [132, 268] width 46 height 12
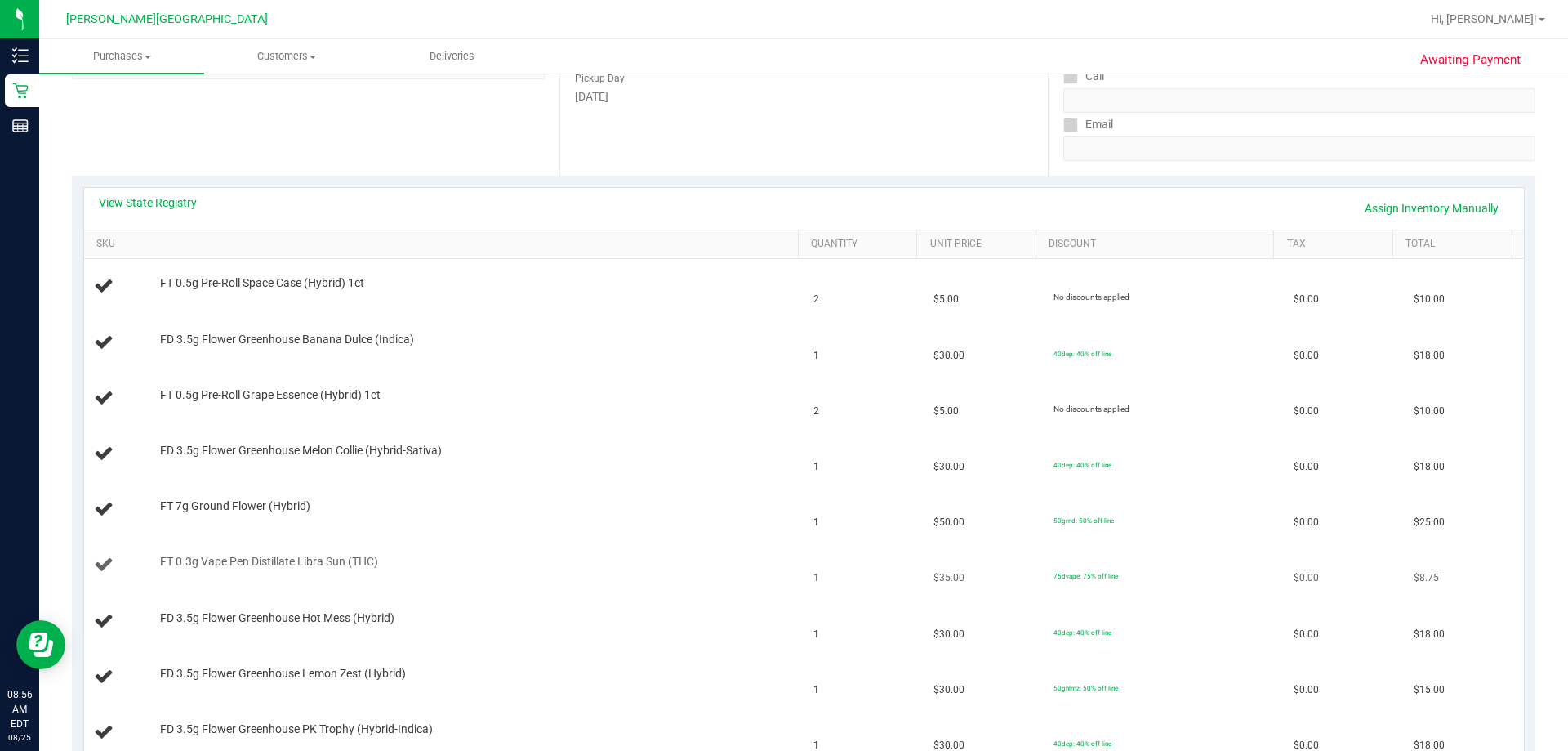
scroll to position [245, 0]
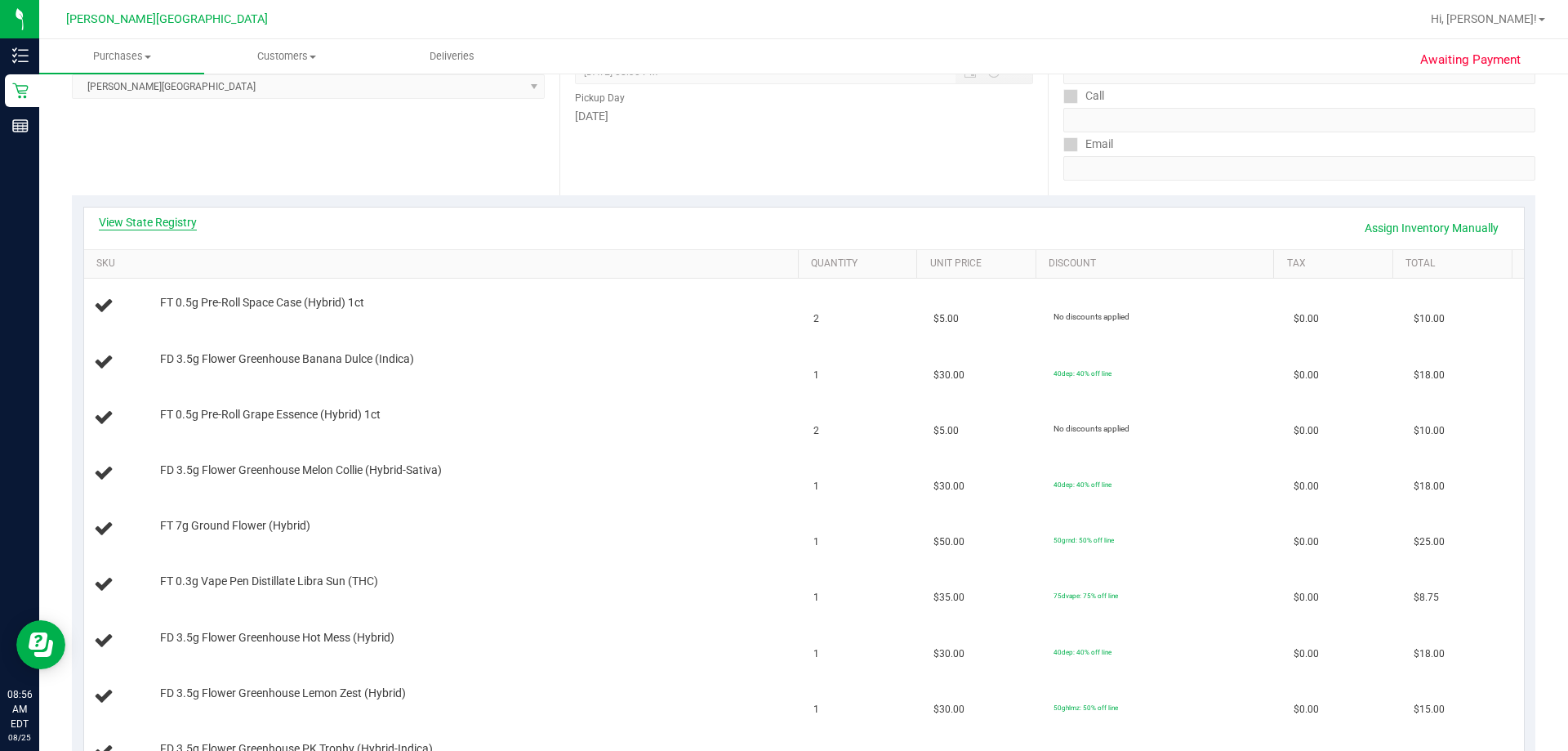
click at [170, 215] on link "View State Registry" at bounding box center [147, 222] width 98 height 16
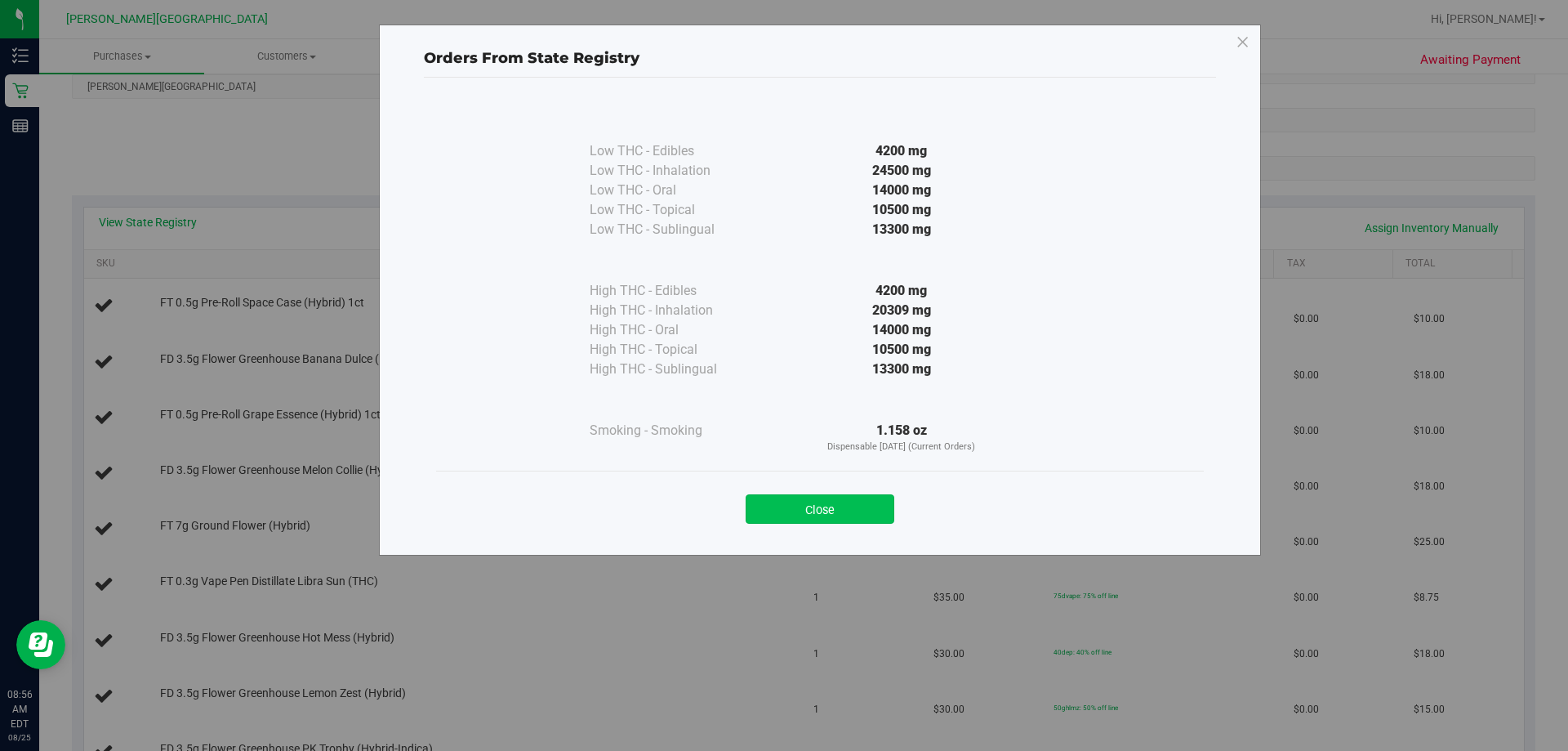
click at [773, 506] on button "Close" at bounding box center [819, 509] width 149 height 29
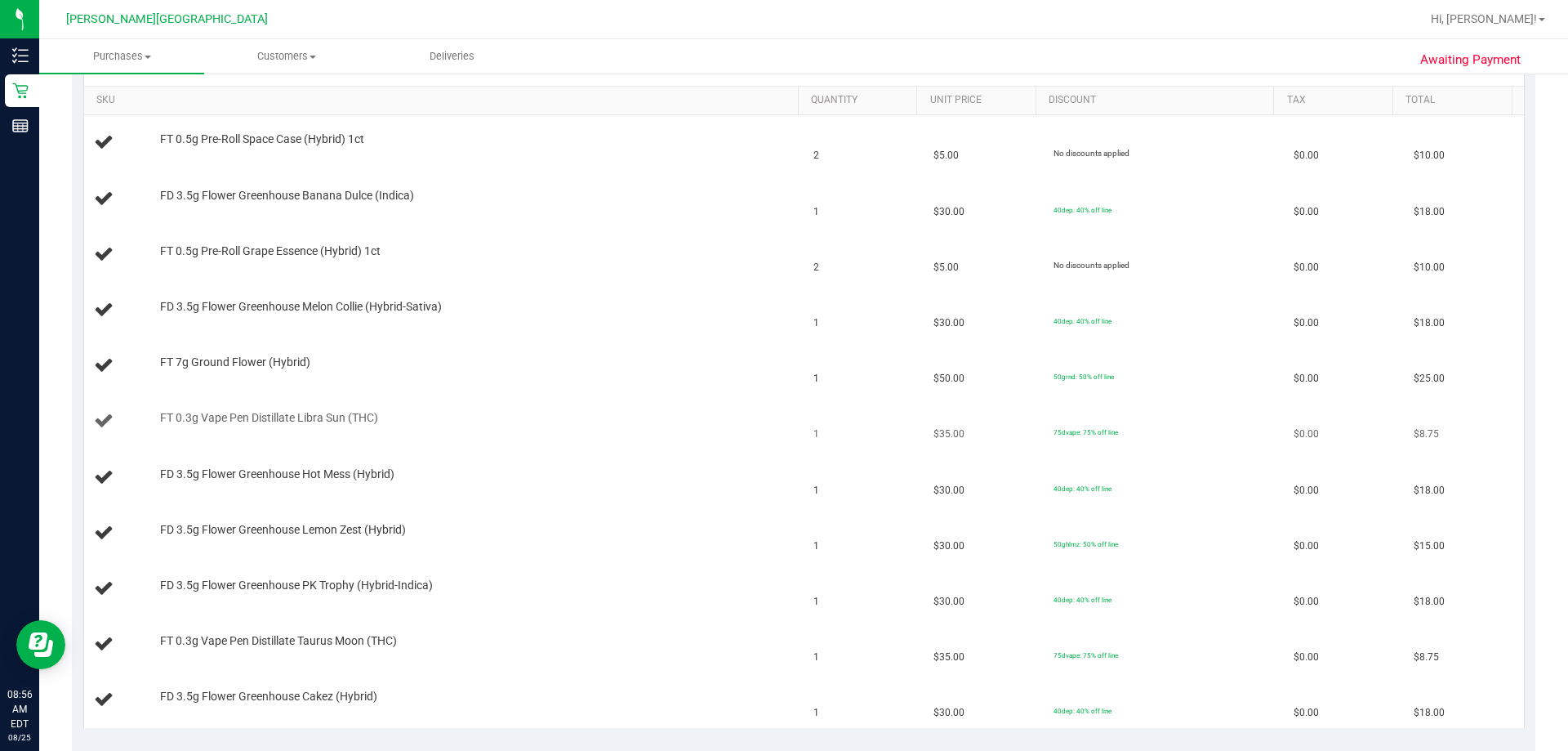
scroll to position [327, 0]
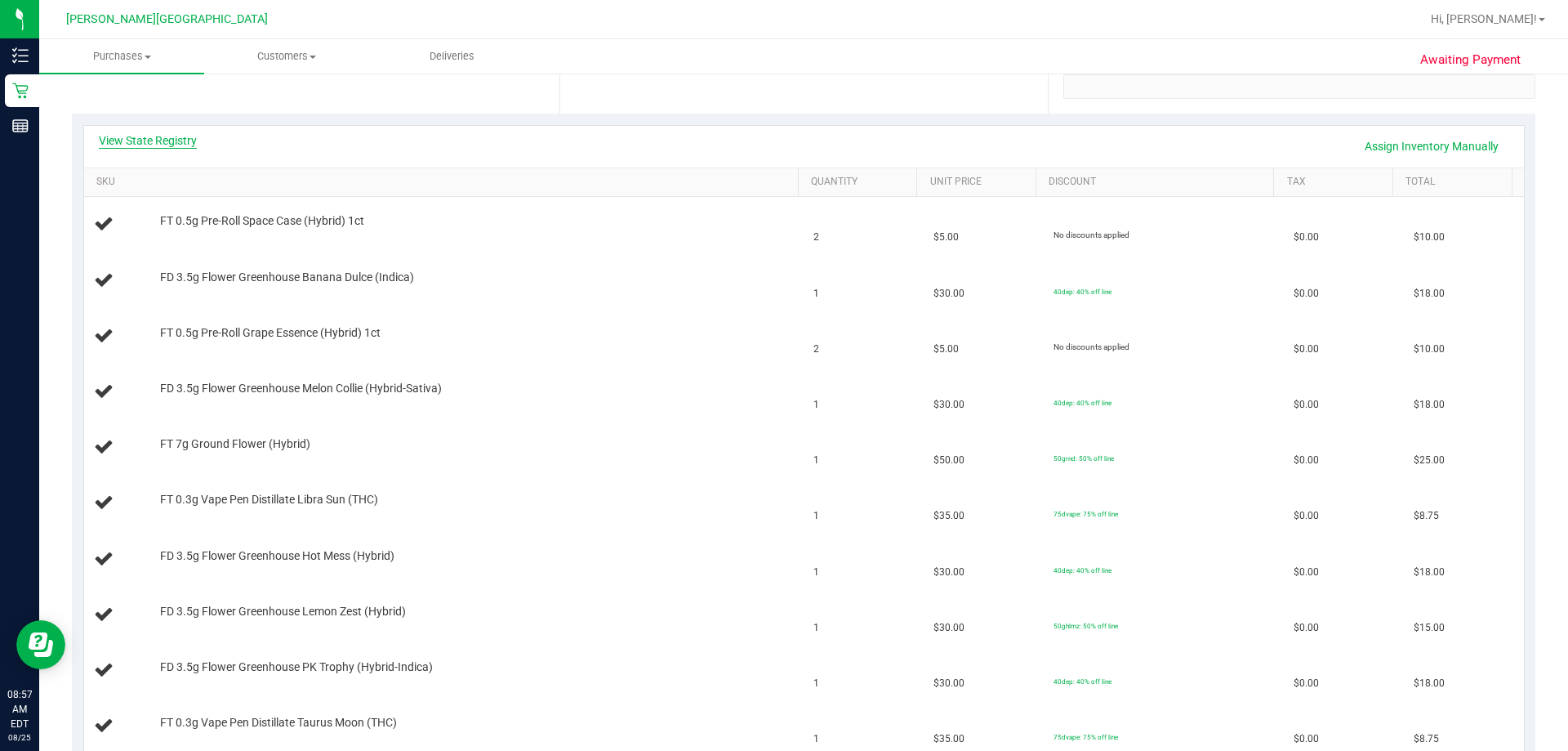
click at [172, 133] on link "View State Registry" at bounding box center [147, 141] width 98 height 16
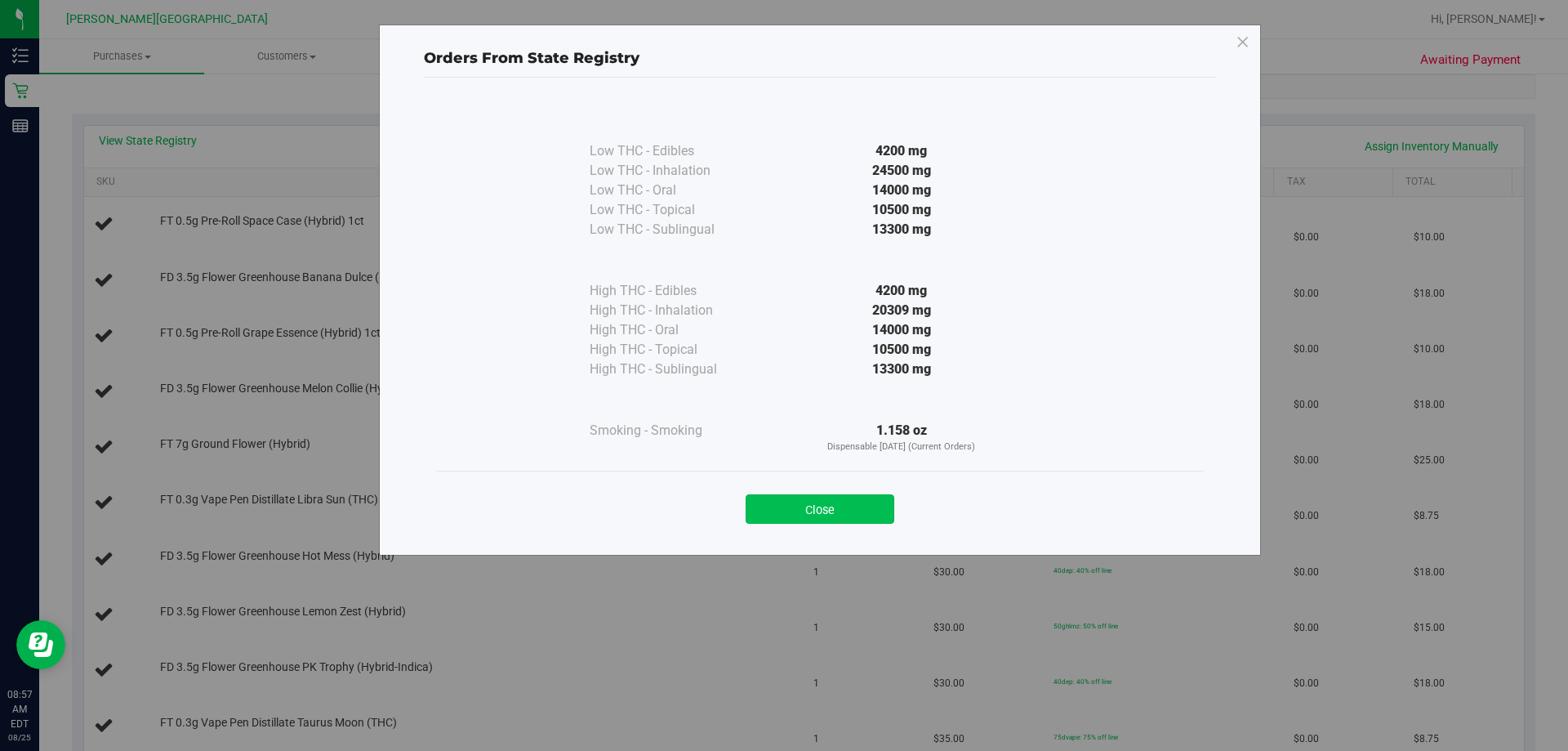
click at [773, 508] on button "Close" at bounding box center [819, 509] width 149 height 29
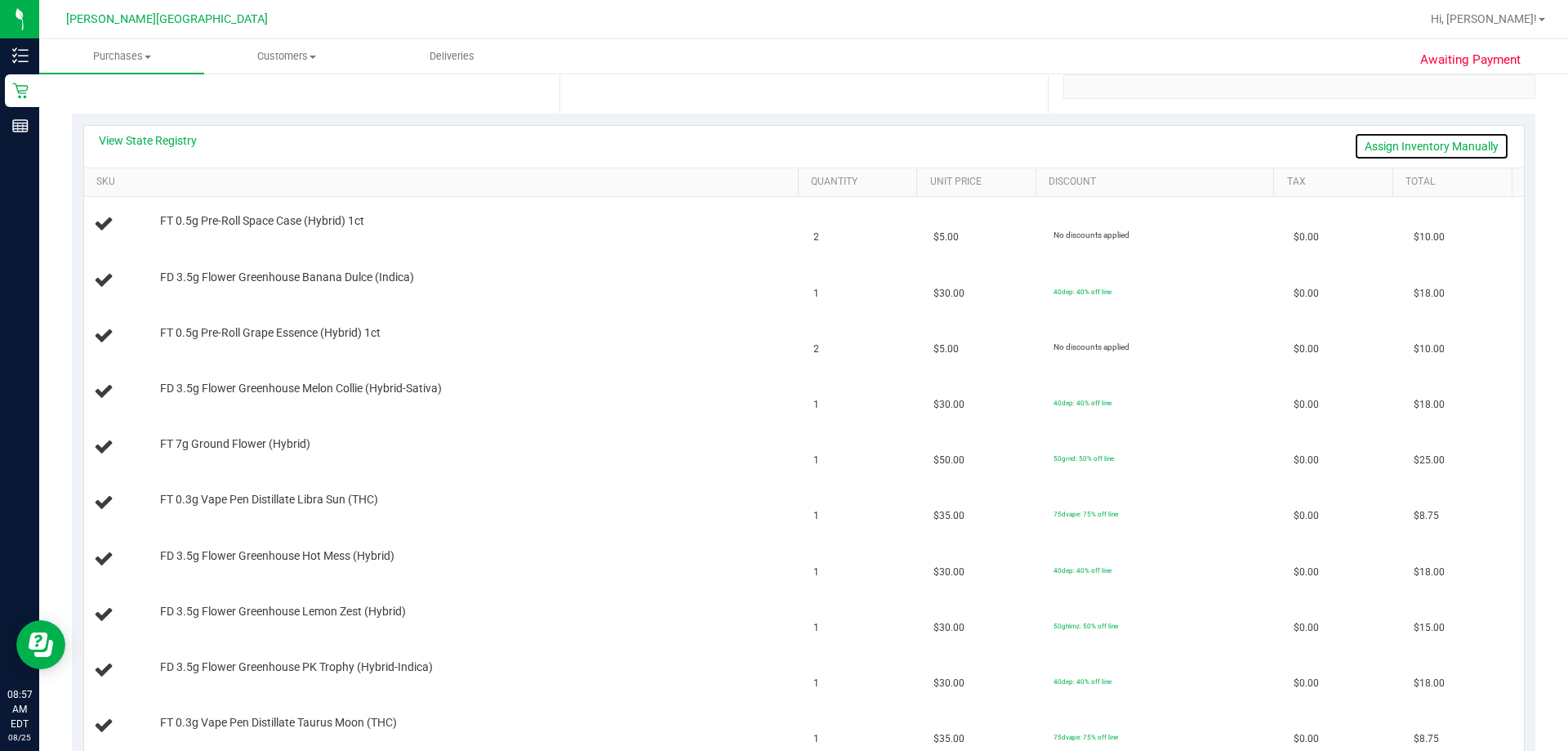
click at [773, 147] on link "Assign Inventory Manually" at bounding box center [1432, 146] width 155 height 27
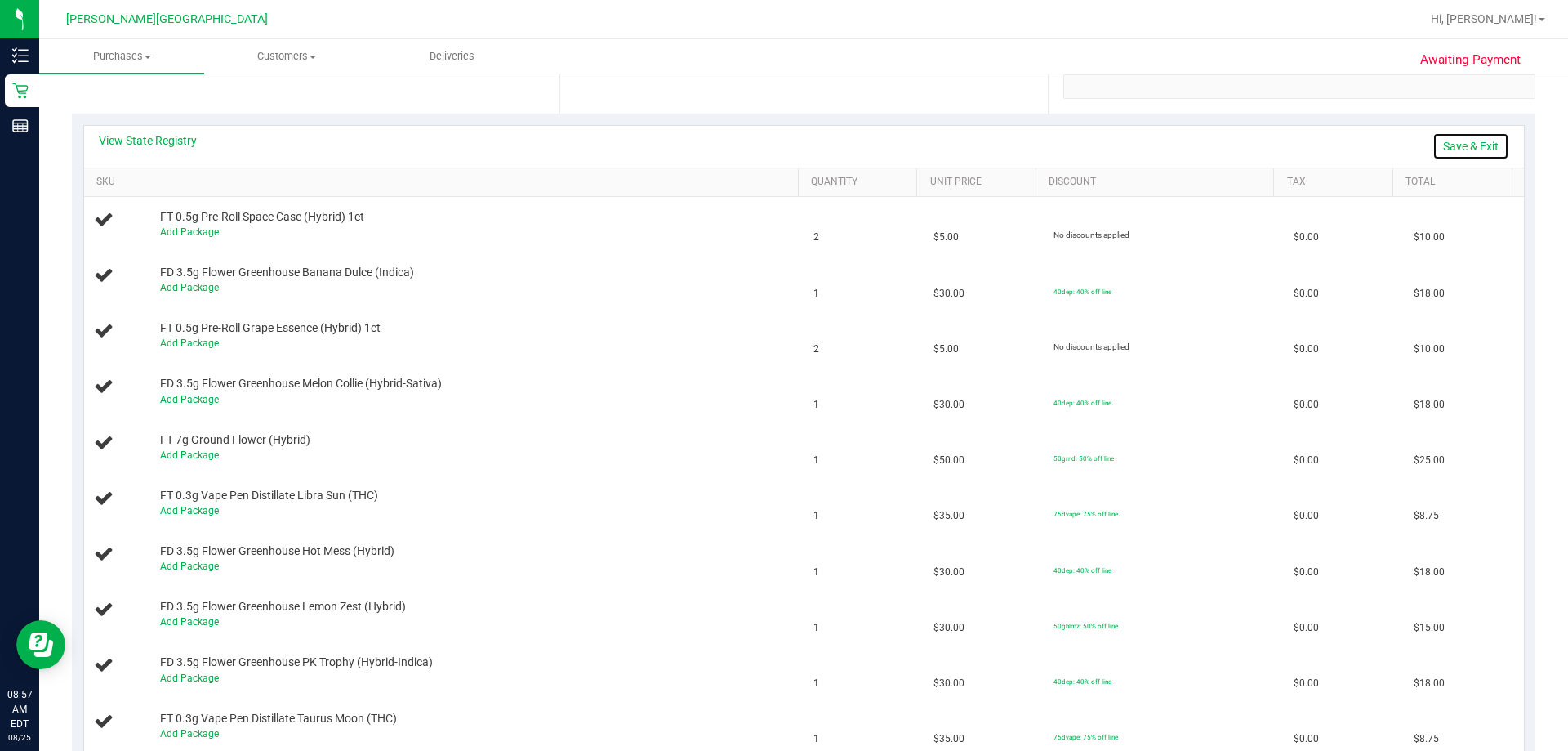
click at [773, 139] on link "Save & Exit" at bounding box center [1471, 146] width 77 height 27
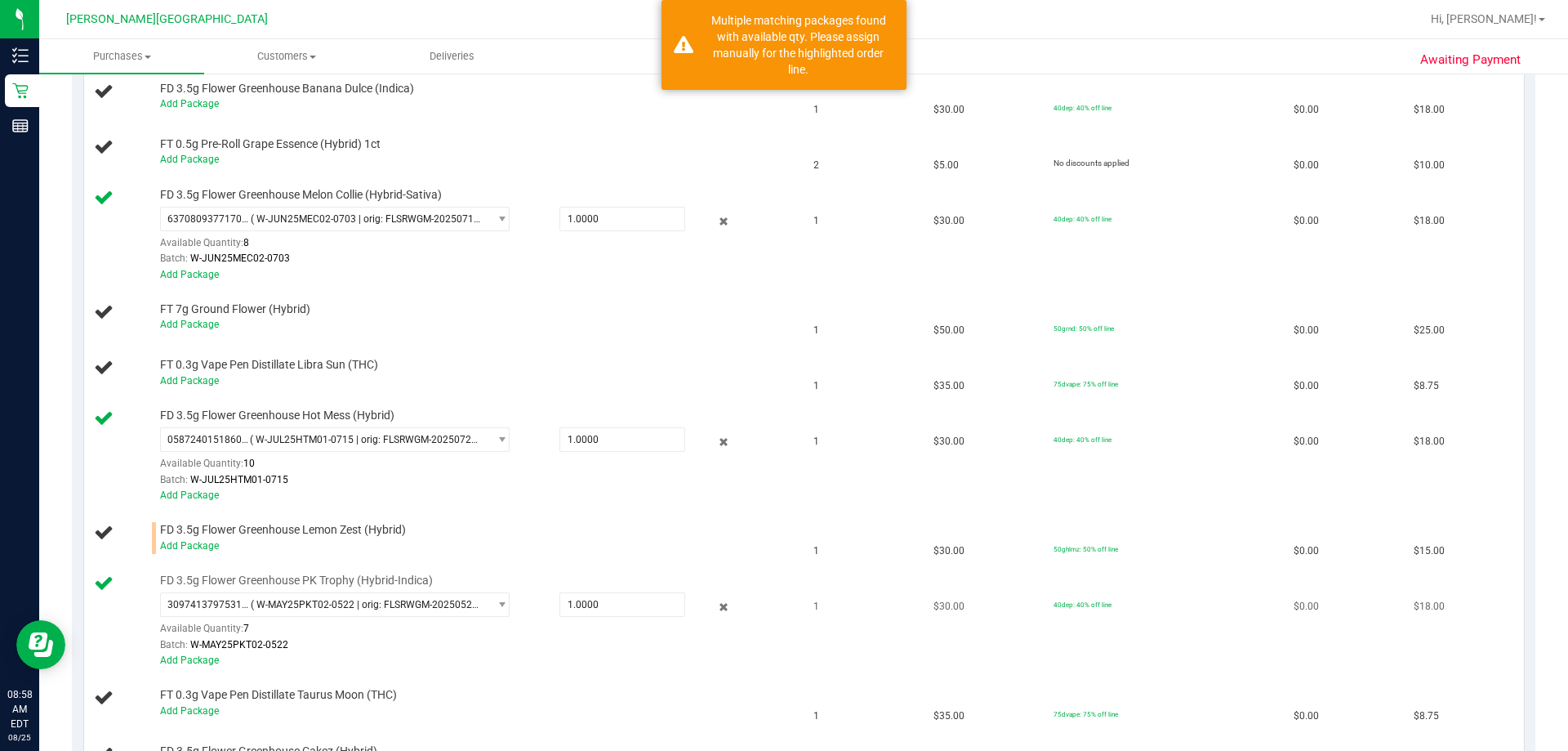
scroll to position [653, 0]
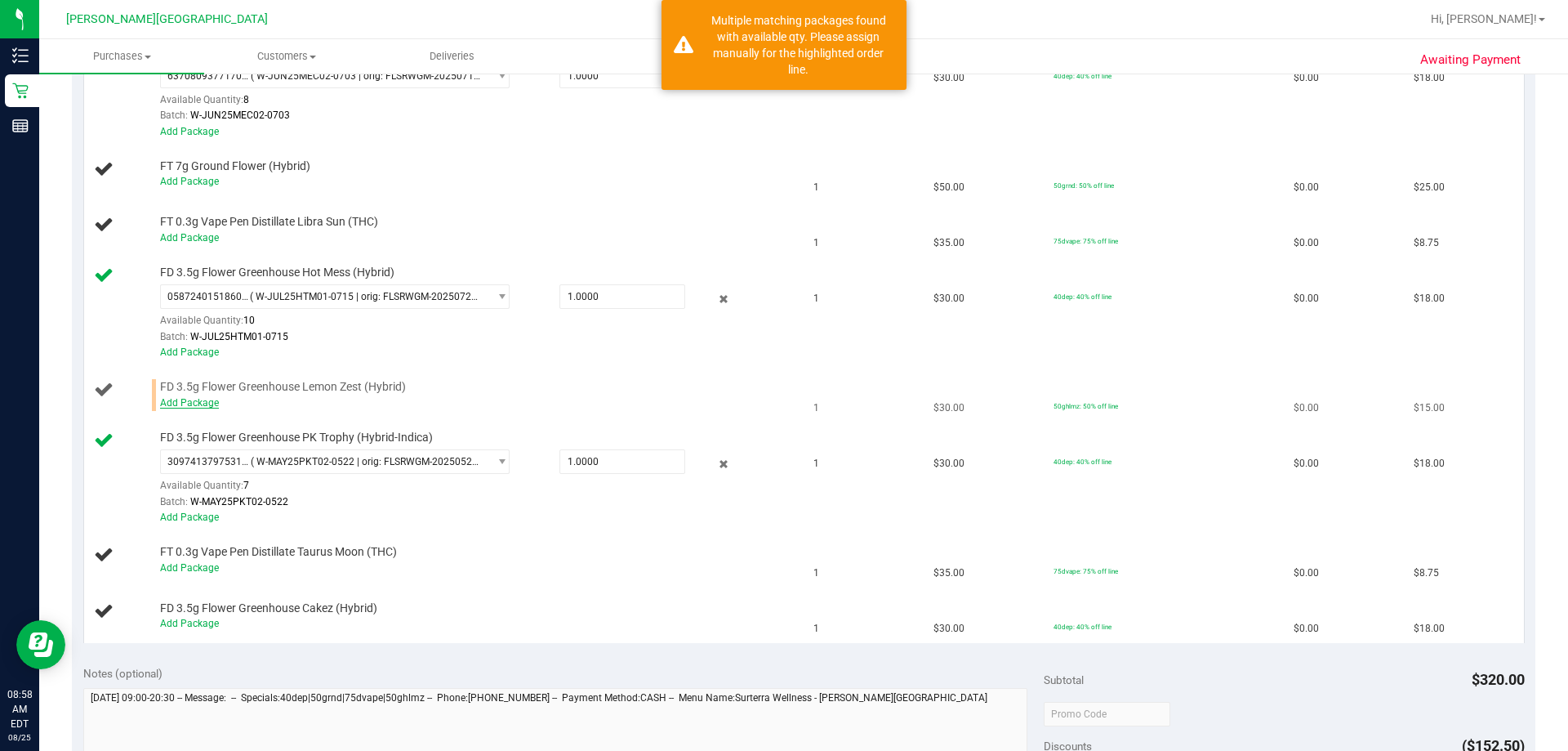
click at [207, 403] on link "Add Package" at bounding box center [189, 403] width 58 height 12
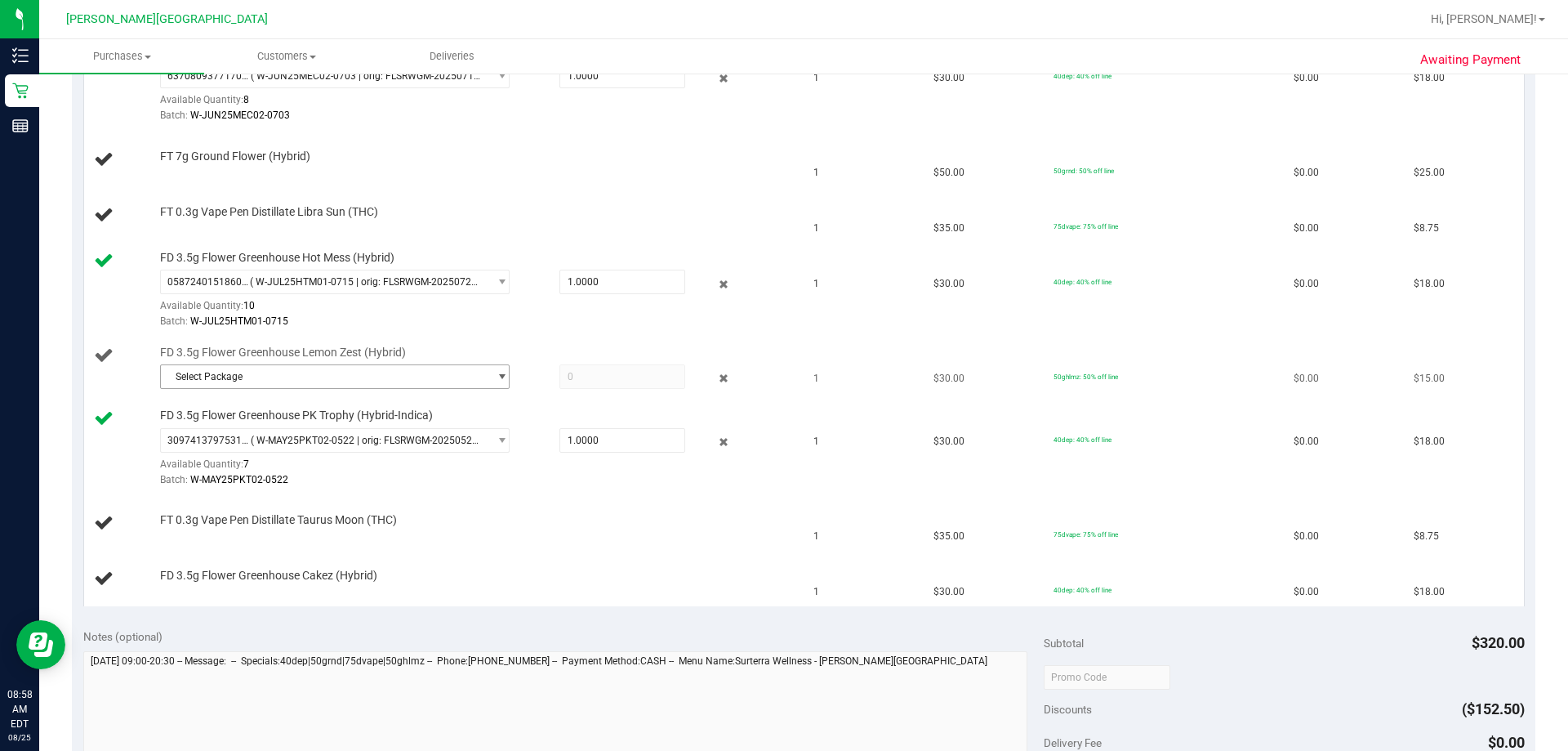
click at [309, 378] on span "Select Package" at bounding box center [324, 376] width 328 height 23
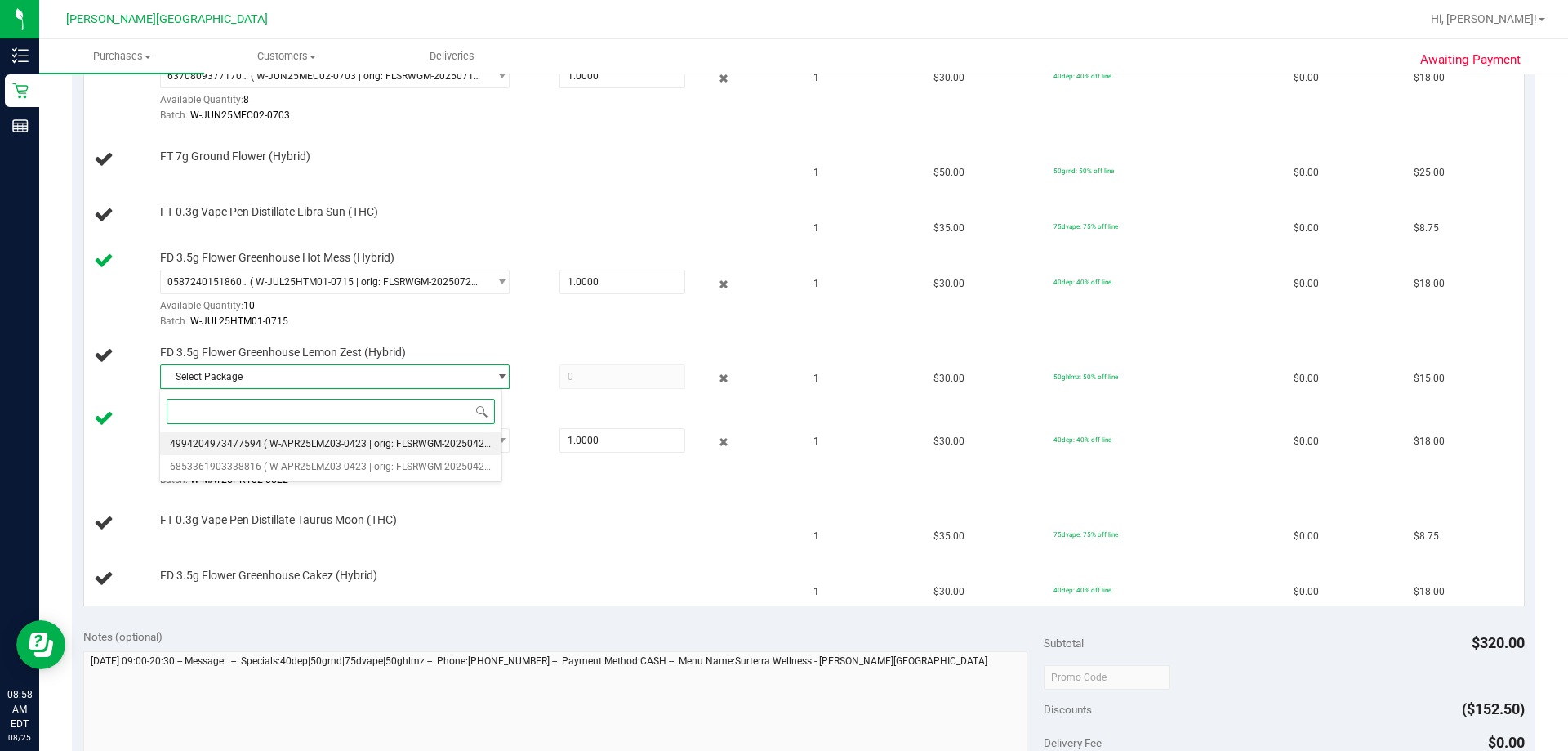
click at [311, 448] on span "( W-APR25LMZ03-0423 | orig: FLSRWGM-20250429-152 )" at bounding box center [389, 443] width 251 height 12
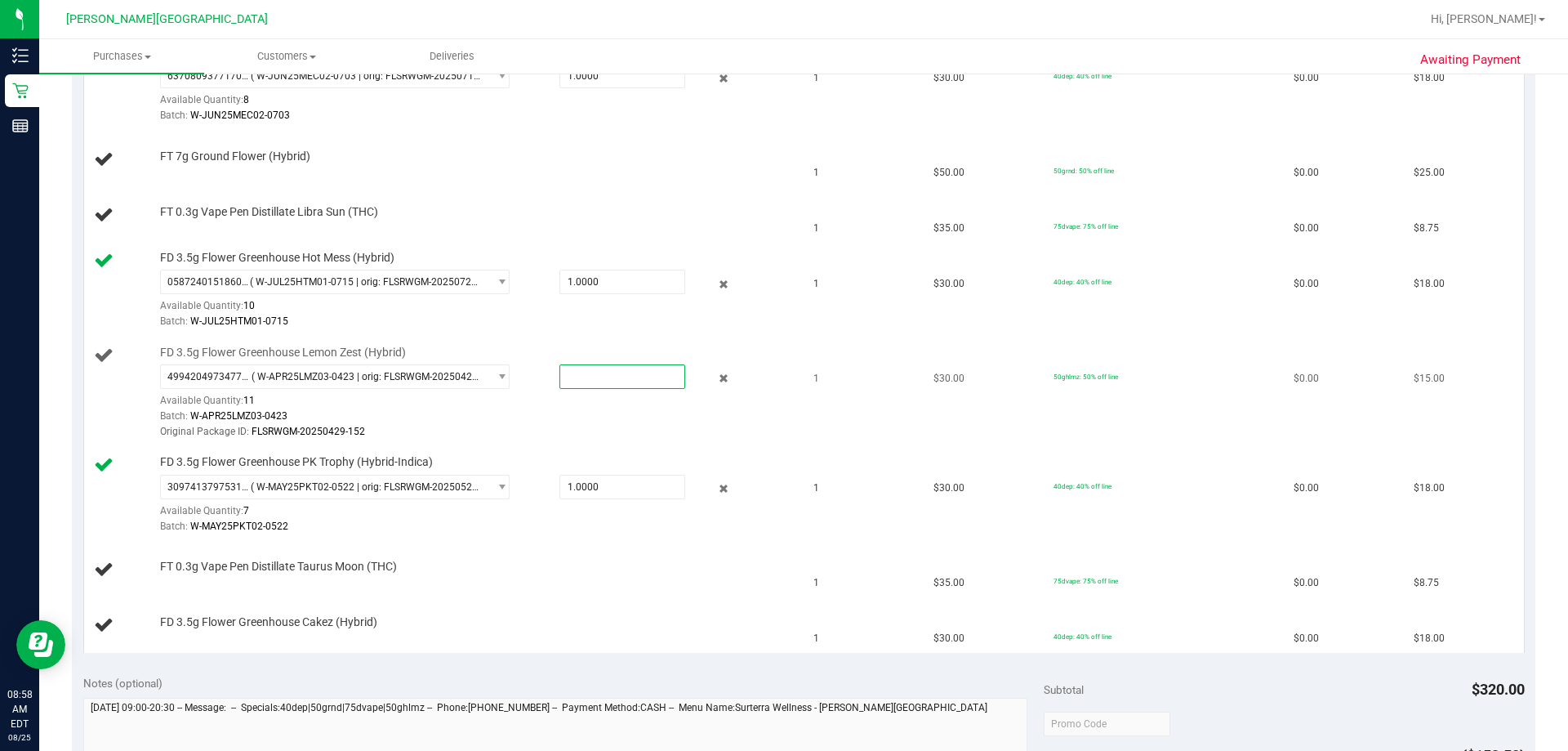
click at [633, 375] on span at bounding box center [623, 376] width 126 height 25
type input "1"
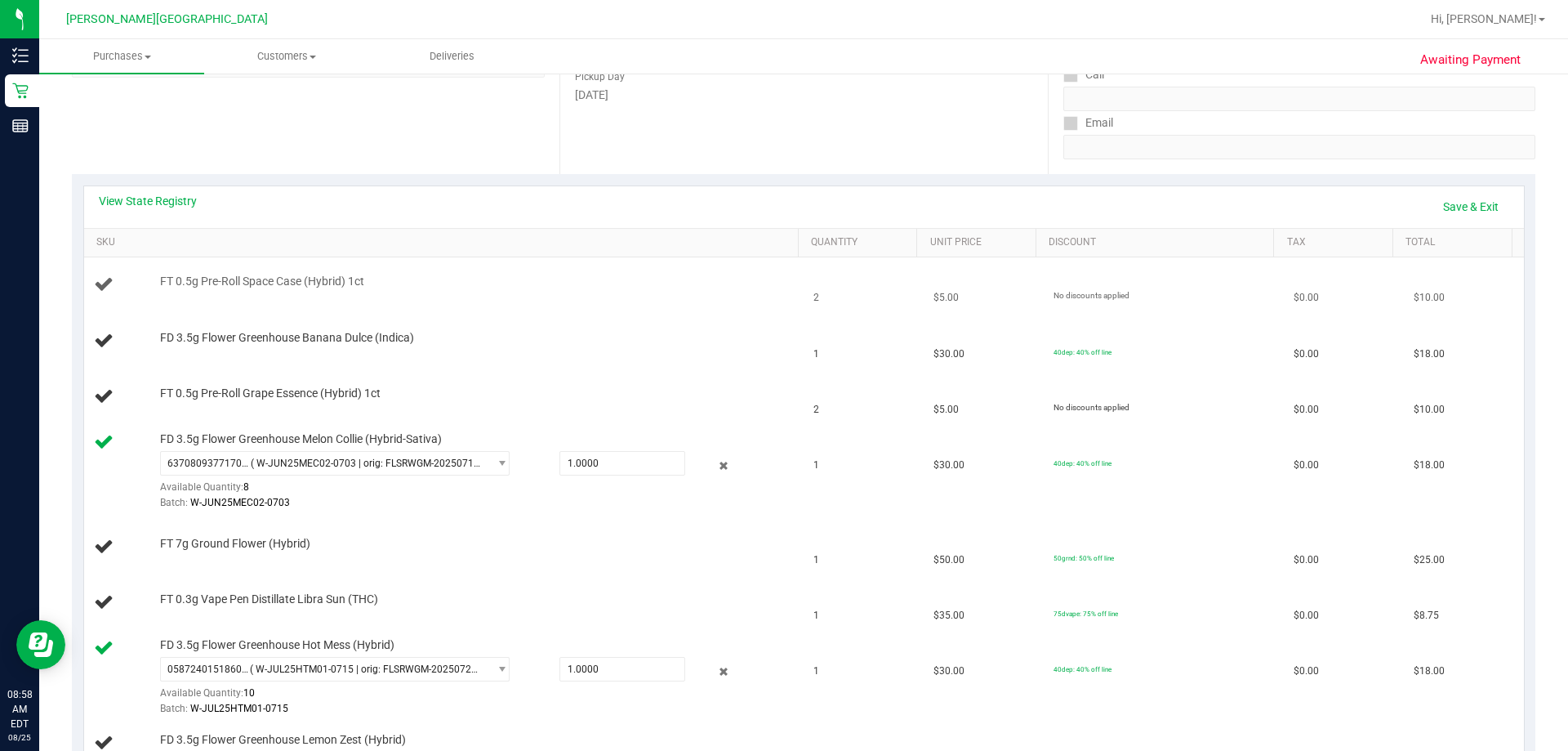
scroll to position [164, 0]
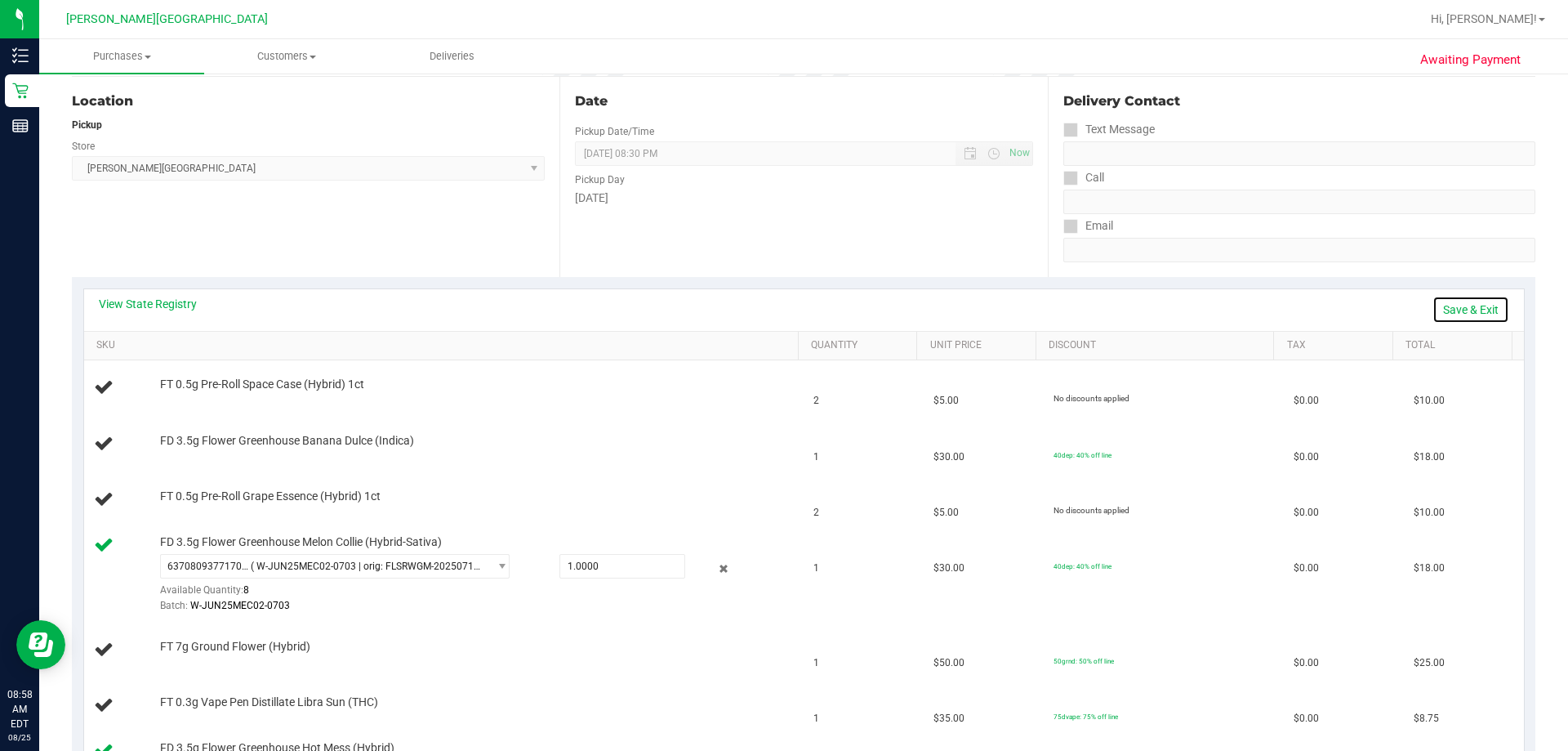
type input "1.0000"
click at [773, 311] on link "Save & Exit" at bounding box center [1471, 310] width 77 height 27
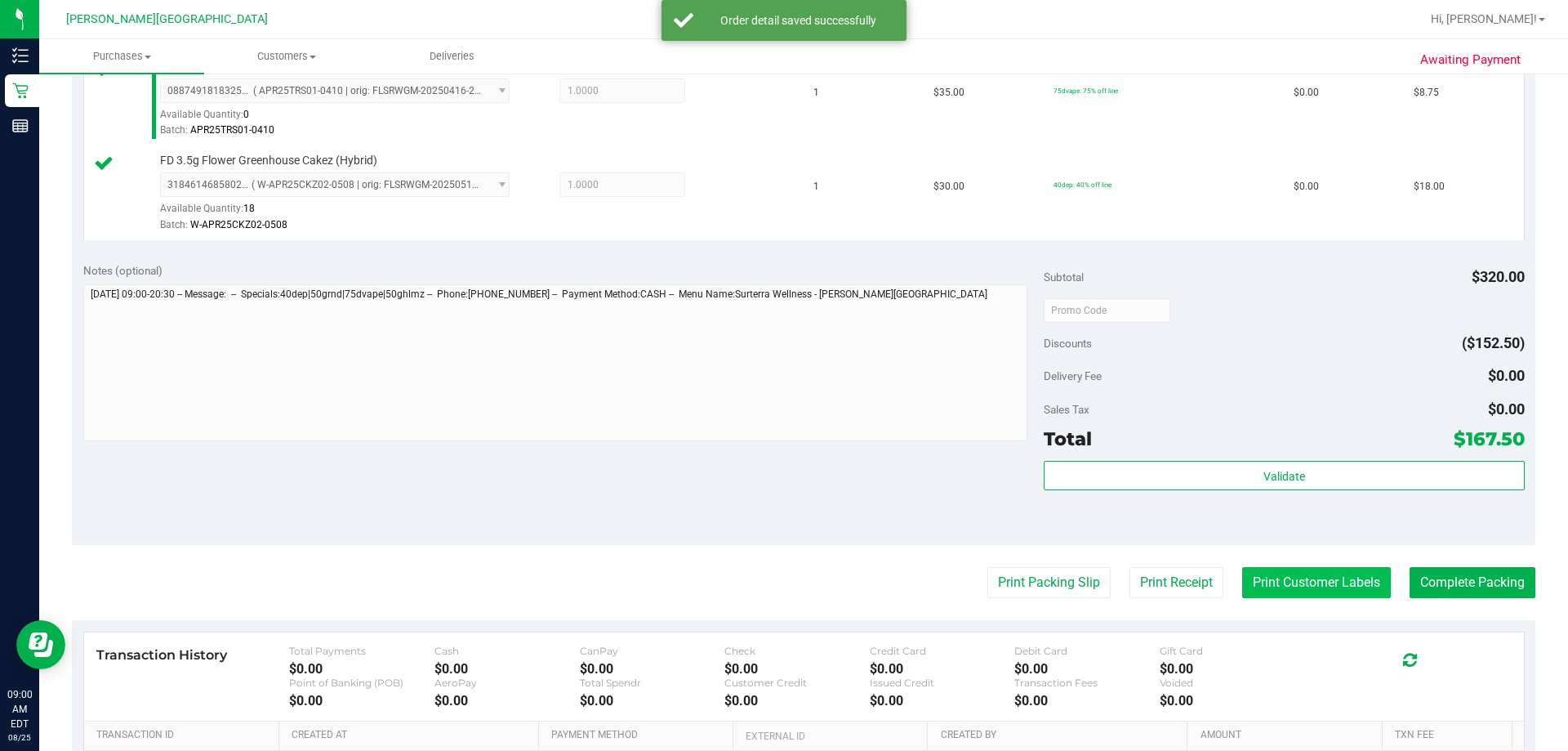
scroll to position [1471, 0]
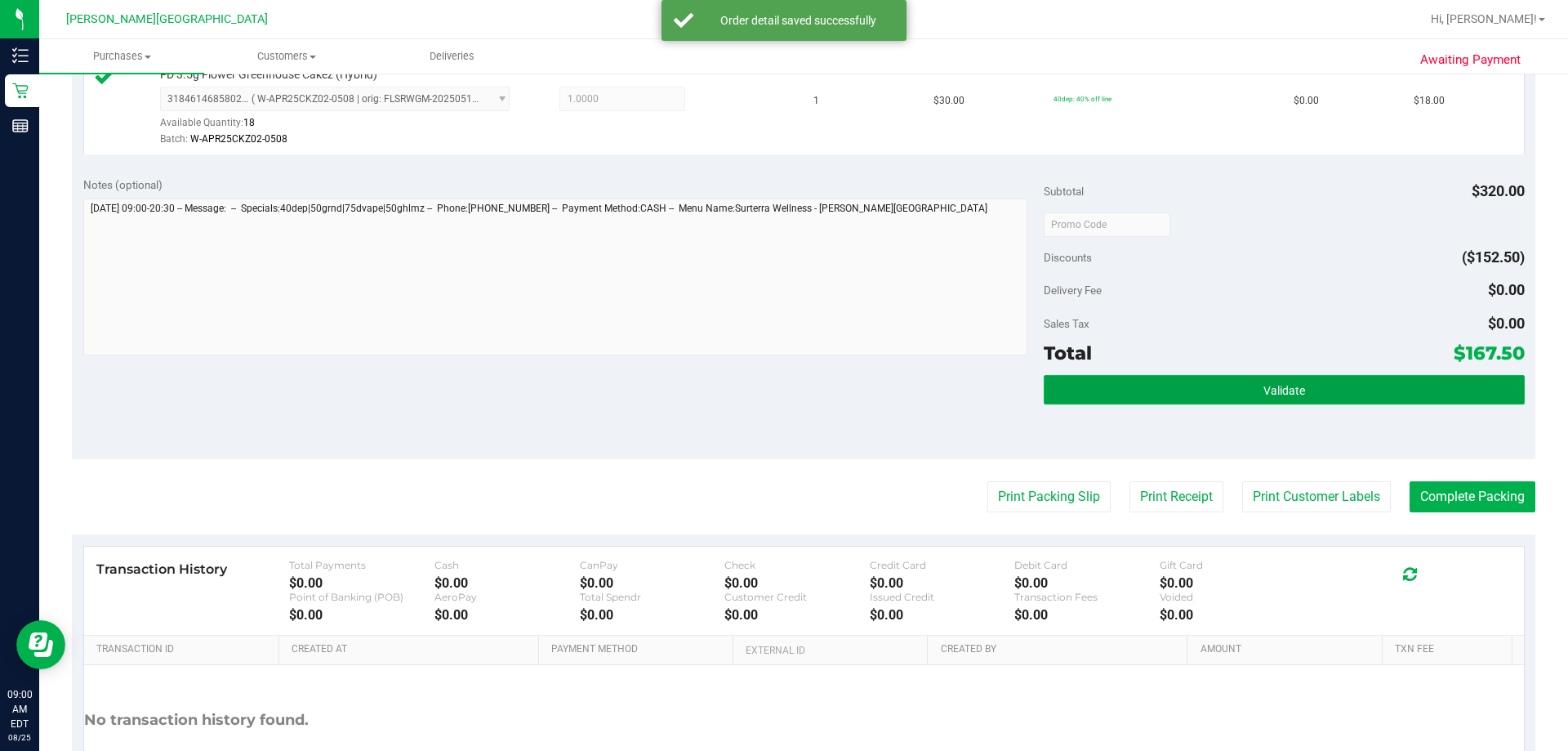
click at [773, 394] on button "Validate" at bounding box center [1284, 389] width 480 height 29
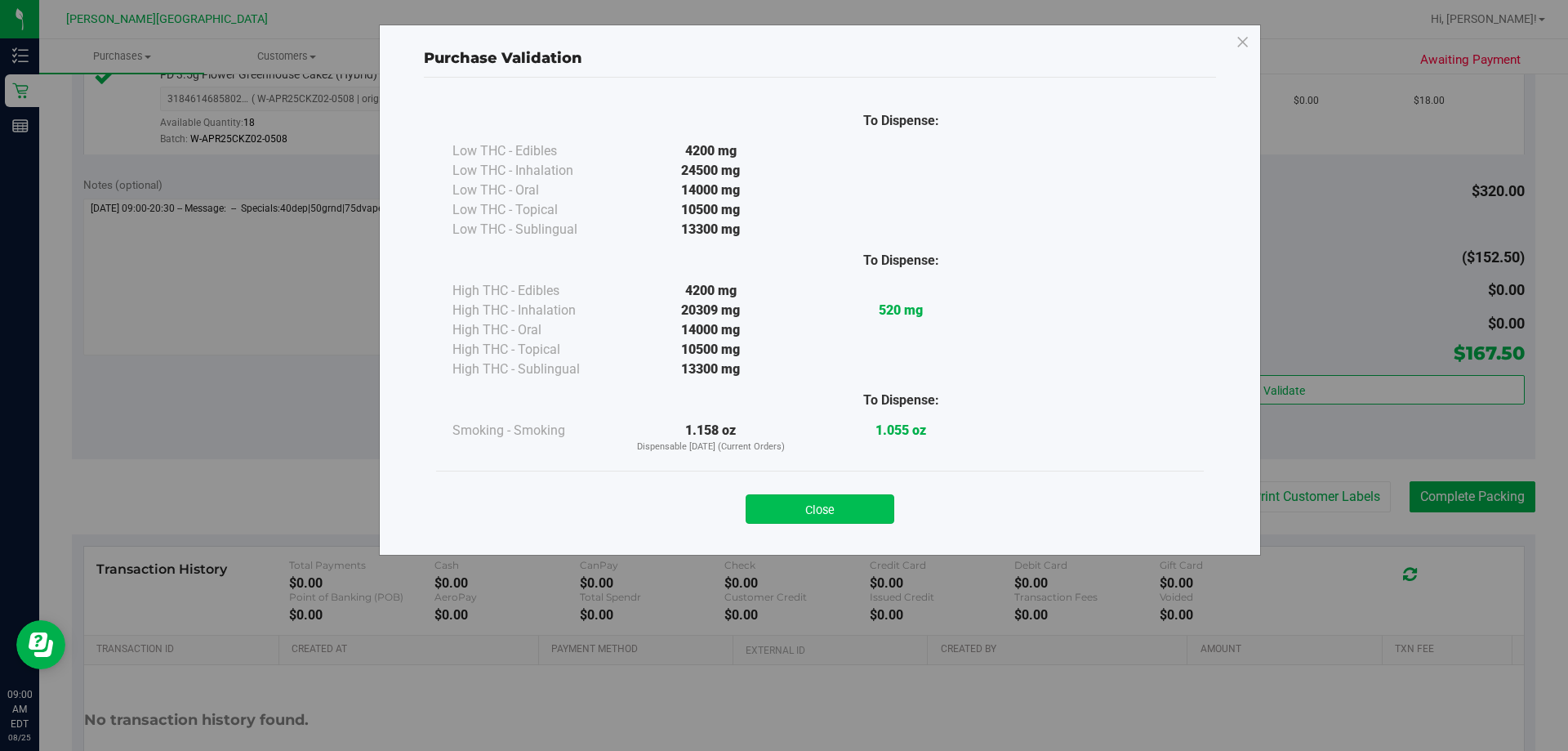
click at [773, 503] on button "Close" at bounding box center [819, 509] width 149 height 29
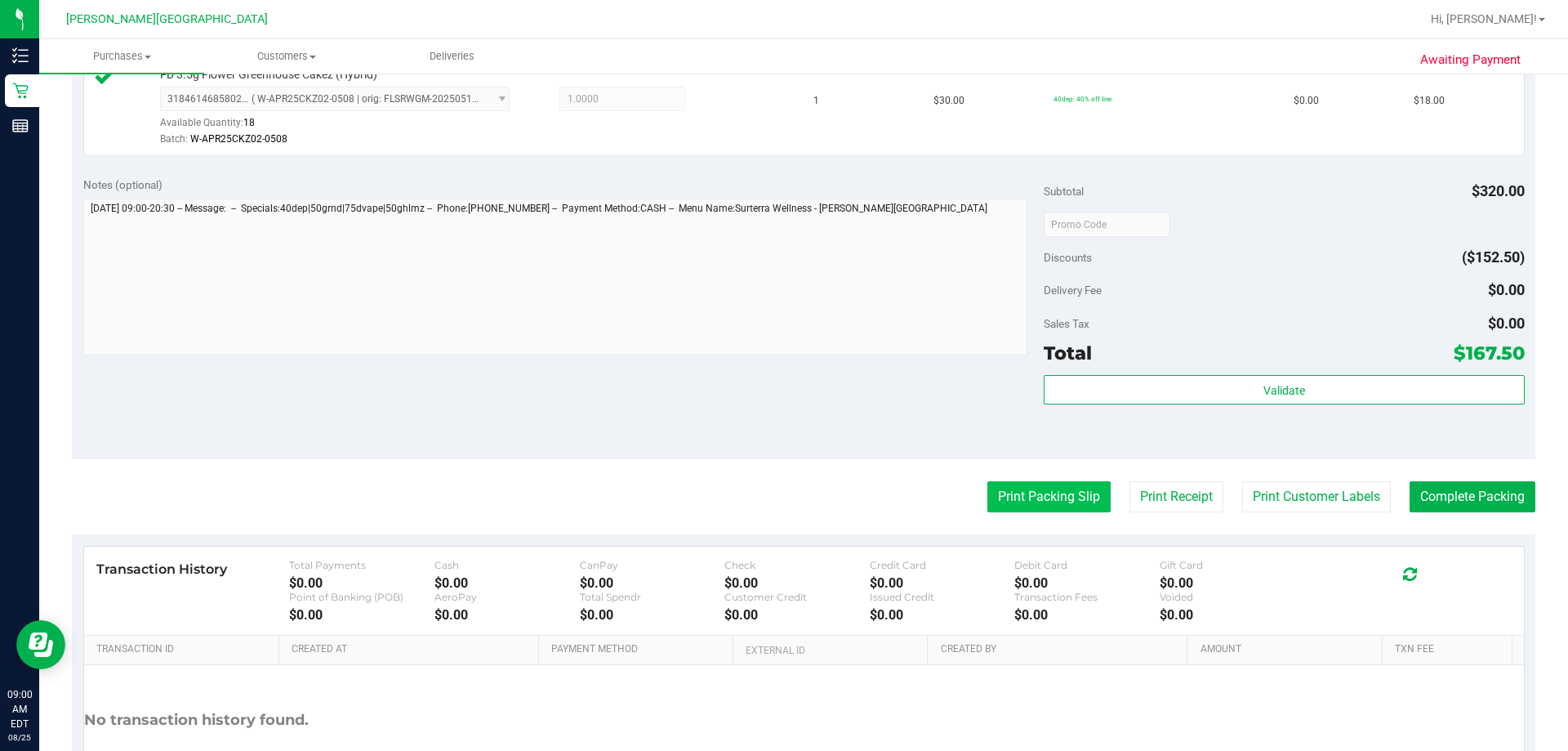
click at [773, 492] on button "Print Packing Slip" at bounding box center [1048, 497] width 123 height 31
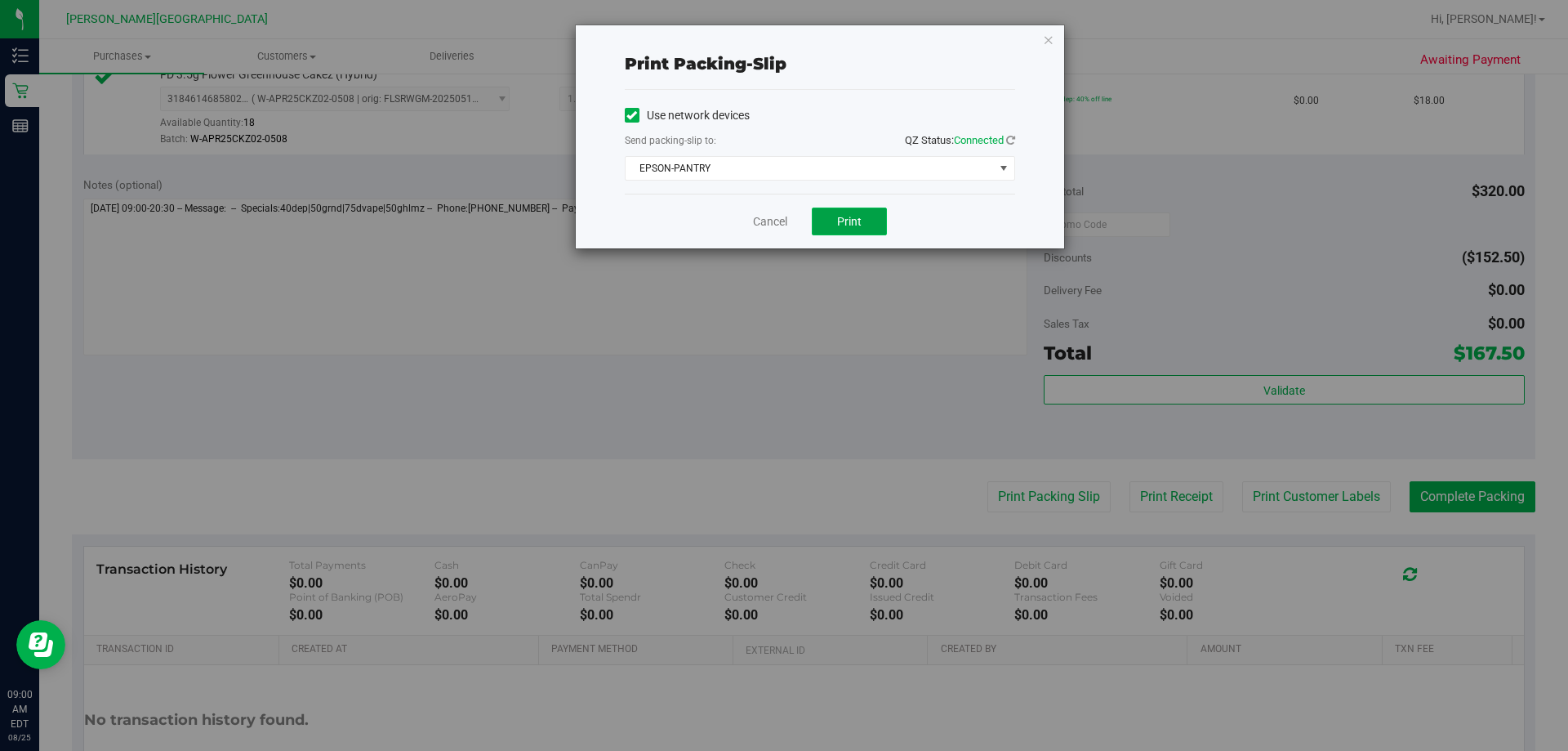
click at [773, 224] on span "Print" at bounding box center [849, 221] width 25 height 13
click at [773, 46] on icon "button" at bounding box center [1048, 38] width 12 height 19
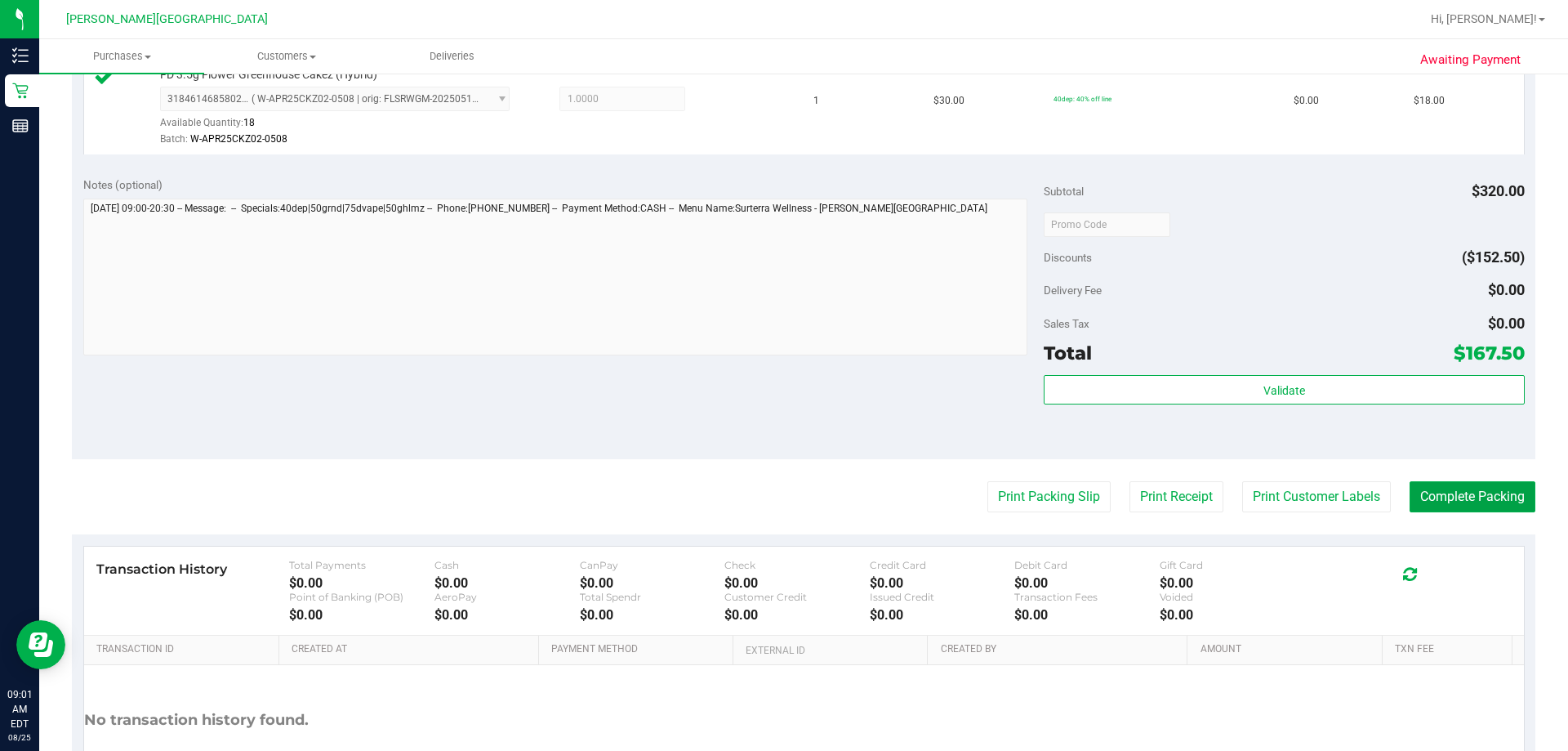
drag, startPoint x: 1433, startPoint y: 509, endPoint x: 1305, endPoint y: 433, distance: 148.9
click at [773, 509] on button "Complete Packing" at bounding box center [1473, 497] width 126 height 31
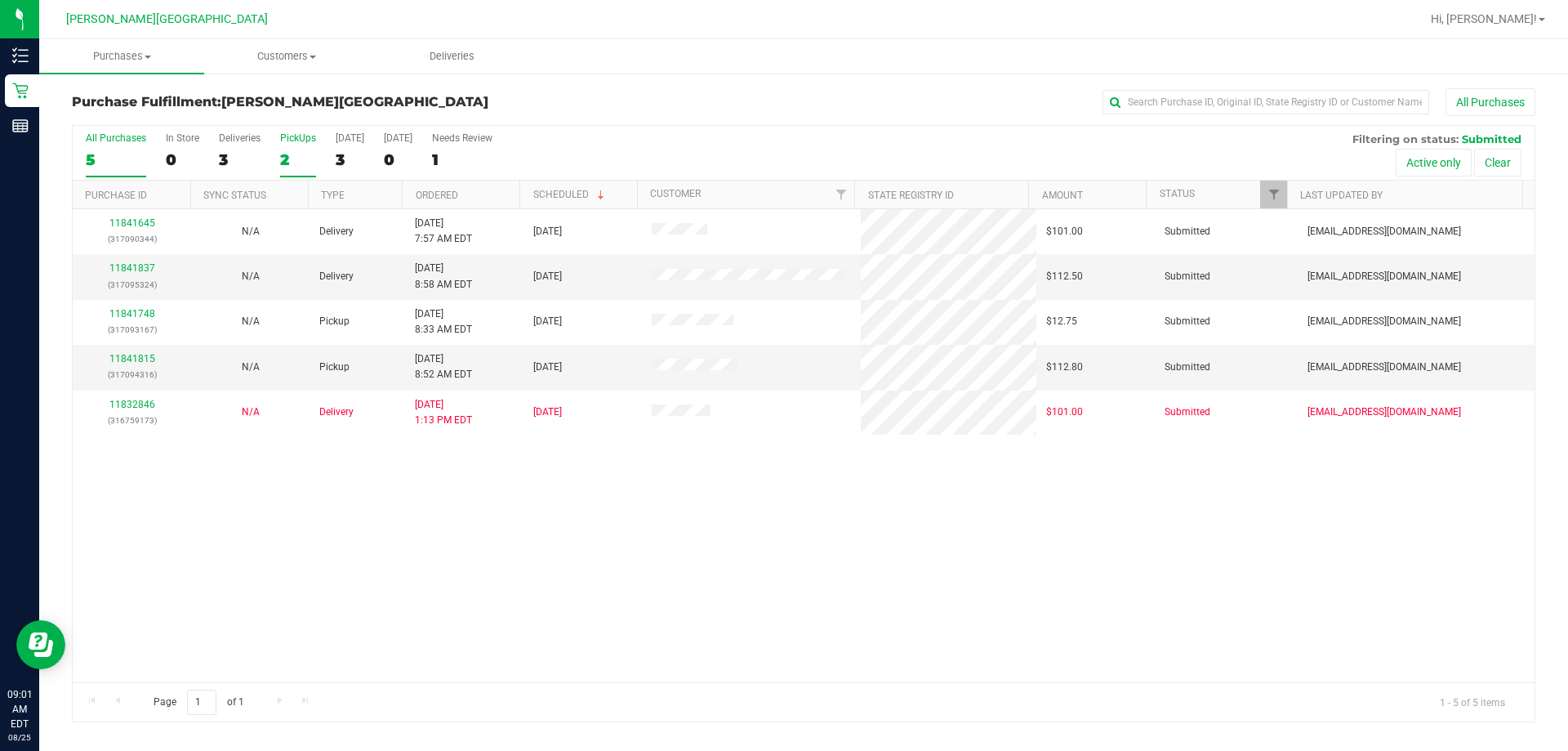
click at [306, 144] on label "PickUps 2" at bounding box center [298, 154] width 36 height 45
click at [0, 0] on input "PickUps 2" at bounding box center [0, 0] width 0 height 0
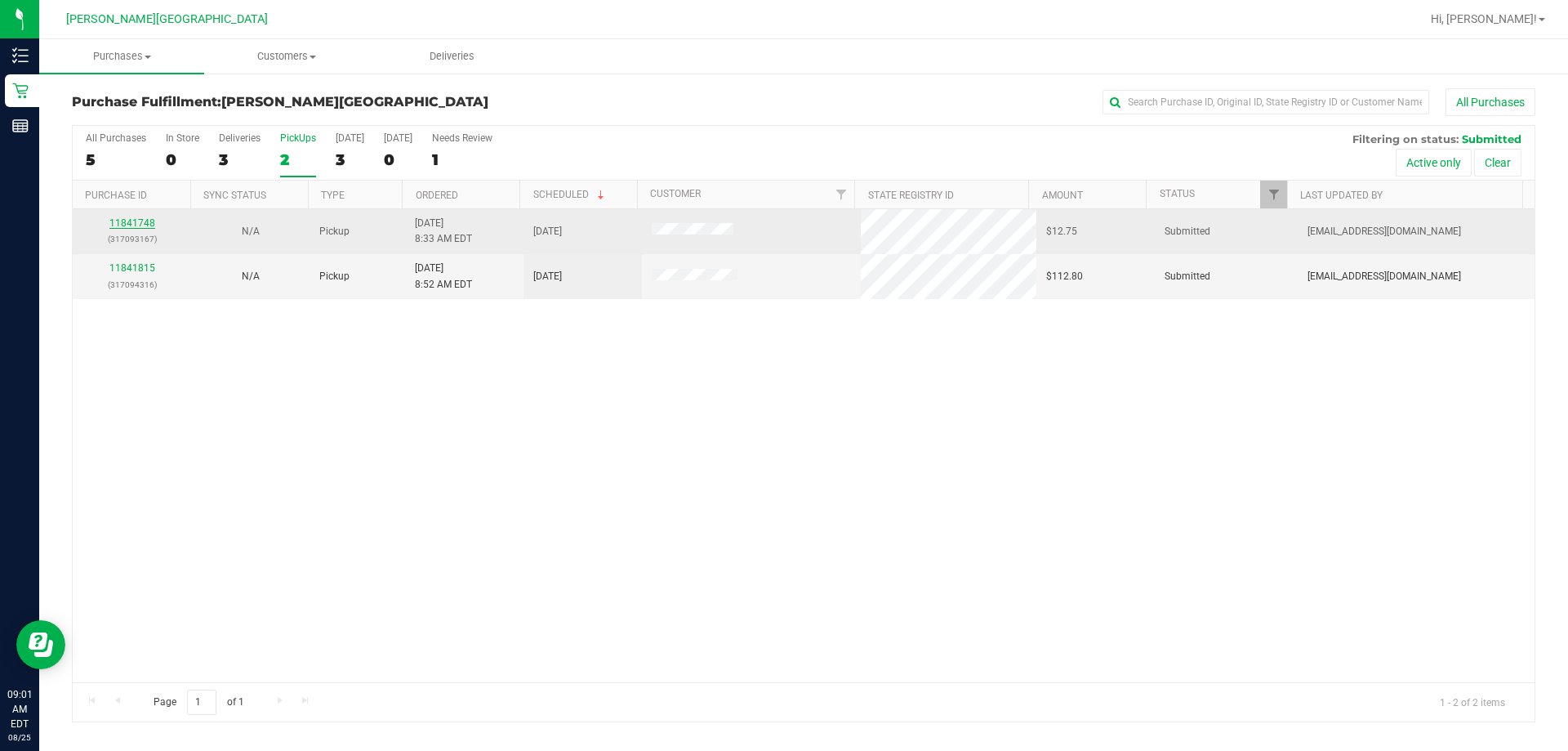
click at [136, 222] on link "11841748" at bounding box center [132, 223] width 46 height 12
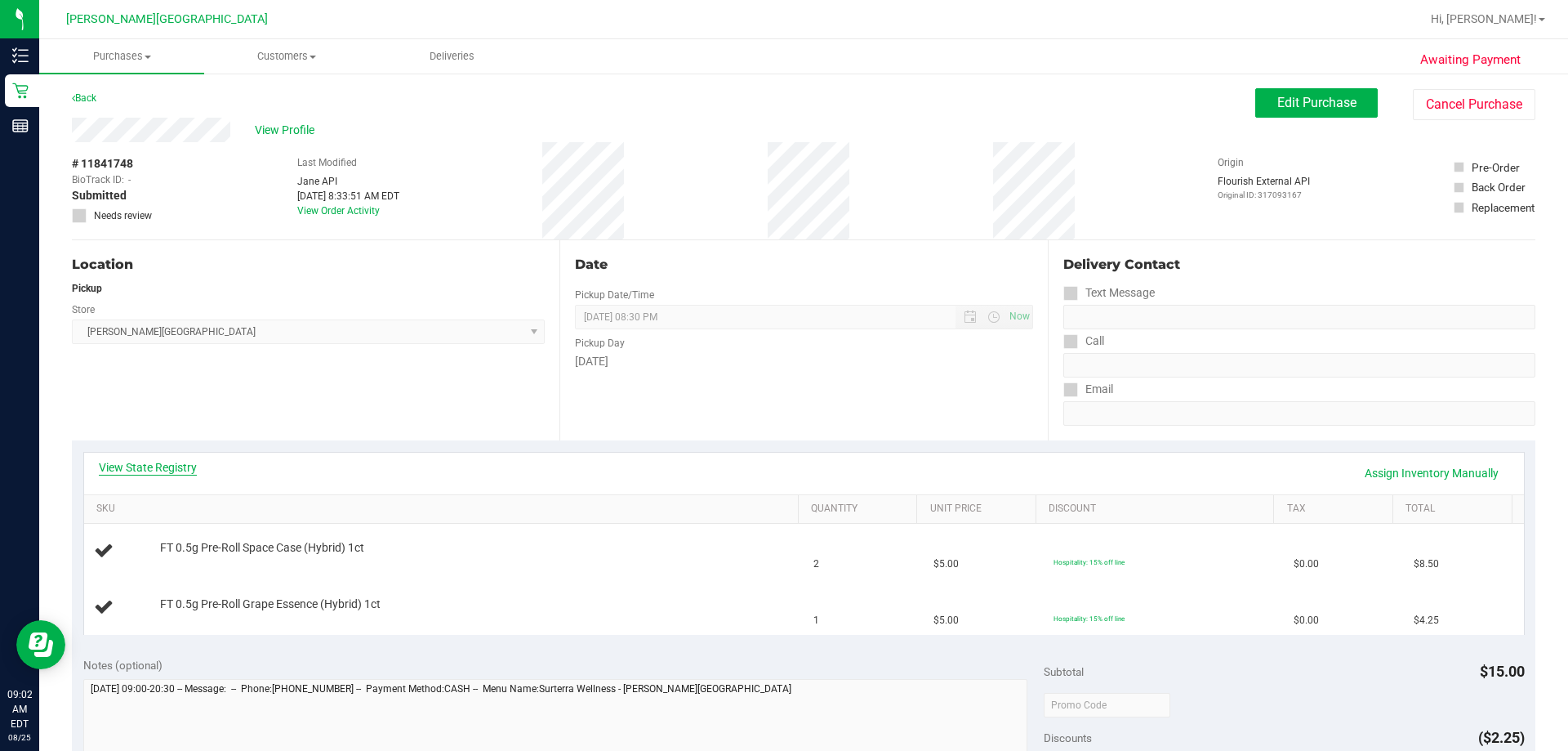
click at [184, 474] on link "View State Registry" at bounding box center [147, 468] width 98 height 16
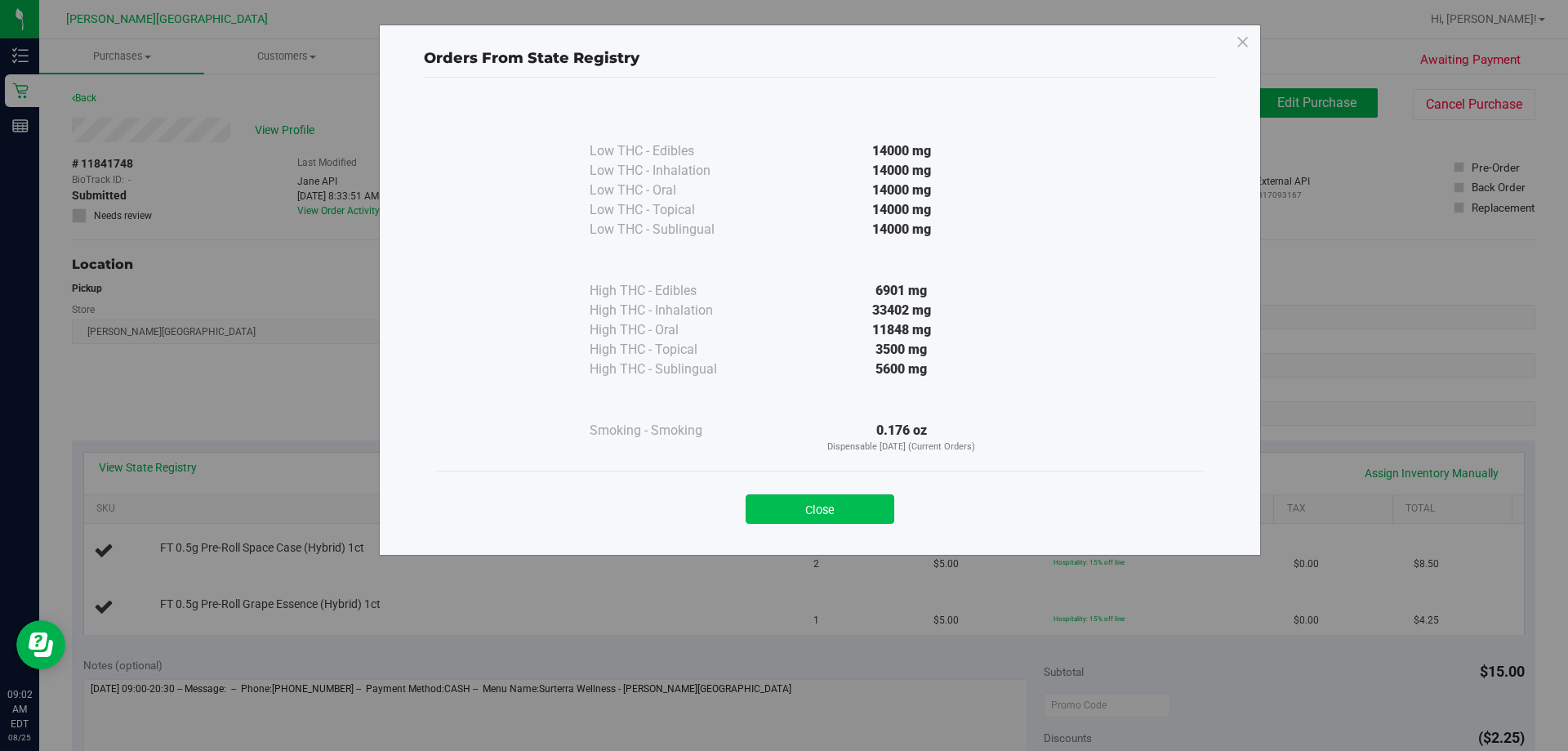
click at [773, 511] on button "Close" at bounding box center [819, 509] width 149 height 29
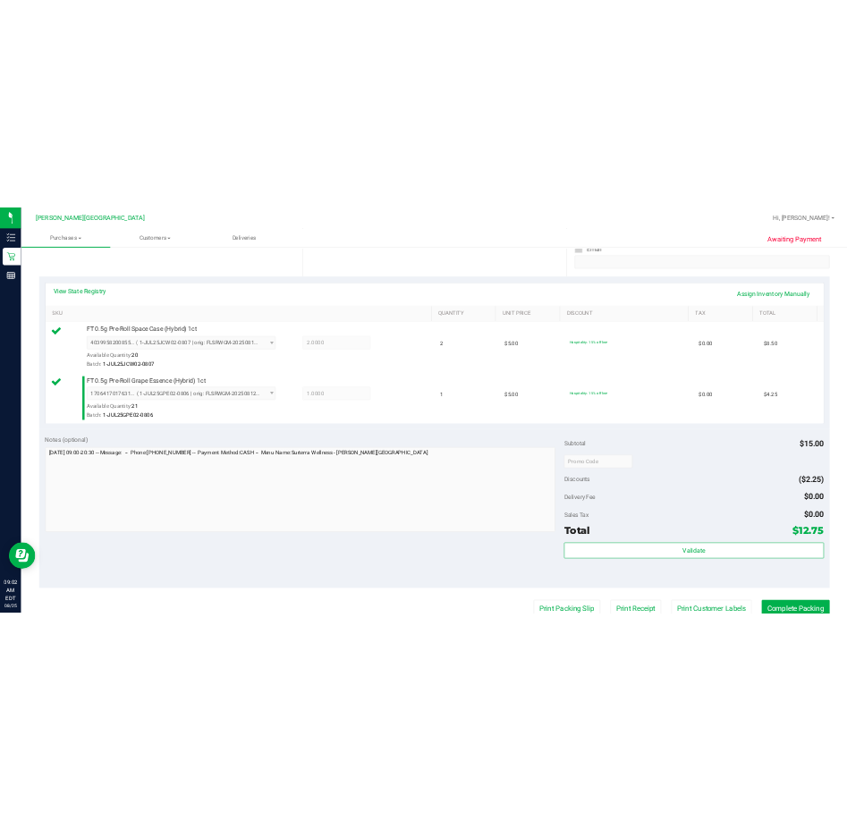
scroll to position [626, 0]
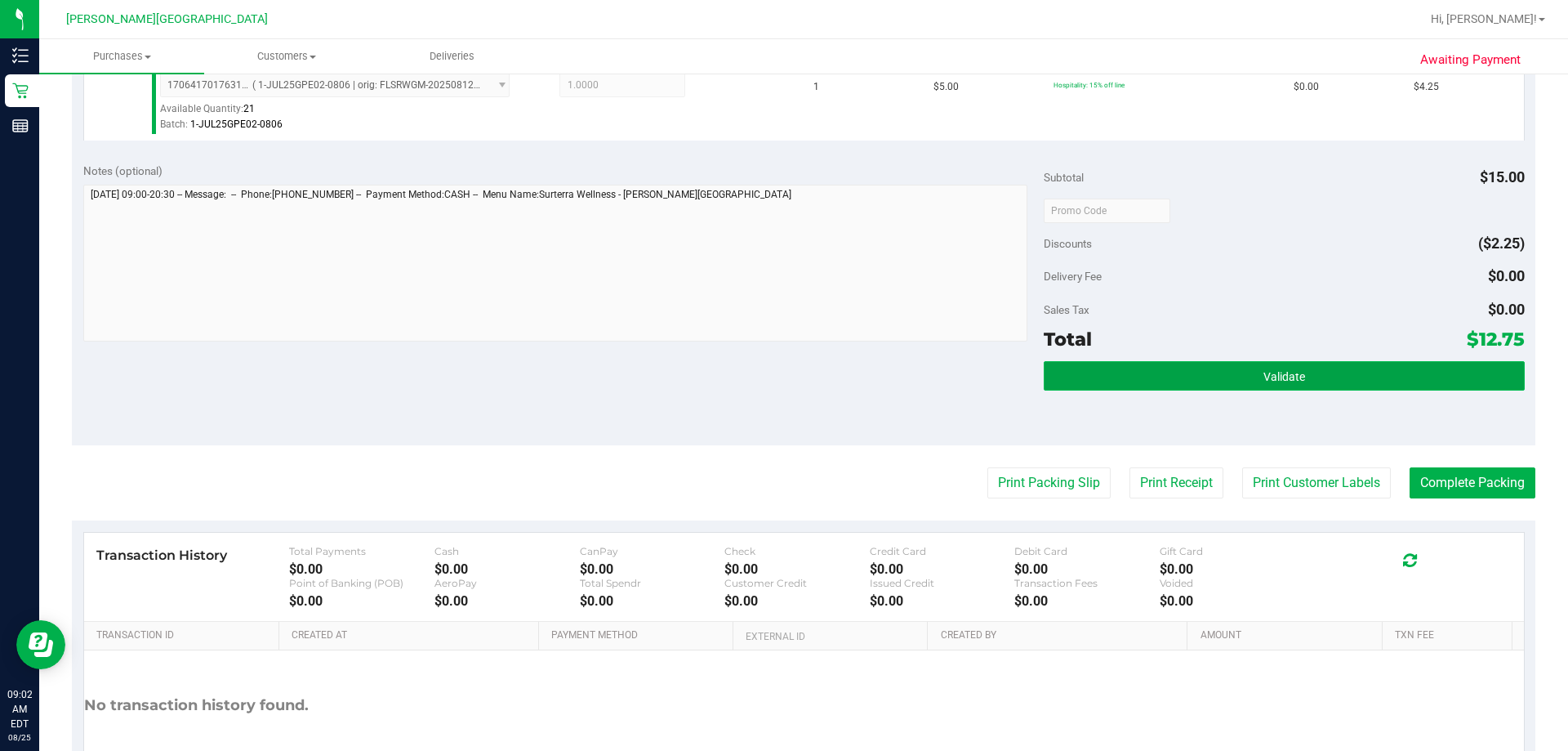
click at [773, 370] on button "Validate" at bounding box center [1284, 376] width 480 height 29
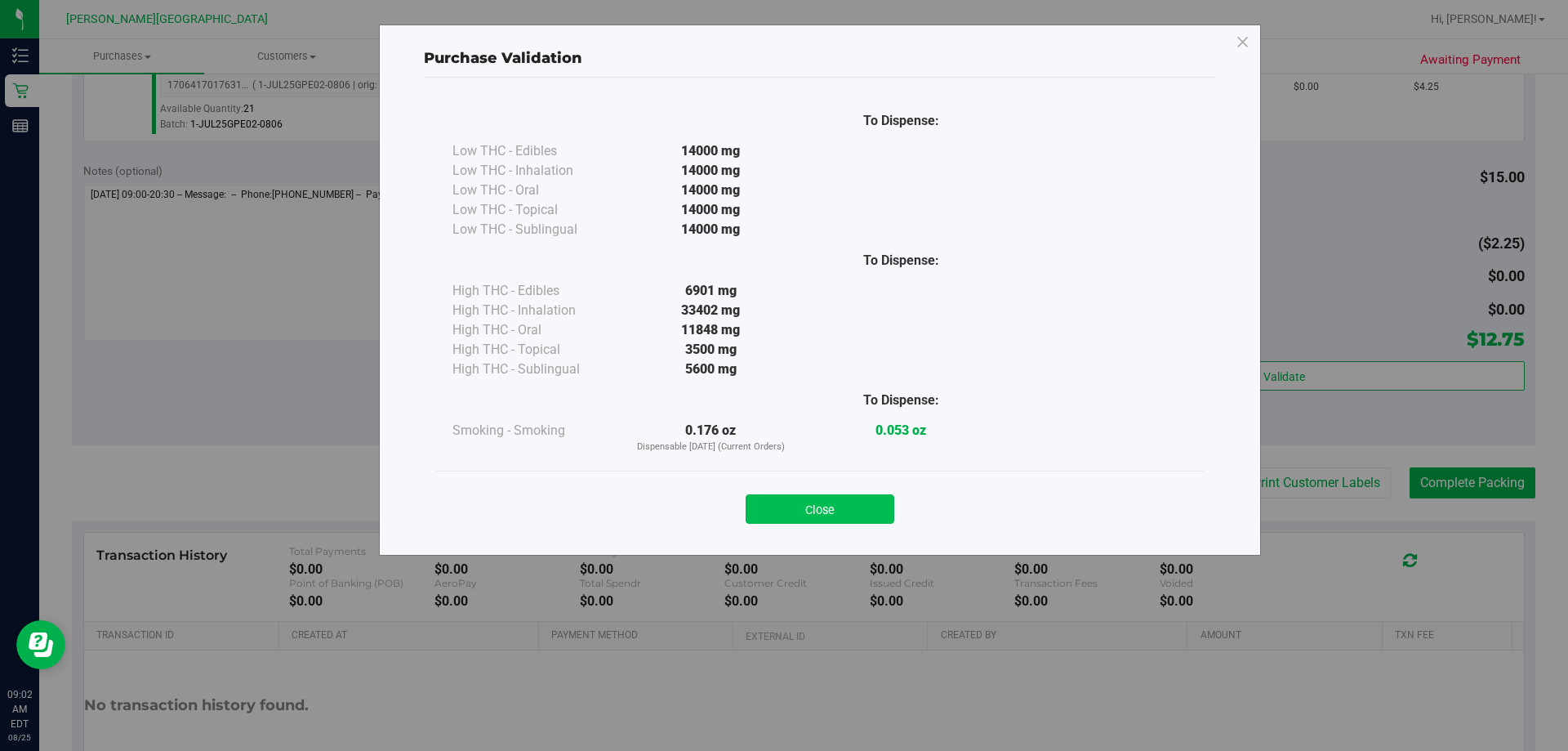
click at [773, 516] on button "Close" at bounding box center [819, 509] width 149 height 29
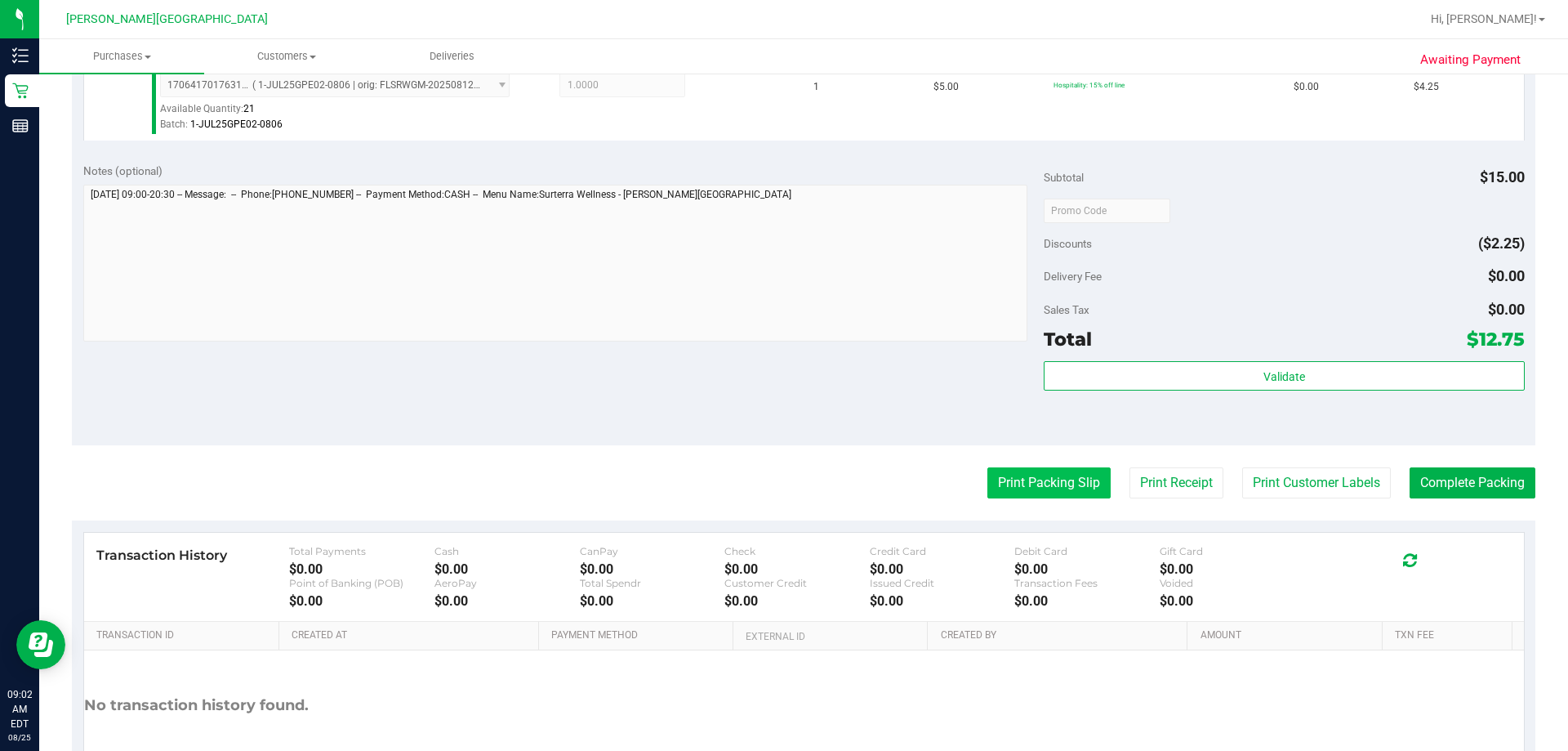
click at [773, 485] on button "Print Packing Slip" at bounding box center [1048, 483] width 123 height 31
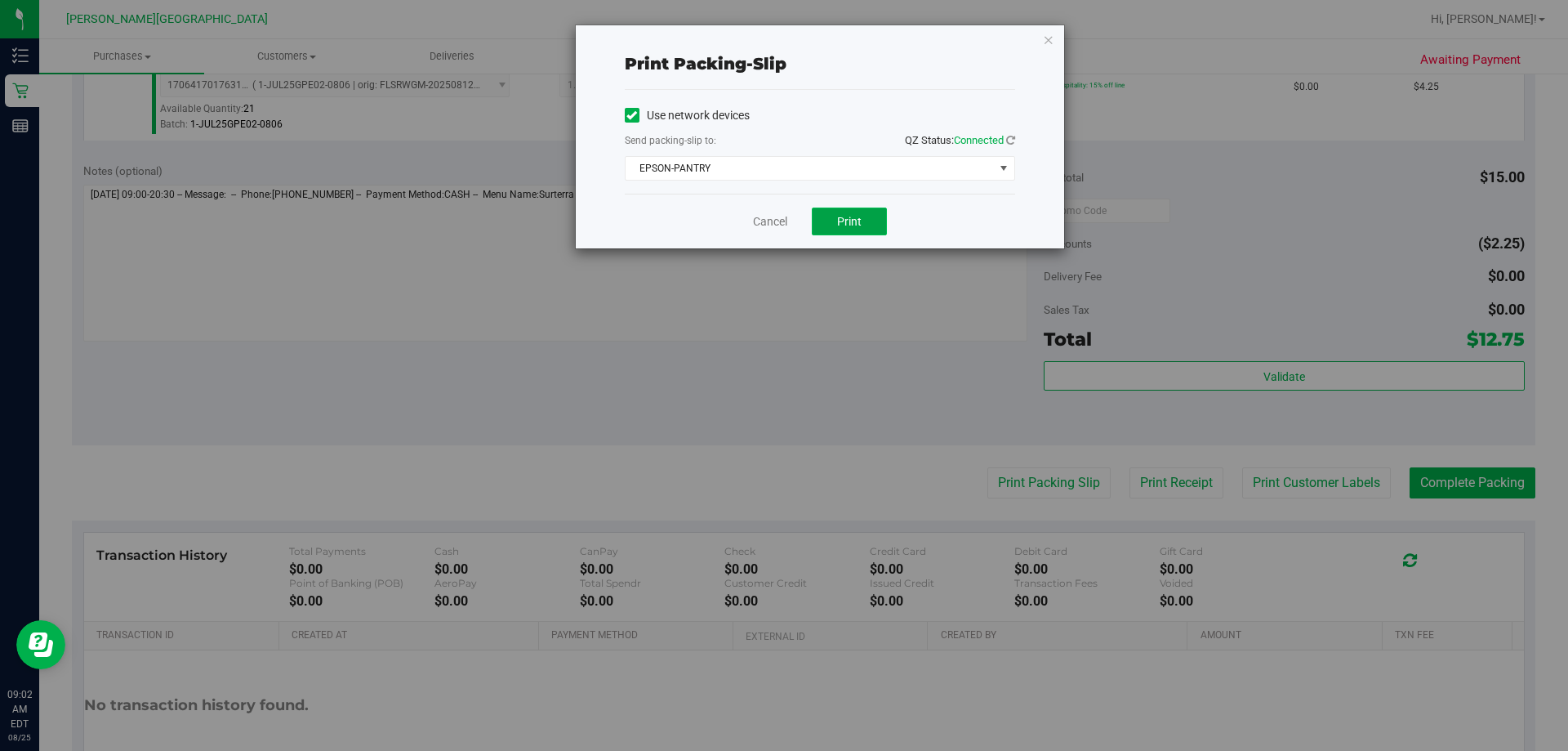
click at [773, 220] on span "Print" at bounding box center [849, 221] width 25 height 13
click at [773, 42] on icon "button" at bounding box center [1048, 38] width 12 height 19
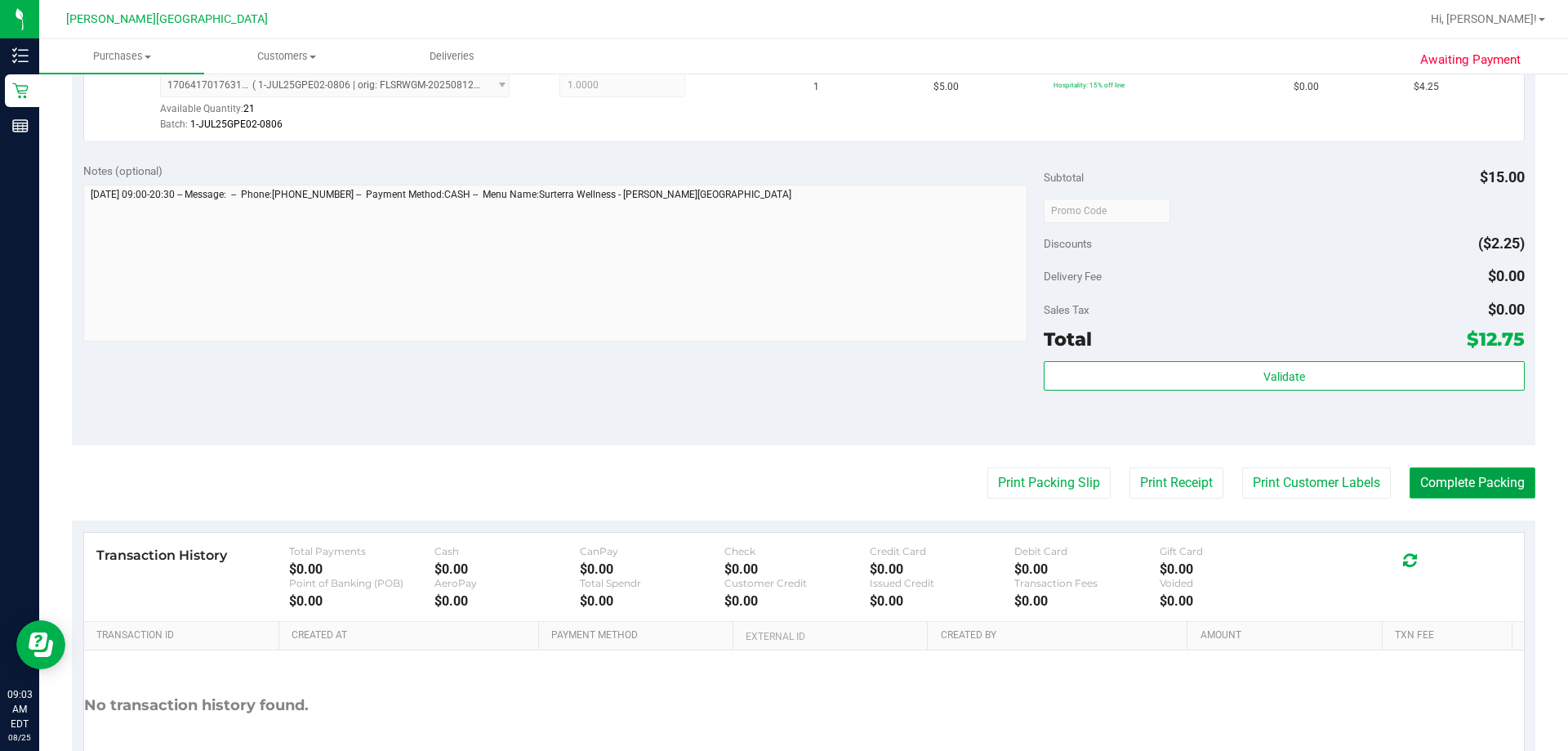
click at [773, 491] on button "Complete Packing" at bounding box center [1473, 483] width 126 height 31
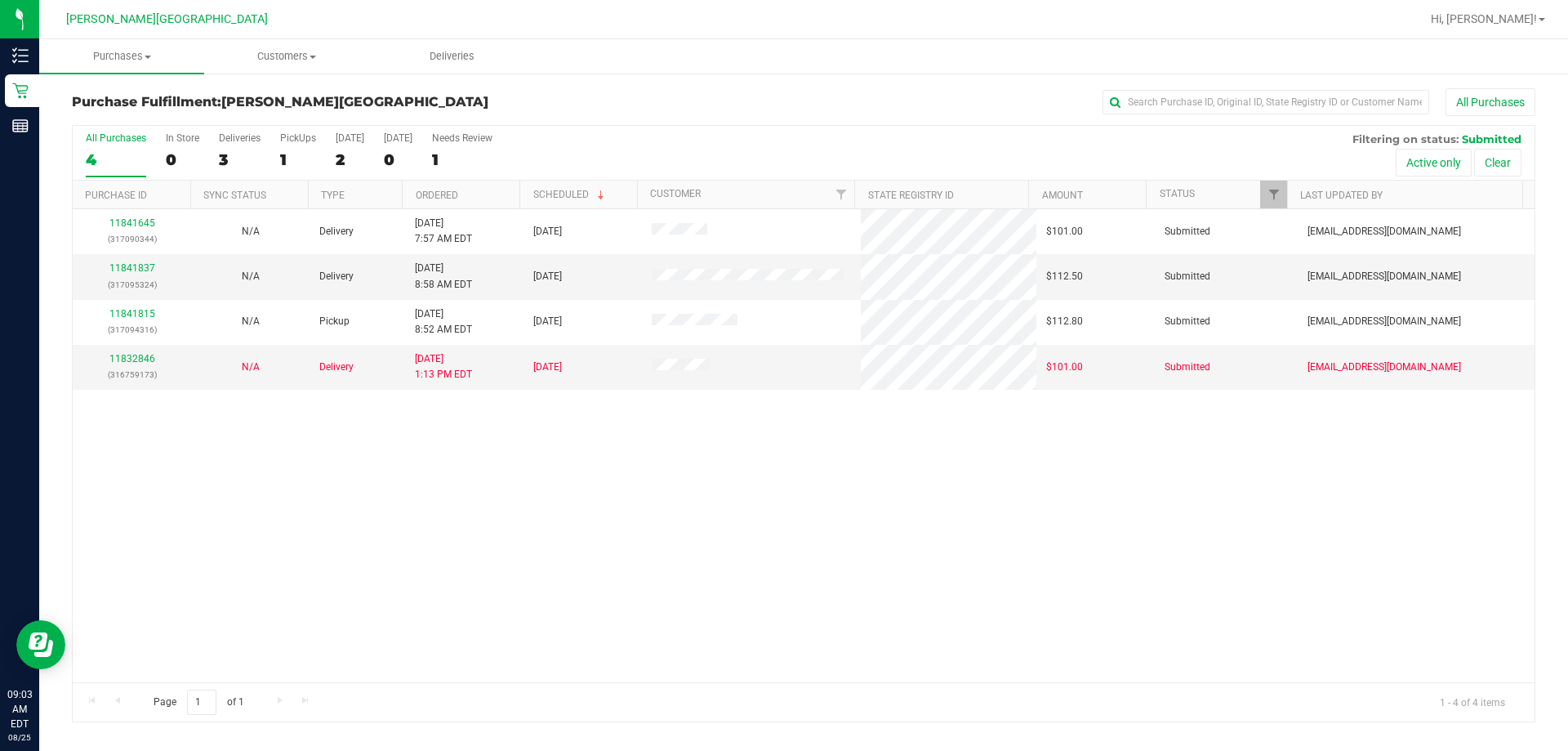
click at [594, 503] on div "11841645 (317090344) N/A Delivery [DATE] 7:57 AM EDT 8/29/2025 $101.00 Submitte…" at bounding box center [804, 446] width 1462 height 473
click at [298, 147] on label "PickUps 1" at bounding box center [298, 154] width 36 height 45
click at [0, 0] on input "PickUps 1" at bounding box center [0, 0] width 0 height 0
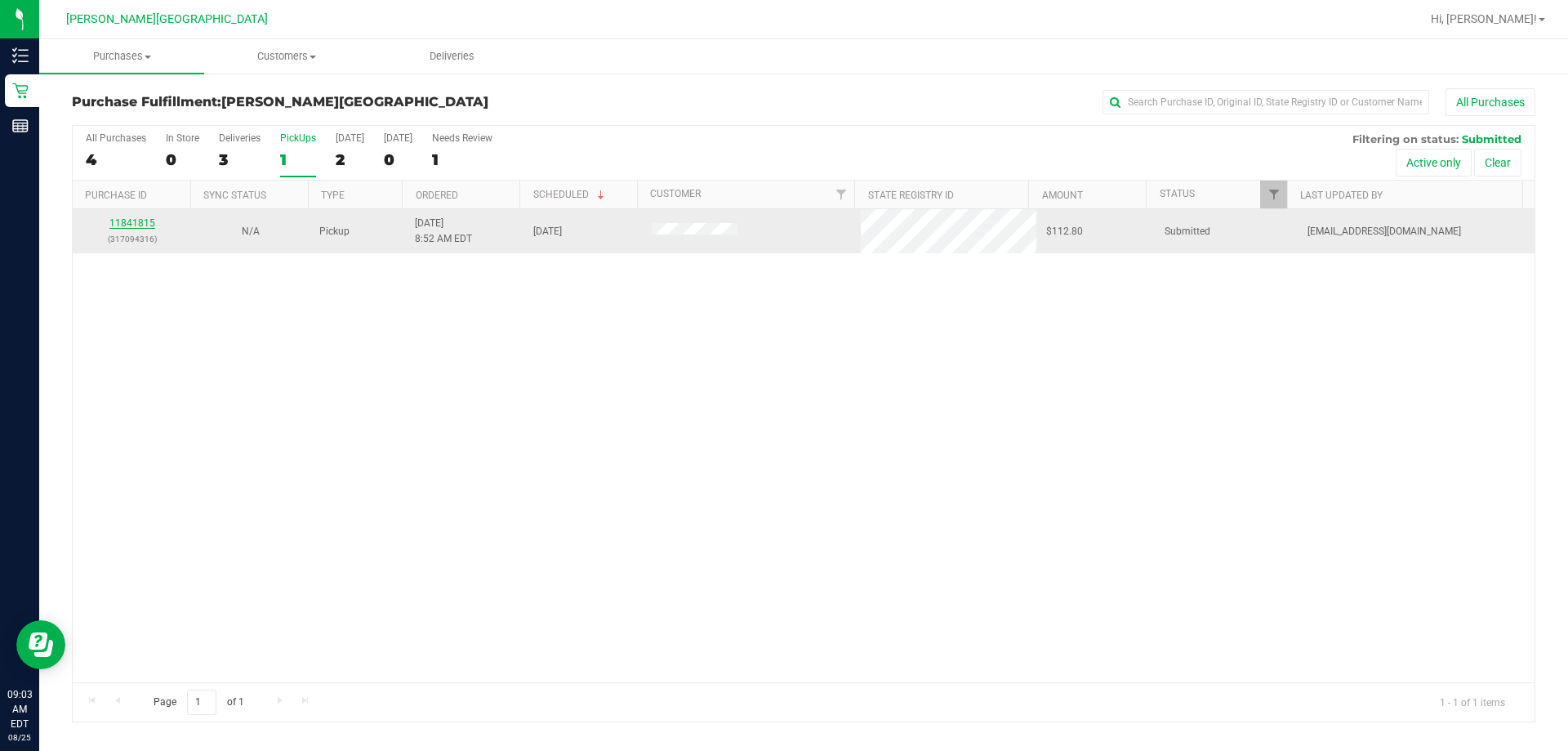
click at [145, 222] on link "11841815" at bounding box center [132, 223] width 46 height 12
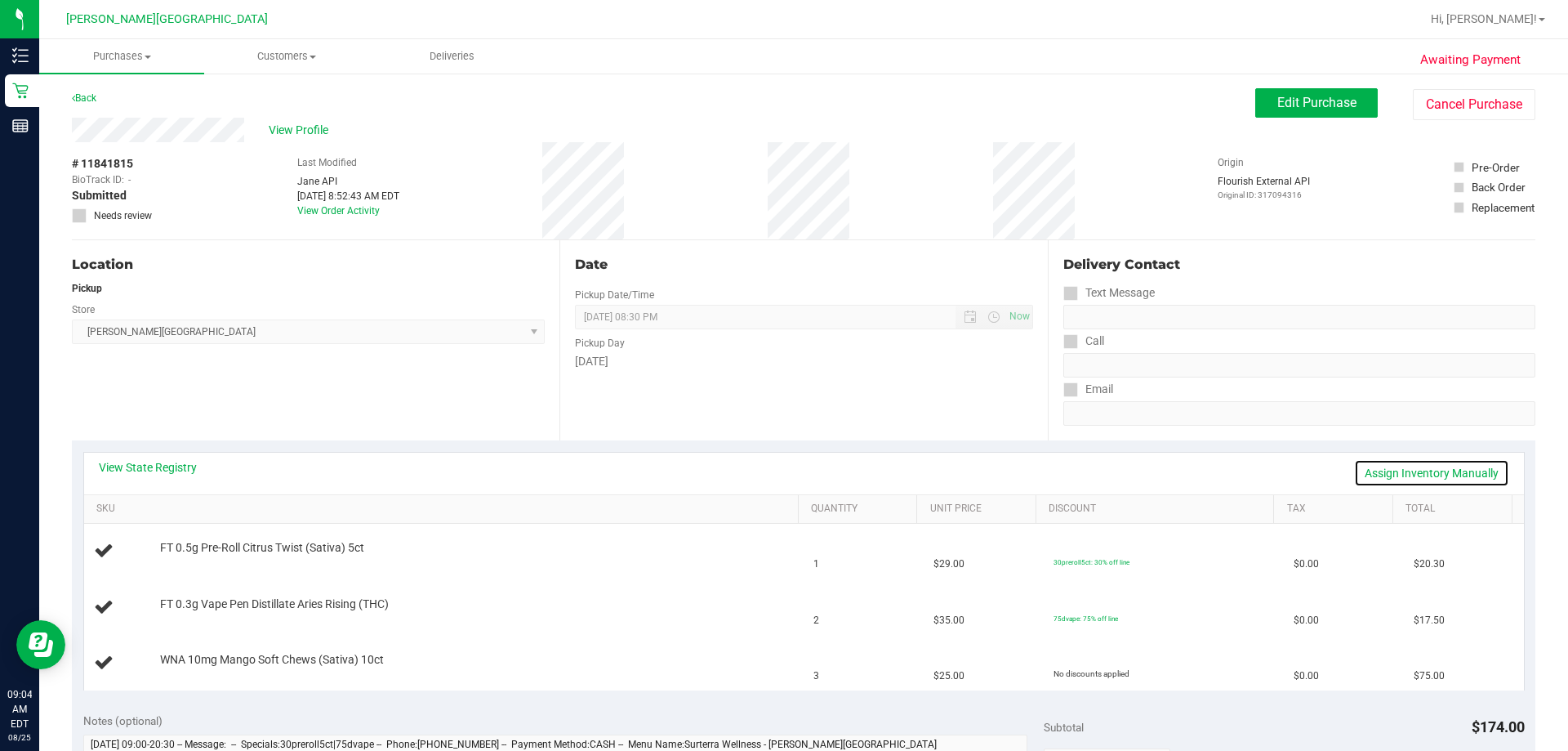
click at [773, 470] on link "Assign Inventory Manually" at bounding box center [1432, 473] width 155 height 27
click at [773, 470] on link "Save & Exit" at bounding box center [1471, 473] width 77 height 27
click at [185, 471] on link "View State Registry" at bounding box center [147, 468] width 98 height 16
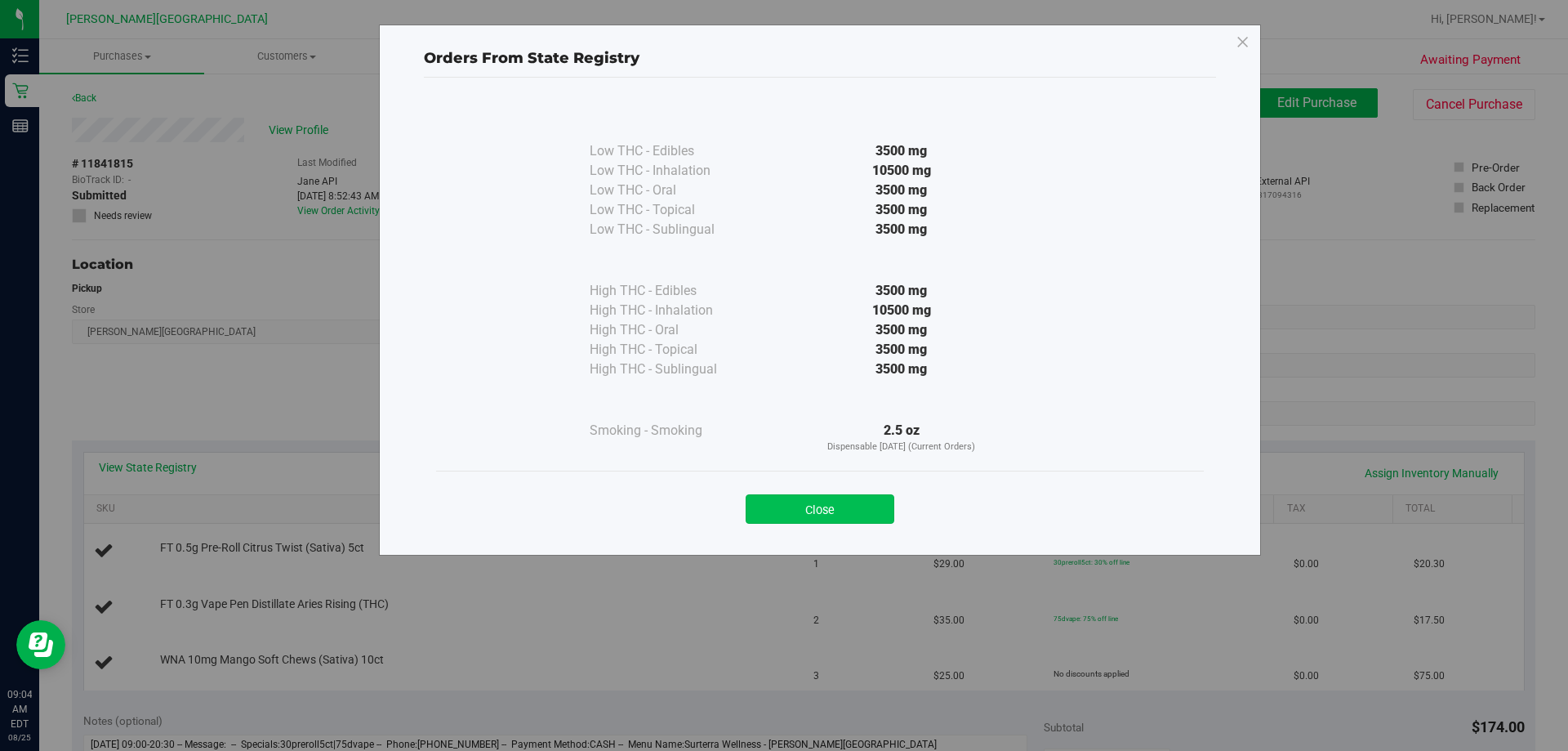
click at [773, 502] on button "Close" at bounding box center [819, 509] width 149 height 29
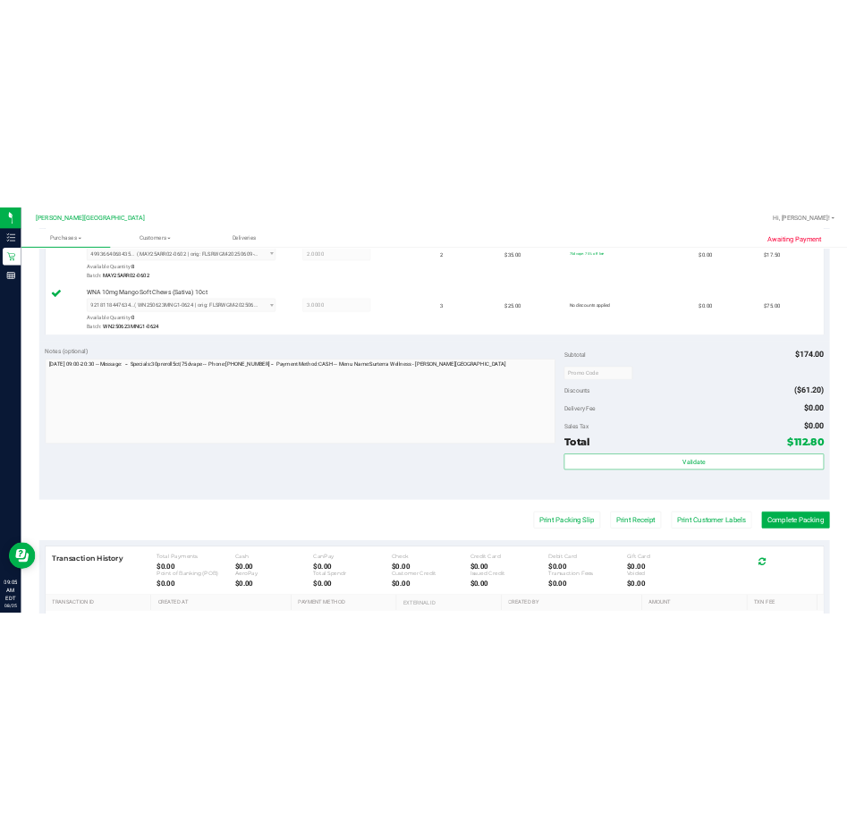
scroll to position [626, 0]
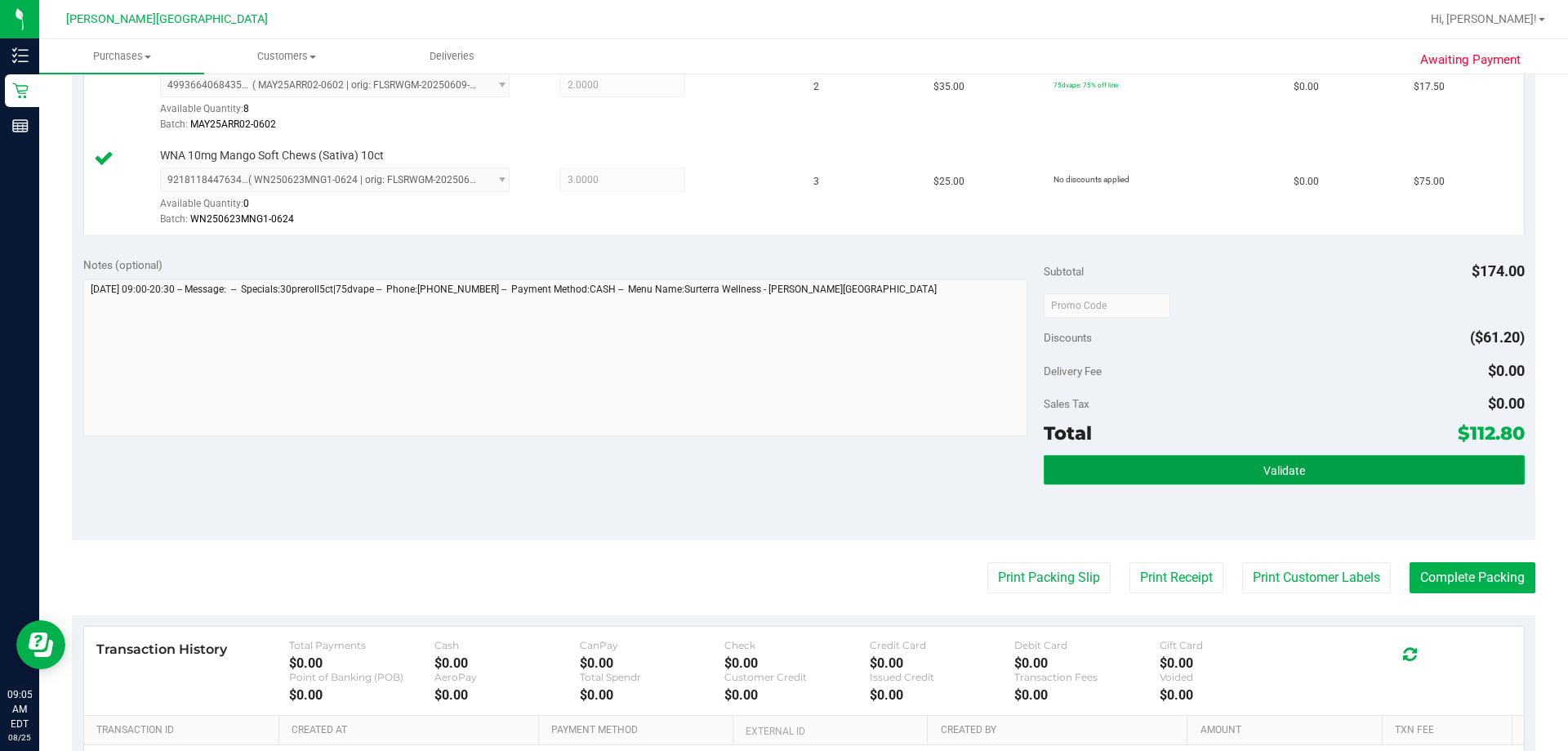
click at [773, 479] on button "Validate" at bounding box center [1284, 470] width 480 height 29
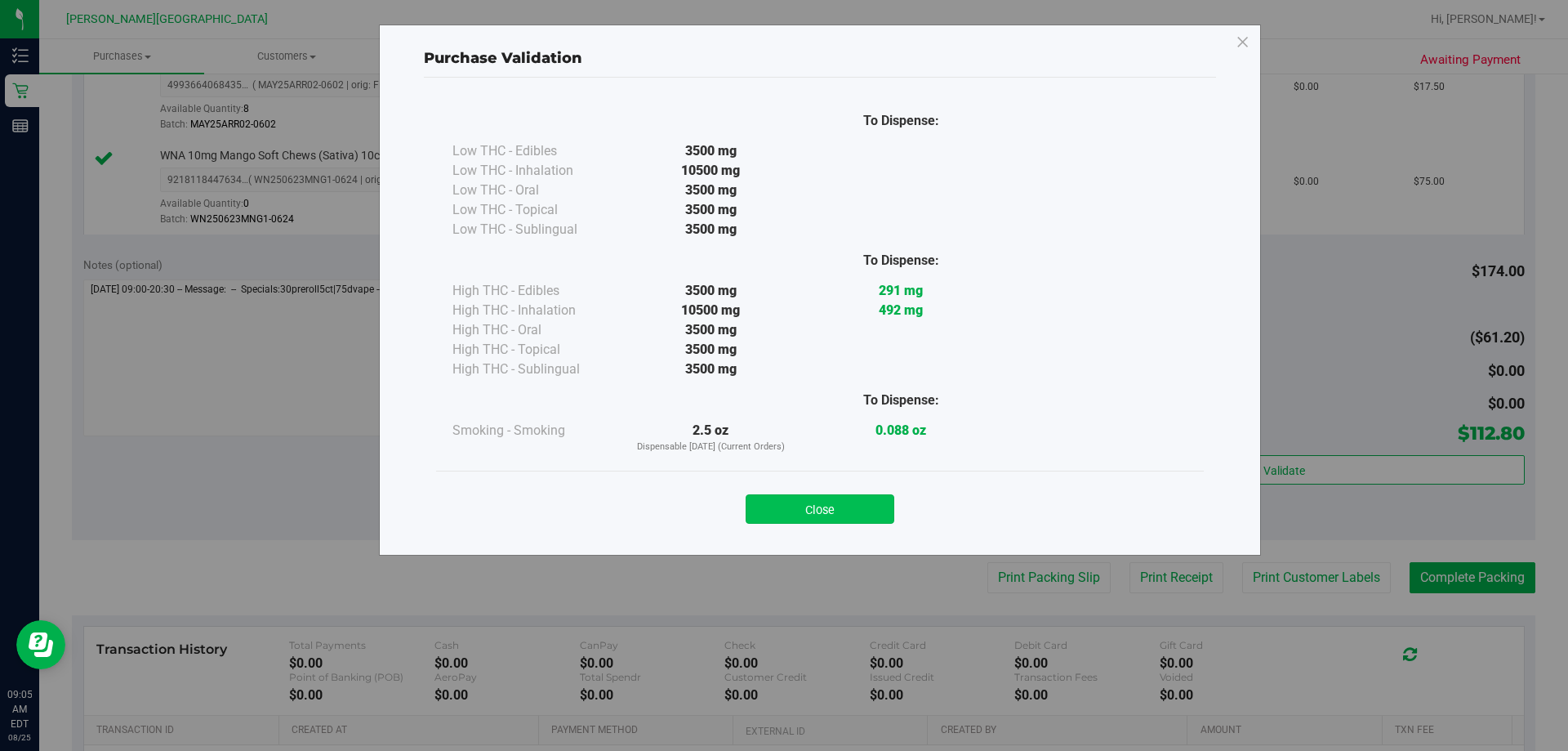
click at [773, 509] on button "Close" at bounding box center [819, 509] width 149 height 29
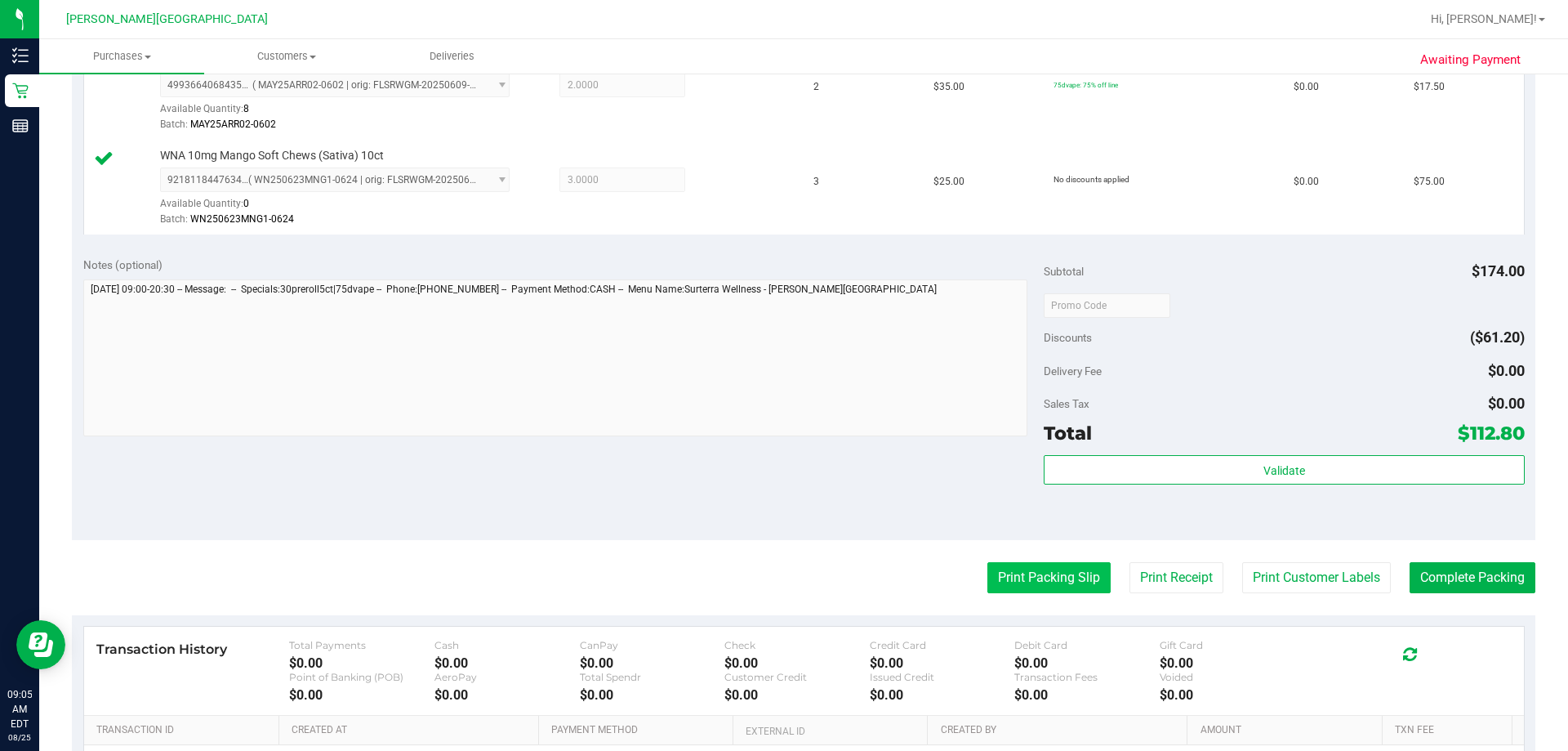
click at [773, 579] on button "Print Packing Slip" at bounding box center [1048, 577] width 123 height 31
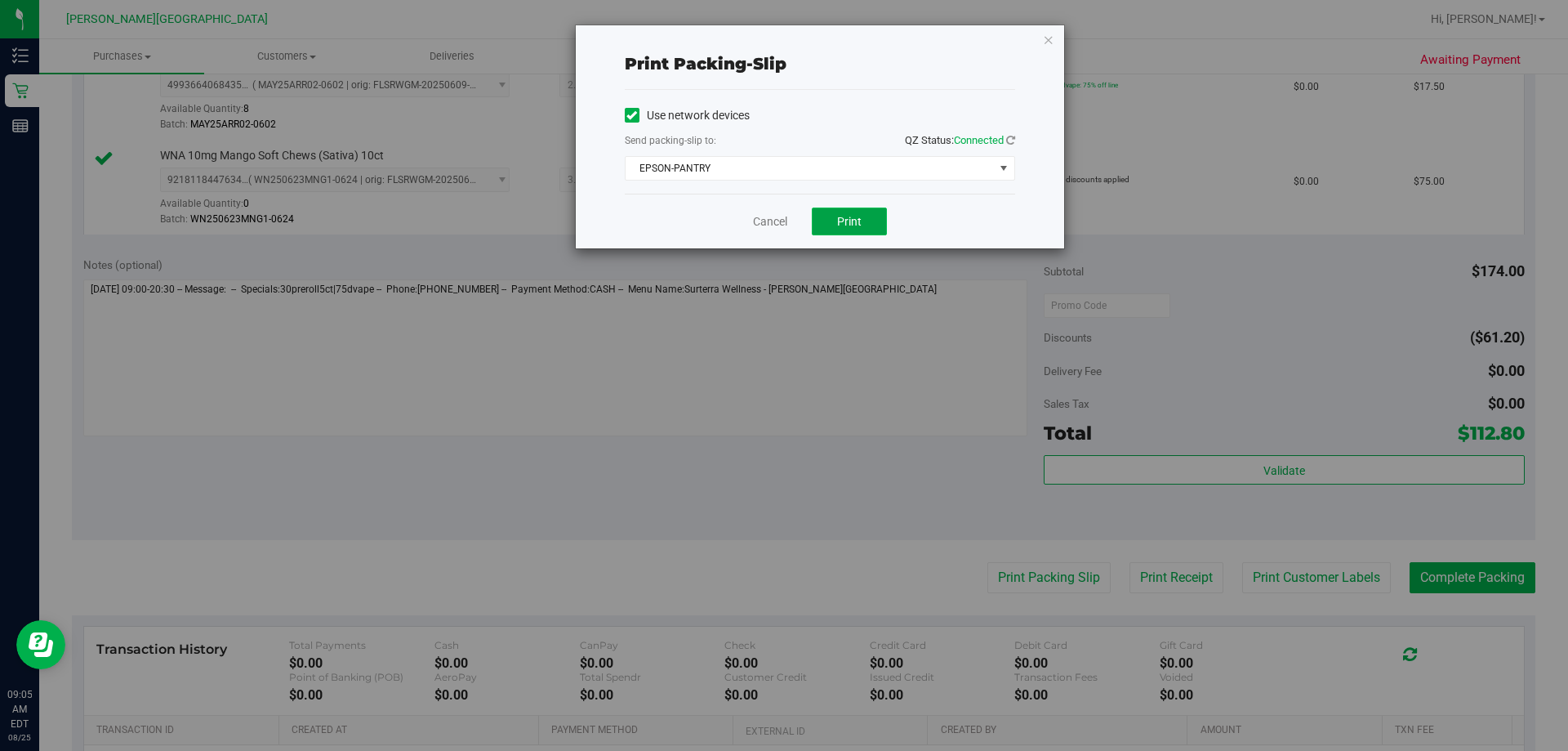
click at [773, 220] on span "Print" at bounding box center [849, 221] width 25 height 13
click at [773, 43] on icon "button" at bounding box center [1048, 38] width 12 height 19
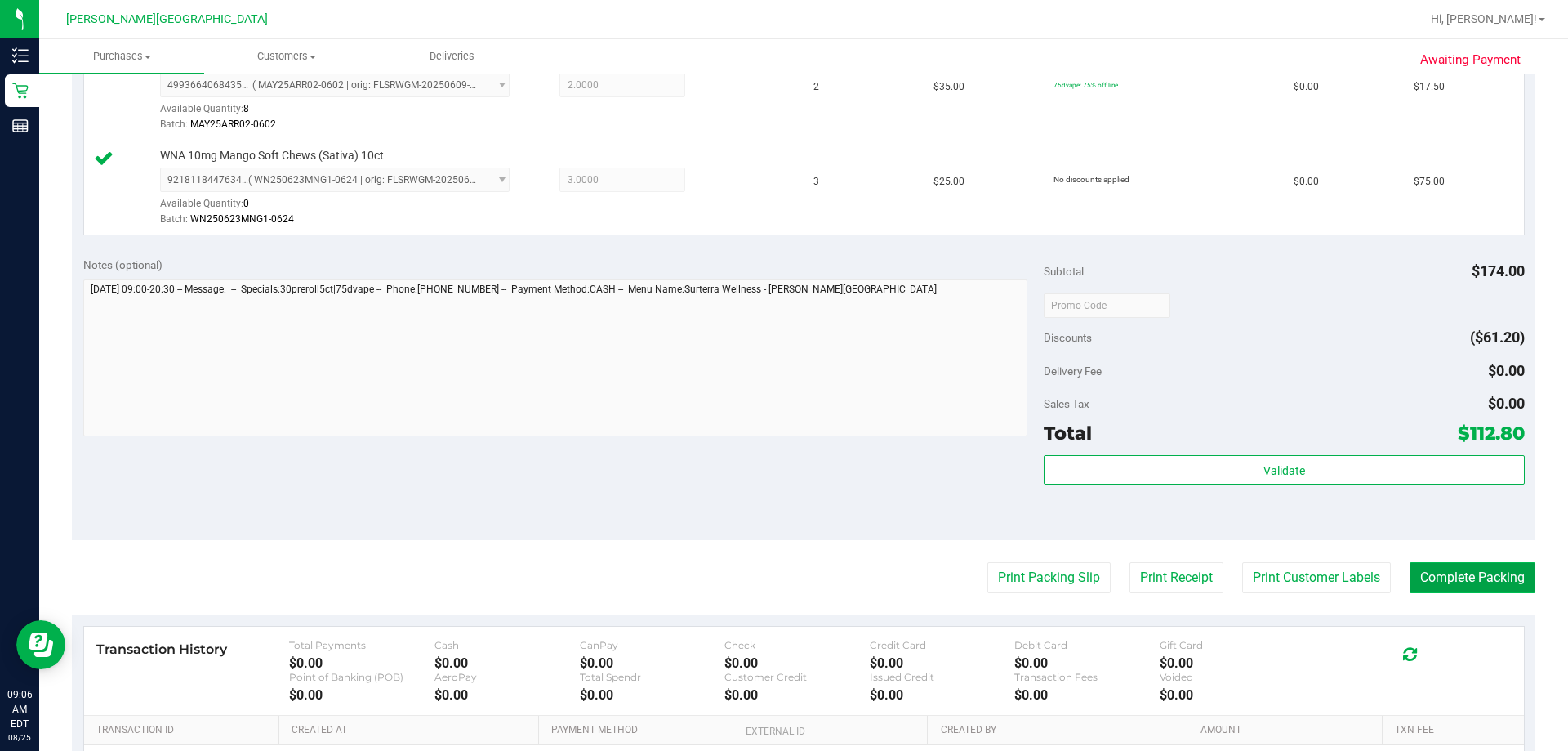
click at [773, 577] on button "Complete Packing" at bounding box center [1473, 577] width 126 height 31
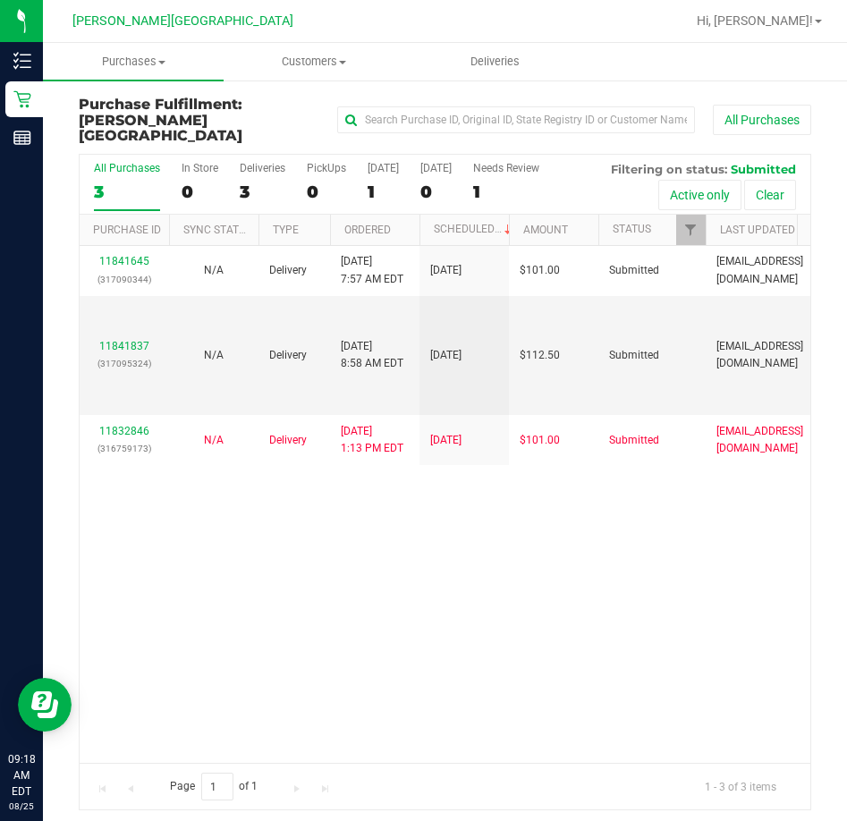
click at [744, 533] on div "11841645 (317090344) N/A Delivery [DATE] 7:57 AM EDT 8/29/2025 $101.00 Submitte…" at bounding box center [445, 504] width 731 height 517
click at [275, 162] on label "Deliveries 3" at bounding box center [263, 186] width 46 height 49
click at [0, 0] on input "Deliveries 3" at bounding box center [0, 0] width 0 height 0
